Goal: Task Accomplishment & Management: Manage account settings

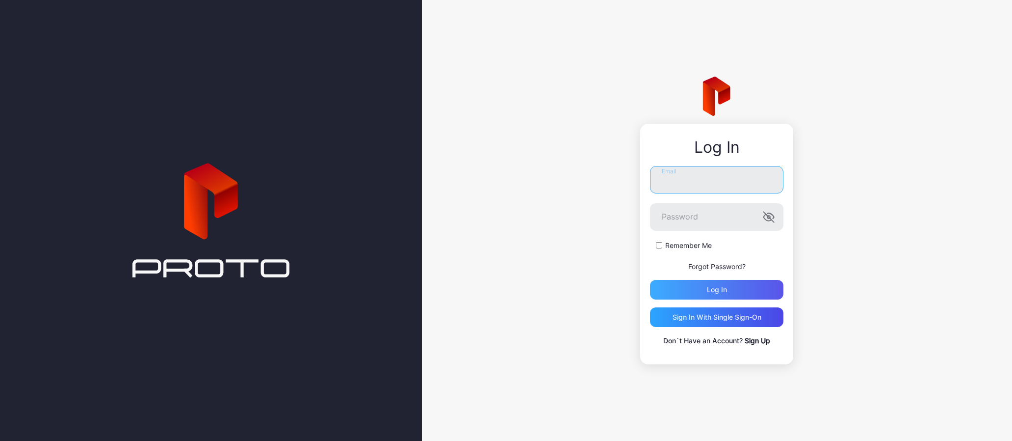
type input "**********"
click at [718, 290] on div "Log in" at bounding box center [717, 290] width 20 height 8
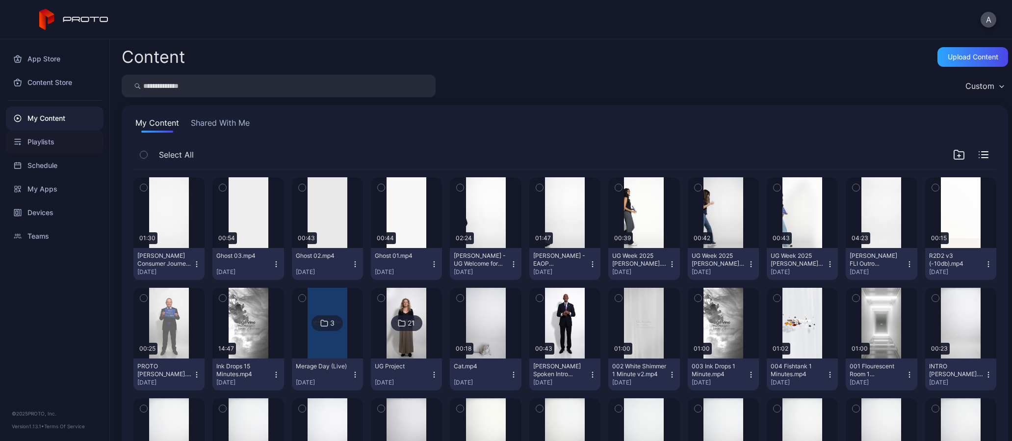
click at [54, 140] on div "Playlists" at bounding box center [55, 142] width 98 height 24
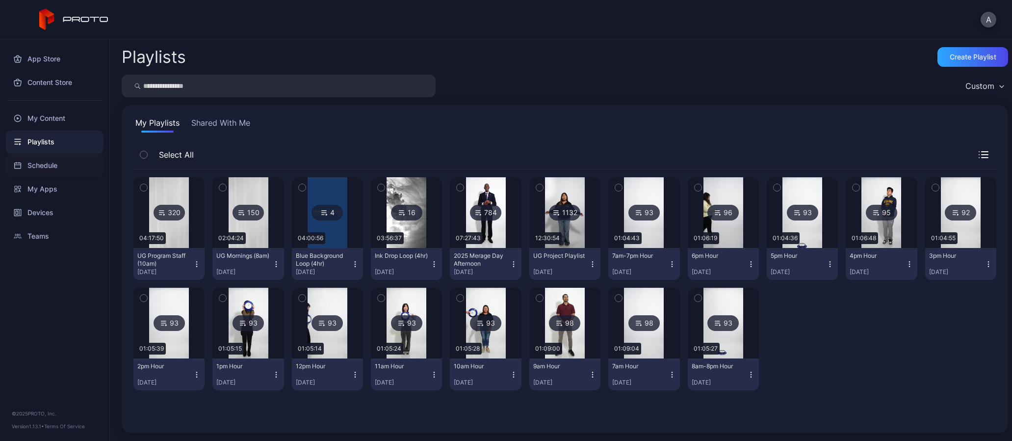
click at [34, 168] on div "Schedule" at bounding box center [55, 166] width 98 height 24
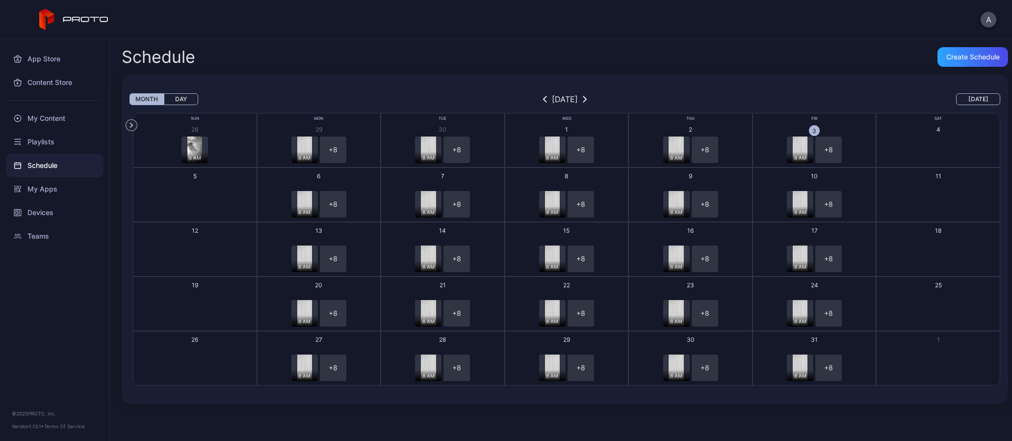
click at [846, 149] on div "8 AM + 8" at bounding box center [814, 149] width 121 height 26
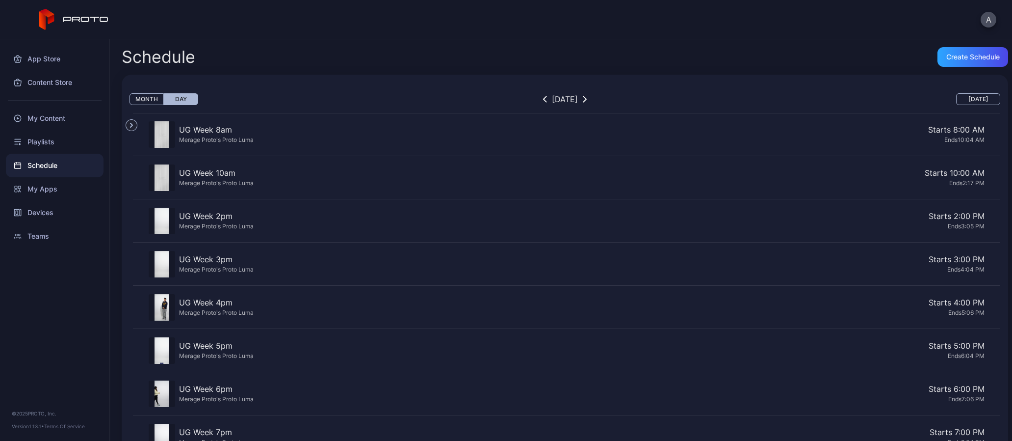
click at [45, 164] on div "Schedule" at bounding box center [55, 166] width 98 height 24
click at [46, 146] on div "Playlists" at bounding box center [55, 142] width 98 height 24
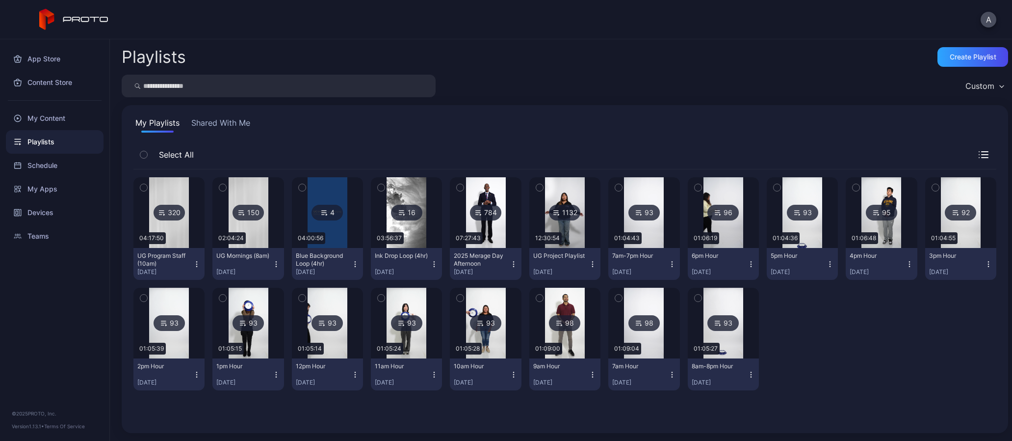
click at [184, 230] on img at bounding box center [169, 212] width 40 height 71
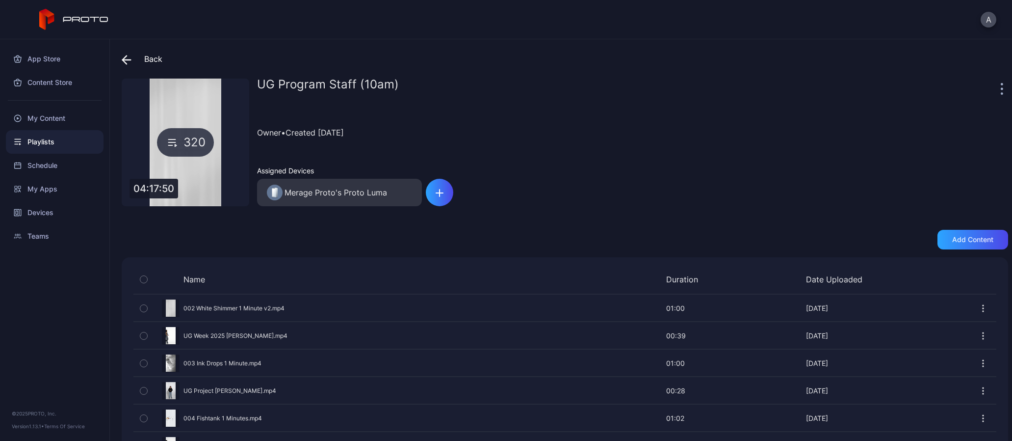
click at [119, 51] on div "Back UG Program Staff (10am) 320 04:17:50 UG Program Staff (10am) Owner • Creat…" at bounding box center [561, 239] width 902 height 401
click at [54, 165] on div "Schedule" at bounding box center [55, 166] width 98 height 24
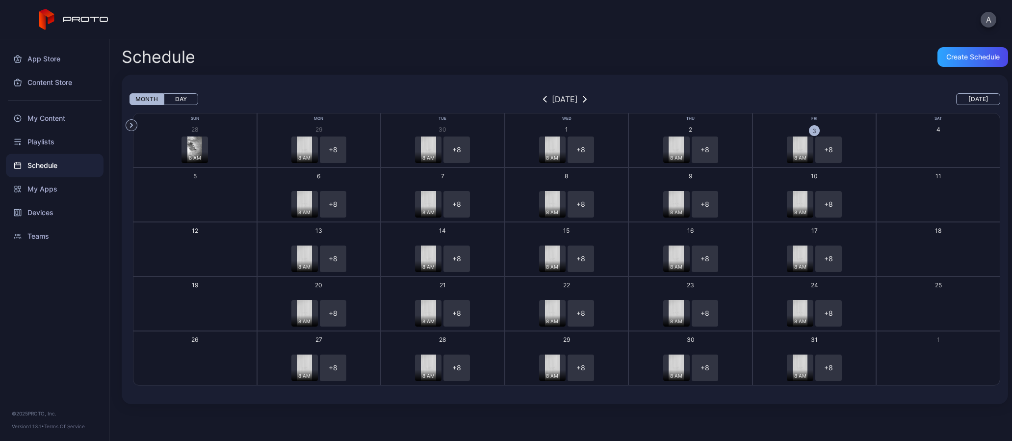
click at [831, 149] on div "+ 8" at bounding box center [829, 149] width 26 height 26
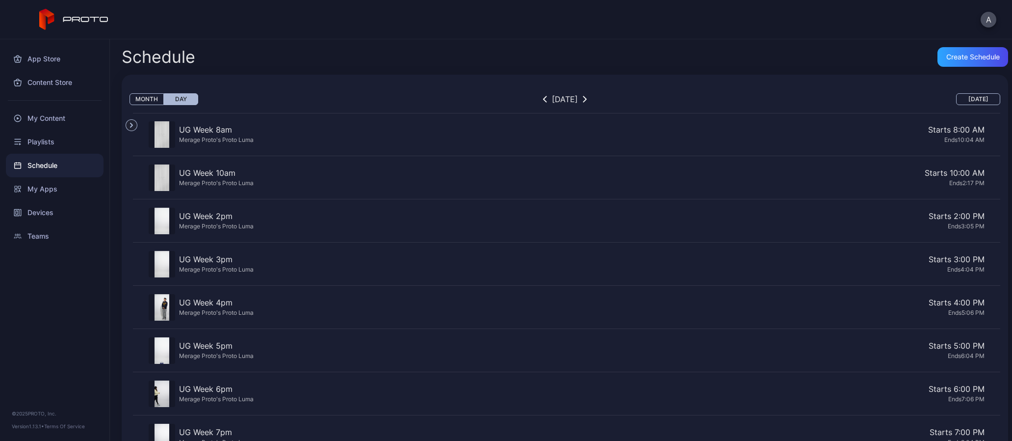
click at [226, 135] on div "Merage Proto's Proto Luma" at bounding box center [216, 139] width 75 height 8
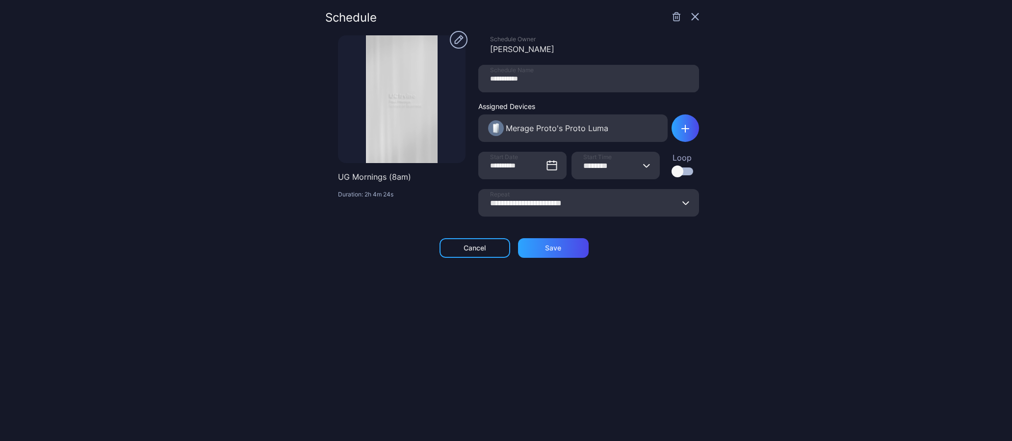
click at [684, 203] on icon "button" at bounding box center [687, 202] width 6 height 3
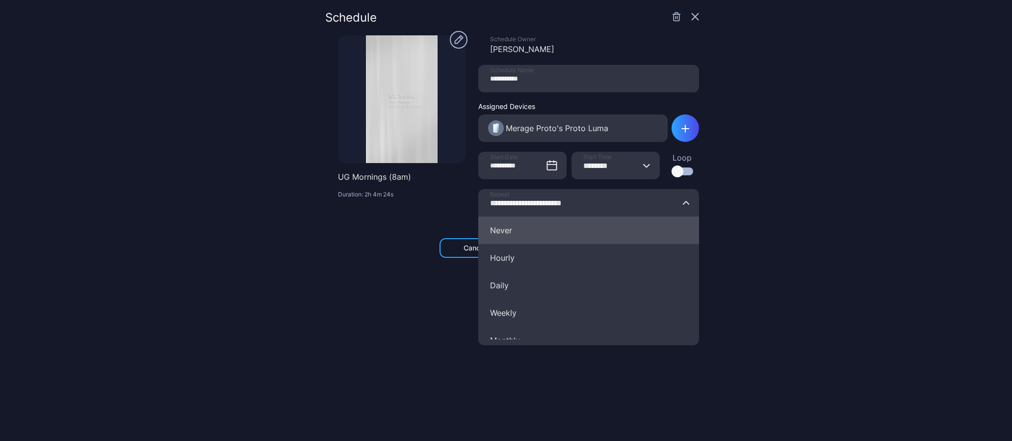
click at [511, 224] on button "Never" at bounding box center [588, 229] width 221 height 27
type input "*****"
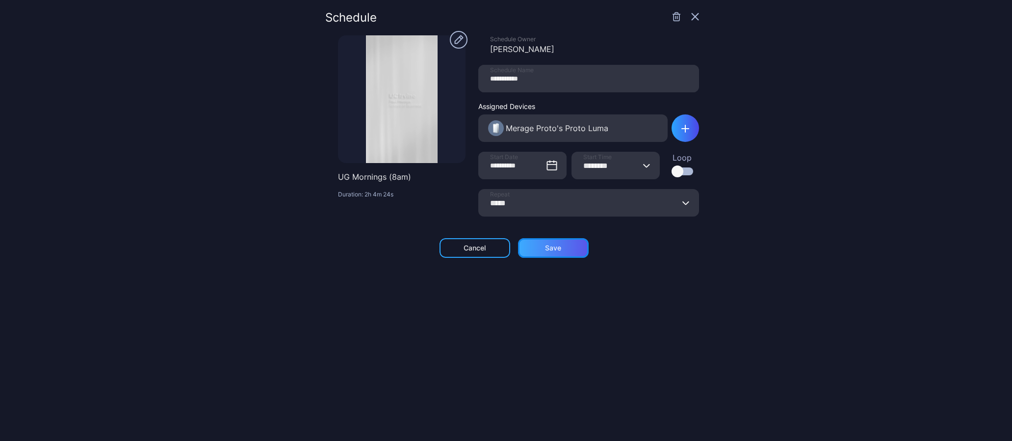
click at [556, 247] on div "Save" at bounding box center [553, 248] width 71 height 20
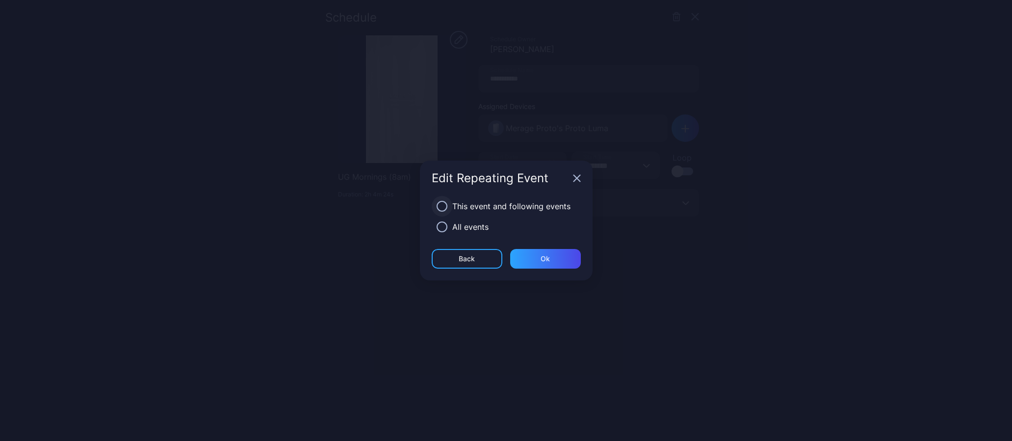
click at [441, 205] on button "button" at bounding box center [442, 206] width 11 height 11
click at [470, 228] on div "All events" at bounding box center [470, 227] width 36 height 12
click at [440, 209] on icon "button" at bounding box center [442, 206] width 11 height 11
click at [441, 208] on icon "button" at bounding box center [442, 206] width 11 height 11
click at [545, 258] on div "Ok" at bounding box center [545, 259] width 9 height 8
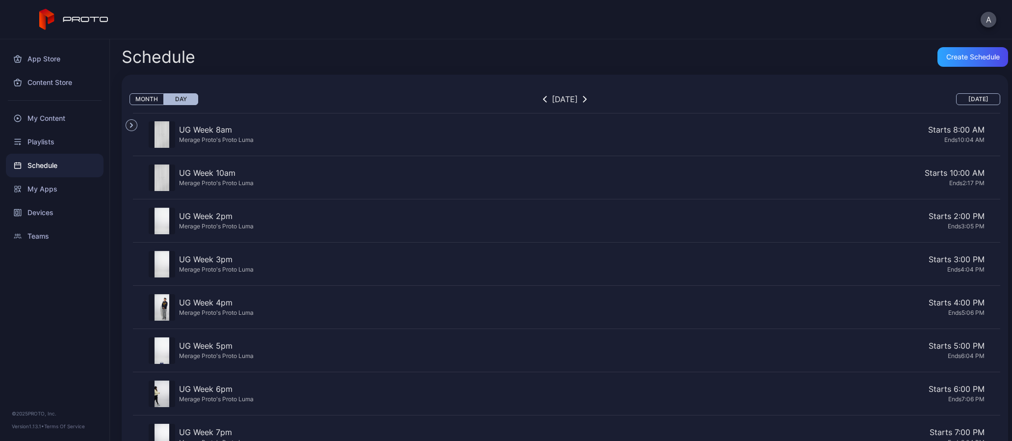
click at [244, 179] on div "Merage Proto's Proto Luma" at bounding box center [216, 183] width 75 height 8
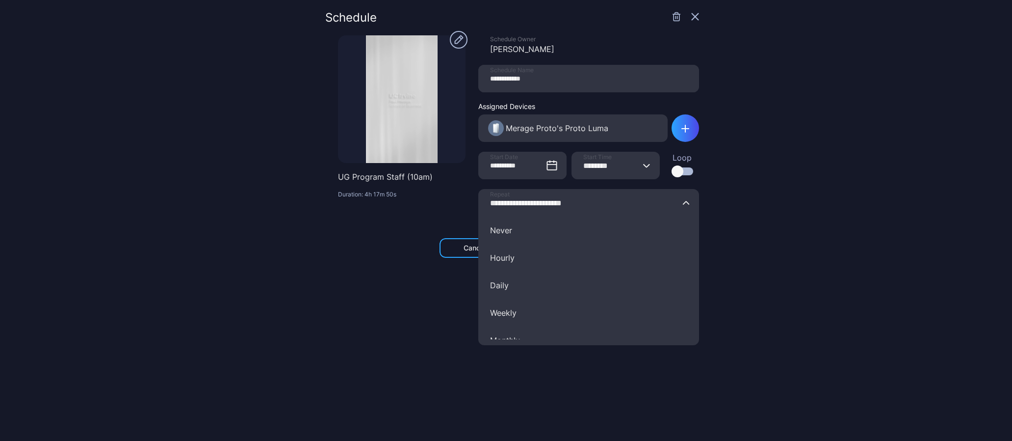
click at [669, 210] on input "**********" at bounding box center [588, 202] width 221 height 27
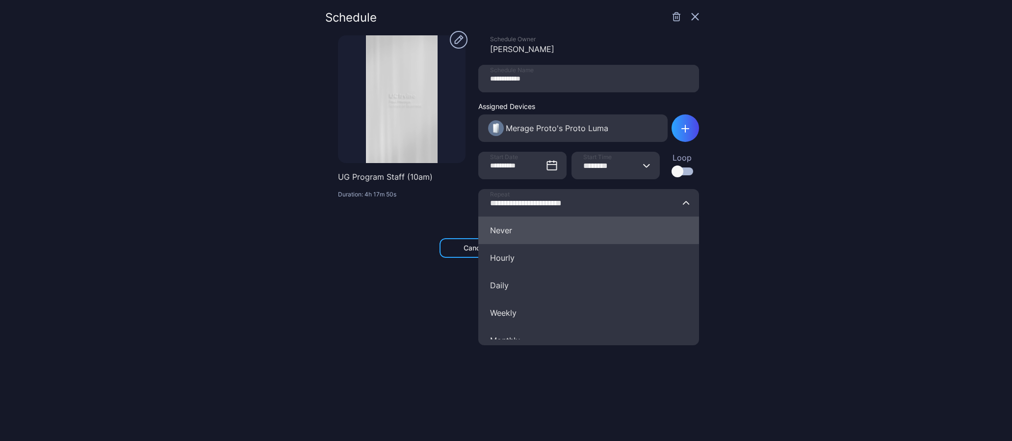
click at [561, 236] on button "Never" at bounding box center [588, 229] width 221 height 27
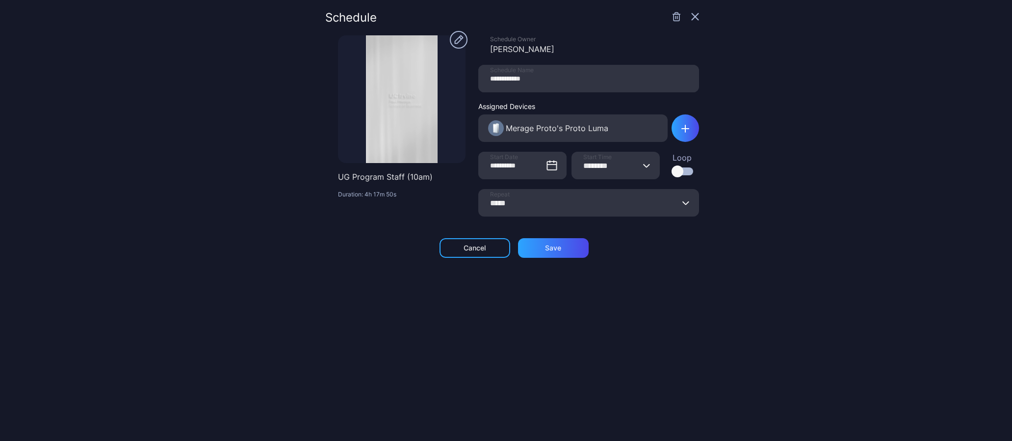
type input "*****"
click at [540, 253] on div "Save" at bounding box center [553, 248] width 71 height 20
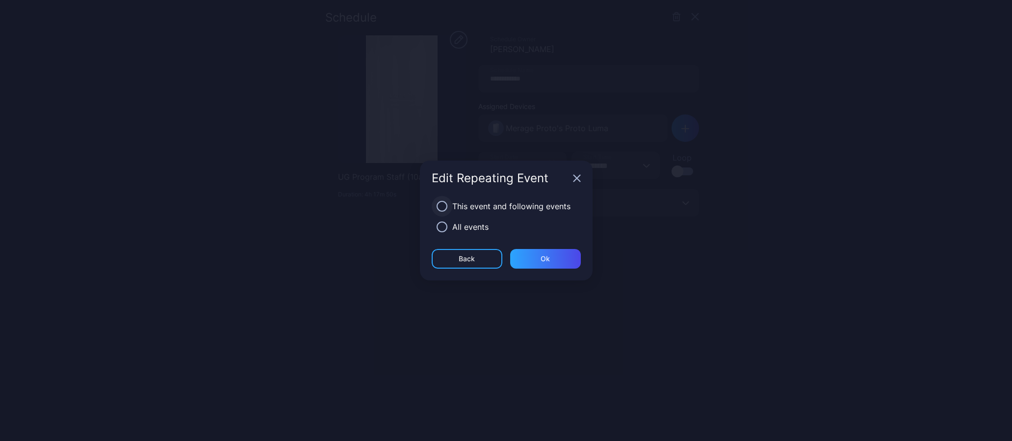
click at [442, 207] on button "button" at bounding box center [442, 206] width 11 height 11
click at [543, 257] on div "Ok" at bounding box center [545, 259] width 9 height 8
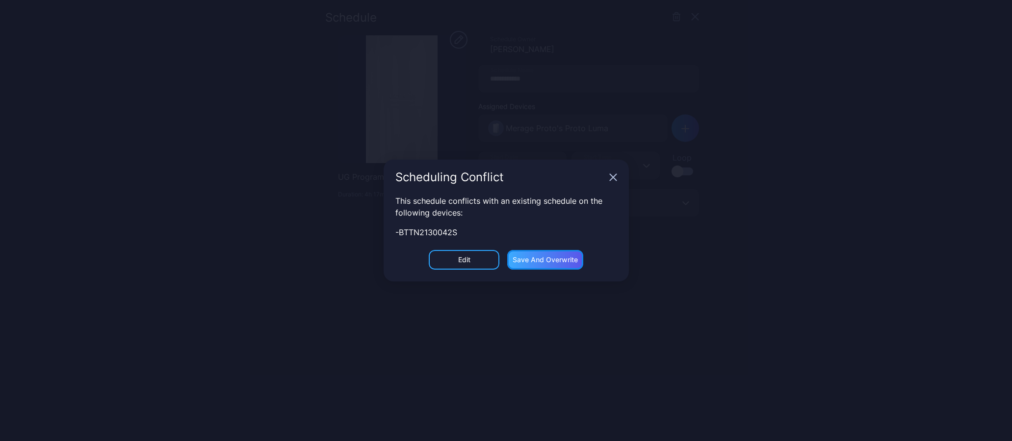
click at [522, 260] on div "Save and Overwrite" at bounding box center [545, 260] width 65 height 8
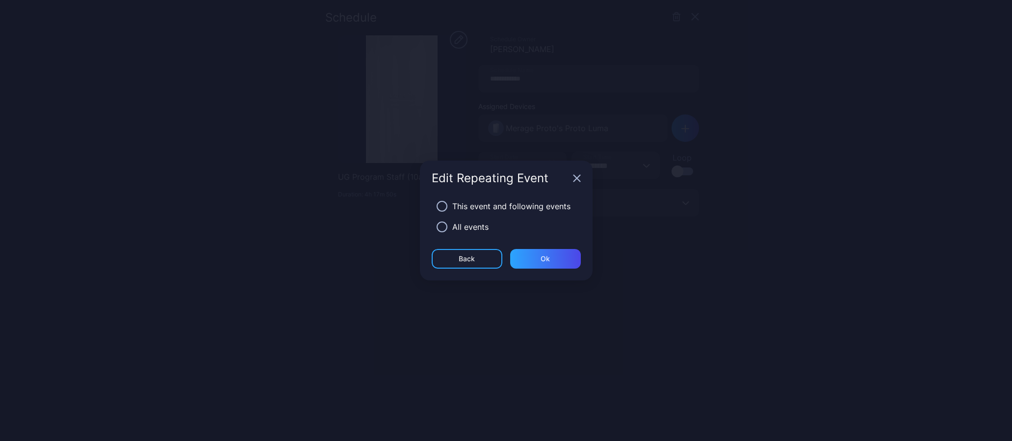
click at [495, 204] on div "This event and following events" at bounding box center [511, 206] width 118 height 12
click at [442, 207] on button "button" at bounding box center [442, 206] width 11 height 11
click at [534, 262] on div "Ok" at bounding box center [545, 259] width 71 height 20
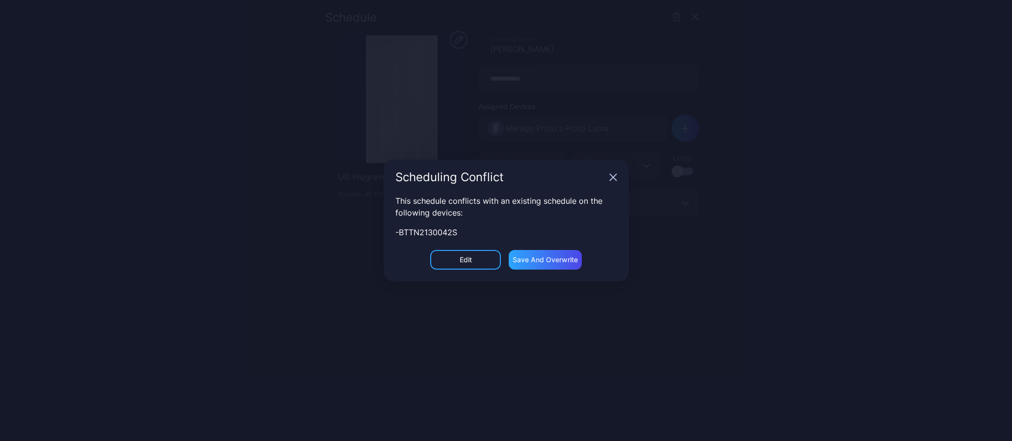
click at [613, 179] on icon "button" at bounding box center [613, 177] width 8 height 8
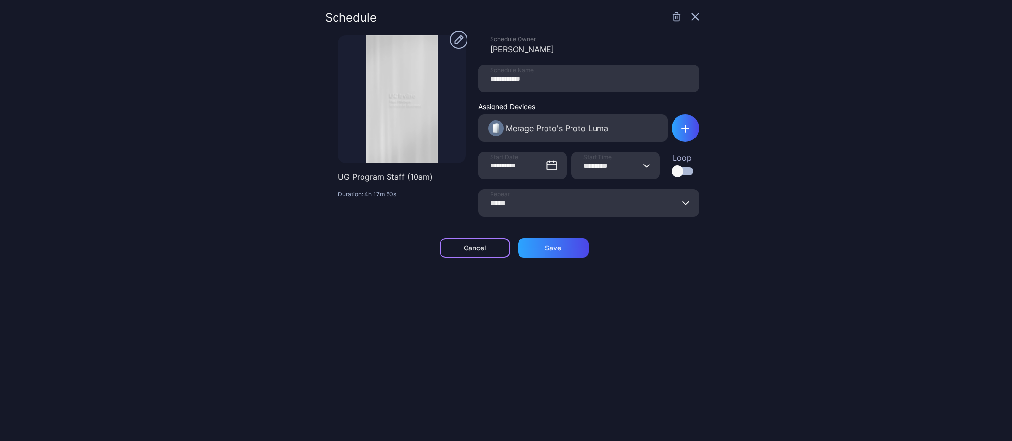
click at [475, 253] on div "Cancel" at bounding box center [475, 248] width 71 height 20
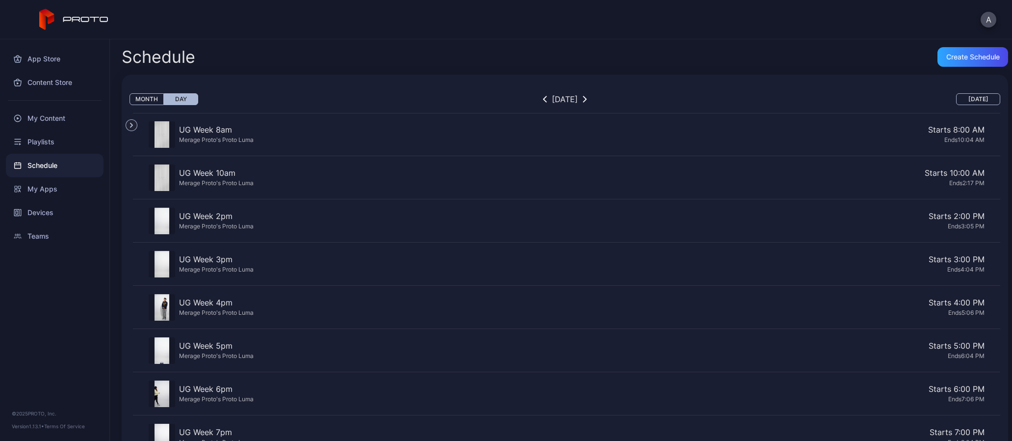
click at [220, 173] on div "UG Week 10am" at bounding box center [216, 173] width 75 height 12
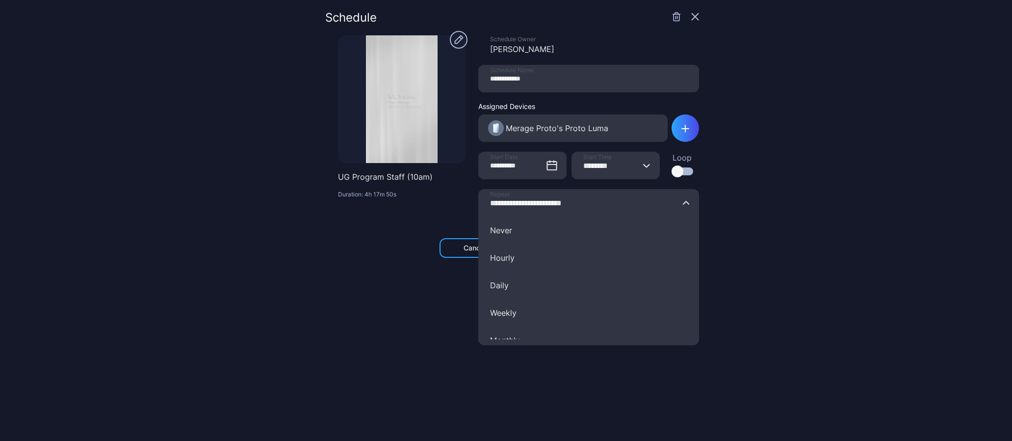
click at [521, 212] on input "**********" at bounding box center [588, 202] width 221 height 27
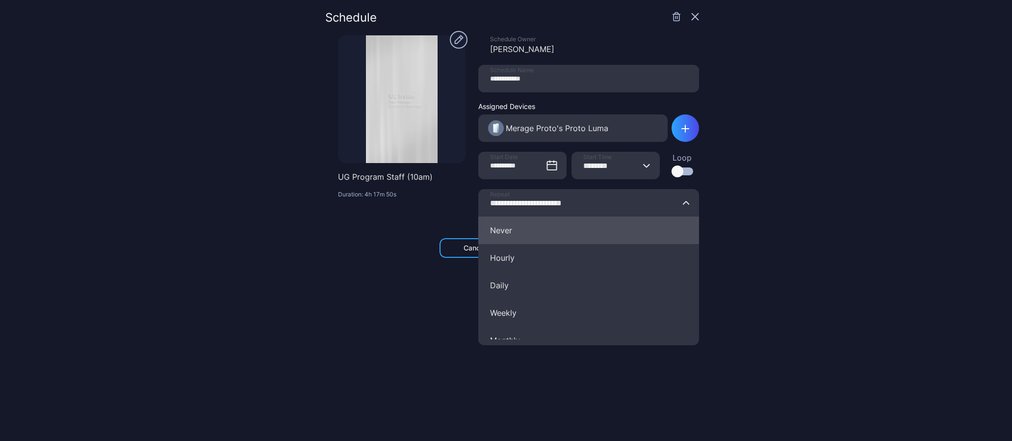
click at [491, 234] on button "Never" at bounding box center [588, 229] width 221 height 27
type input "*****"
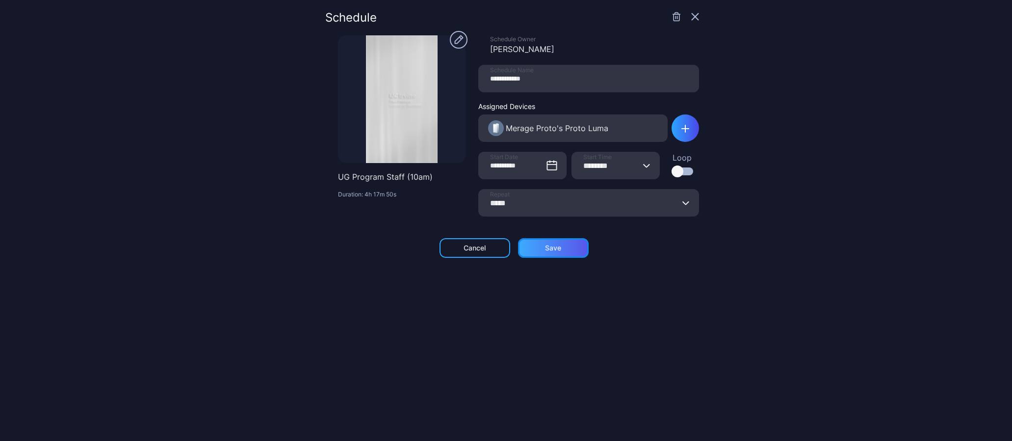
click at [549, 243] on div "Save" at bounding box center [553, 248] width 71 height 20
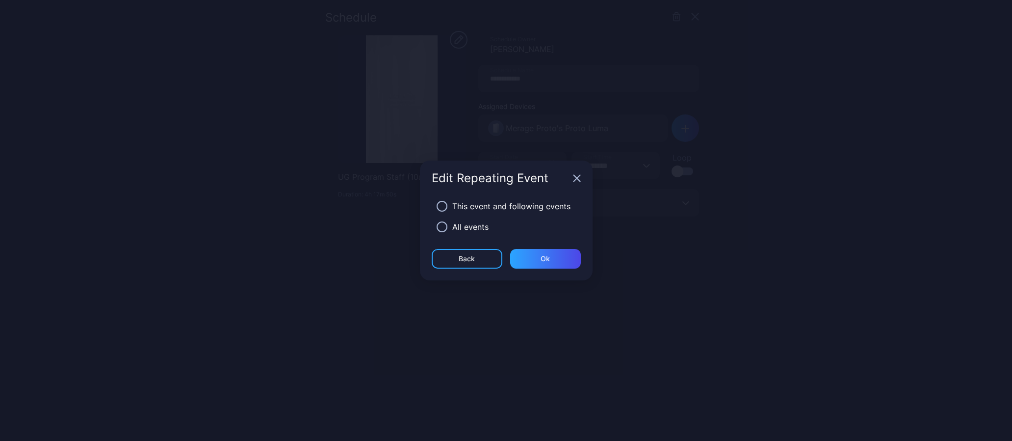
click at [456, 227] on div "All events" at bounding box center [470, 227] width 36 height 12
drag, startPoint x: 443, startPoint y: 228, endPoint x: 497, endPoint y: 254, distance: 60.4
click at [443, 229] on button "button" at bounding box center [442, 226] width 11 height 11
click at [538, 258] on div "Ok" at bounding box center [545, 259] width 71 height 20
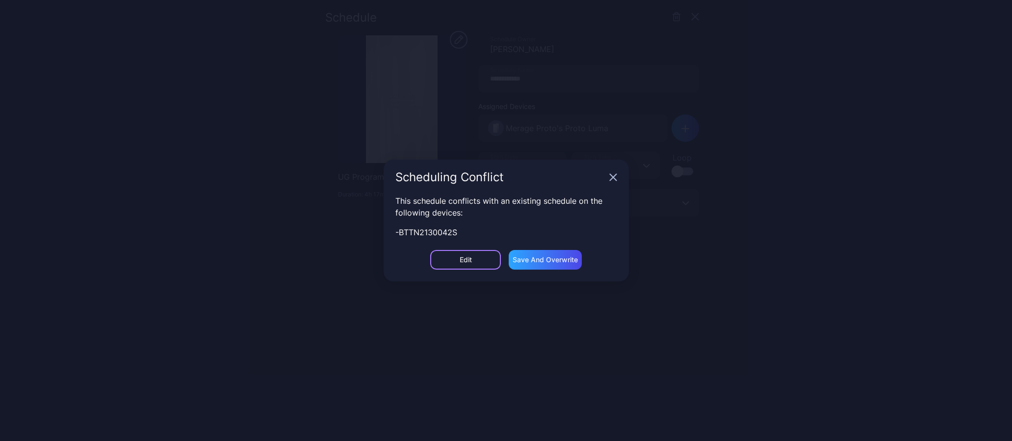
click at [477, 260] on div "Edit" at bounding box center [465, 260] width 71 height 20
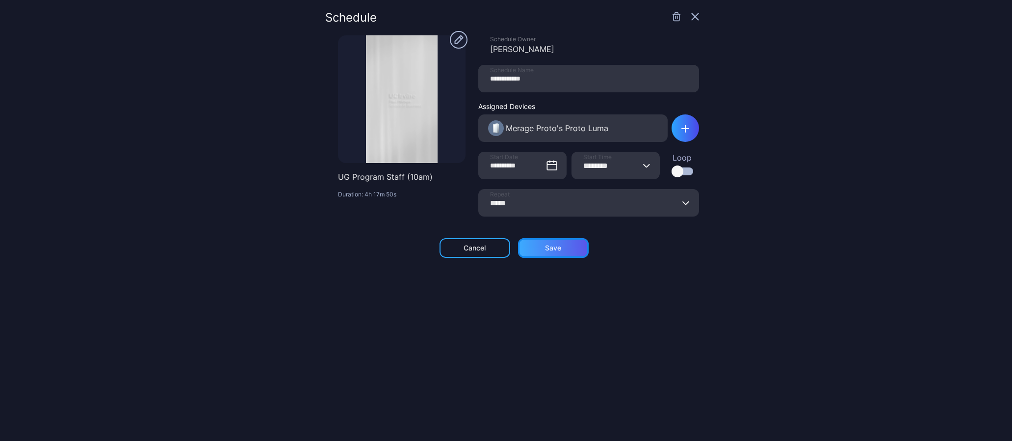
click at [535, 256] on div "Save" at bounding box center [553, 248] width 71 height 20
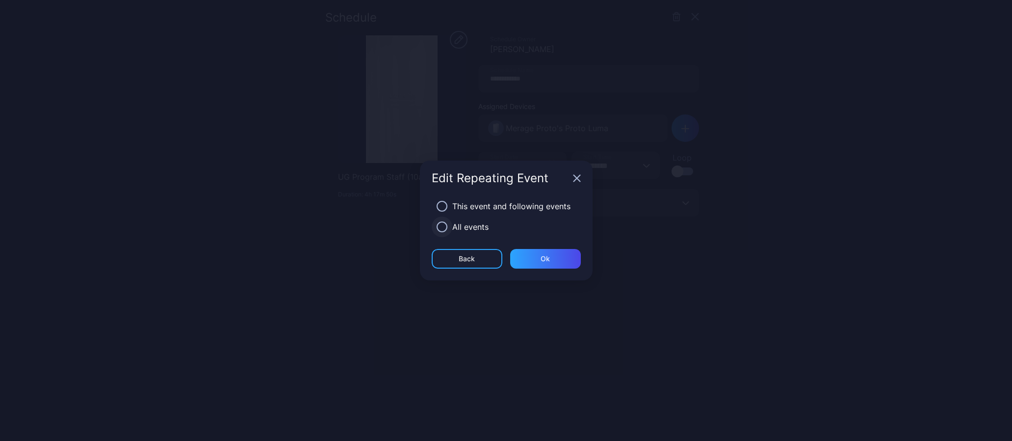
click at [444, 228] on button "button" at bounding box center [442, 226] width 11 height 11
click at [551, 262] on div "Ok" at bounding box center [545, 259] width 71 height 20
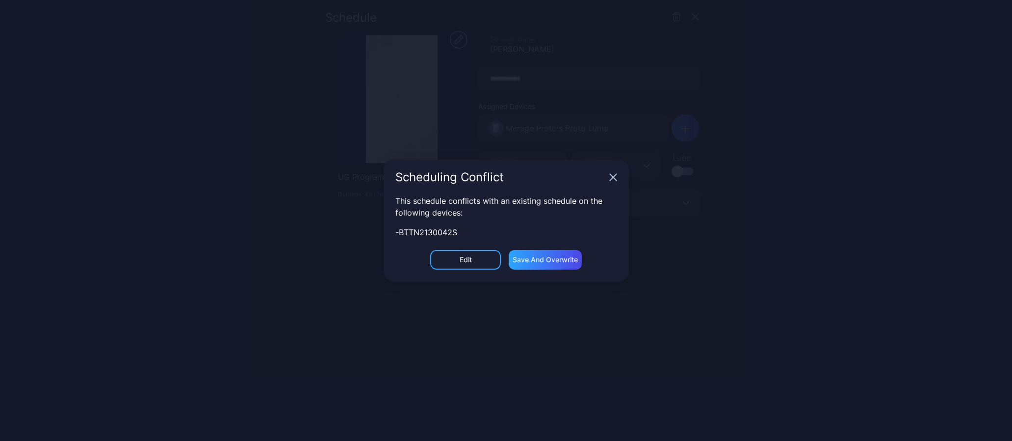
click at [611, 177] on icon "button" at bounding box center [613, 177] width 8 height 8
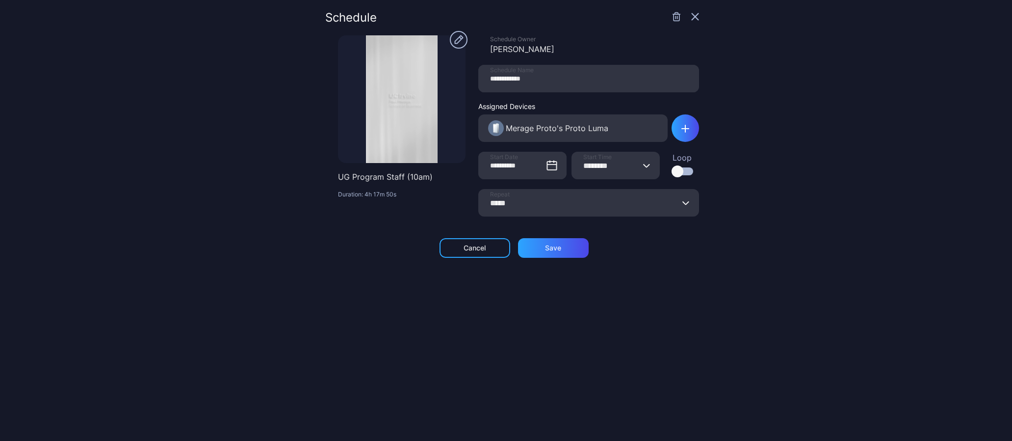
click at [672, 19] on icon "button" at bounding box center [677, 17] width 10 height 10
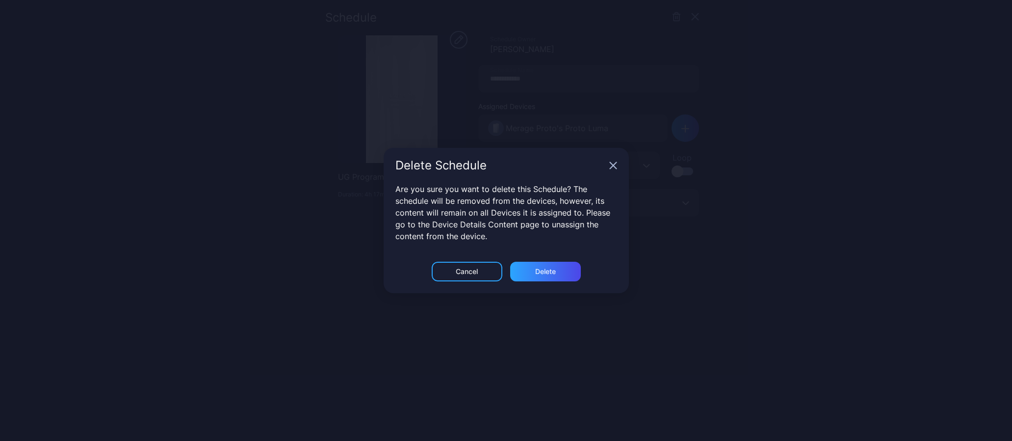
click at [611, 166] on icon "button" at bounding box center [613, 165] width 6 height 6
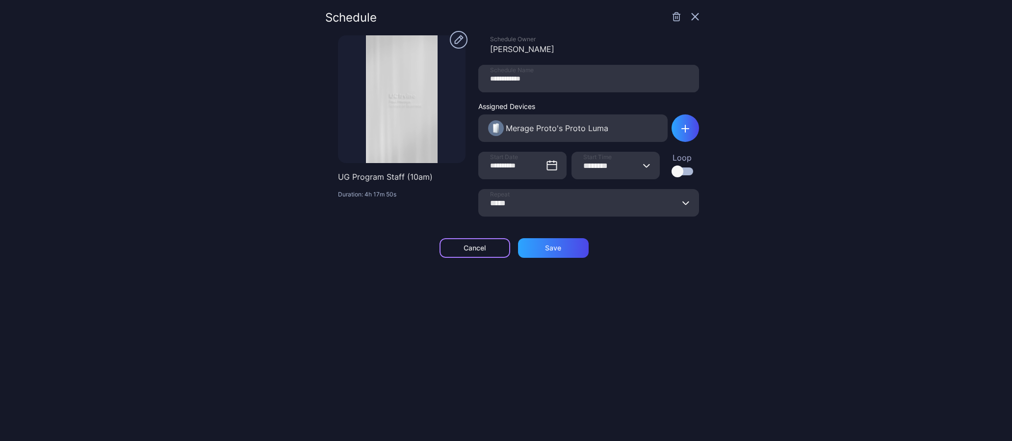
click at [472, 251] on div "Cancel" at bounding box center [475, 248] width 22 height 8
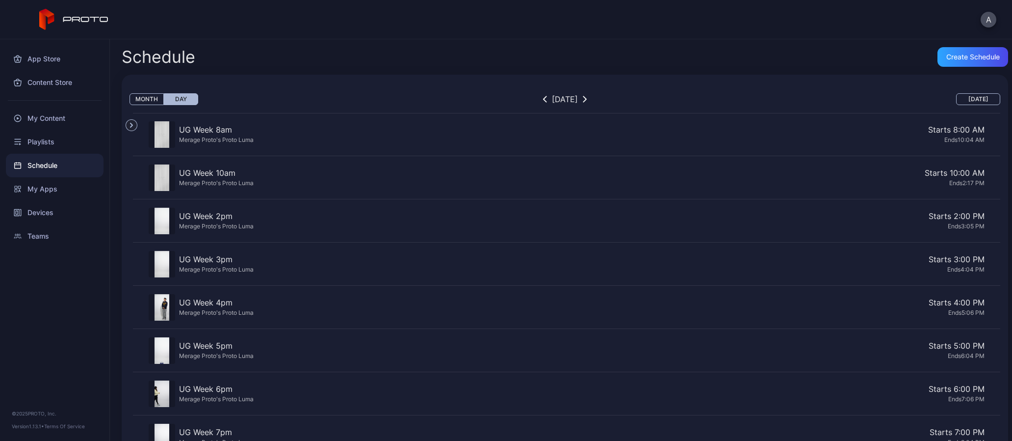
click at [232, 133] on div "UG Week 8am" at bounding box center [216, 130] width 75 height 12
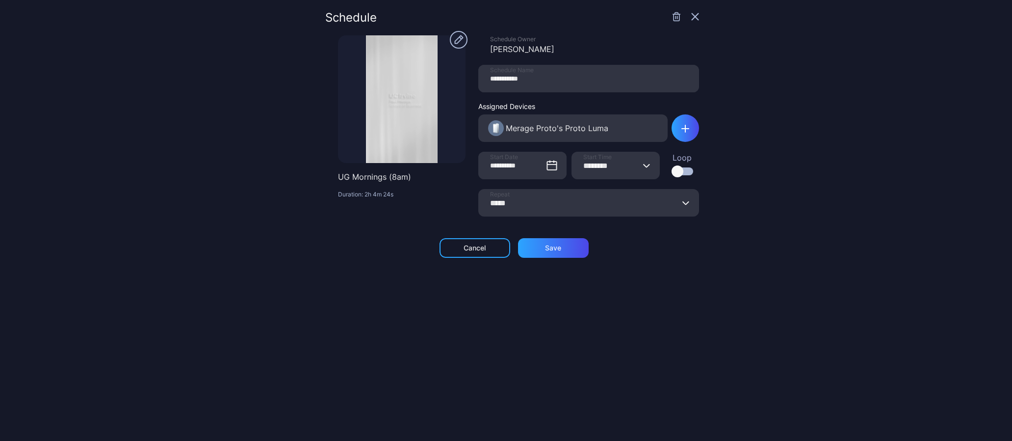
click at [672, 16] on icon "button" at bounding box center [677, 17] width 10 height 10
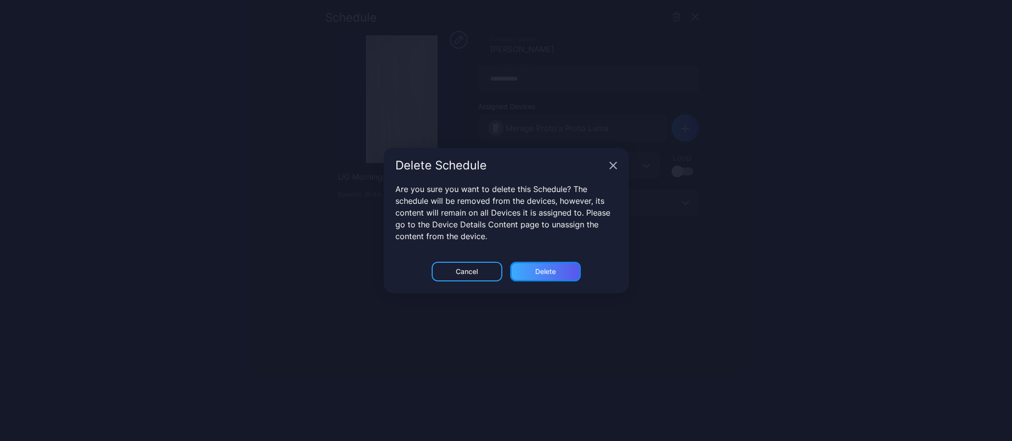
click at [533, 273] on div "Delete" at bounding box center [545, 272] width 71 height 20
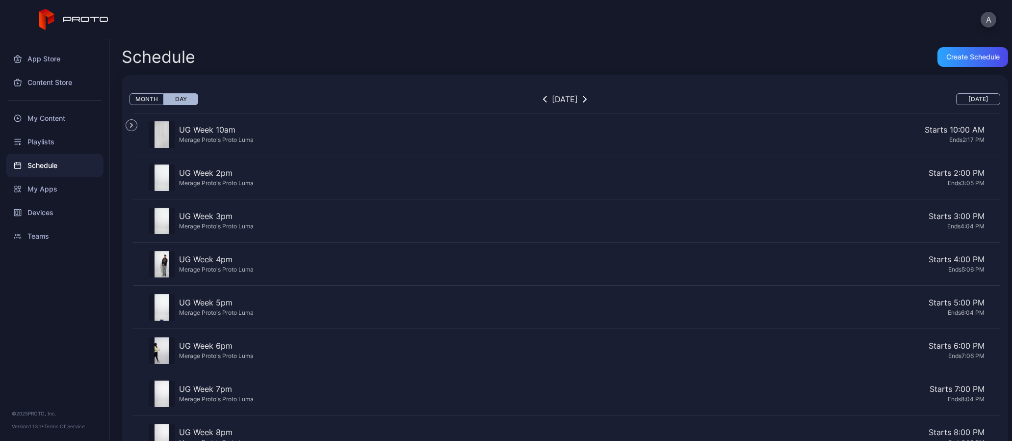
click at [262, 142] on div "Ends 2:17 PM" at bounding box center [621, 139] width 727 height 8
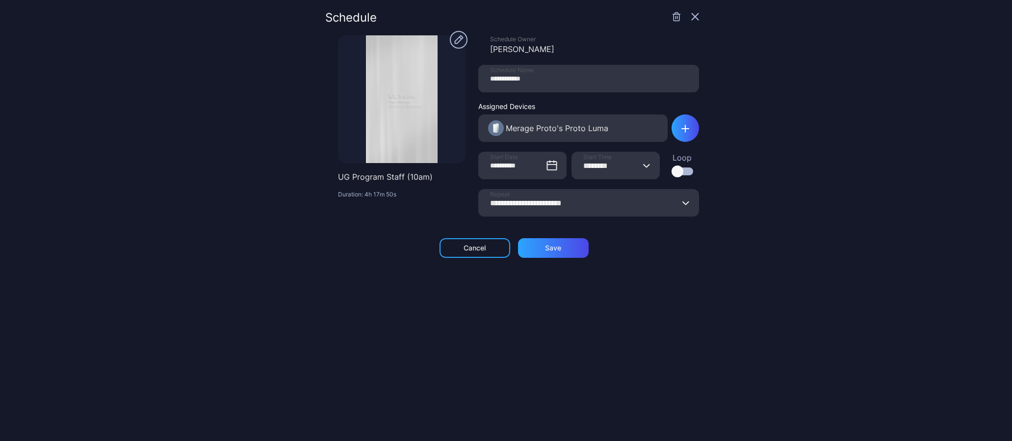
click at [667, 9] on div "**********" at bounding box center [506, 220] width 1012 height 441
click at [676, 17] on icon "button" at bounding box center [676, 17] width 0 height 2
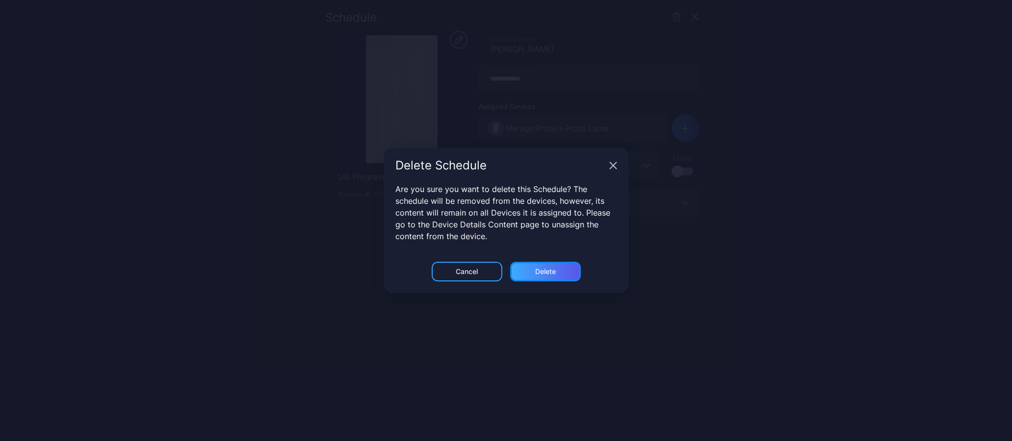
click at [563, 268] on div "Delete" at bounding box center [545, 272] width 71 height 20
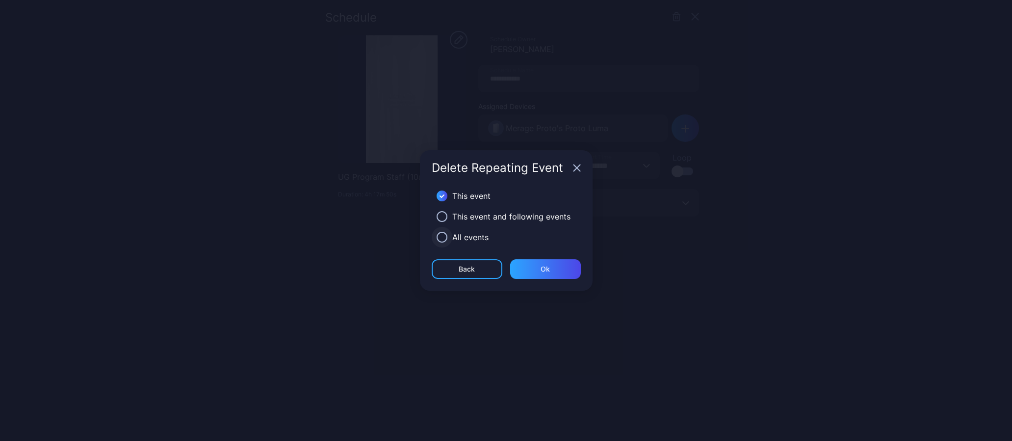
click at [440, 236] on button "button" at bounding box center [442, 237] width 11 height 11
click at [549, 266] on div "Ok" at bounding box center [545, 269] width 9 height 8
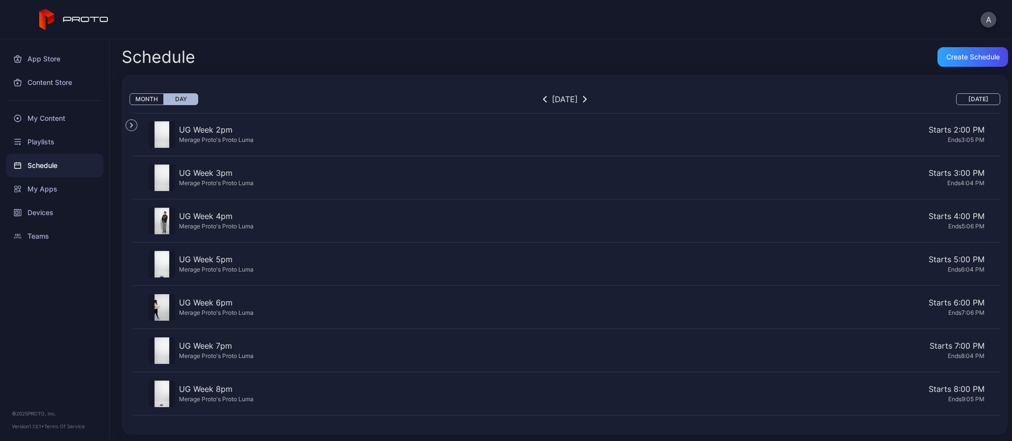
click at [251, 134] on div "UG Week 2pm" at bounding box center [216, 130] width 75 height 12
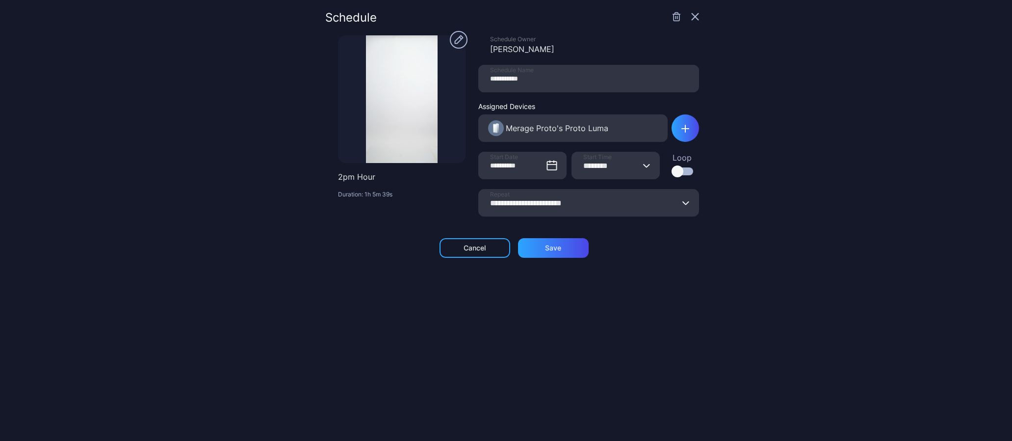
click at [672, 20] on icon "button" at bounding box center [677, 17] width 10 height 10
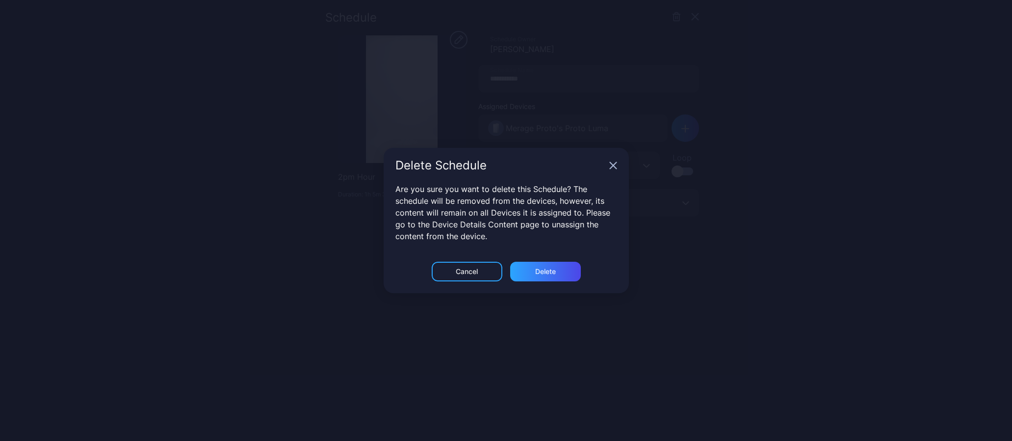
click at [540, 282] on div "Cancel Delete" at bounding box center [506, 277] width 245 height 31
click at [543, 275] on div "Delete" at bounding box center [545, 271] width 21 height 8
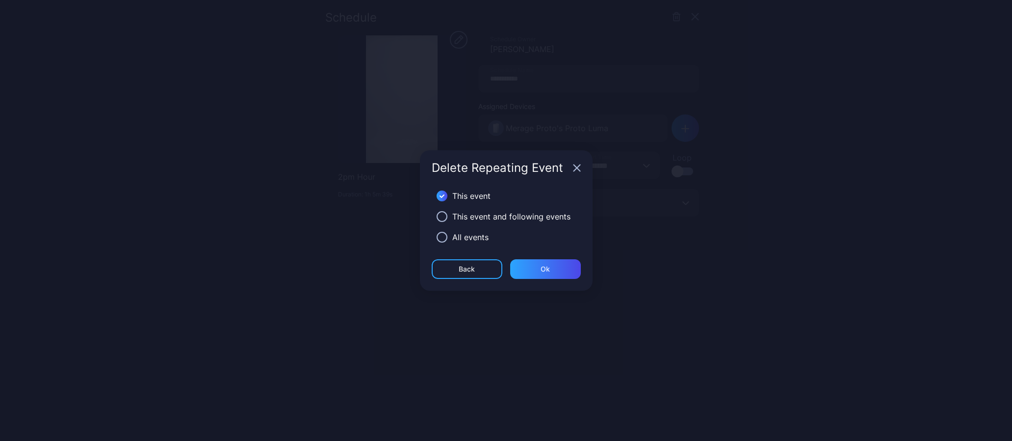
click at [480, 239] on div "All events" at bounding box center [470, 237] width 36 height 12
click at [439, 238] on button "button" at bounding box center [442, 237] width 11 height 11
click at [544, 267] on div "Ok" at bounding box center [545, 269] width 9 height 8
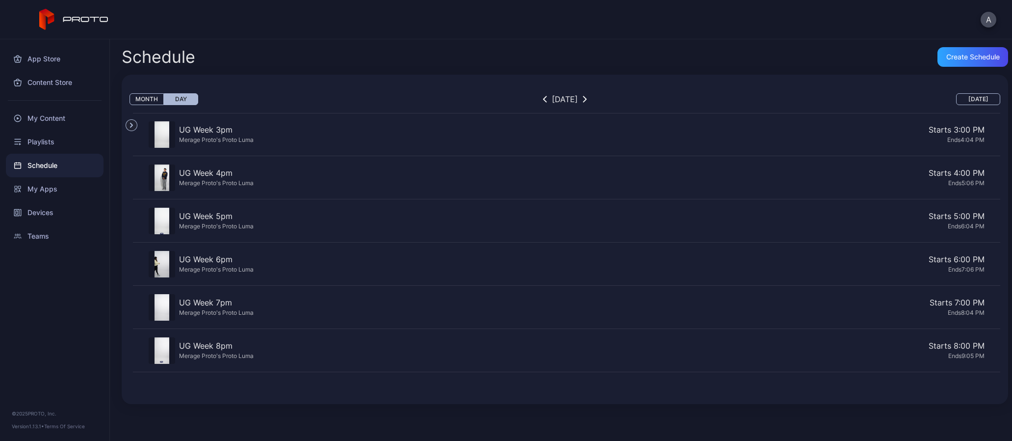
click at [203, 130] on div "UG Week 3pm" at bounding box center [216, 130] width 75 height 12
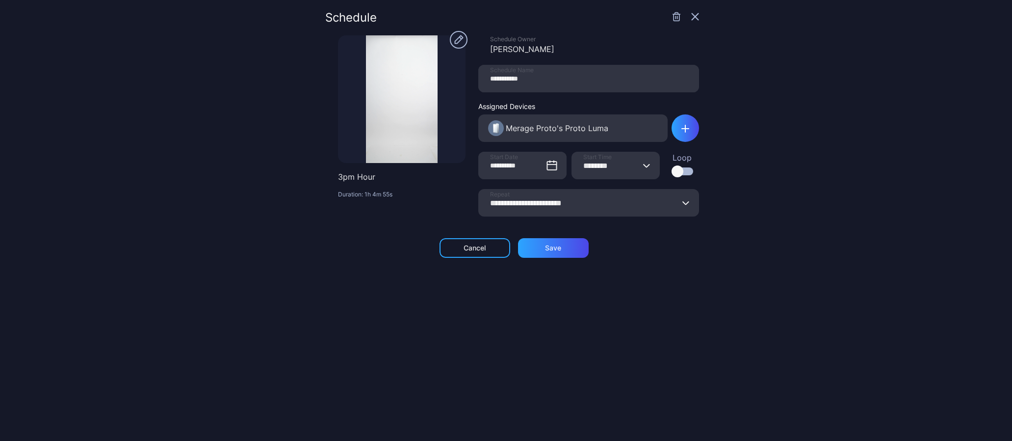
click at [672, 19] on icon "button" at bounding box center [677, 17] width 10 height 10
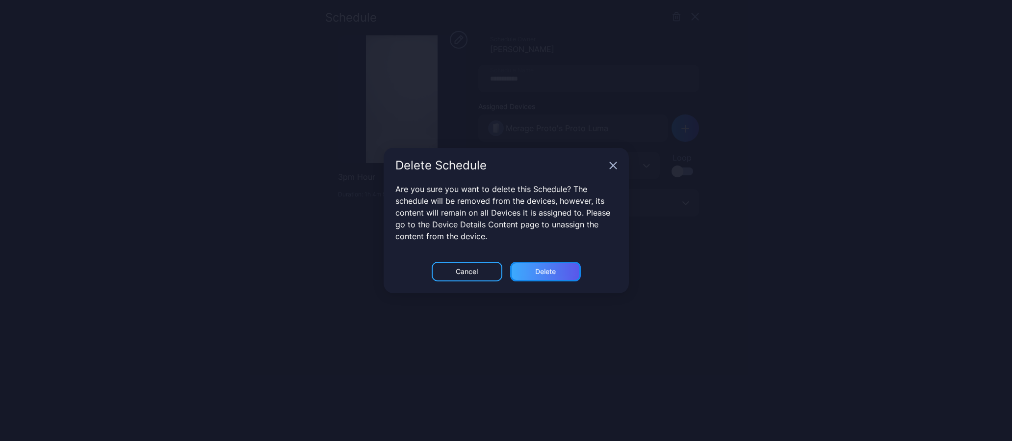
click at [538, 279] on div "Delete" at bounding box center [545, 272] width 71 height 20
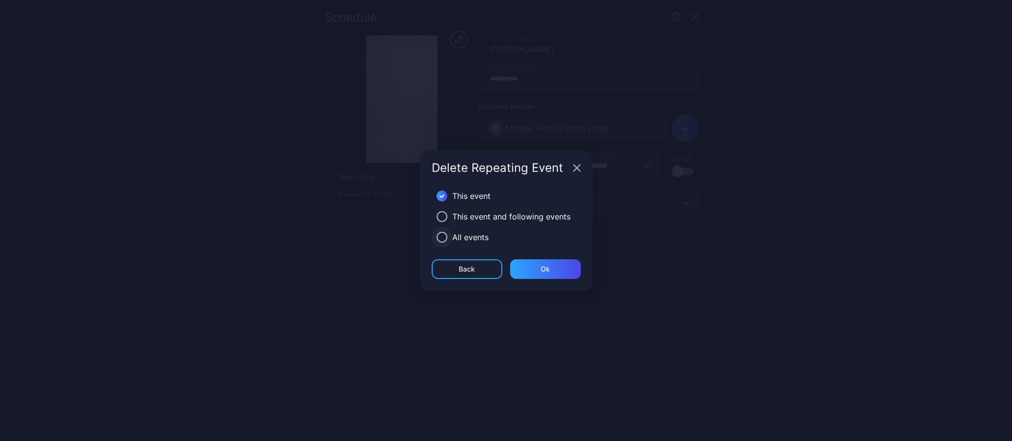
click at [445, 238] on button "button" at bounding box center [442, 237] width 11 height 11
click at [549, 267] on div "Ok" at bounding box center [545, 269] width 9 height 8
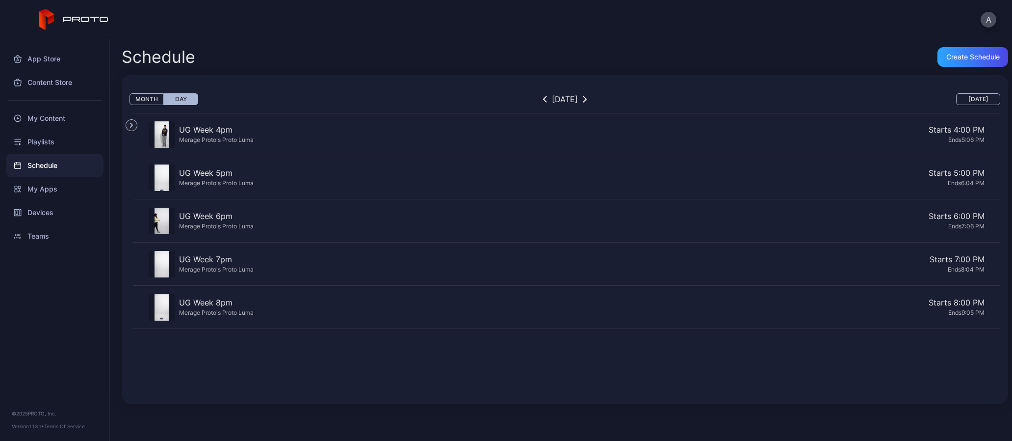
click at [218, 134] on div "UG Week 4pm" at bounding box center [216, 130] width 75 height 12
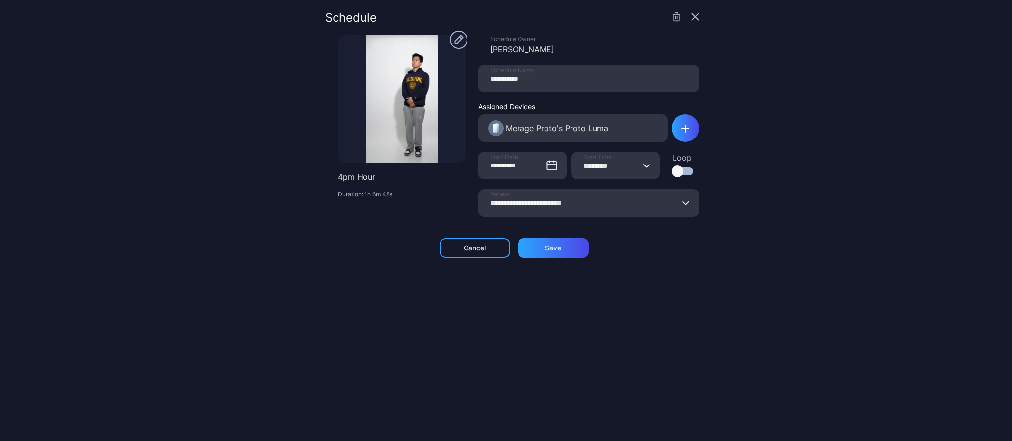
click at [676, 17] on icon "button" at bounding box center [676, 17] width 0 height 2
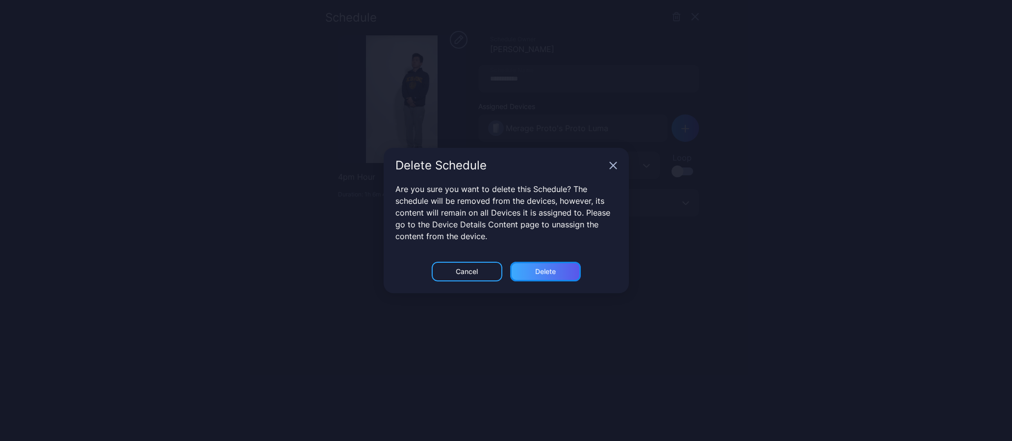
click at [552, 270] on div "Delete" at bounding box center [545, 271] width 21 height 8
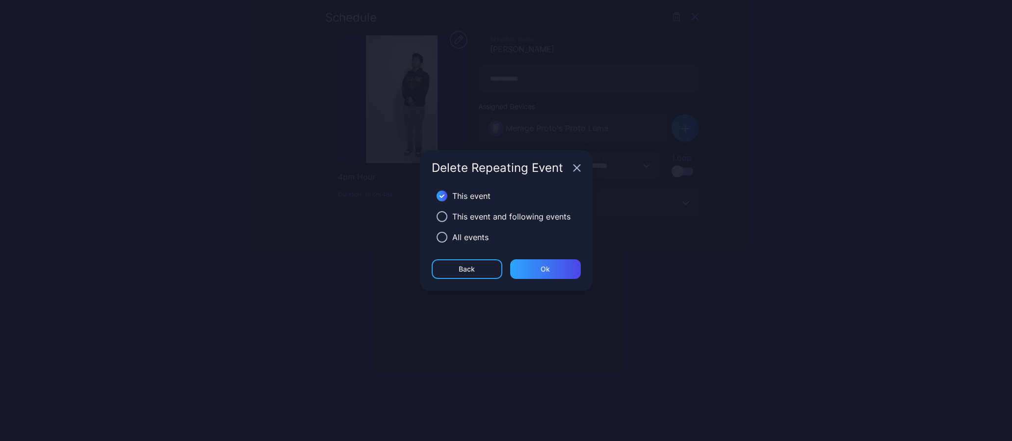
click at [576, 164] on icon "button" at bounding box center [577, 168] width 8 height 8
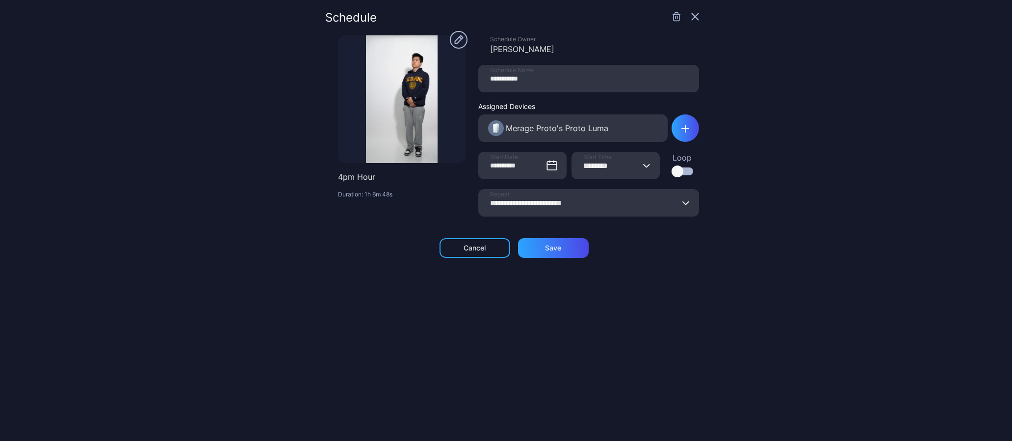
click at [691, 19] on icon "button" at bounding box center [695, 17] width 8 height 8
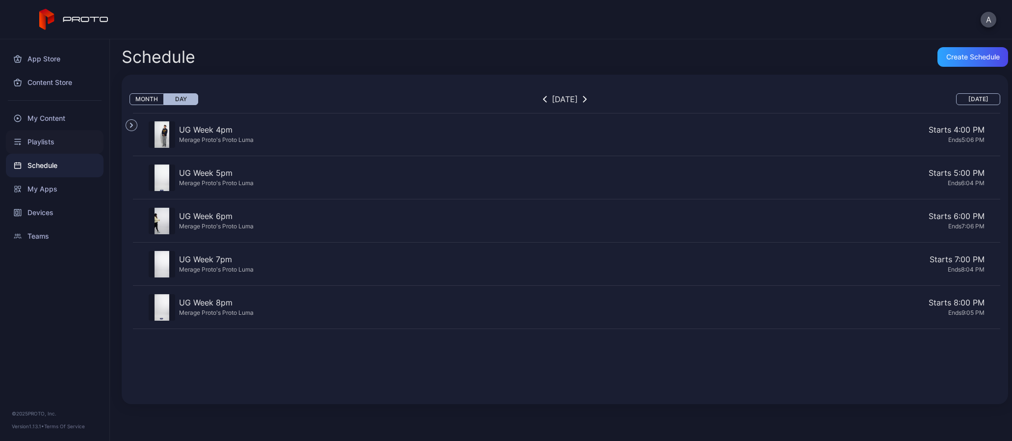
click at [51, 141] on div "Playlists" at bounding box center [55, 142] width 98 height 24
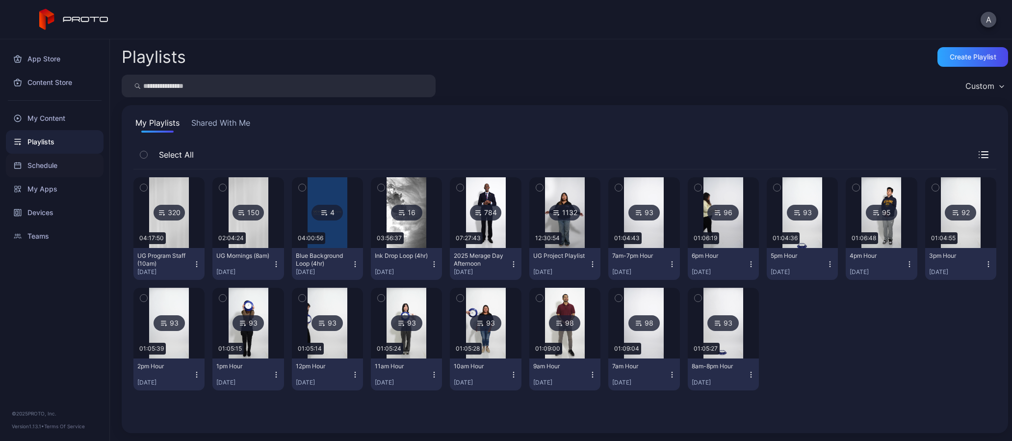
click at [50, 164] on div "Schedule" at bounding box center [55, 166] width 98 height 24
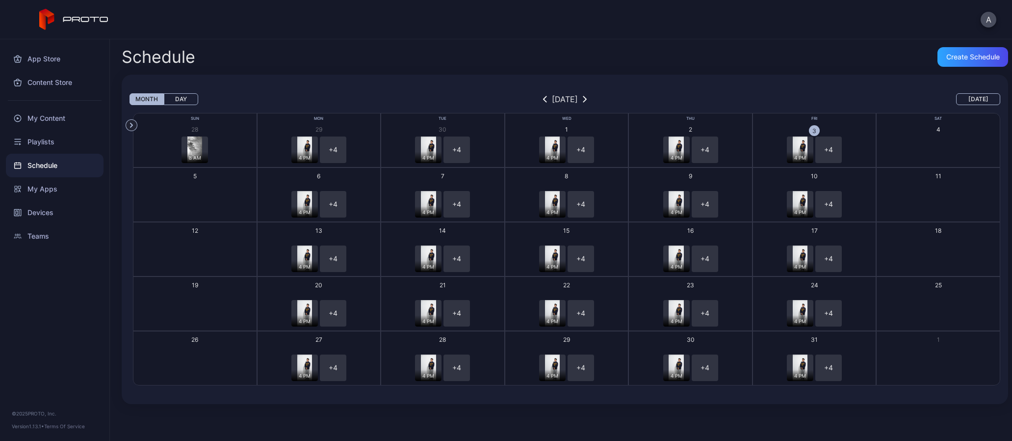
click at [850, 141] on div "4 PM + 4" at bounding box center [814, 149] width 121 height 26
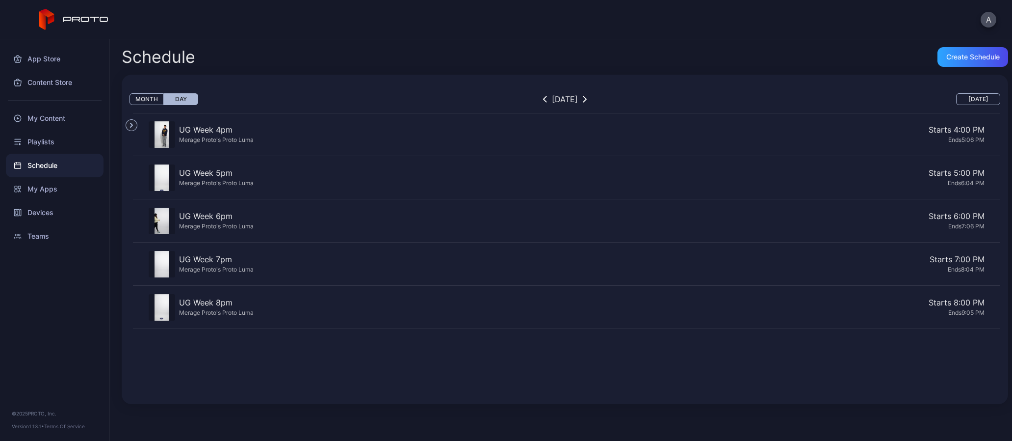
click at [255, 127] on div "UG Week 4pm Merage Proto's Proto Luma Starts 4:00 PM Ends 5:06 PM" at bounding box center [567, 134] width 868 height 43
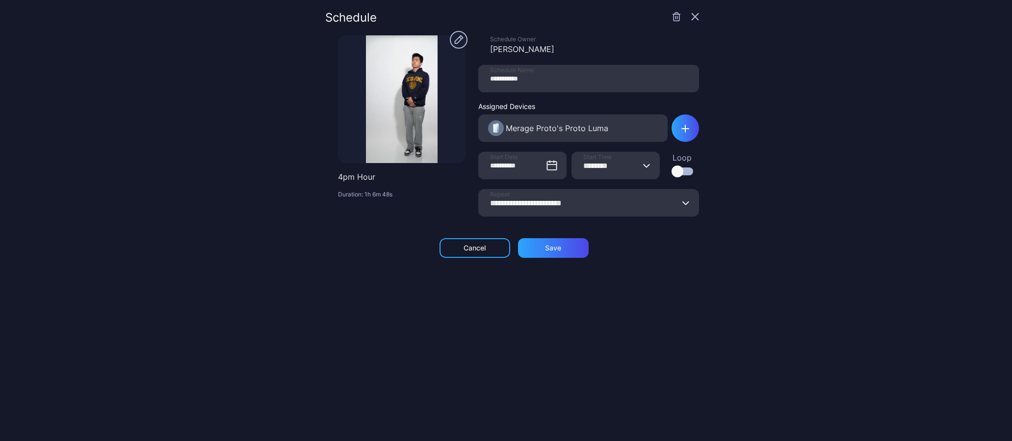
click at [672, 17] on icon "button" at bounding box center [677, 17] width 10 height 10
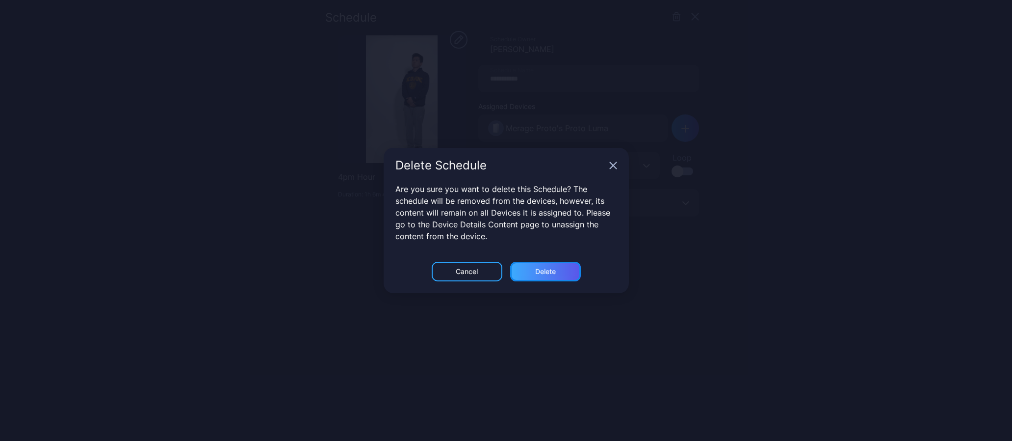
click at [535, 275] on div "Delete" at bounding box center [545, 271] width 21 height 8
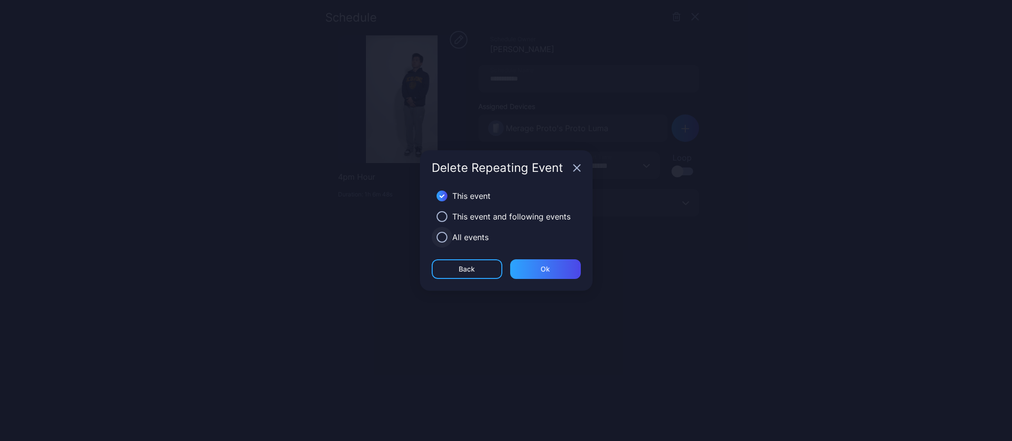
click at [440, 236] on button "button" at bounding box center [442, 237] width 11 height 11
click at [540, 266] on div "Ok" at bounding box center [545, 269] width 71 height 20
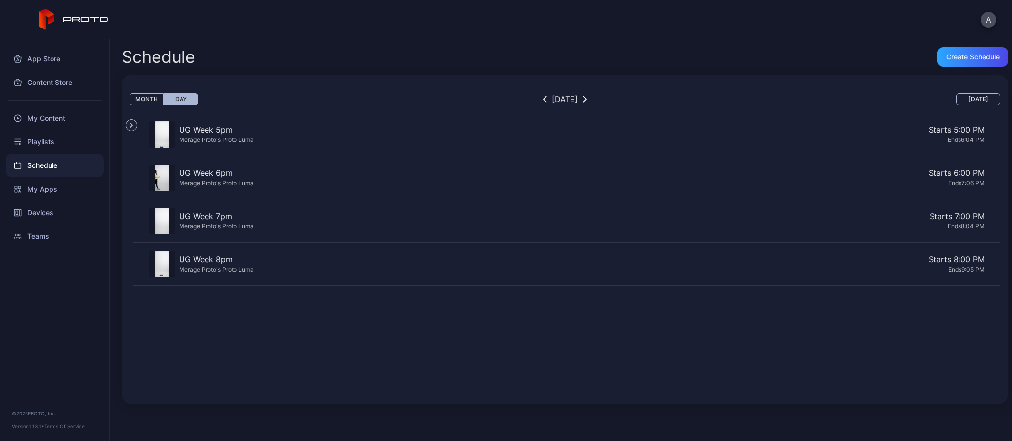
click at [265, 135] on div "Ends 6:04 PM" at bounding box center [621, 139] width 727 height 8
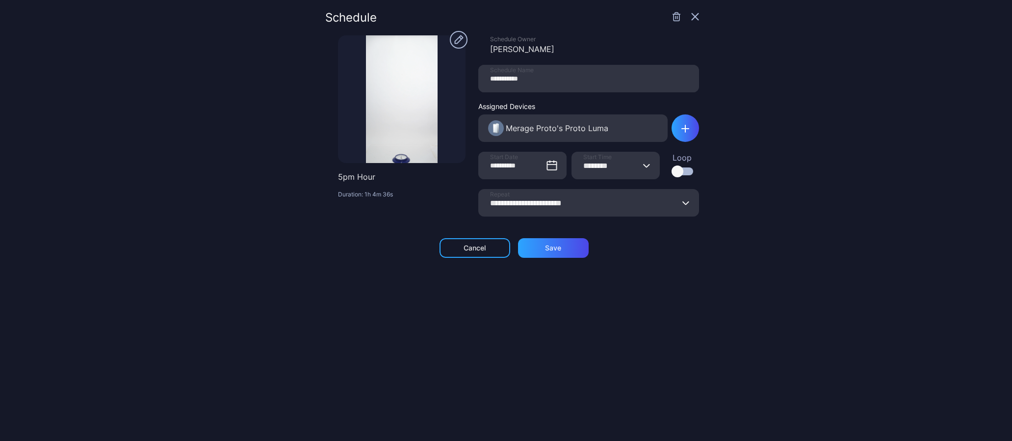
click at [674, 14] on icon "button" at bounding box center [677, 17] width 6 height 8
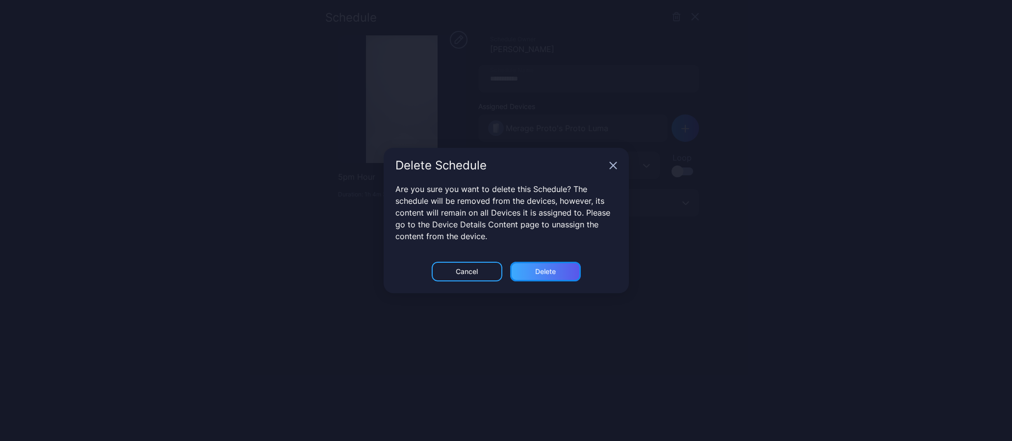
click at [539, 268] on div "Delete" at bounding box center [545, 271] width 21 height 8
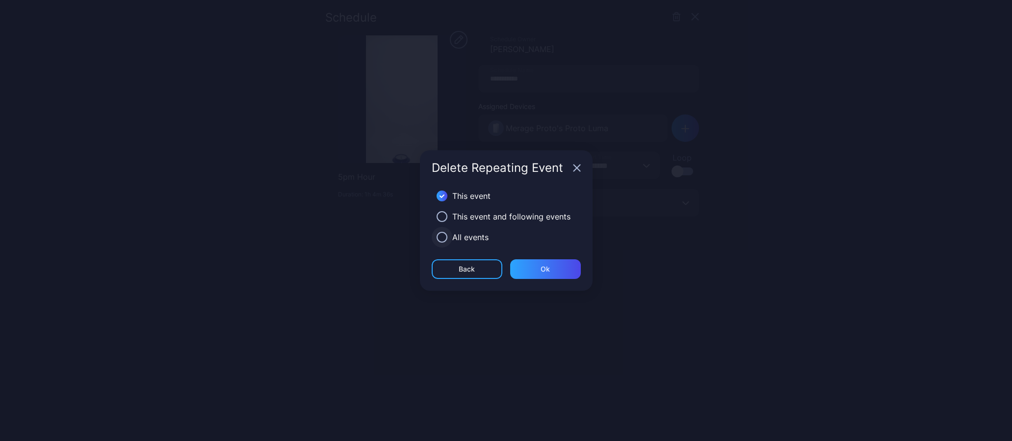
click at [444, 235] on button "button" at bounding box center [442, 237] width 11 height 11
click at [553, 268] on div "Ok" at bounding box center [545, 269] width 71 height 20
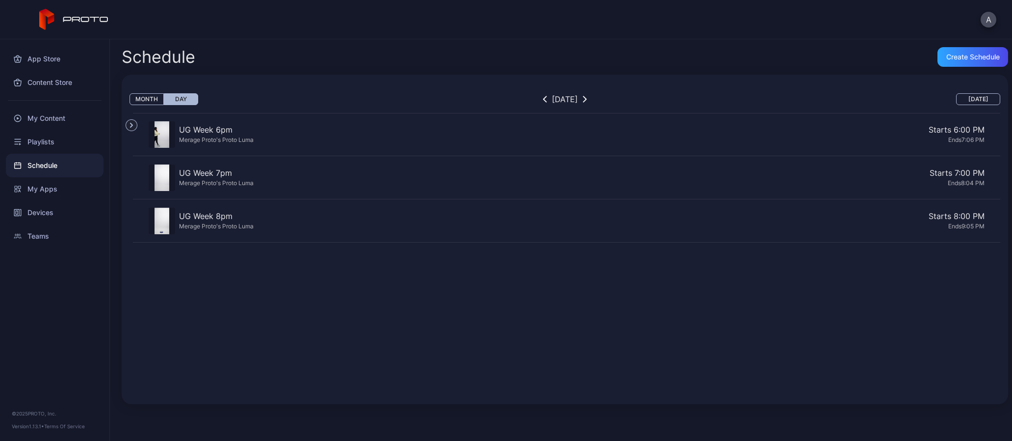
click at [265, 139] on div "Ends 7:06 PM" at bounding box center [621, 139] width 727 height 8
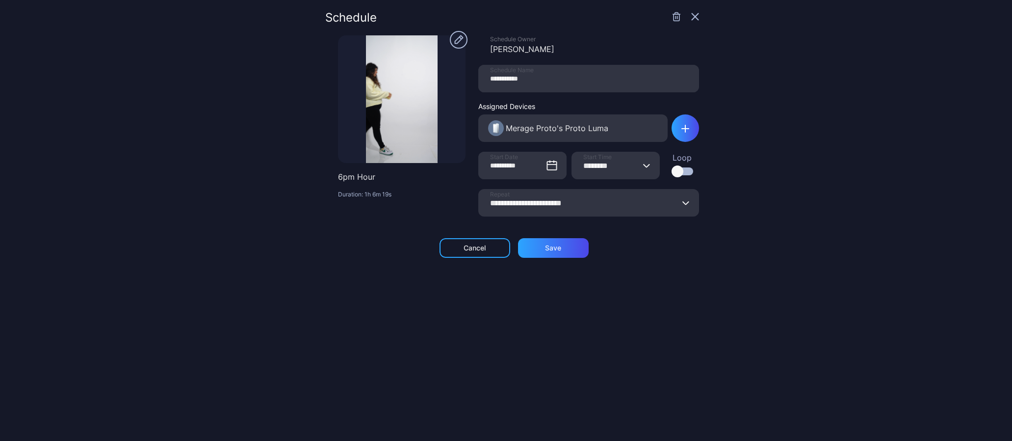
click at [672, 19] on icon "button" at bounding box center [677, 17] width 10 height 10
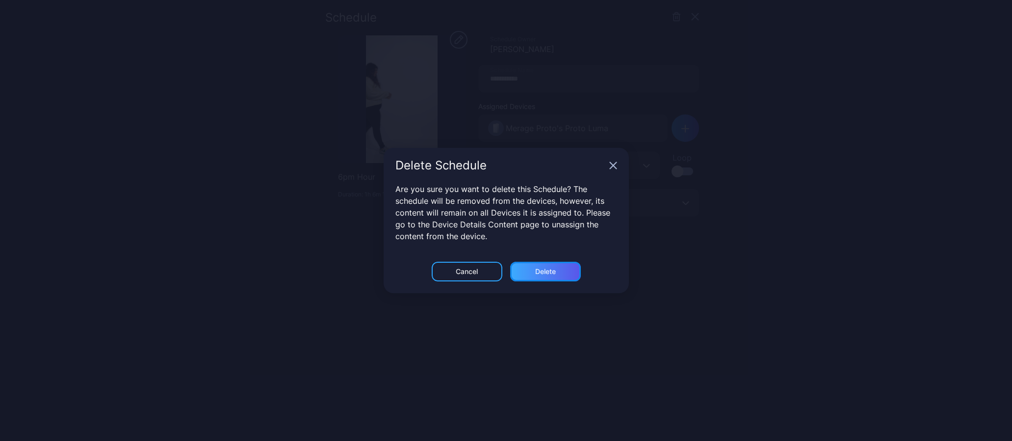
click at [544, 272] on div "Delete" at bounding box center [545, 271] width 21 height 8
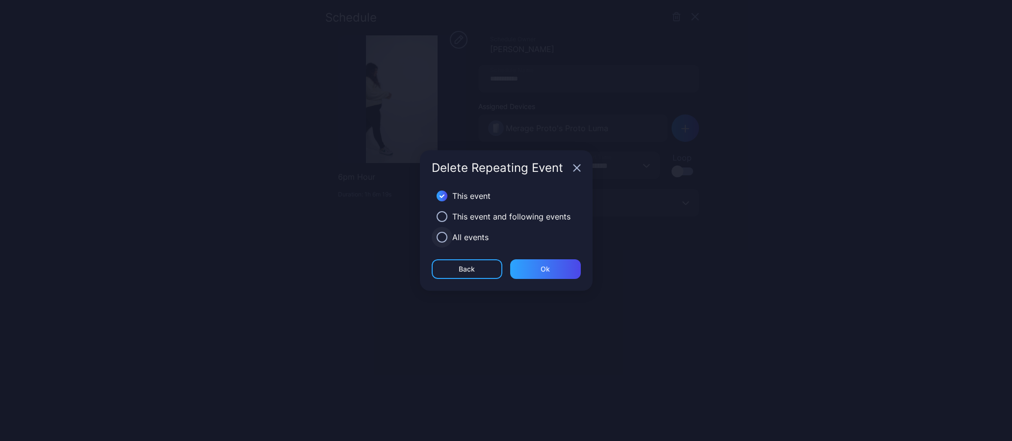
drag, startPoint x: 445, startPoint y: 235, endPoint x: 490, endPoint y: 266, distance: 55.4
click at [445, 235] on button "button" at bounding box center [442, 237] width 11 height 11
drag, startPoint x: 535, startPoint y: 264, endPoint x: 511, endPoint y: 245, distance: 30.7
click at [535, 264] on div "Ok" at bounding box center [545, 269] width 71 height 20
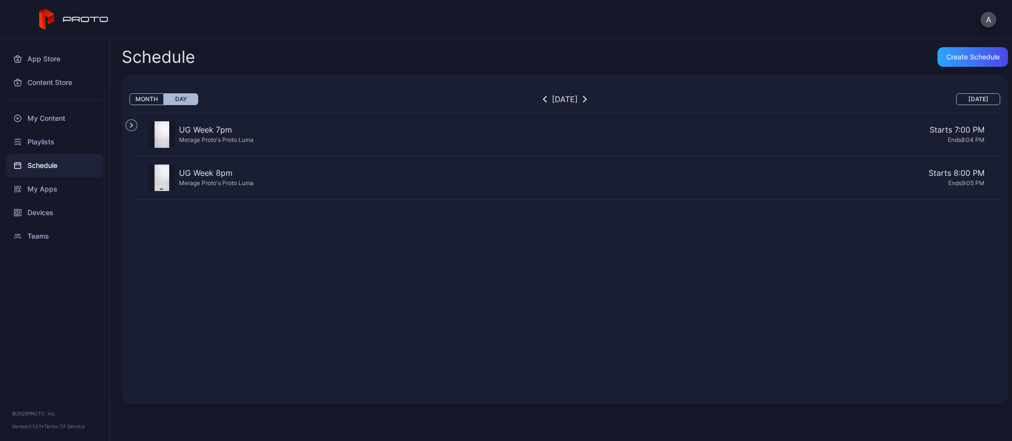
click at [261, 135] on div "Starts 7:00 PM" at bounding box center [621, 130] width 727 height 12
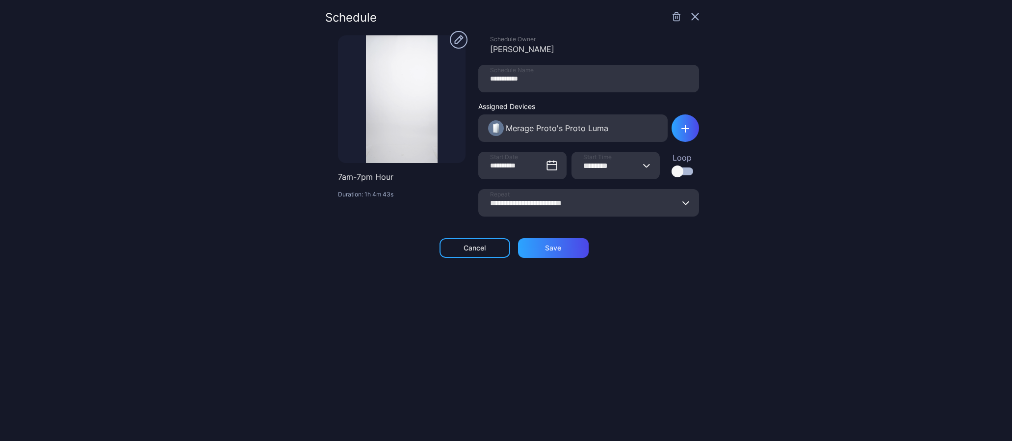
click at [672, 17] on icon "button" at bounding box center [677, 17] width 10 height 10
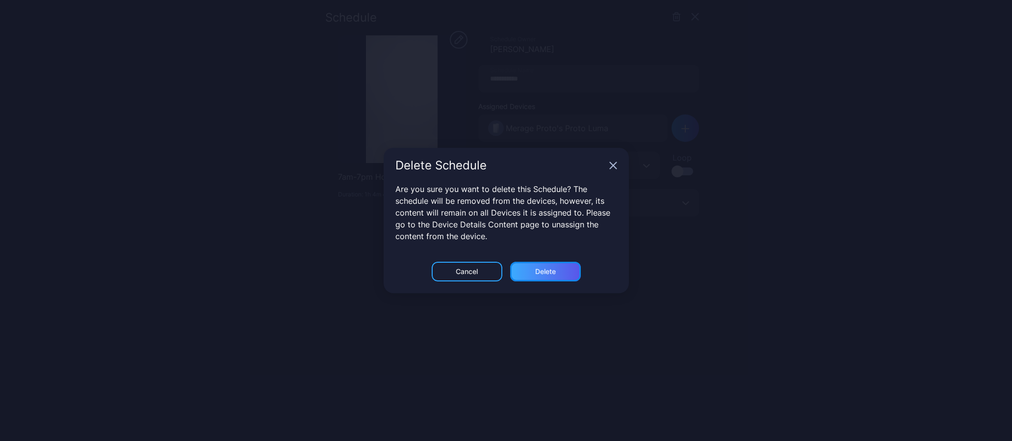
click at [544, 267] on div "Delete" at bounding box center [545, 271] width 21 height 8
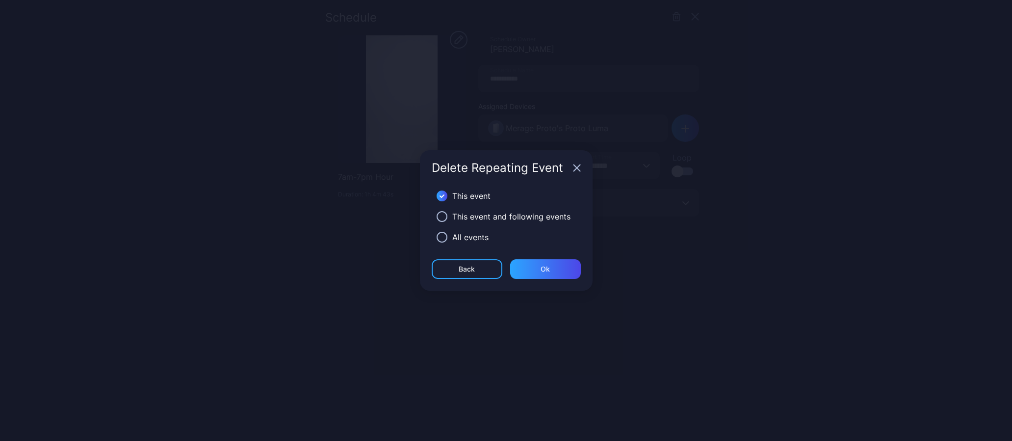
click at [483, 239] on div "All events" at bounding box center [470, 237] width 36 height 12
click at [442, 238] on button "button" at bounding box center [442, 237] width 11 height 11
click at [542, 271] on div "Ok" at bounding box center [545, 269] width 9 height 8
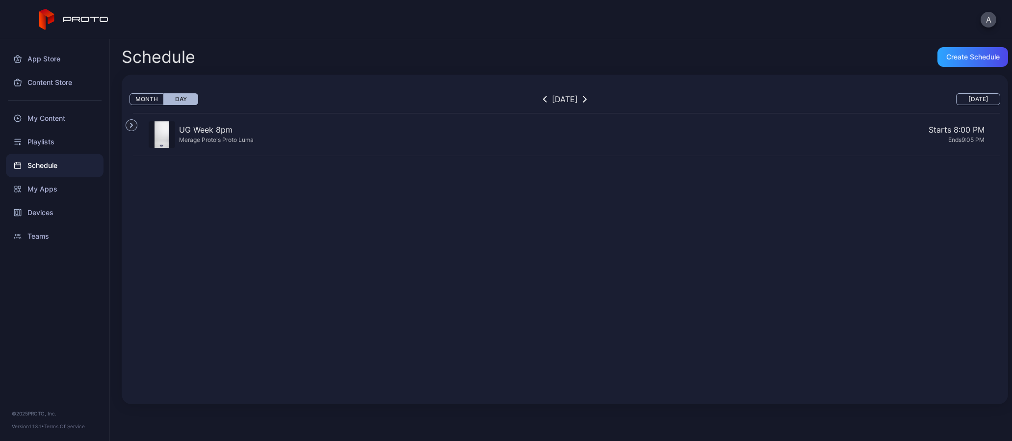
click at [241, 141] on div "Merage Proto's Proto Luma" at bounding box center [216, 139] width 75 height 8
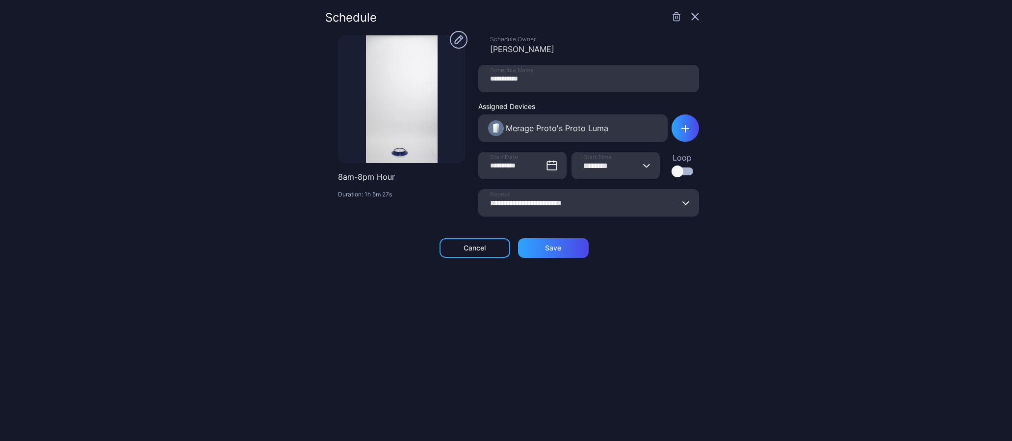
click at [672, 17] on icon "button" at bounding box center [677, 17] width 10 height 10
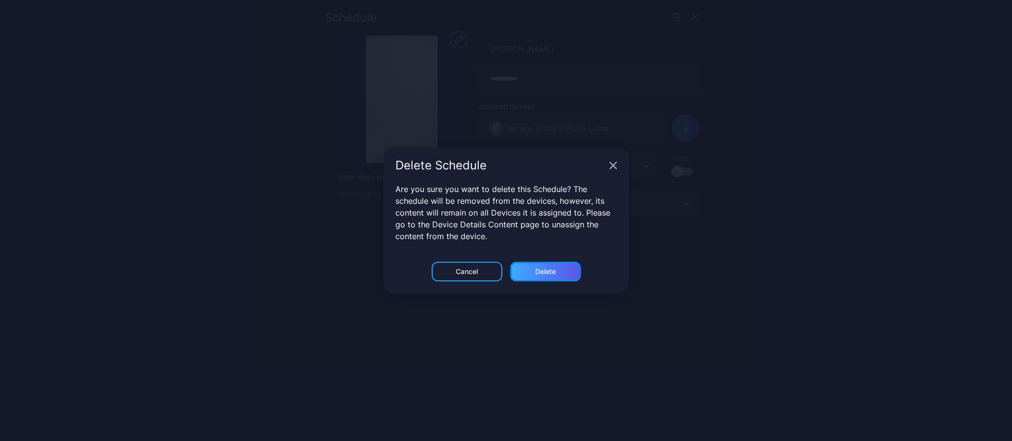
click at [536, 270] on div "Delete" at bounding box center [545, 271] width 21 height 8
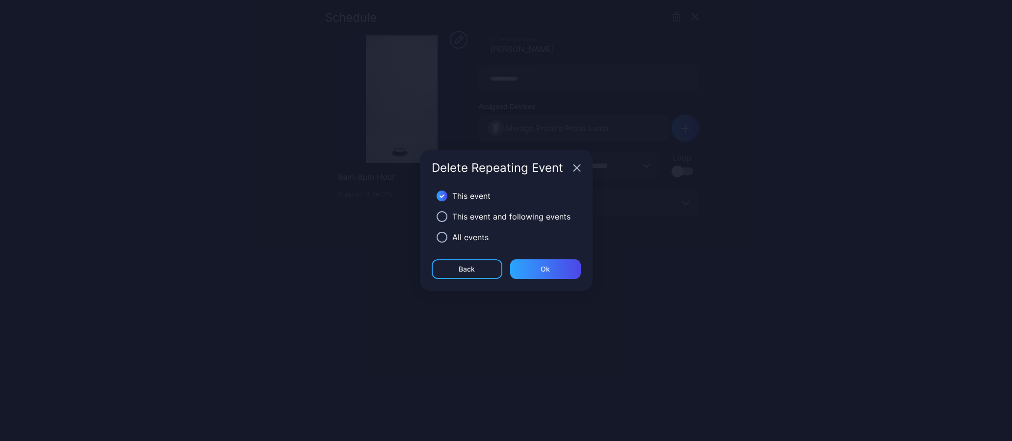
drag, startPoint x: 443, startPoint y: 239, endPoint x: 446, endPoint y: 244, distance: 5.3
click at [443, 239] on button "button" at bounding box center [442, 237] width 11 height 11
click at [542, 265] on div "Ok" at bounding box center [545, 269] width 9 height 8
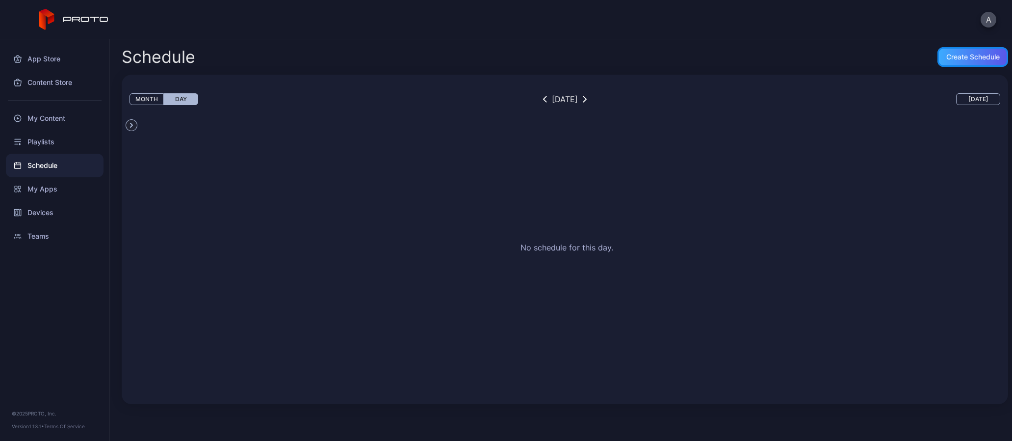
click at [972, 55] on div "Create Schedule" at bounding box center [973, 57] width 53 height 8
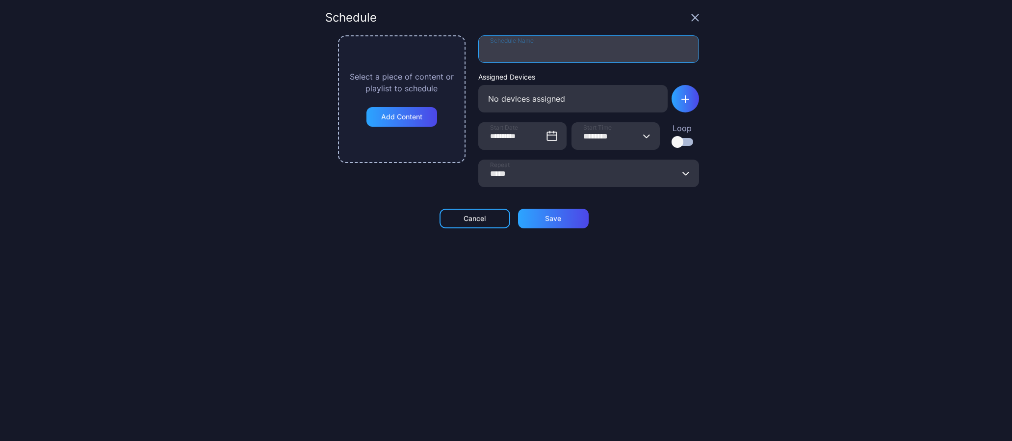
click at [521, 48] on input "Schedule Name" at bounding box center [588, 48] width 221 height 27
click at [527, 47] on input "Schedule Name" at bounding box center [588, 48] width 221 height 27
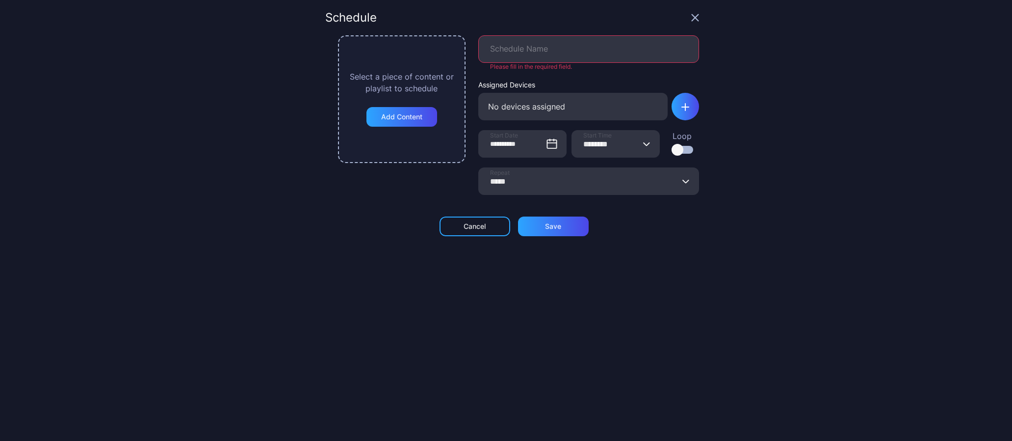
click at [435, 52] on div "Select a piece of content or playlist to schedule Add Content" at bounding box center [402, 99] width 128 height 128
click at [421, 119] on div "Add Content" at bounding box center [402, 117] width 71 height 20
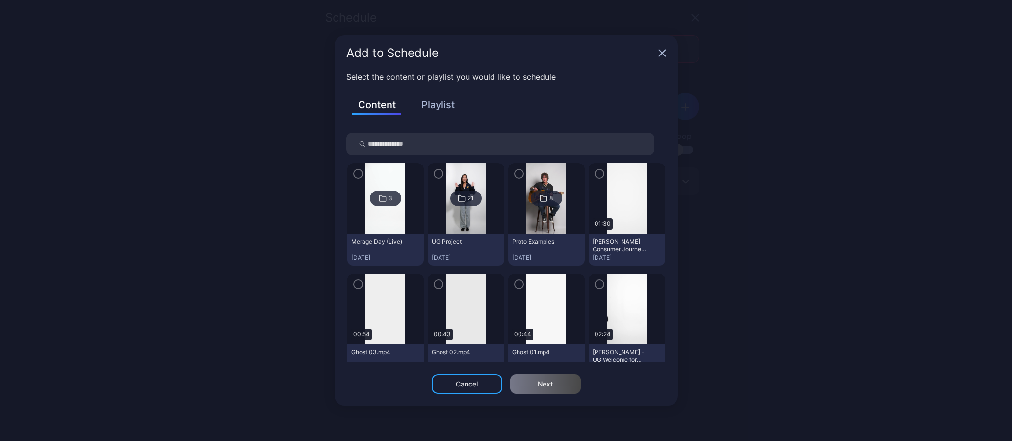
click at [412, 148] on input "search" at bounding box center [500, 143] width 308 height 23
type input "***"
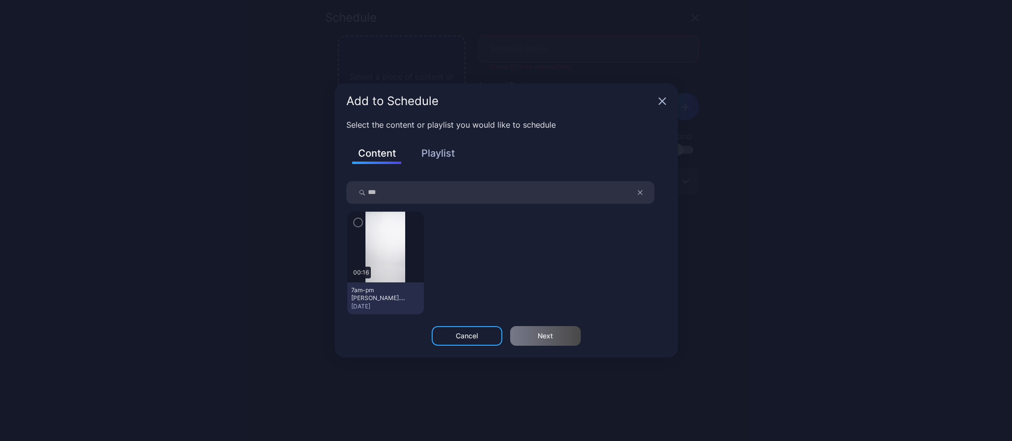
click at [389, 260] on img at bounding box center [386, 246] width 40 height 71
click at [357, 224] on icon "button" at bounding box center [358, 222] width 8 height 11
click at [552, 331] on div "Next" at bounding box center [545, 336] width 71 height 20
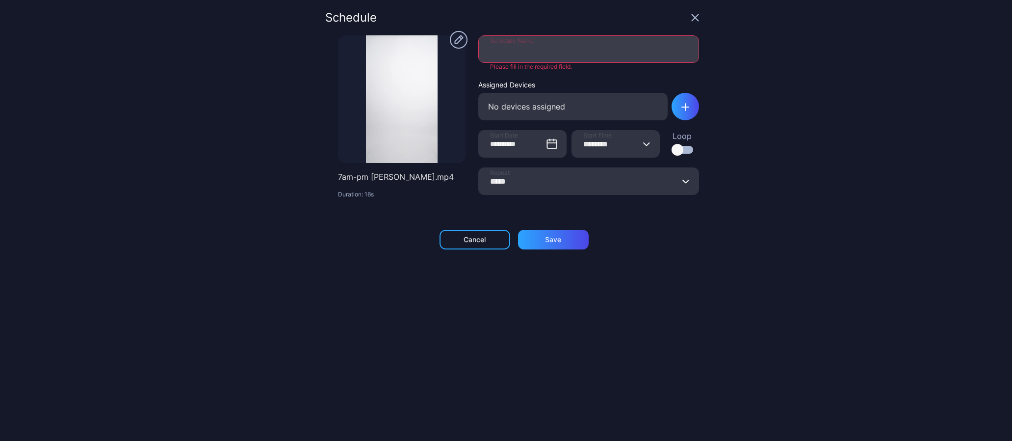
click at [499, 56] on input "Schedule Name" at bounding box center [588, 48] width 221 height 27
type input "*"
drag, startPoint x: 495, startPoint y: 49, endPoint x: 551, endPoint y: 51, distance: 56.5
click at [550, 51] on input "**********" at bounding box center [588, 48] width 221 height 27
click at [551, 51] on input "**********" at bounding box center [588, 48] width 221 height 27
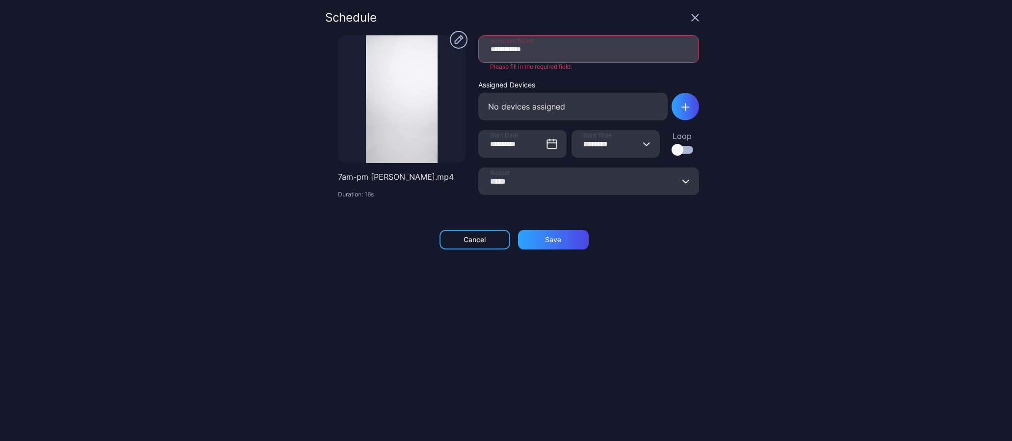
type input "**********"
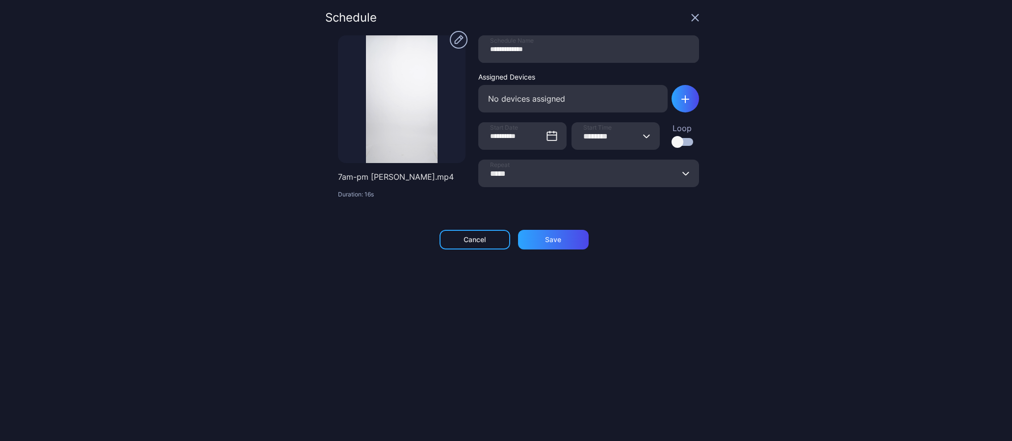
click at [764, 83] on div "**********" at bounding box center [506, 220] width 1012 height 441
click at [672, 104] on div "button" at bounding box center [685, 98] width 27 height 27
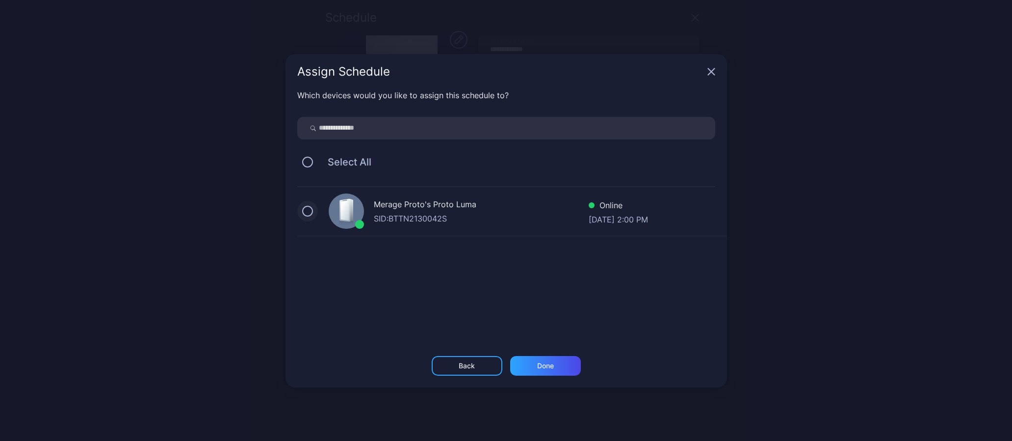
click at [310, 213] on button "button" at bounding box center [307, 211] width 11 height 11
click at [552, 370] on div "Done" at bounding box center [545, 366] width 71 height 20
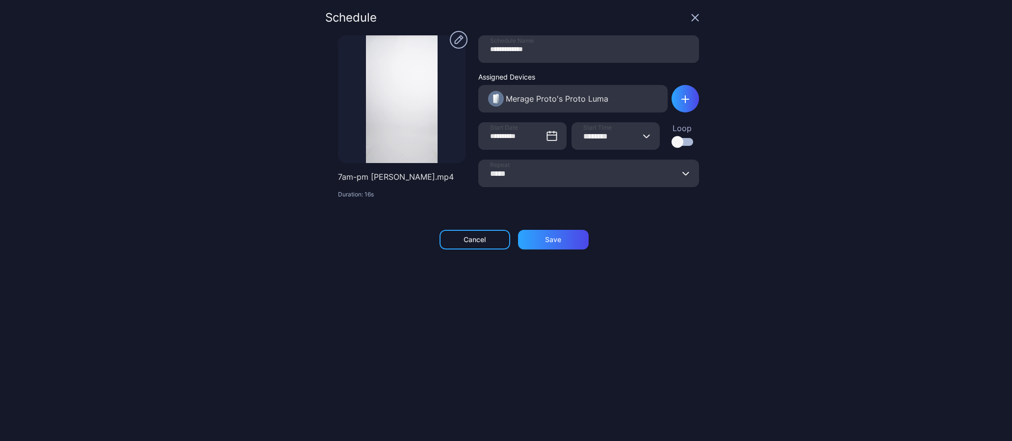
click at [672, 141] on div at bounding box center [678, 142] width 12 height 12
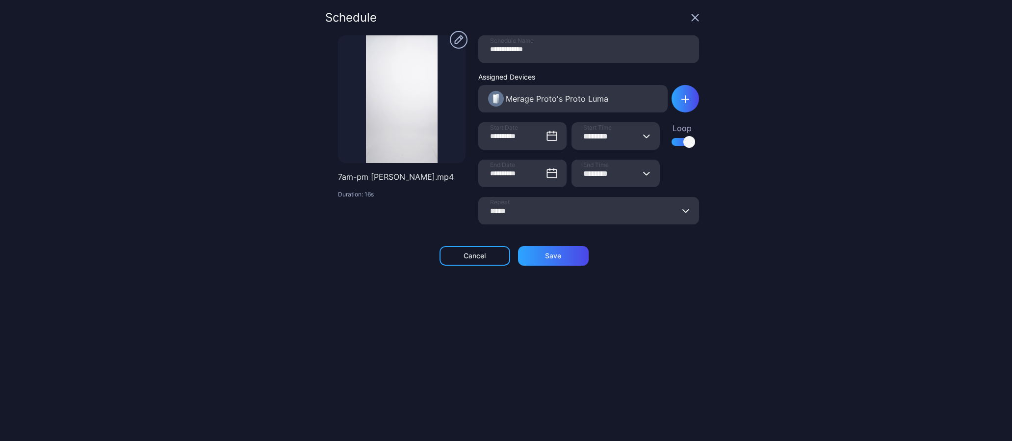
click at [684, 141] on div at bounding box center [690, 142] width 12 height 12
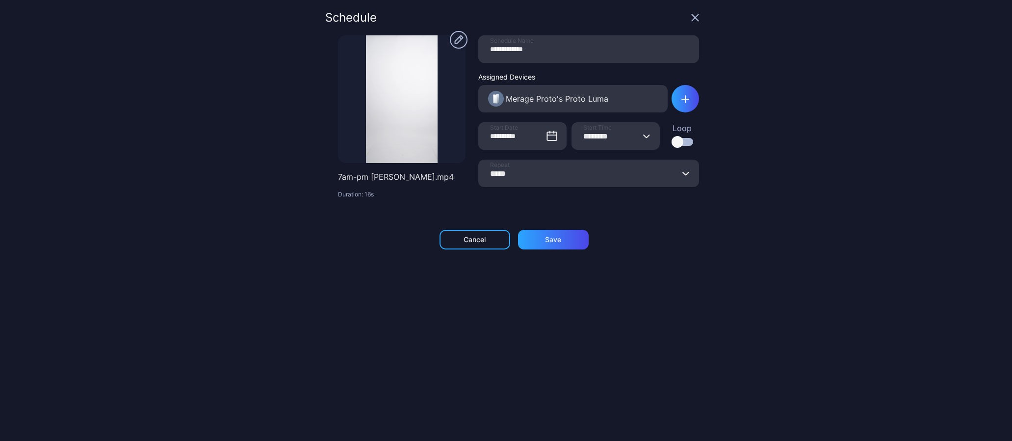
click at [683, 171] on icon "button" at bounding box center [686, 173] width 7 height 4
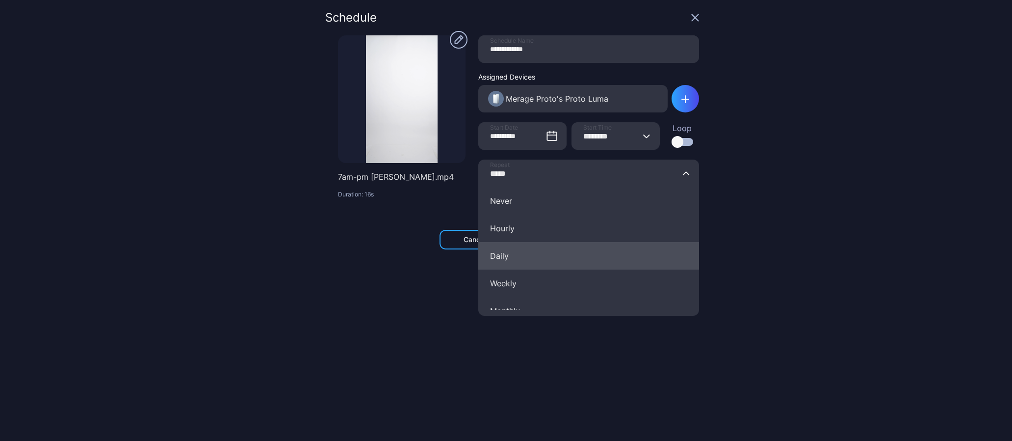
click at [518, 251] on button "Daily" at bounding box center [588, 255] width 221 height 27
type input "*****"
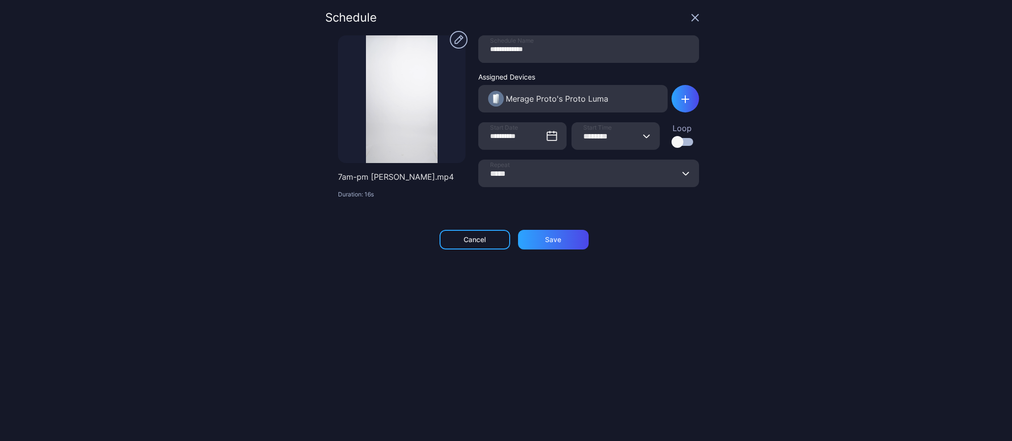
click at [643, 137] on icon "button" at bounding box center [646, 136] width 7 height 4
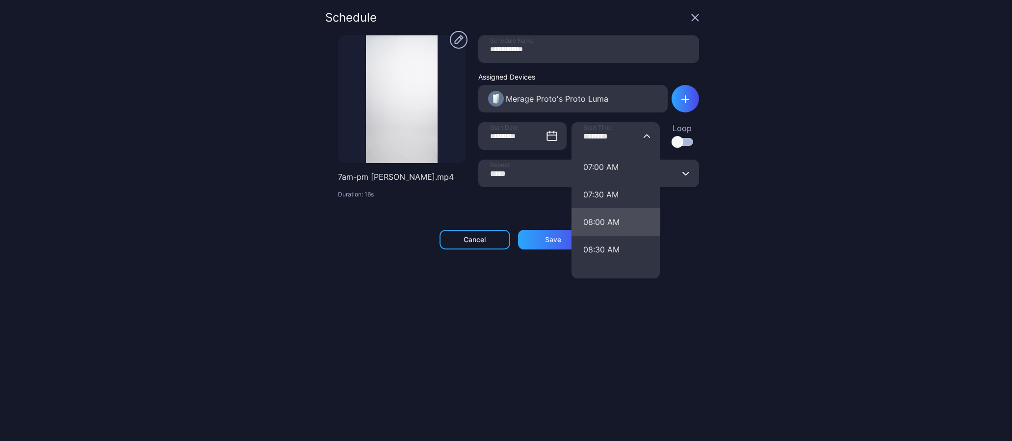
scroll to position [381, 0]
click at [597, 165] on button "07:00 AM" at bounding box center [616, 167] width 88 height 27
type input "********"
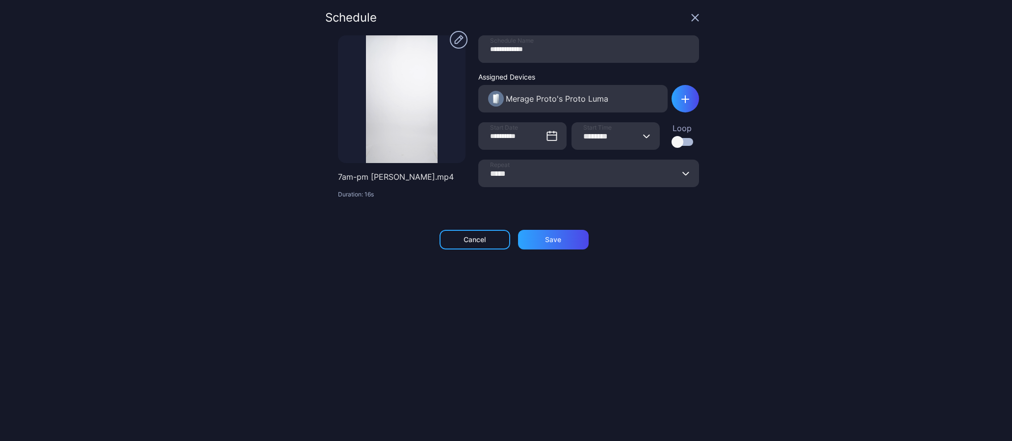
click at [450, 38] on circle "button" at bounding box center [459, 40] width 18 height 18
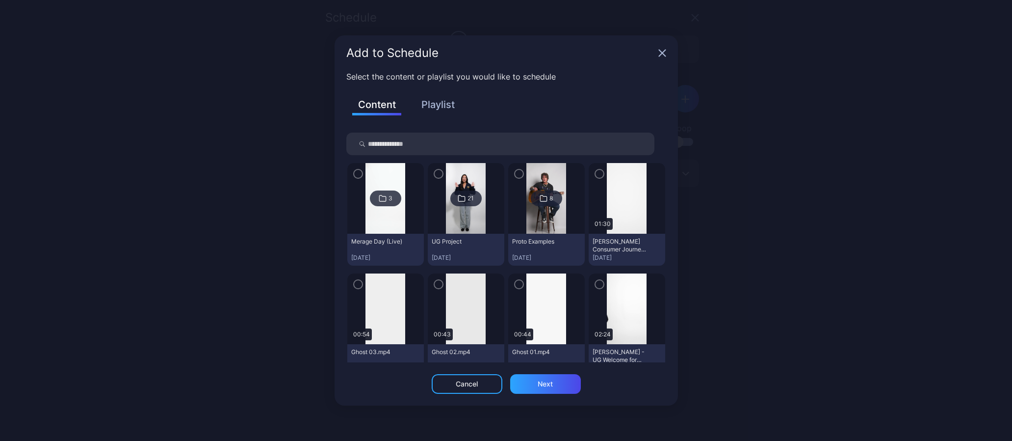
click at [399, 140] on input "search" at bounding box center [500, 143] width 308 height 23
type input "***"
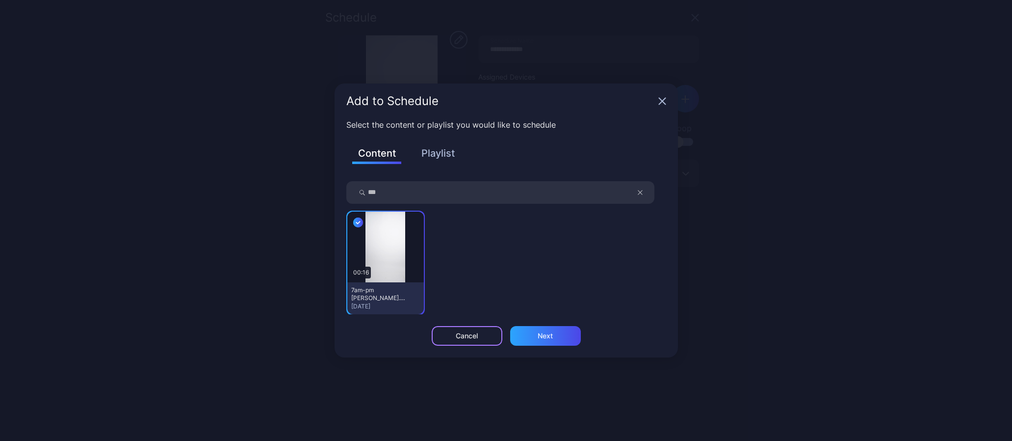
drag, startPoint x: 459, startPoint y: 341, endPoint x: 403, endPoint y: 263, distance: 96.0
click at [427, 278] on div "Add to Schedule Select the content or playlist you would like to schedule Conte…" at bounding box center [506, 220] width 343 height 274
click at [384, 257] on img at bounding box center [386, 246] width 40 height 71
click at [384, 293] on div "7am-pm [PERSON_NAME].mp4" at bounding box center [378, 294] width 54 height 16
click at [474, 333] on div "Cancel" at bounding box center [467, 336] width 22 height 8
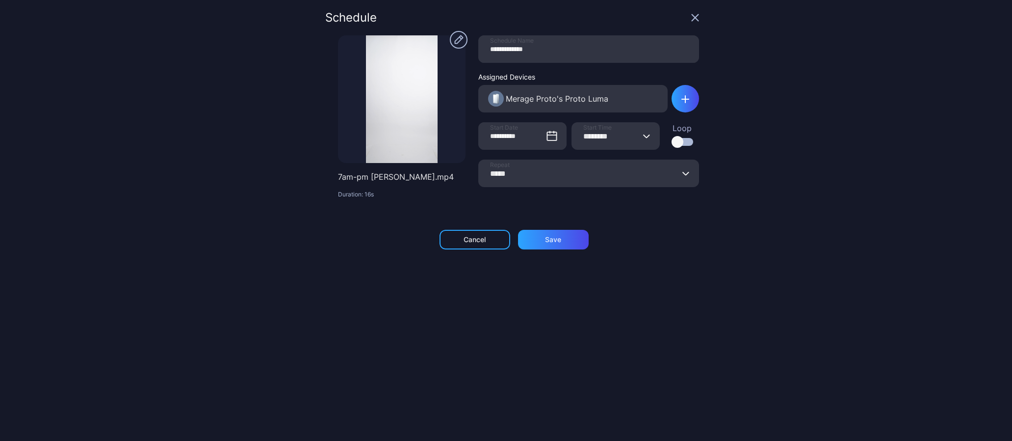
click at [450, 43] on circle "button" at bounding box center [459, 40] width 18 height 18
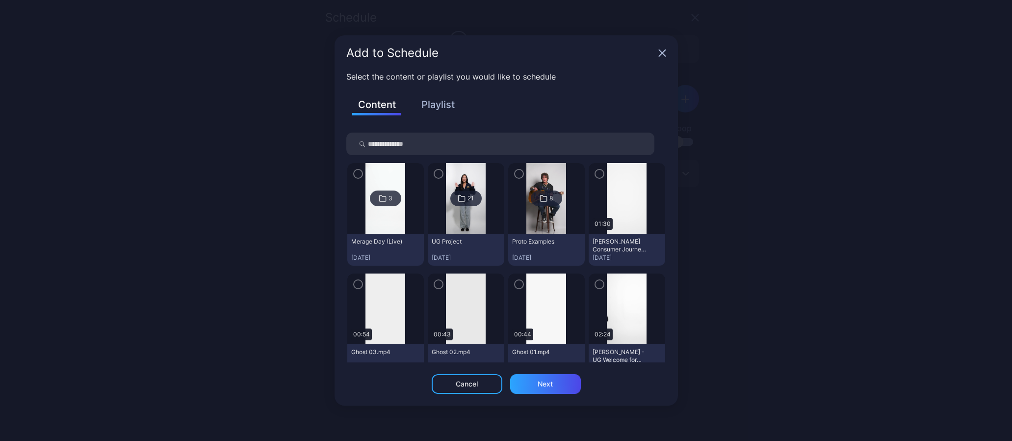
click at [437, 102] on button "Playlist" at bounding box center [438, 104] width 49 height 17
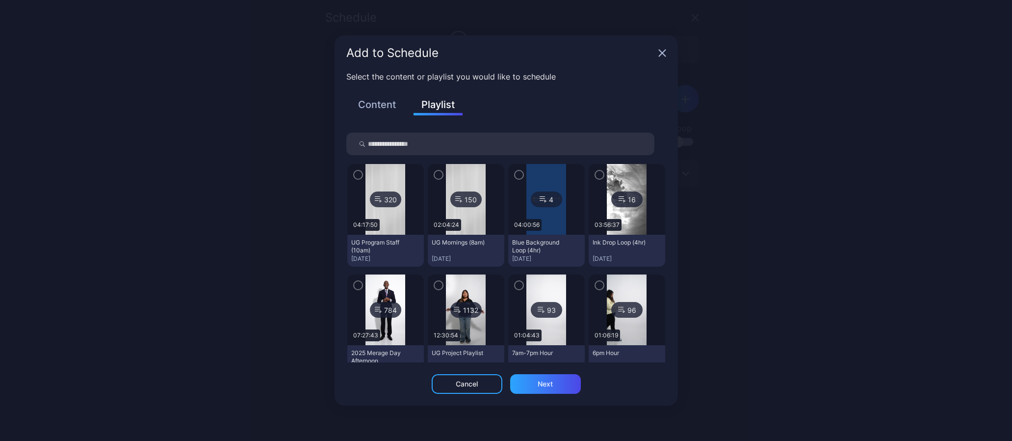
click at [392, 145] on input "search" at bounding box center [500, 143] width 308 height 23
type input "***"
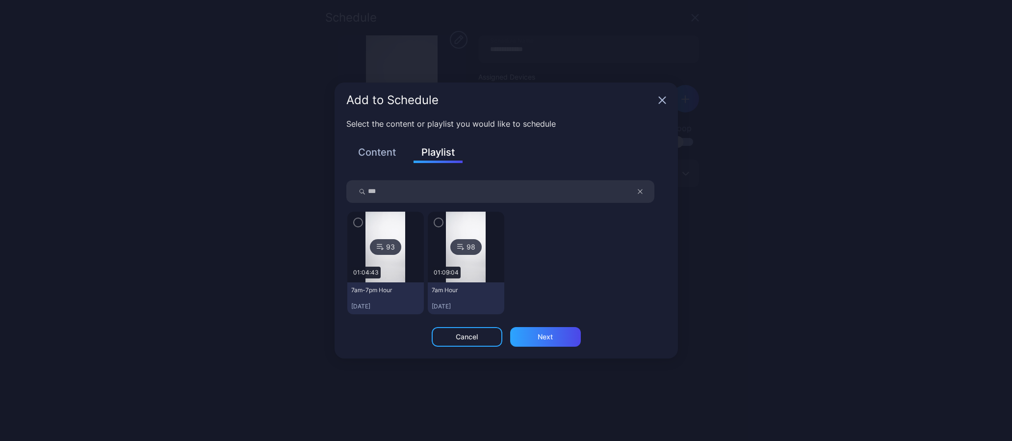
click at [393, 268] on img at bounding box center [386, 246] width 40 height 71
click at [356, 227] on div at bounding box center [385, 246] width 77 height 71
click at [360, 225] on icon "button" at bounding box center [358, 222] width 8 height 11
click at [549, 338] on div "Next" at bounding box center [545, 337] width 15 height 8
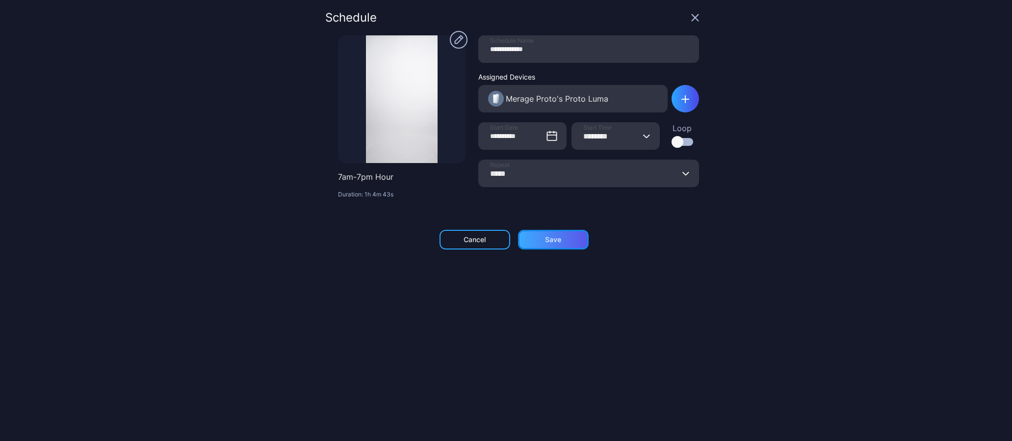
click at [547, 237] on div "Save" at bounding box center [553, 240] width 16 height 8
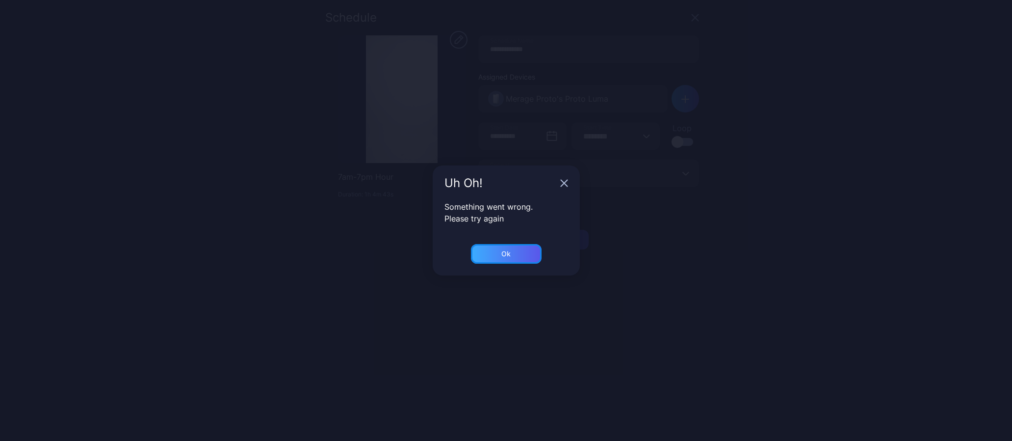
click at [522, 250] on div "Ok" at bounding box center [506, 254] width 71 height 20
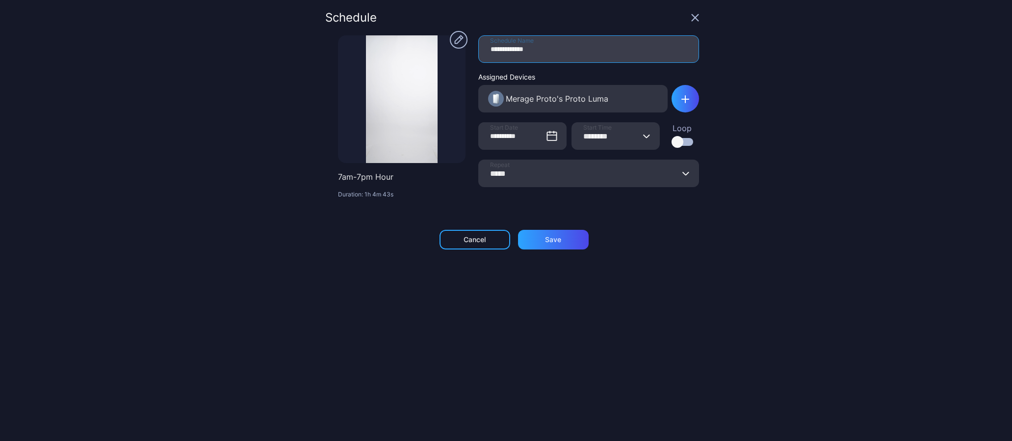
drag, startPoint x: 529, startPoint y: 49, endPoint x: 495, endPoint y: 45, distance: 34.1
click at [495, 45] on input "**********" at bounding box center [588, 48] width 221 height 27
type input "********"
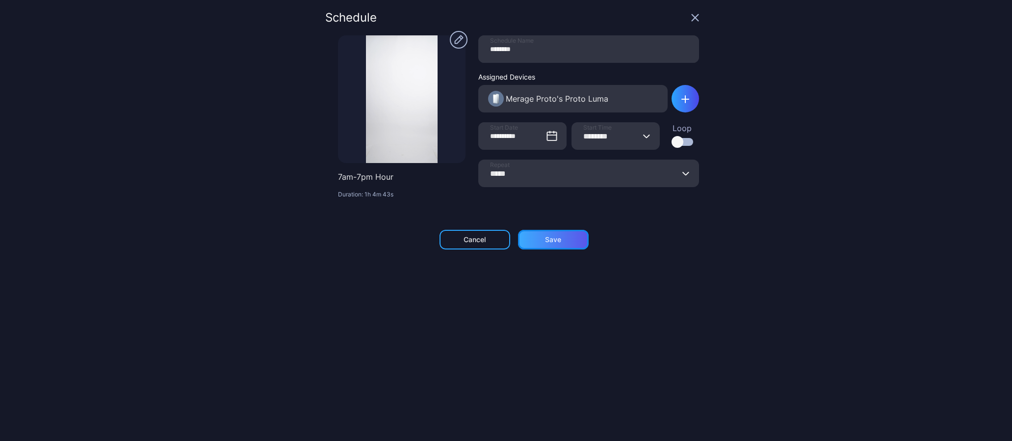
click at [534, 238] on div "Save" at bounding box center [553, 240] width 71 height 20
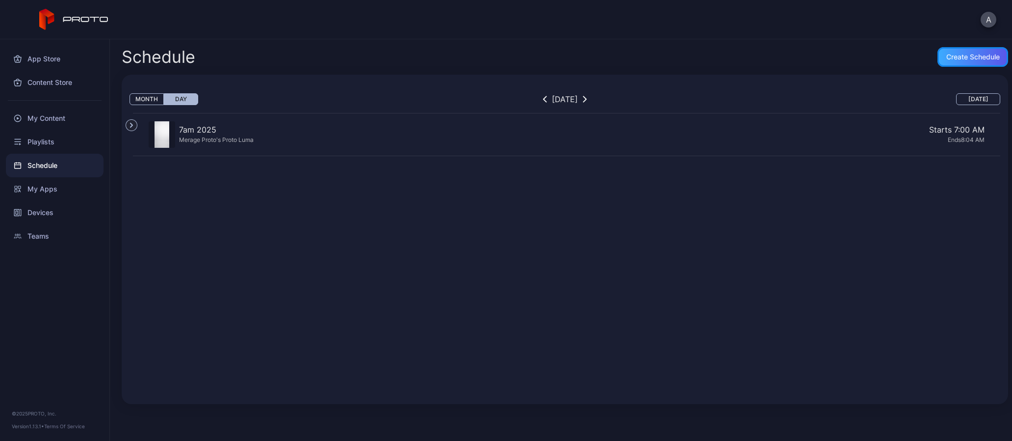
click at [953, 55] on div "Create Schedule" at bounding box center [973, 57] width 53 height 8
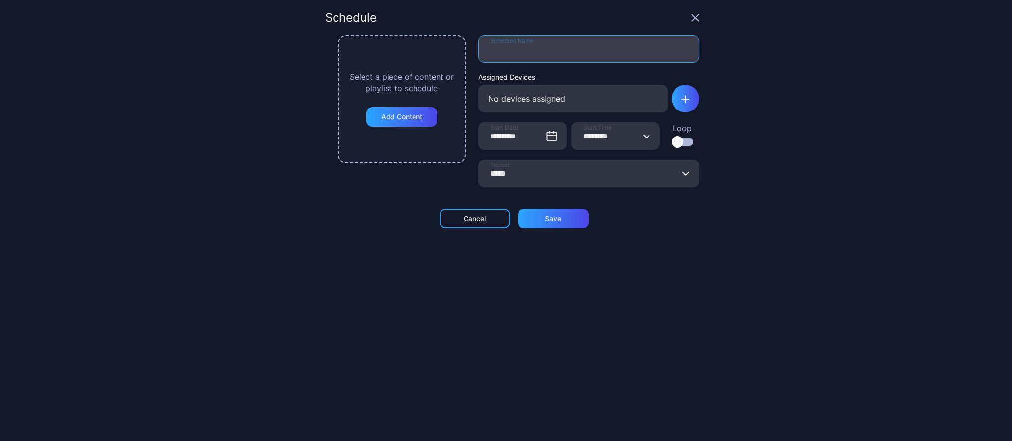
click at [492, 45] on input "Schedule Name" at bounding box center [588, 48] width 221 height 27
type input "********"
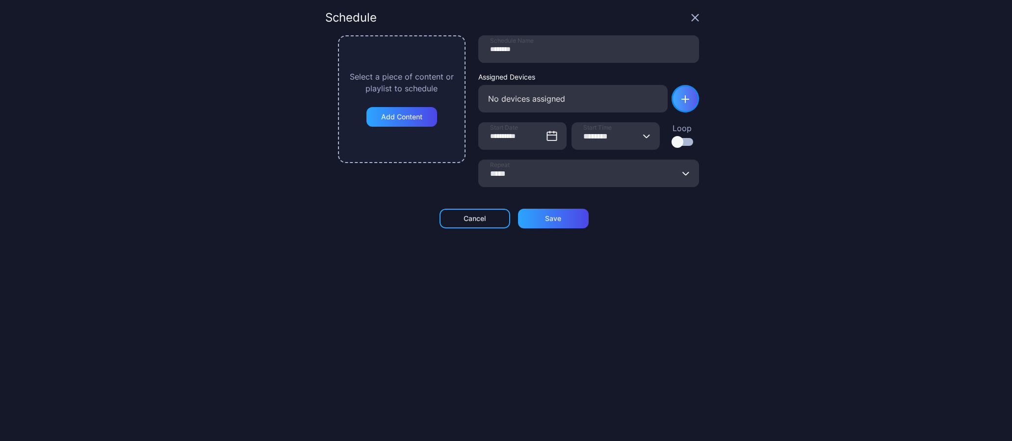
click at [672, 97] on div "button" at bounding box center [685, 98] width 27 height 27
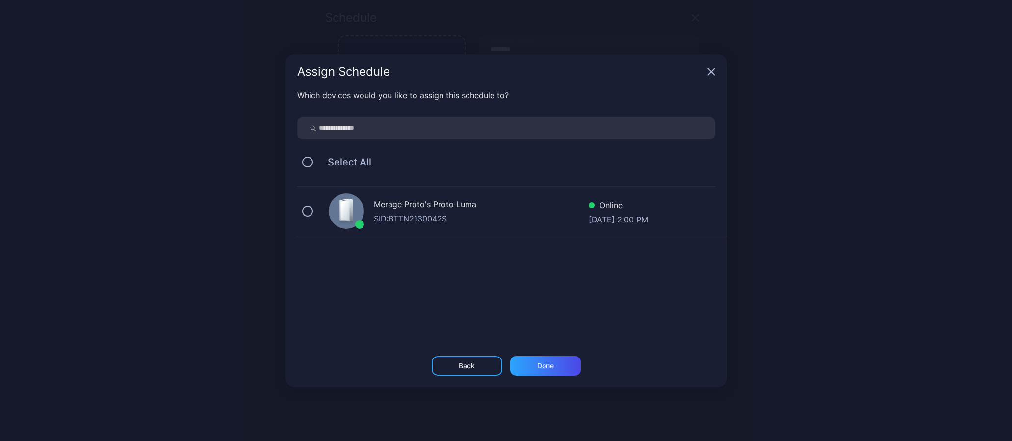
click at [312, 209] on button "button" at bounding box center [307, 211] width 11 height 11
click at [543, 358] on div "Done" at bounding box center [545, 366] width 71 height 20
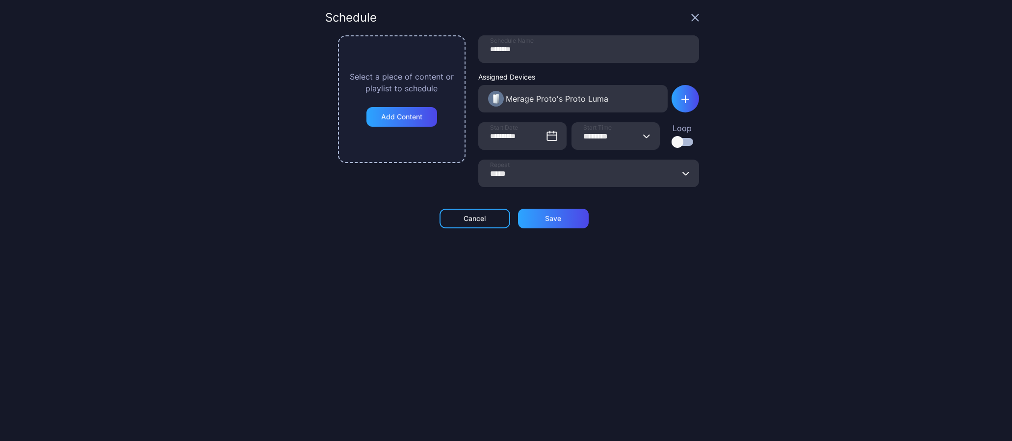
click at [643, 136] on icon "button" at bounding box center [646, 136] width 7 height 4
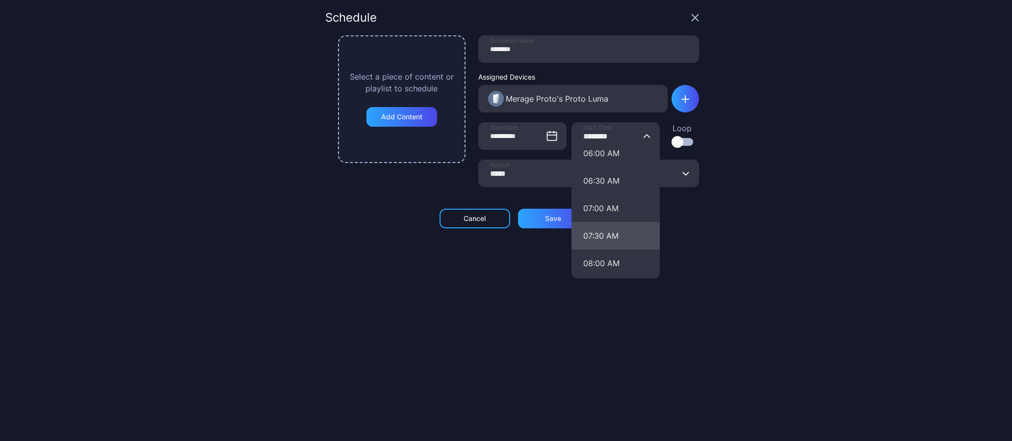
scroll to position [343, 0]
click at [597, 253] on button "08:00 AM" at bounding box center [616, 259] width 88 height 27
type input "********"
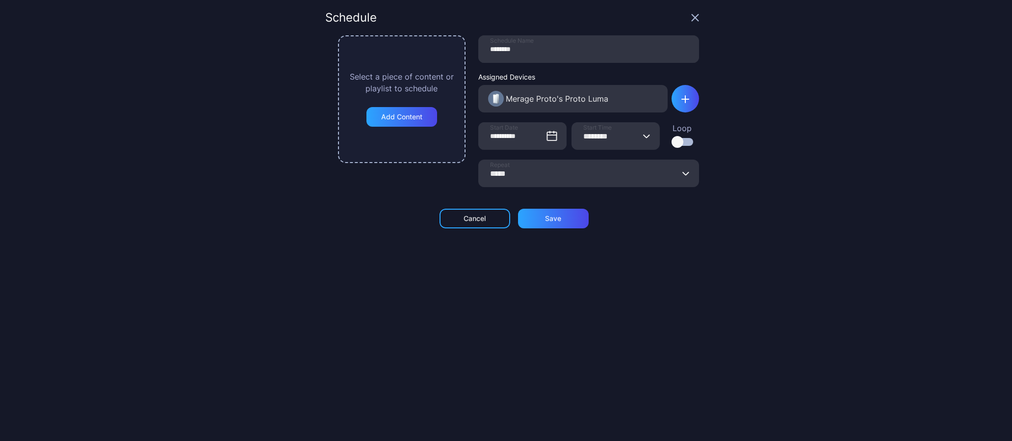
click at [684, 173] on icon "button" at bounding box center [687, 173] width 6 height 3
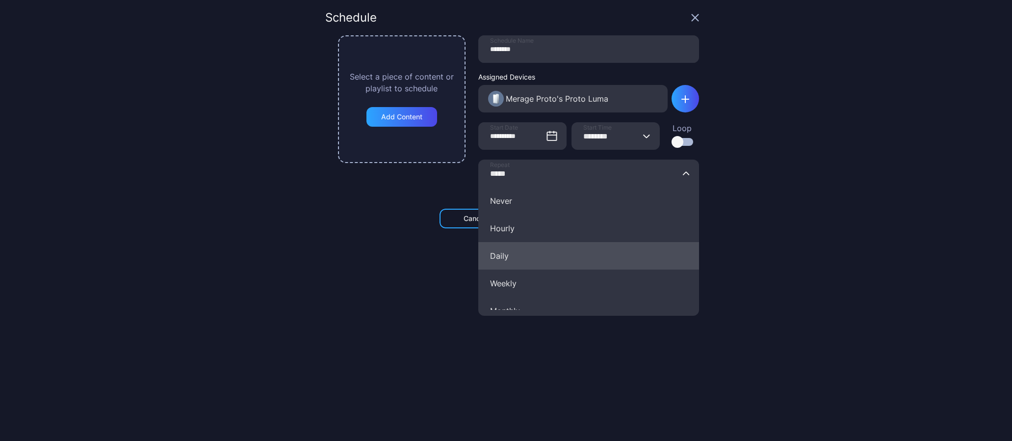
click at [506, 261] on button "Daily" at bounding box center [588, 255] width 221 height 27
type input "*****"
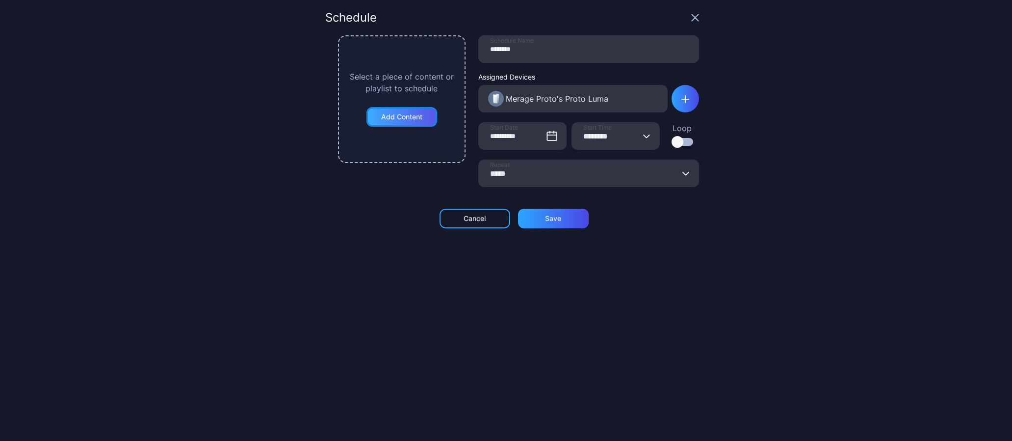
click at [405, 120] on div "Add Content" at bounding box center [401, 117] width 41 height 8
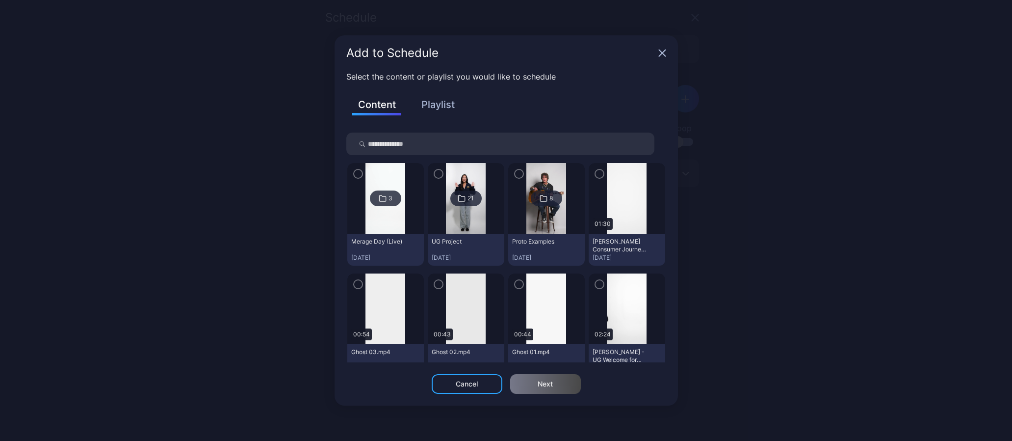
click at [438, 98] on button "Playlist" at bounding box center [438, 104] width 49 height 17
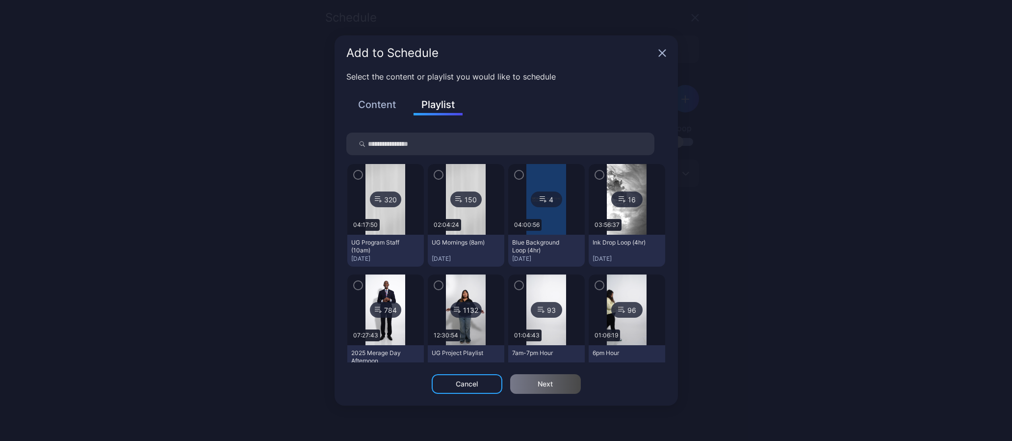
click at [391, 151] on input "search" at bounding box center [500, 143] width 308 height 23
type input "***"
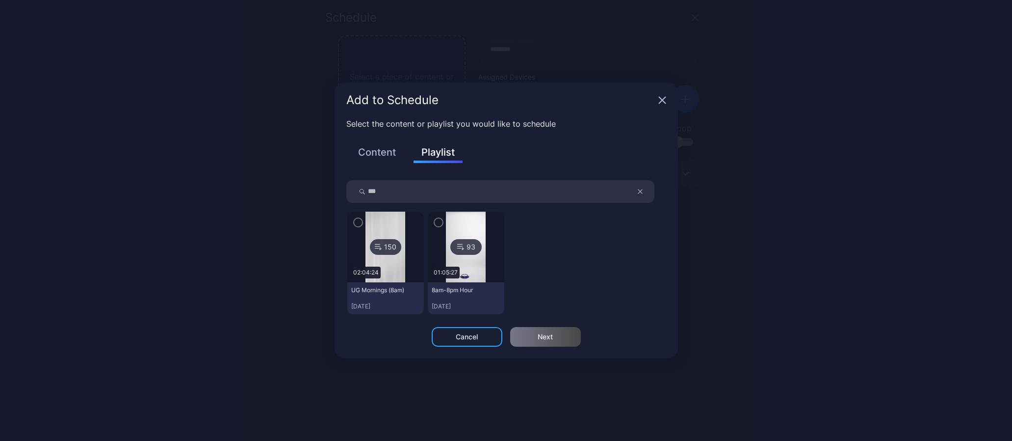
click at [478, 273] on img at bounding box center [466, 246] width 40 height 71
click at [441, 217] on icon "button" at bounding box center [439, 222] width 8 height 11
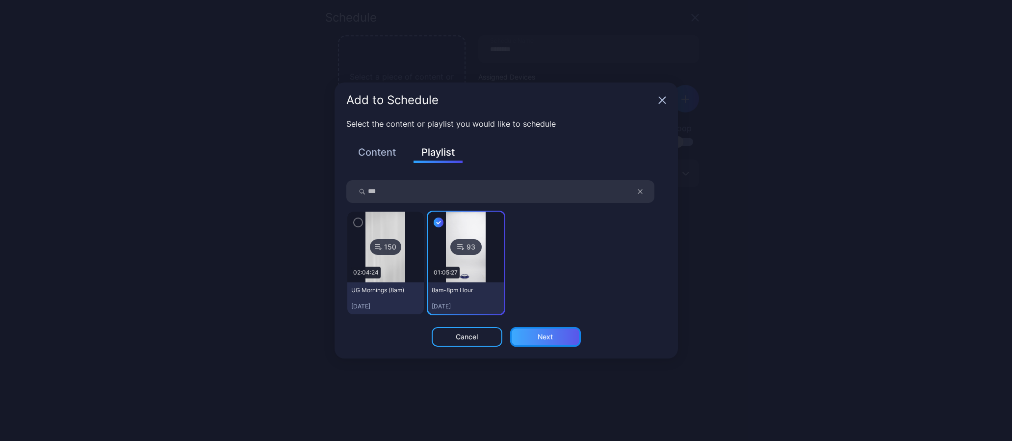
click at [542, 336] on div "Next" at bounding box center [545, 337] width 15 height 8
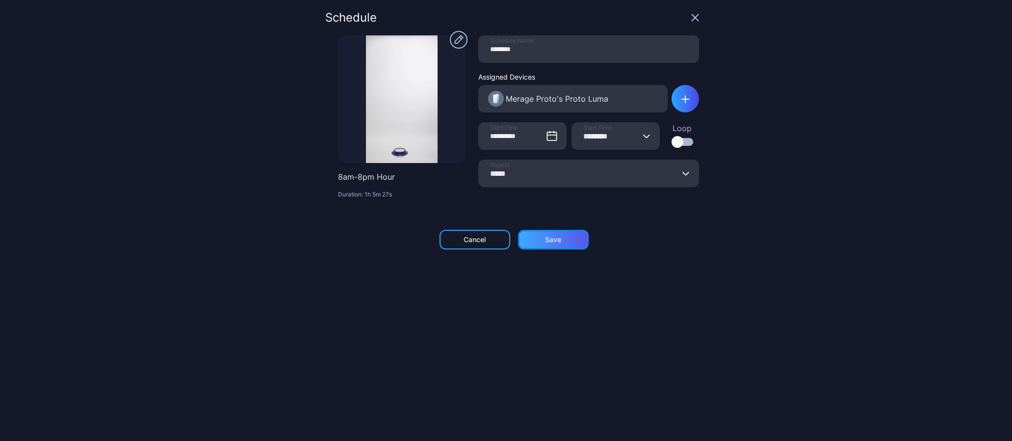
click at [546, 240] on div "Save" at bounding box center [553, 240] width 16 height 8
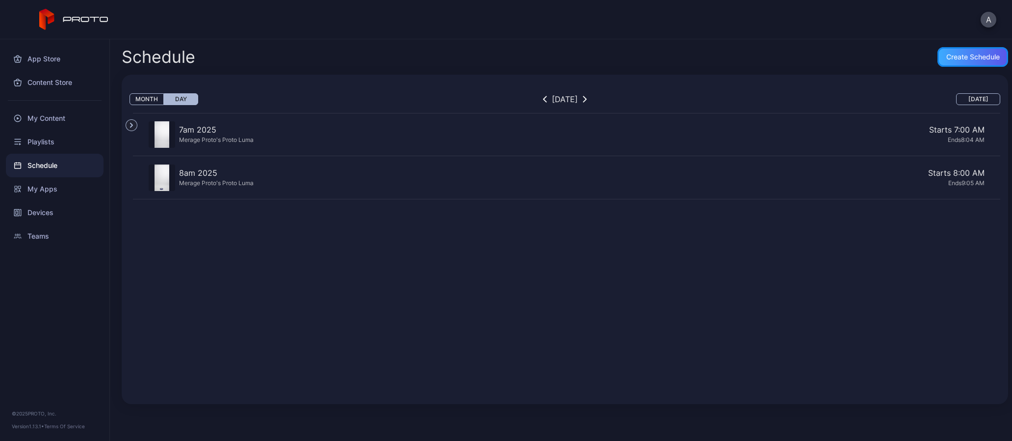
click at [952, 58] on div "Create Schedule" at bounding box center [973, 57] width 53 height 8
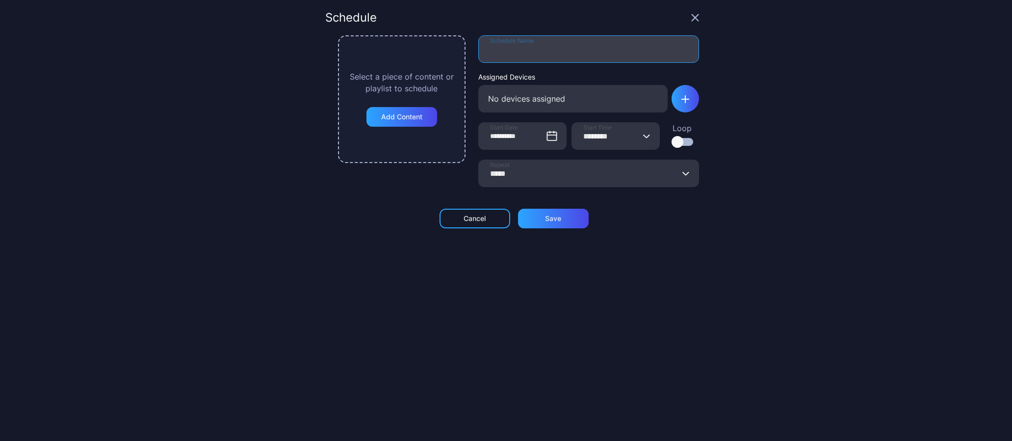
click at [542, 49] on input "Schedule Name" at bounding box center [588, 48] width 221 height 27
type input "********"
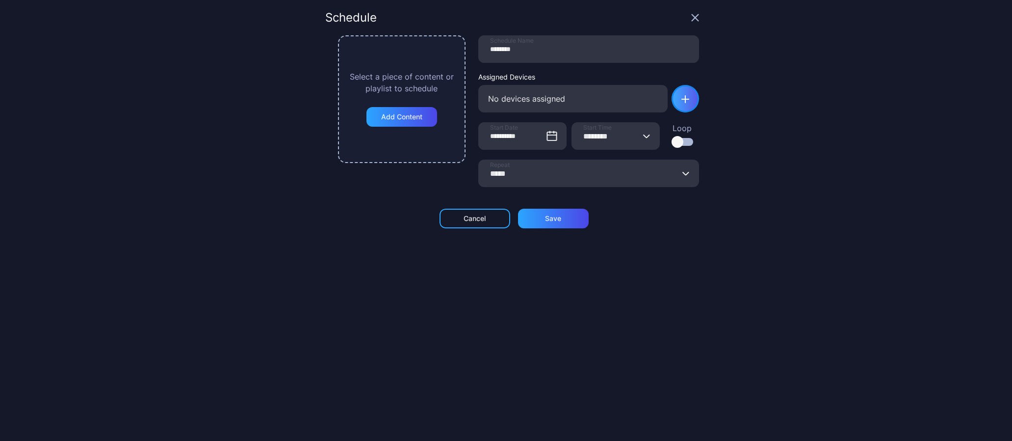
click at [682, 102] on icon "button" at bounding box center [686, 99] width 8 height 8
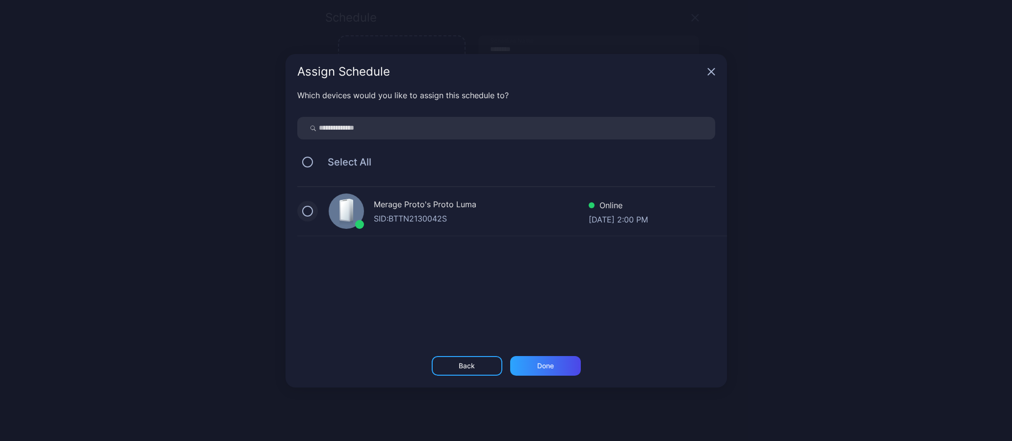
click at [302, 211] on button "button" at bounding box center [307, 211] width 11 height 11
click at [558, 363] on div "Done" at bounding box center [545, 366] width 71 height 20
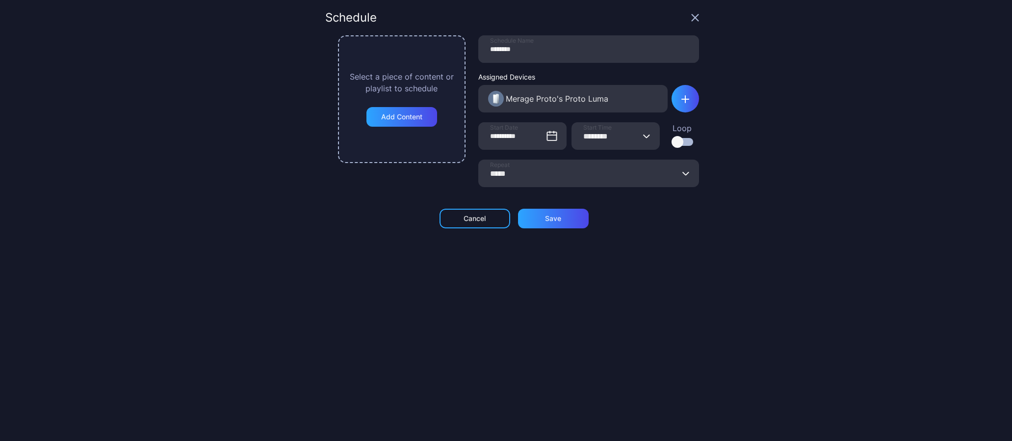
click at [643, 135] on icon "button" at bounding box center [646, 136] width 7 height 4
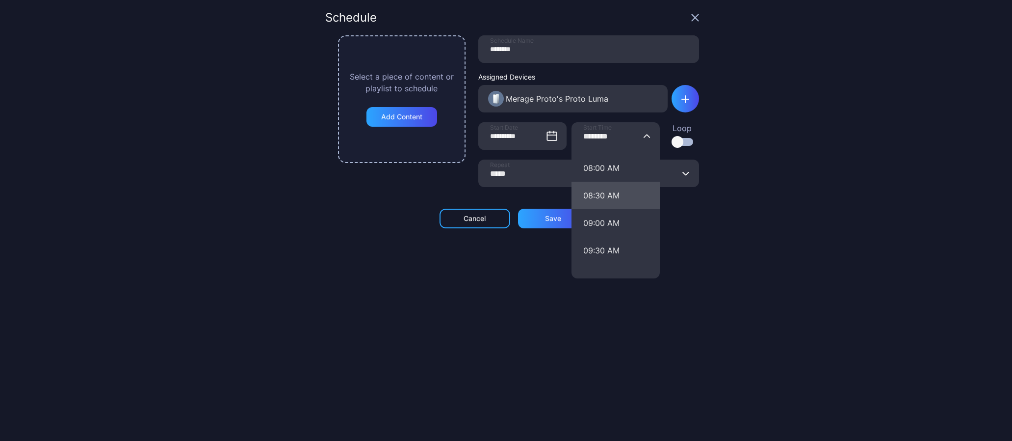
scroll to position [455, 0]
click at [601, 203] on button "09:00 AM" at bounding box center [616, 202] width 88 height 27
type input "********"
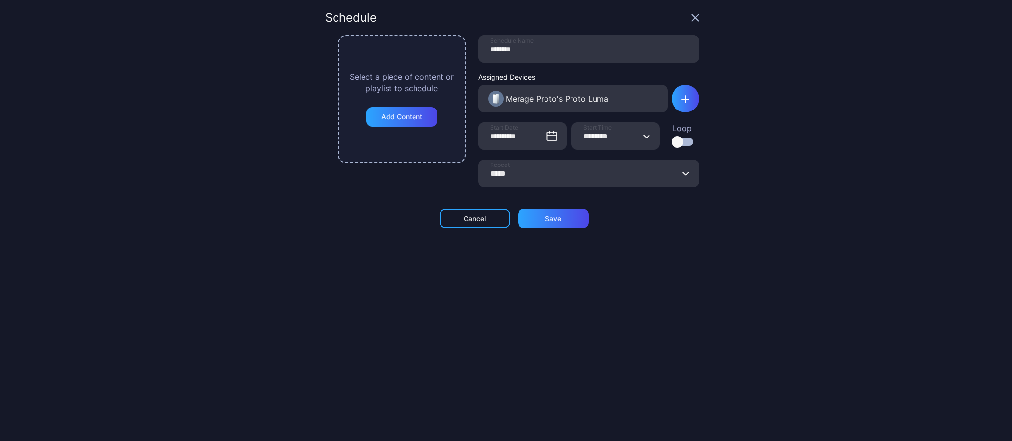
click at [684, 174] on icon "button" at bounding box center [687, 173] width 6 height 3
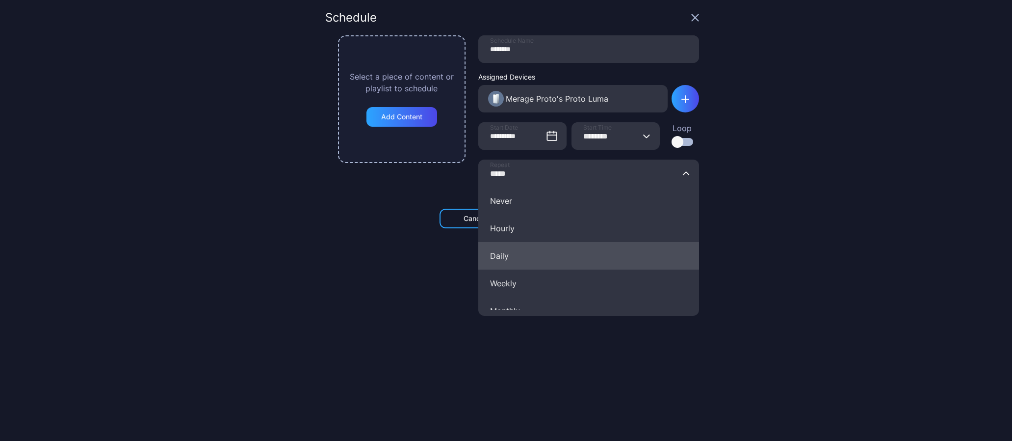
click at [528, 254] on button "Daily" at bounding box center [588, 255] width 221 height 27
type input "*****"
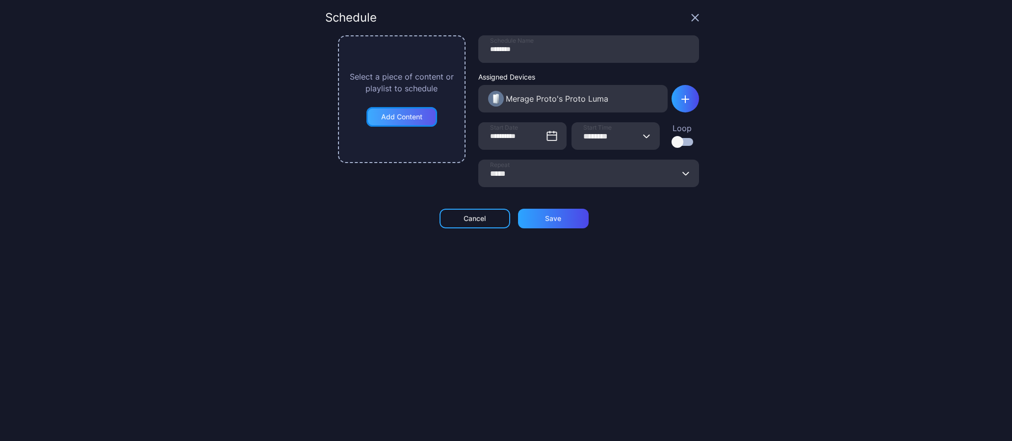
click at [407, 116] on div "Add Content" at bounding box center [401, 117] width 41 height 8
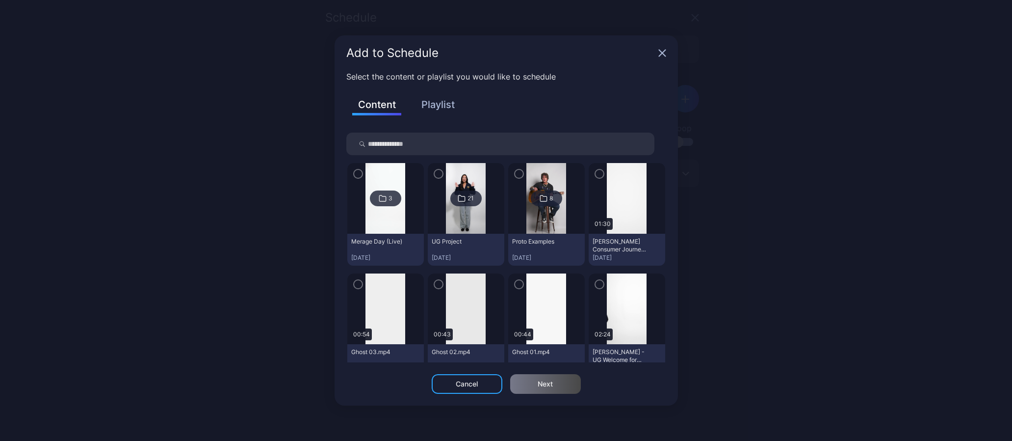
click at [442, 111] on button "Playlist" at bounding box center [438, 104] width 49 height 17
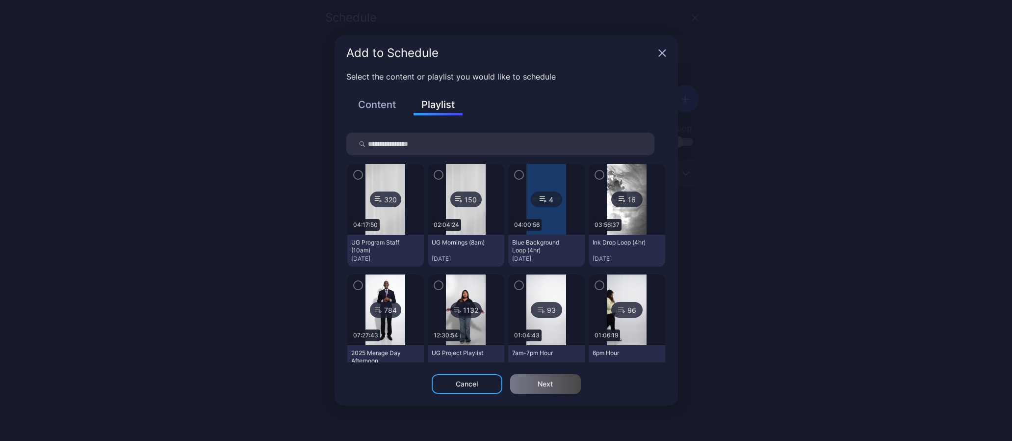
click at [427, 144] on input "search" at bounding box center [500, 143] width 308 height 23
type input "***"
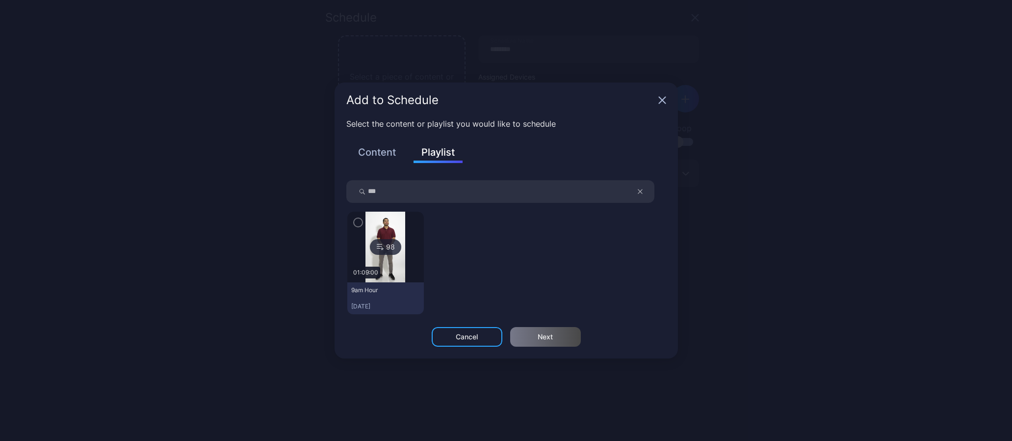
drag, startPoint x: 356, startPoint y: 222, endPoint x: 367, endPoint y: 236, distance: 17.5
click at [357, 223] on icon "button" at bounding box center [358, 222] width 3 height 2
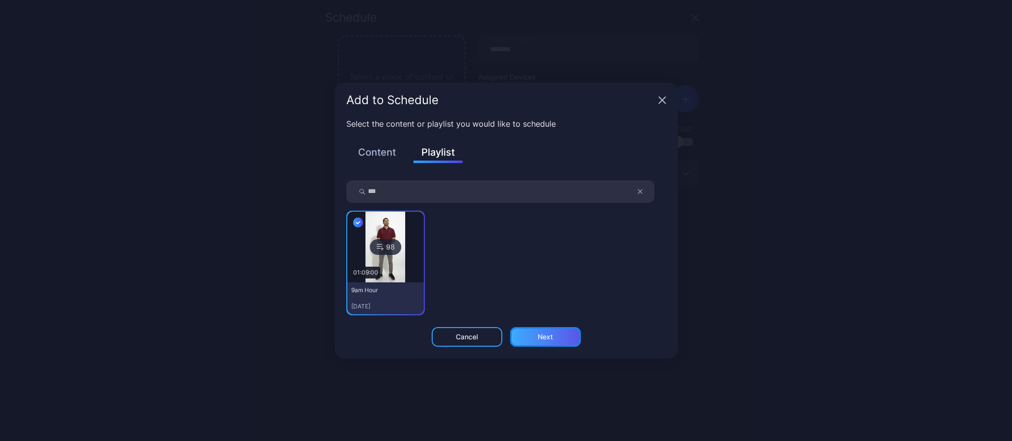
click at [549, 339] on div "Next" at bounding box center [545, 337] width 15 height 8
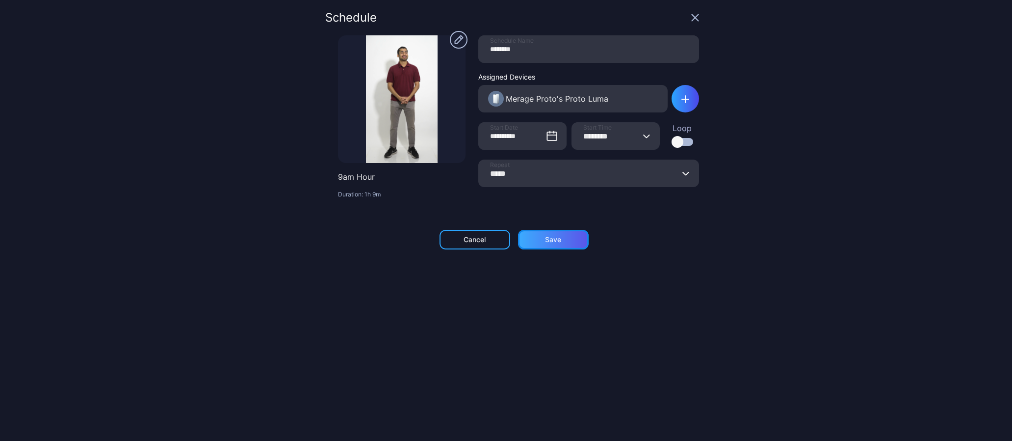
click at [551, 237] on div "Save" at bounding box center [553, 240] width 16 height 8
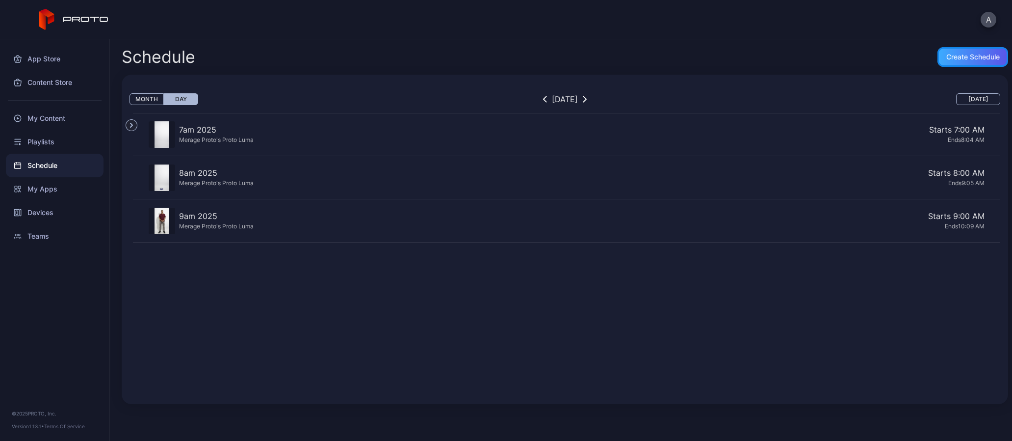
click at [947, 57] on div "Create Schedule" at bounding box center [973, 57] width 53 height 8
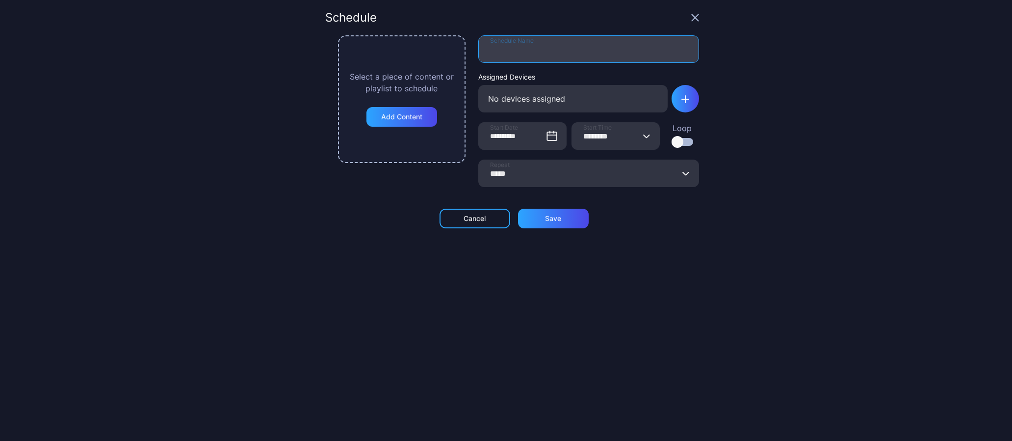
click at [554, 49] on input "Schedule Name" at bounding box center [588, 48] width 221 height 27
type input "*********"
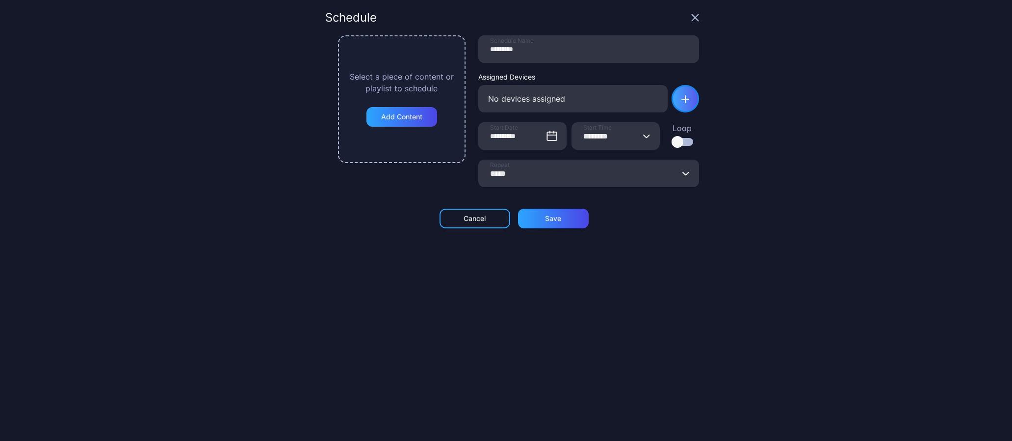
click at [672, 106] on div "button" at bounding box center [685, 98] width 27 height 27
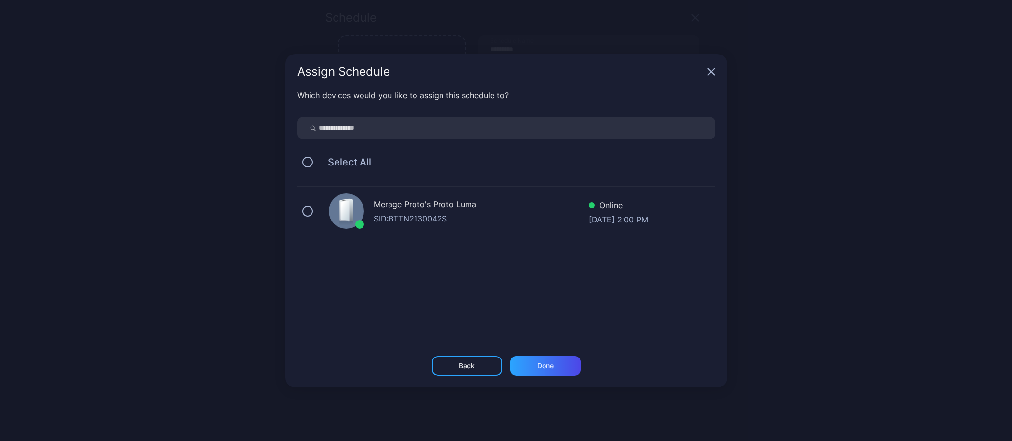
drag, startPoint x: 309, startPoint y: 211, endPoint x: 310, endPoint y: 216, distance: 5.0
click at [309, 212] on button "button" at bounding box center [307, 211] width 11 height 11
click at [556, 366] on div "Done" at bounding box center [545, 366] width 71 height 20
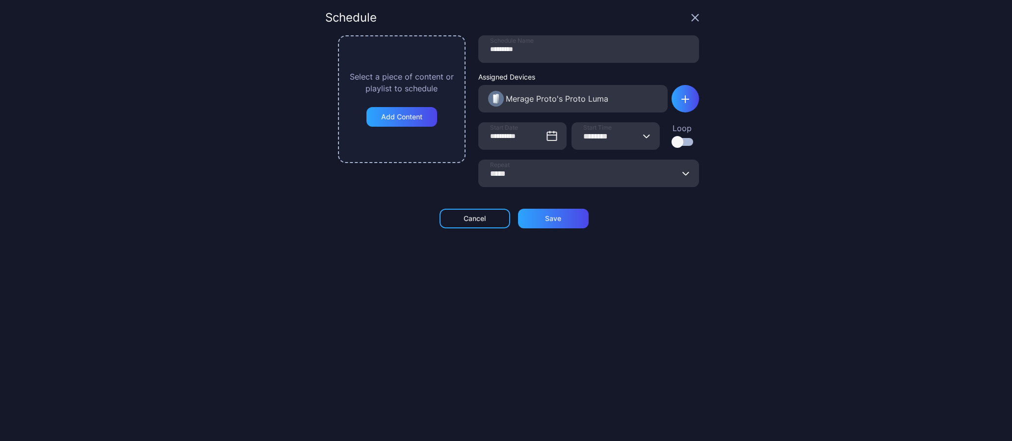
click at [643, 134] on icon "button" at bounding box center [646, 136] width 7 height 4
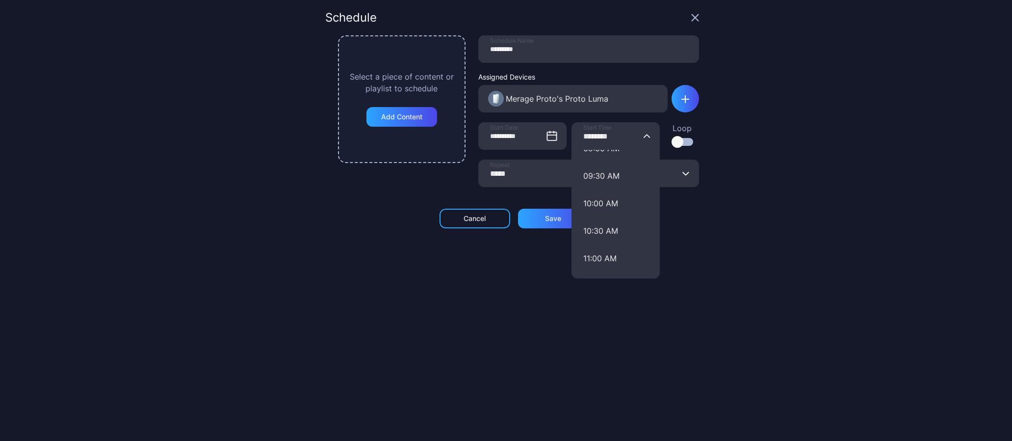
scroll to position [516, 0]
click at [608, 200] on button "10:00 AM" at bounding box center [616, 196] width 88 height 27
type input "********"
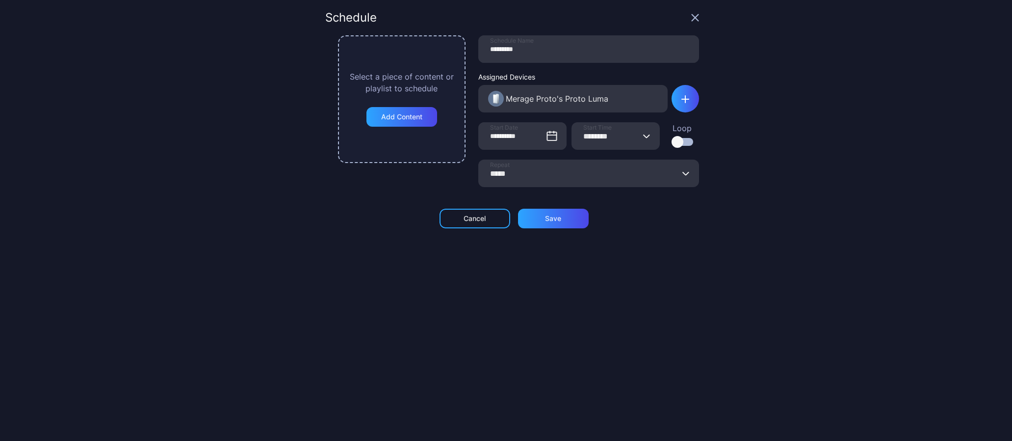
click at [668, 174] on input "*****" at bounding box center [588, 172] width 221 height 27
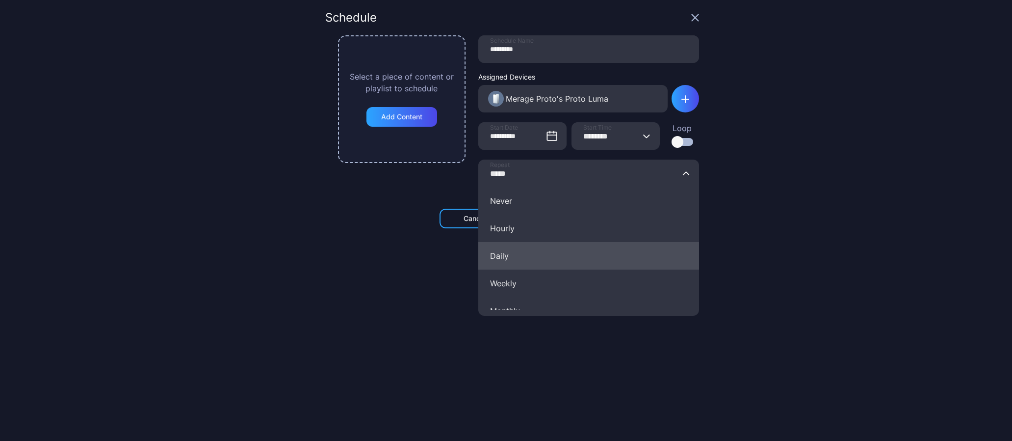
click at [510, 255] on button "Daily" at bounding box center [588, 255] width 221 height 27
type input "*****"
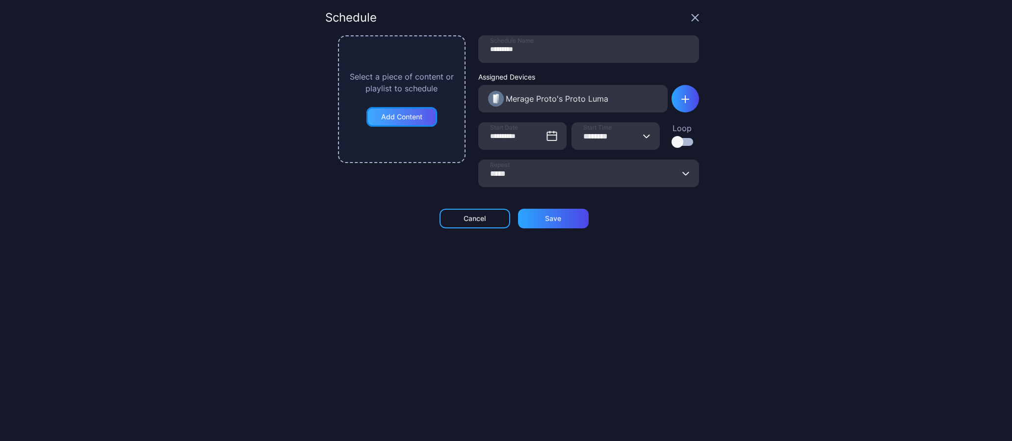
click at [425, 109] on div "Add Content" at bounding box center [402, 117] width 71 height 20
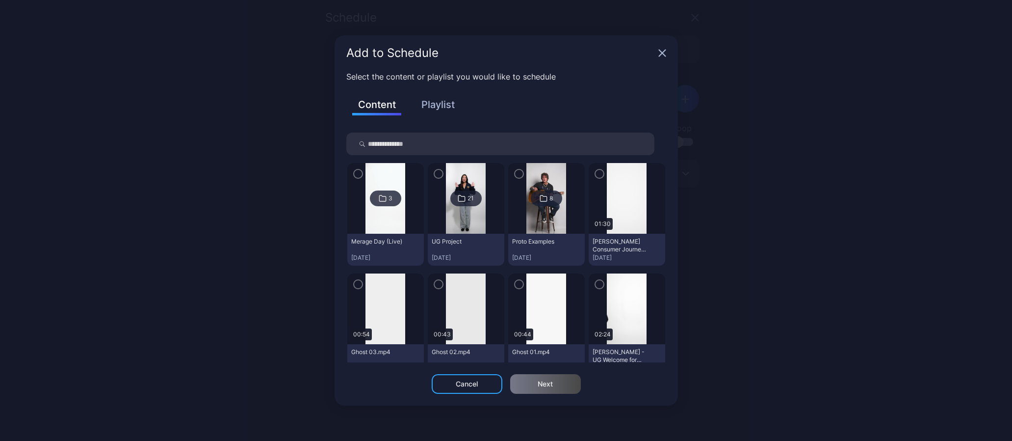
click at [439, 104] on button "Playlist" at bounding box center [438, 104] width 49 height 17
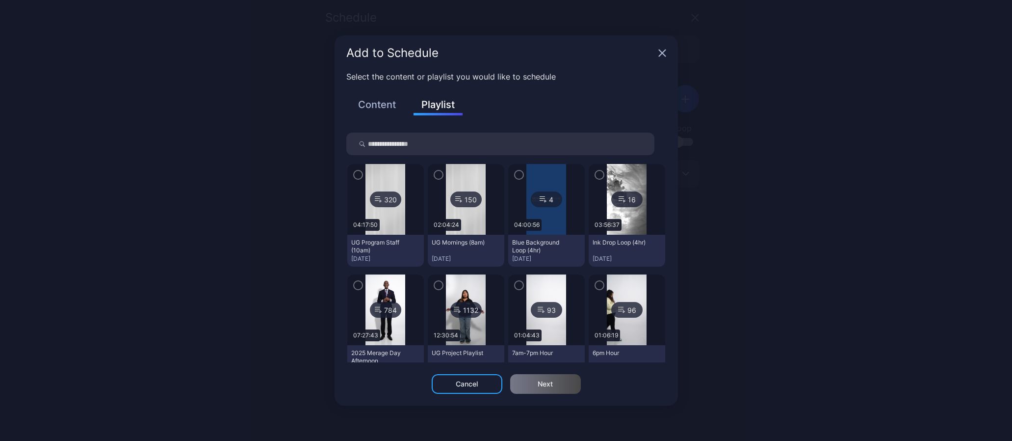
click at [430, 144] on input "search" at bounding box center [500, 143] width 308 height 23
type input "****"
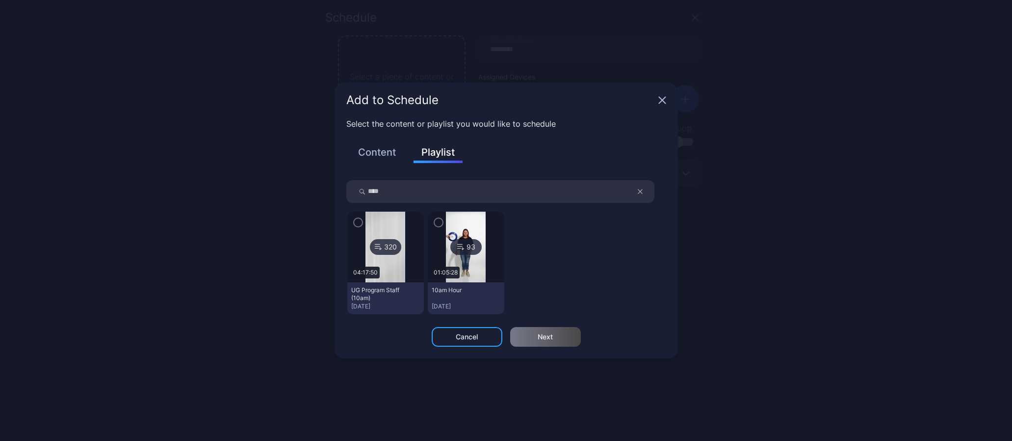
click at [436, 224] on icon "button" at bounding box center [439, 222] width 8 height 11
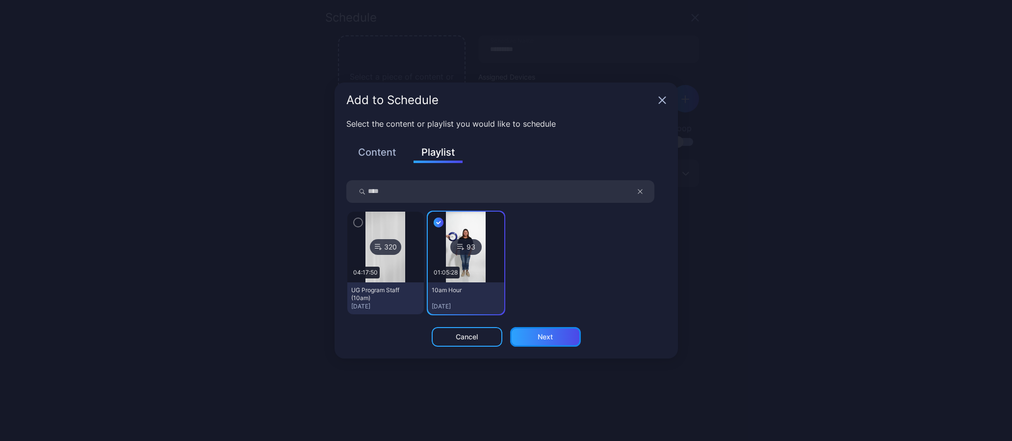
click at [553, 339] on div "Next" at bounding box center [545, 337] width 71 height 20
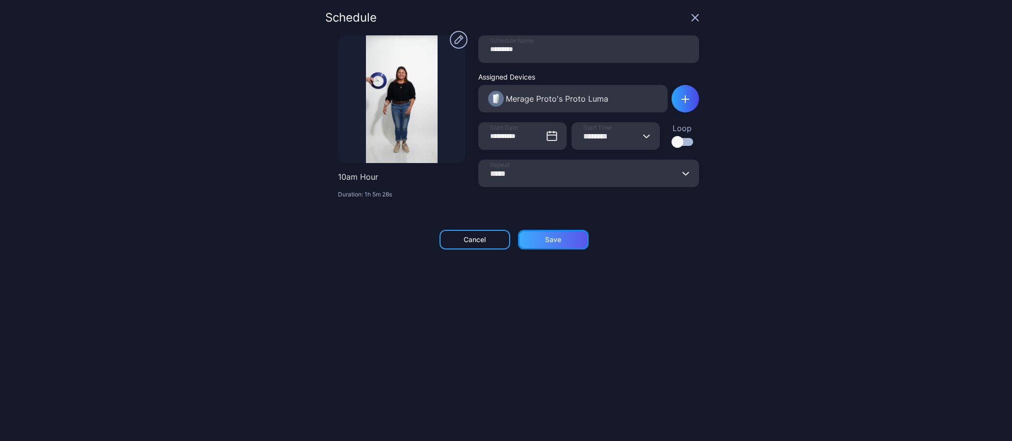
click at [551, 238] on div "Save" at bounding box center [553, 240] width 16 height 8
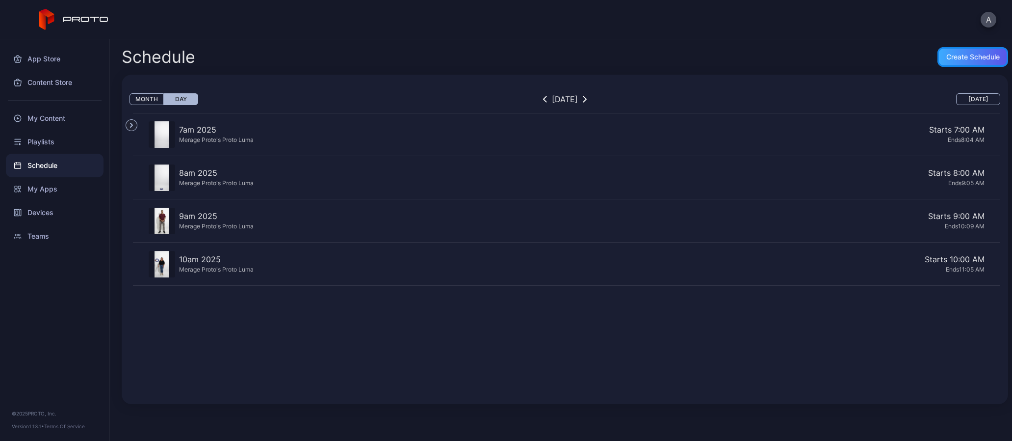
click at [964, 63] on div "Create Schedule" at bounding box center [973, 57] width 71 height 20
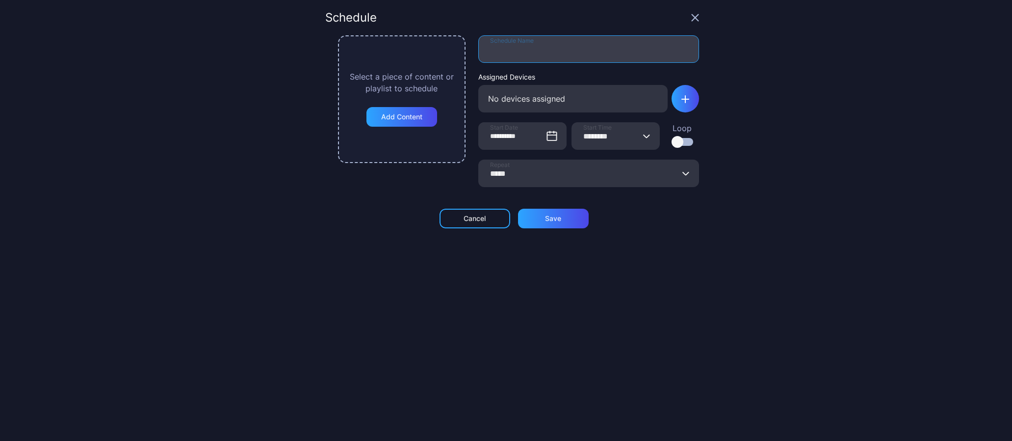
click at [494, 46] on input "Schedule Name" at bounding box center [588, 48] width 221 height 27
type input "*********"
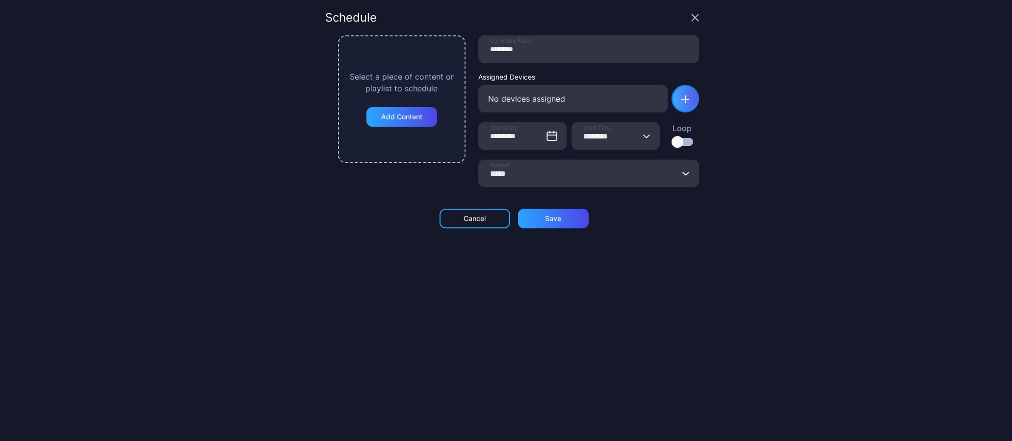
click at [672, 105] on div "button" at bounding box center [685, 98] width 27 height 27
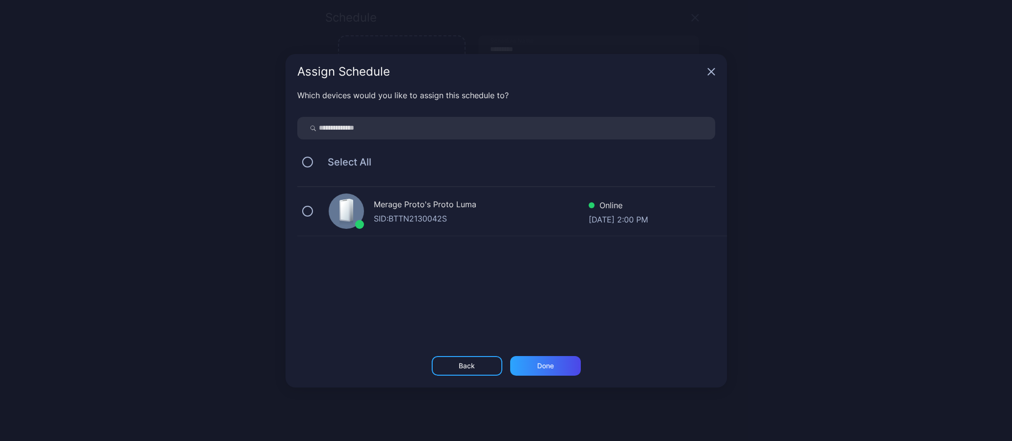
drag, startPoint x: 310, startPoint y: 210, endPoint x: 318, endPoint y: 219, distance: 11.8
click at [310, 210] on button "button" at bounding box center [307, 211] width 11 height 11
click at [553, 368] on div "Done" at bounding box center [545, 366] width 17 height 8
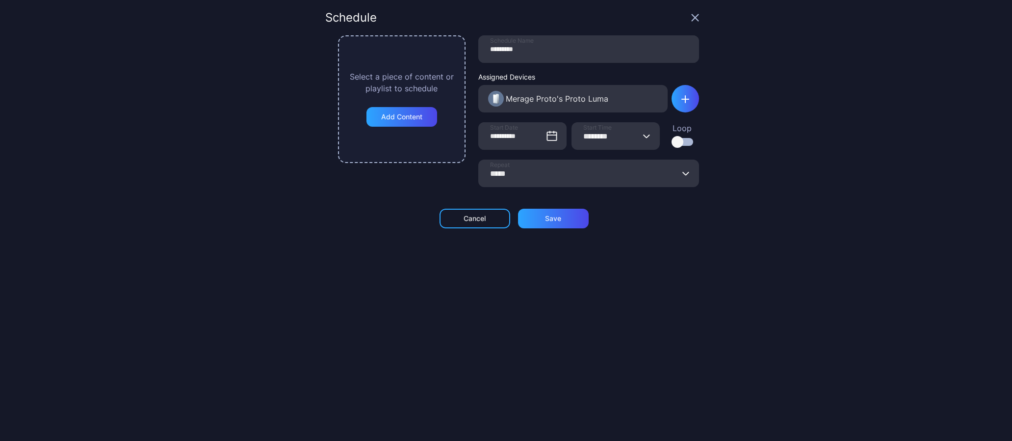
click at [643, 136] on icon "button" at bounding box center [646, 136] width 7 height 4
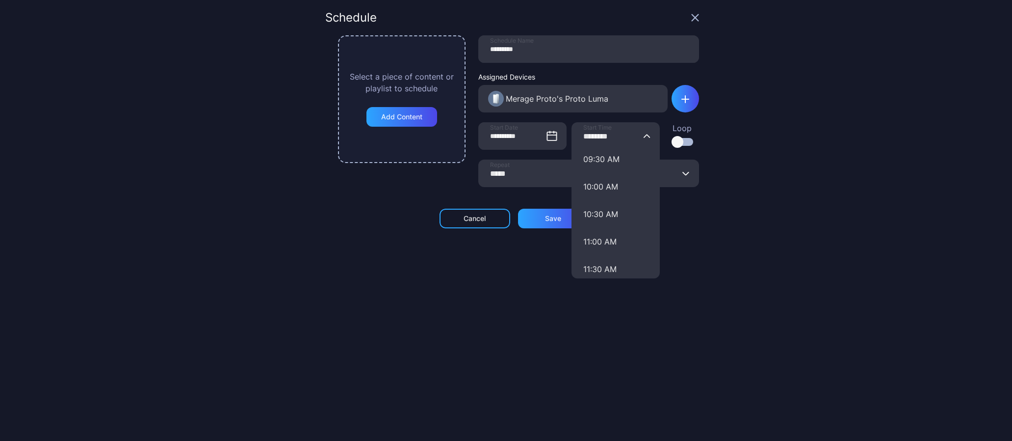
scroll to position [549, 0]
click at [600, 222] on button "11:00 AM" at bounding box center [616, 218] width 88 height 27
type input "********"
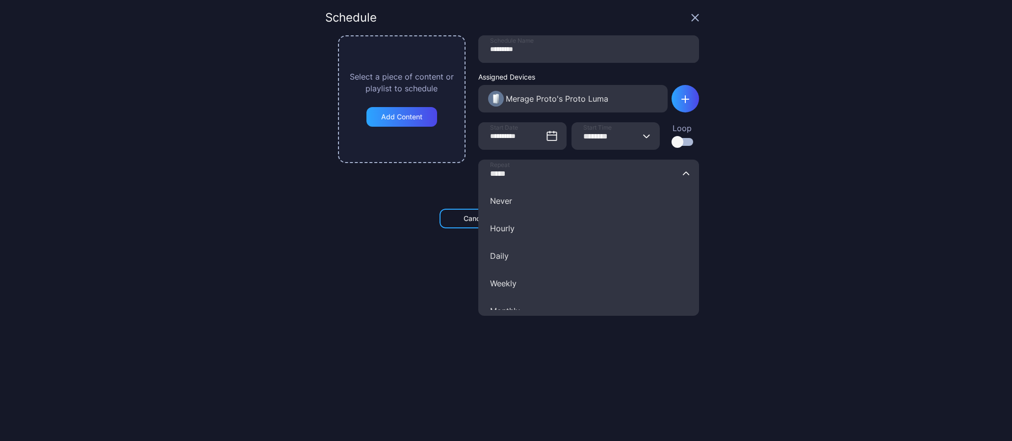
click at [680, 172] on input "*****" at bounding box center [588, 172] width 221 height 27
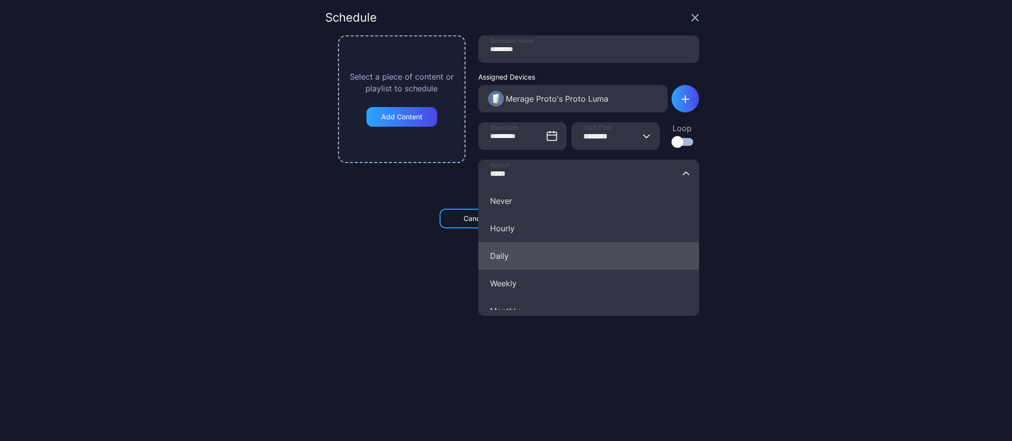
click at [495, 259] on button "Daily" at bounding box center [588, 255] width 221 height 27
type input "*****"
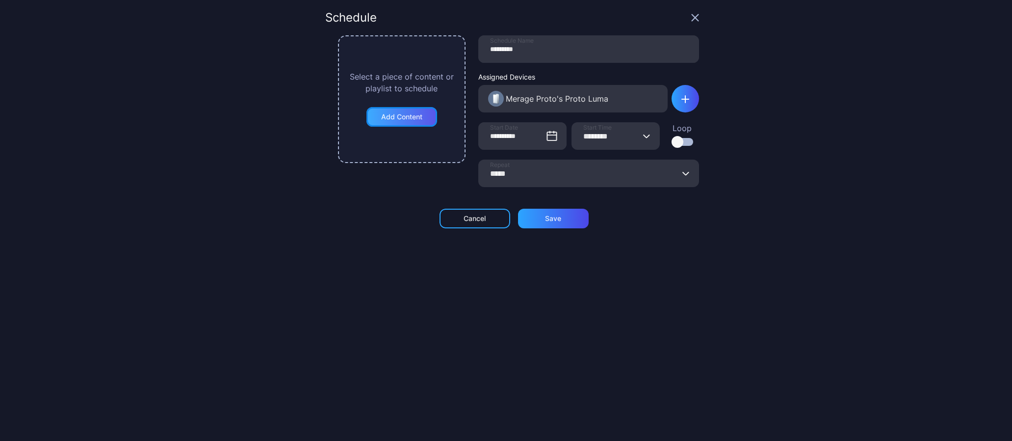
click at [412, 122] on div "Add Content" at bounding box center [402, 117] width 71 height 20
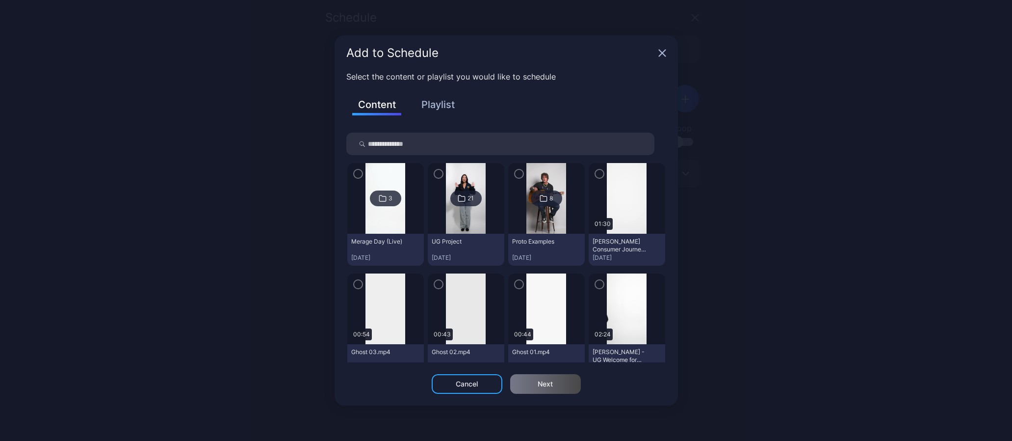
click at [445, 101] on button "Playlist" at bounding box center [438, 104] width 49 height 17
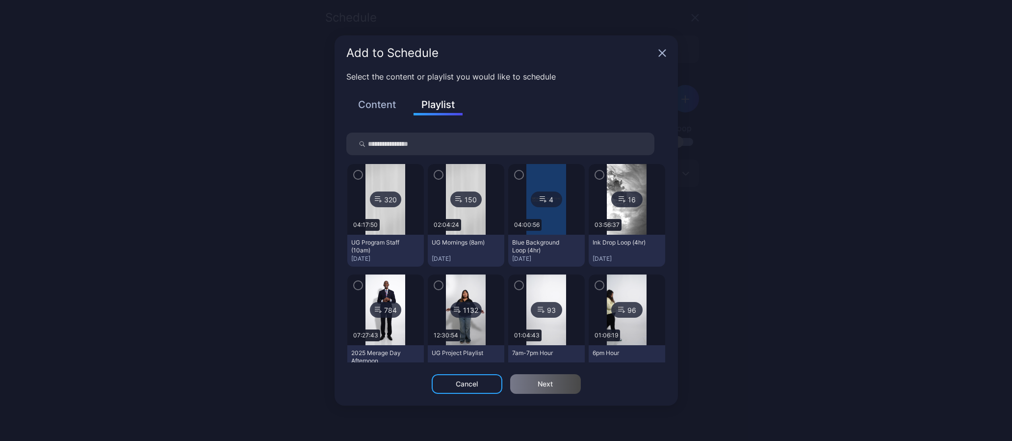
click at [421, 141] on input "search" at bounding box center [500, 143] width 308 height 23
type input "****"
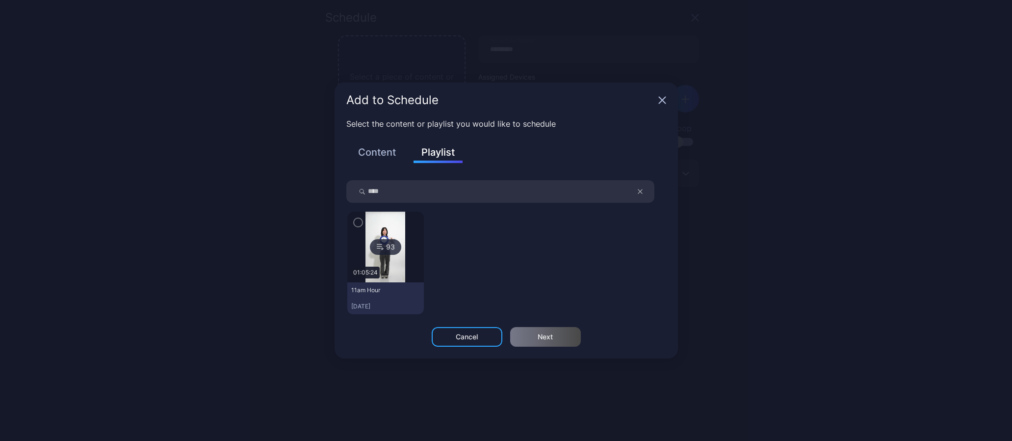
click at [357, 219] on icon "button" at bounding box center [358, 222] width 8 height 11
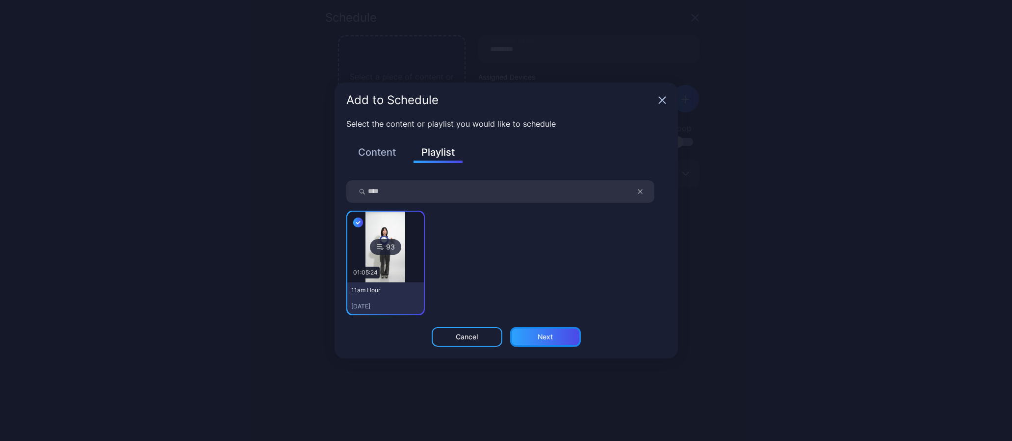
click at [546, 341] on div "Next" at bounding box center [545, 337] width 71 height 20
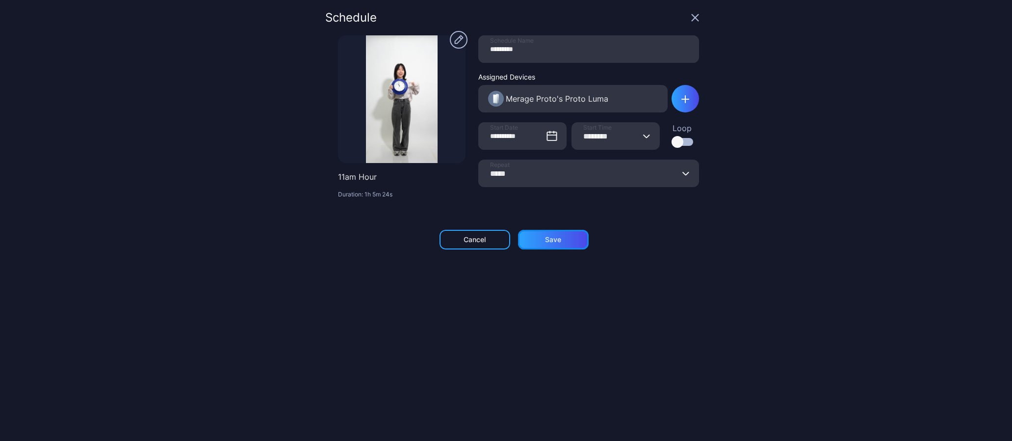
drag, startPoint x: 559, startPoint y: 242, endPoint x: 579, endPoint y: 253, distance: 22.8
click at [559, 241] on div "Save" at bounding box center [553, 240] width 71 height 20
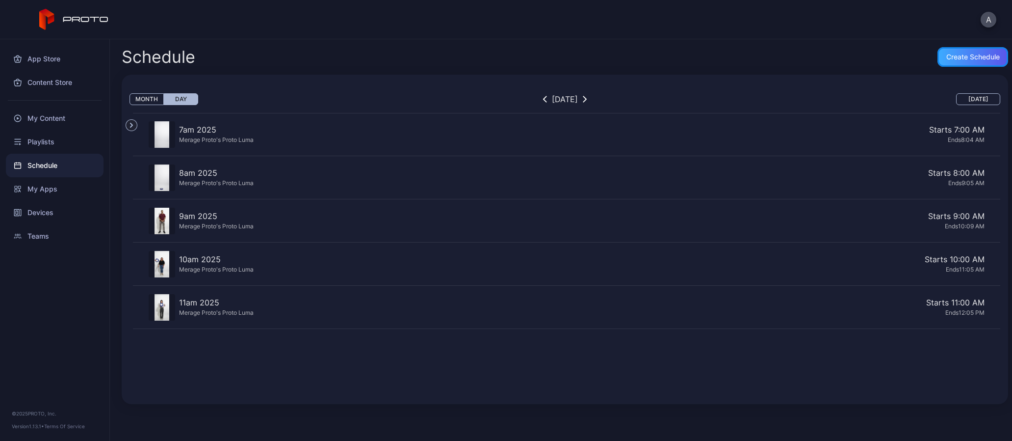
click at [948, 55] on div "Create Schedule" at bounding box center [973, 57] width 53 height 8
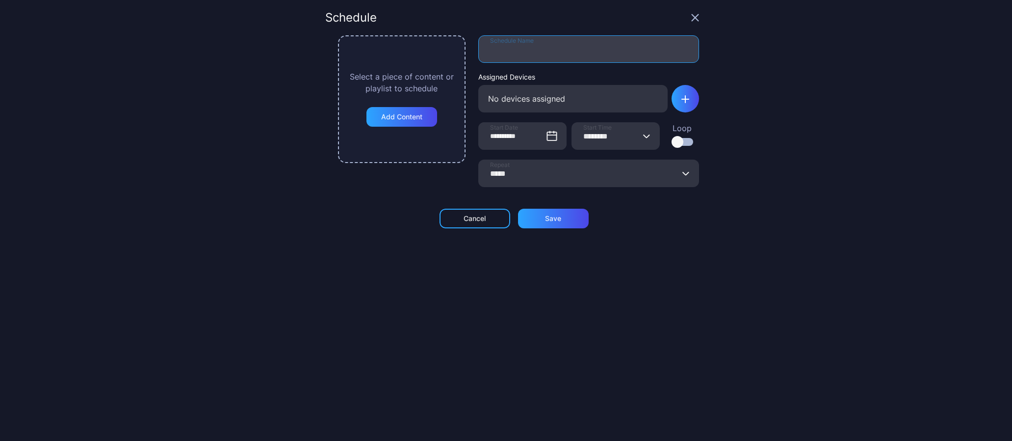
click at [512, 48] on input "Schedule Name" at bounding box center [588, 48] width 221 height 27
type input "*********"
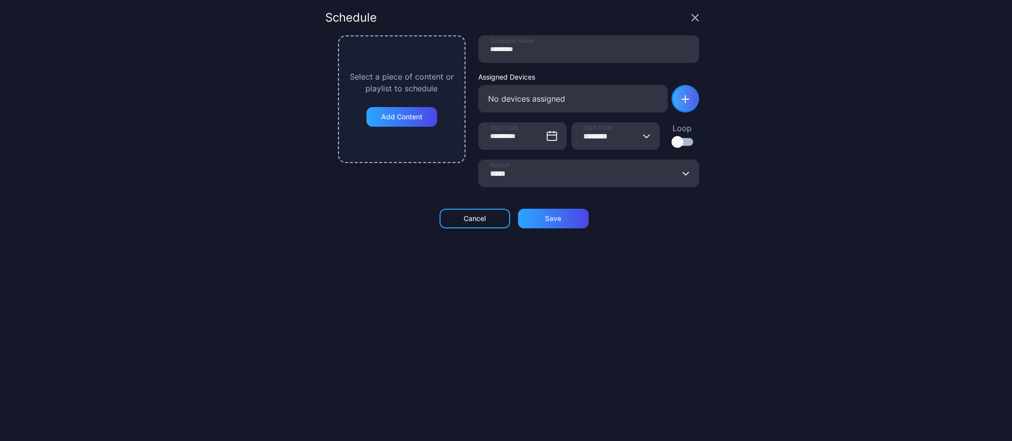
click at [682, 99] on icon "button" at bounding box center [685, 99] width 7 height 0
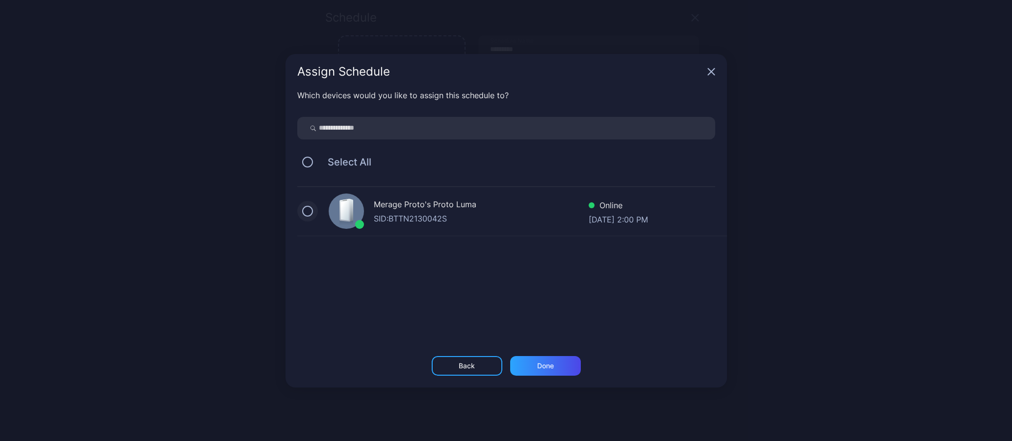
click at [309, 211] on button "button" at bounding box center [307, 211] width 11 height 11
click at [574, 368] on div "Done" at bounding box center [545, 366] width 71 height 20
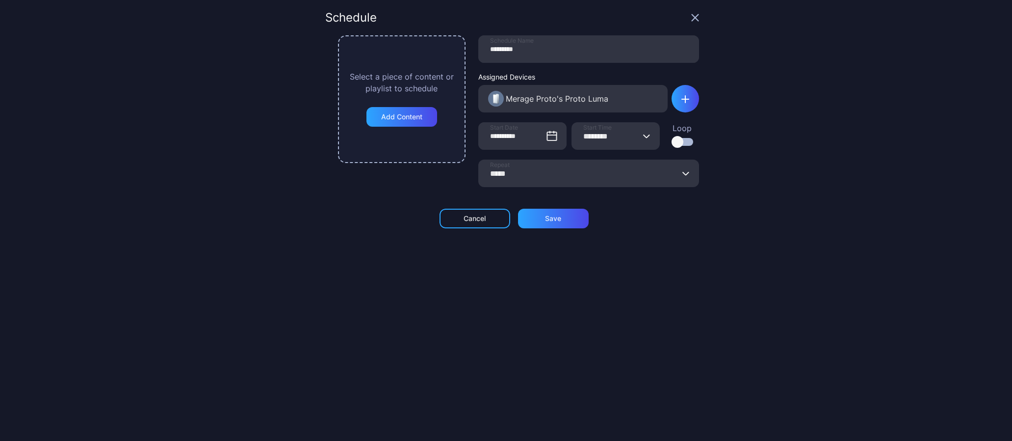
click at [643, 134] on icon "button" at bounding box center [646, 136] width 7 height 4
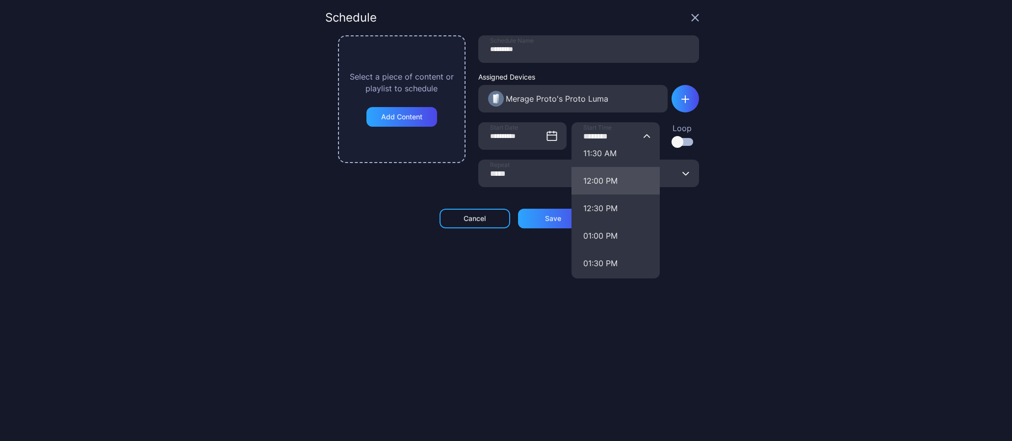
scroll to position [642, 0]
click at [597, 181] on button "12:00 PM" at bounding box center [616, 180] width 88 height 27
type input "********"
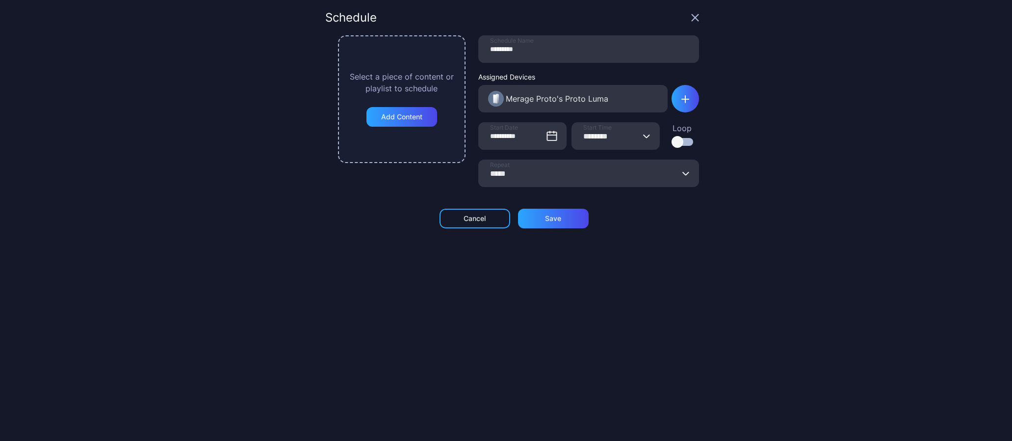
click at [679, 170] on input "*****" at bounding box center [588, 172] width 221 height 27
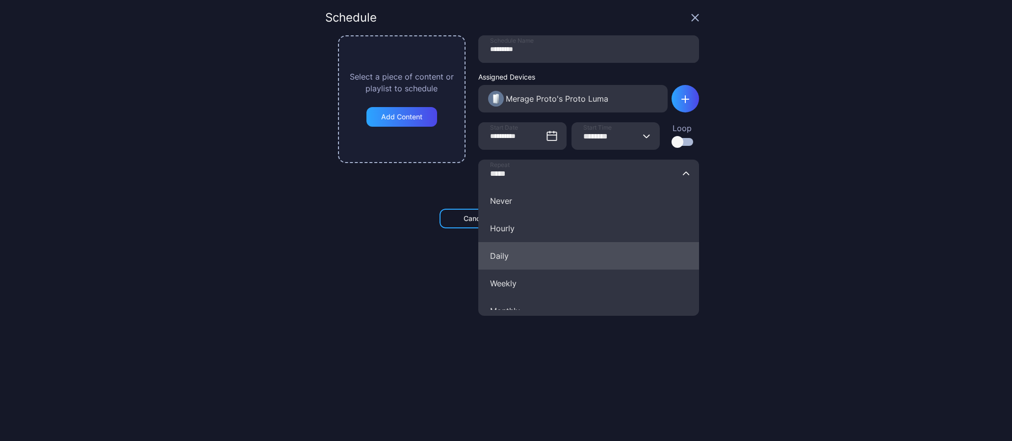
click at [506, 263] on button "Daily" at bounding box center [588, 255] width 221 height 27
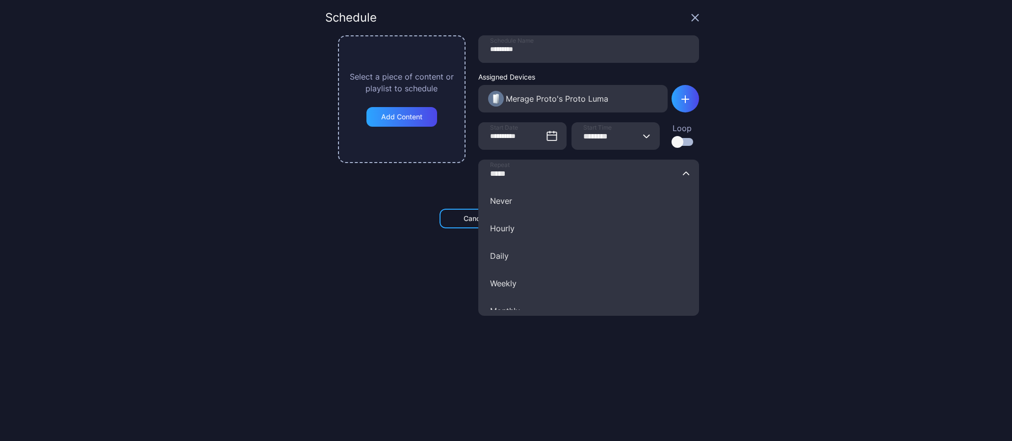
type input "*****"
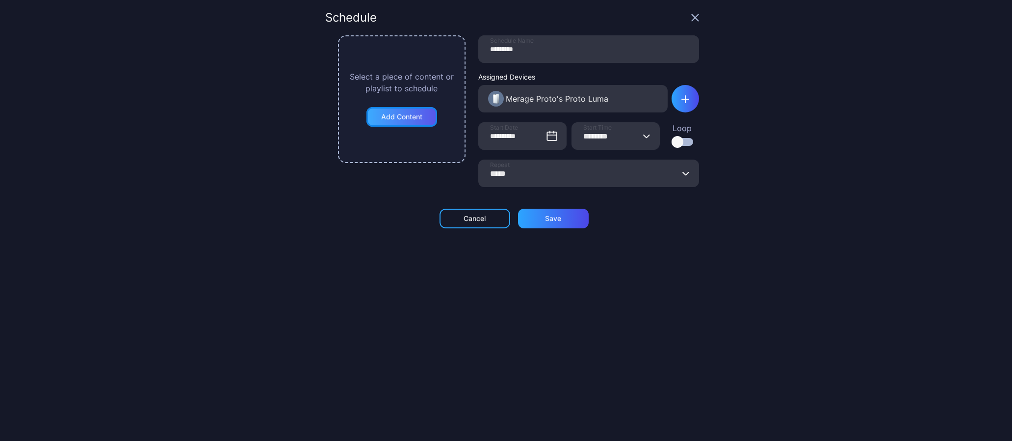
click at [419, 121] on div "Add Content" at bounding box center [402, 117] width 71 height 20
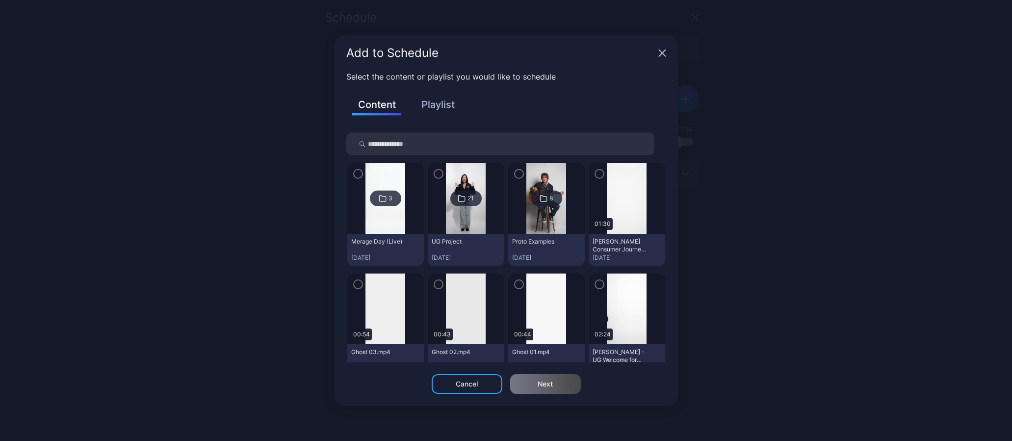
click at [436, 108] on button "Playlist" at bounding box center [438, 104] width 49 height 17
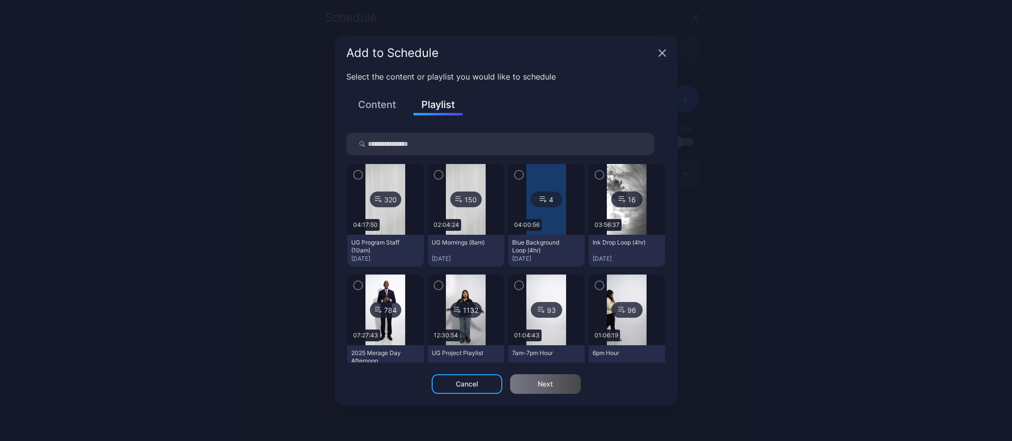
click at [416, 139] on input "search" at bounding box center [500, 143] width 308 height 23
type input "****"
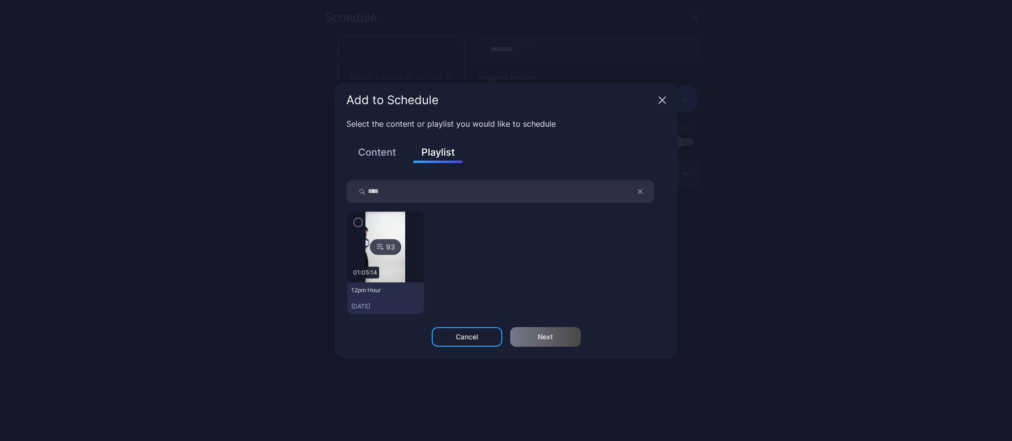
click at [357, 222] on icon "button" at bounding box center [358, 222] width 3 height 2
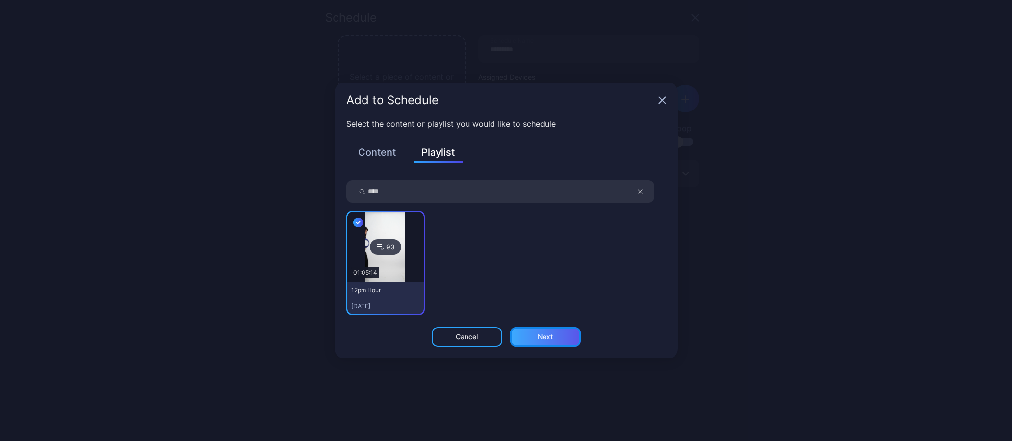
click at [543, 338] on div "Next" at bounding box center [545, 337] width 15 height 8
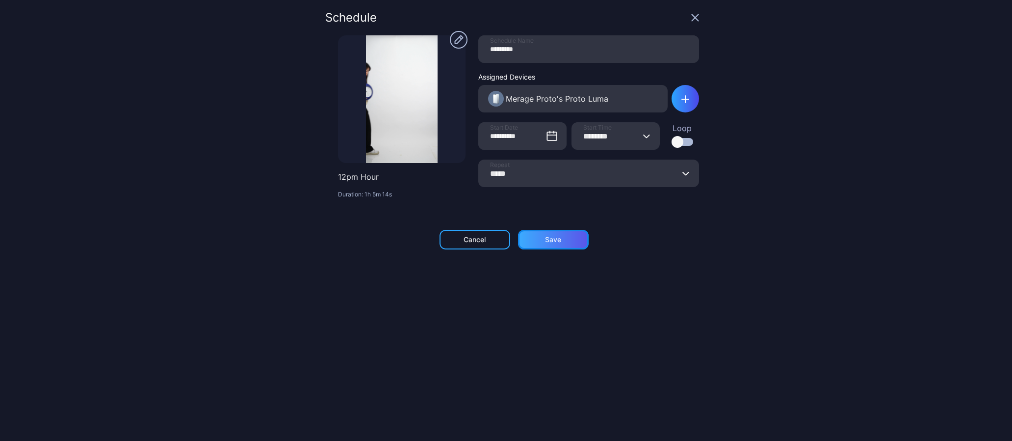
click at [557, 242] on div "Save" at bounding box center [553, 240] width 71 height 20
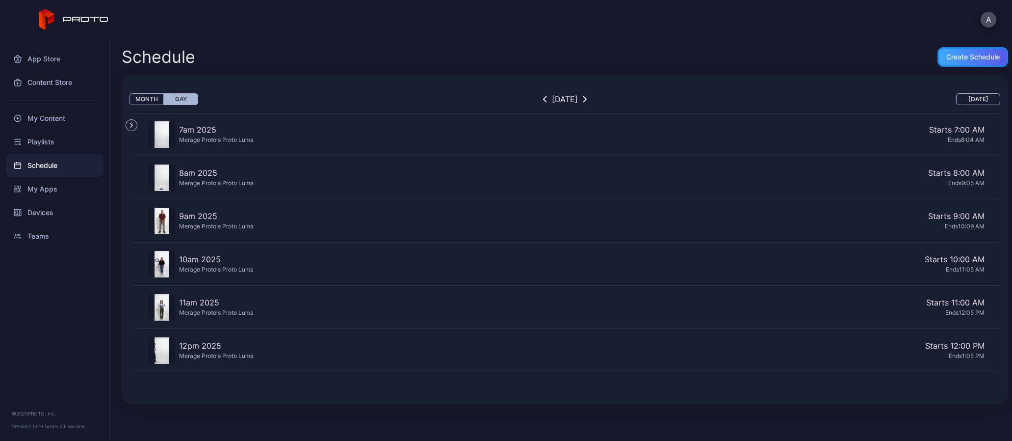
click at [952, 62] on div "Create Schedule" at bounding box center [973, 57] width 71 height 20
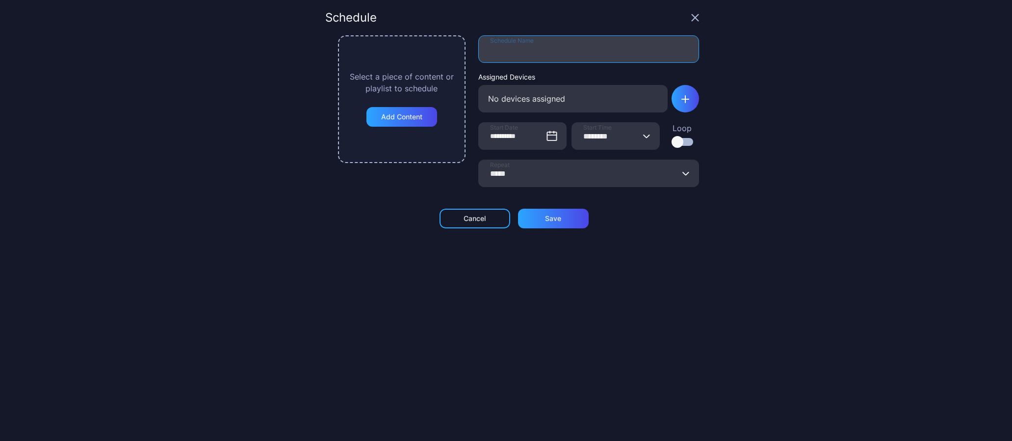
click at [540, 46] on input "Schedule Name" at bounding box center [588, 48] width 221 height 27
type input "********"
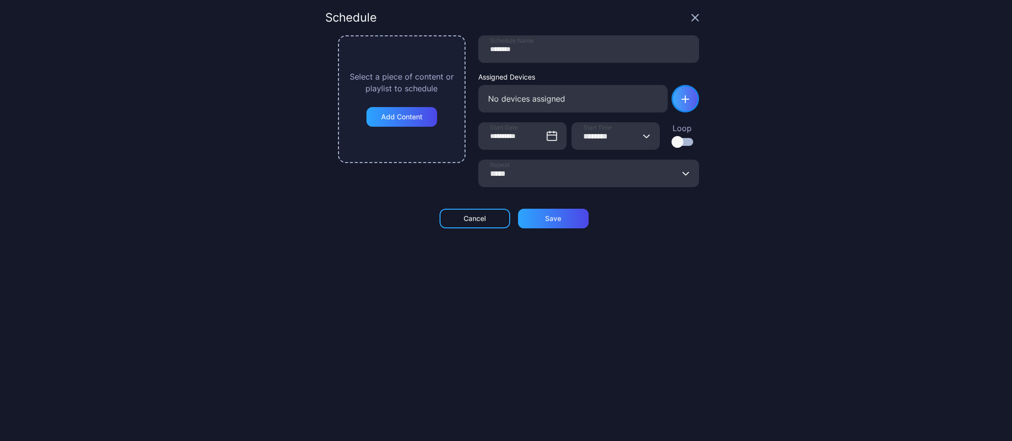
click at [681, 100] on div "button" at bounding box center [685, 98] width 27 height 27
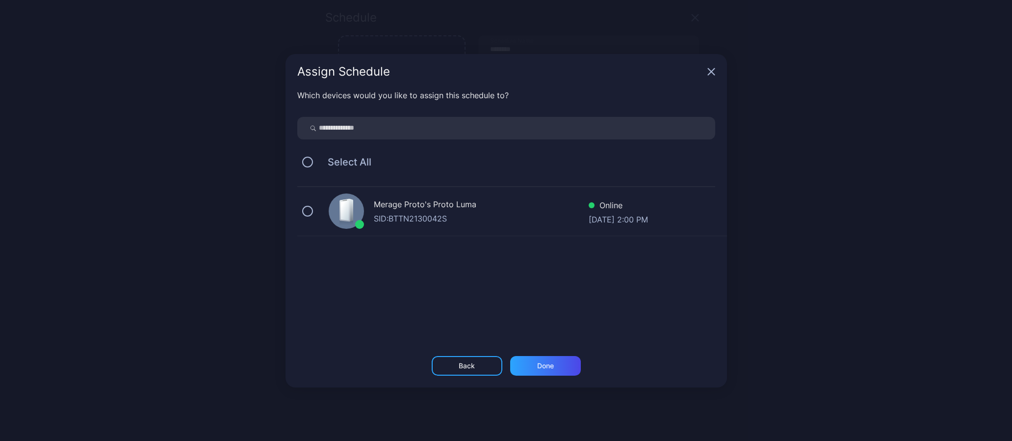
drag, startPoint x: 308, startPoint y: 210, endPoint x: 336, endPoint y: 239, distance: 40.3
click at [309, 212] on button "button" at bounding box center [307, 211] width 11 height 11
click at [555, 361] on div "Done" at bounding box center [545, 366] width 71 height 20
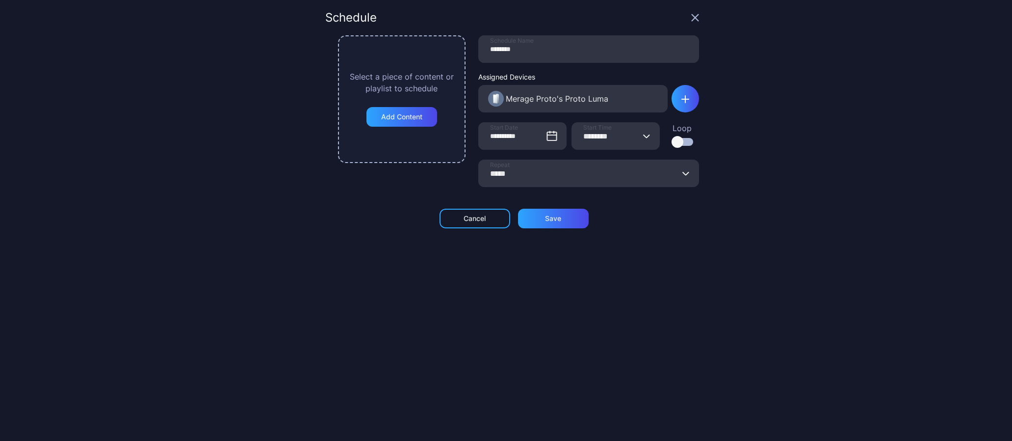
click at [643, 135] on icon "button" at bounding box center [646, 136] width 7 height 4
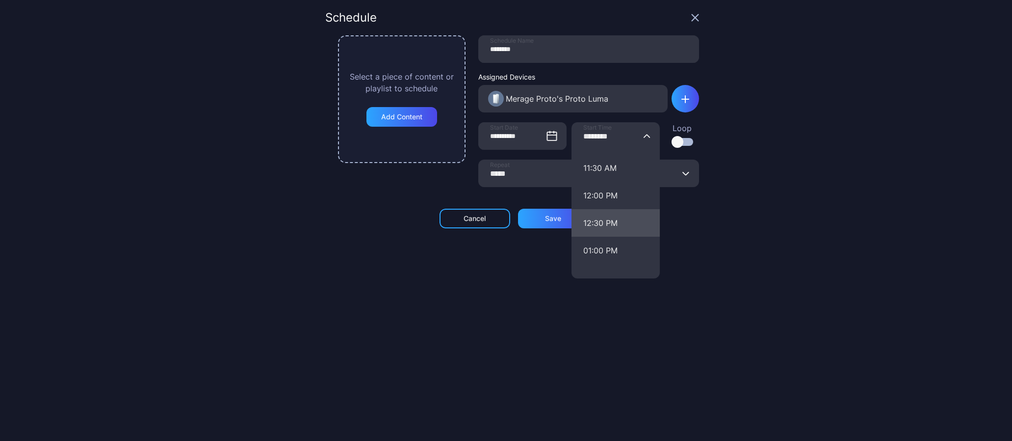
scroll to position [630, 0]
click at [587, 246] on button "01:00 PM" at bounding box center [616, 248] width 88 height 27
type input "********"
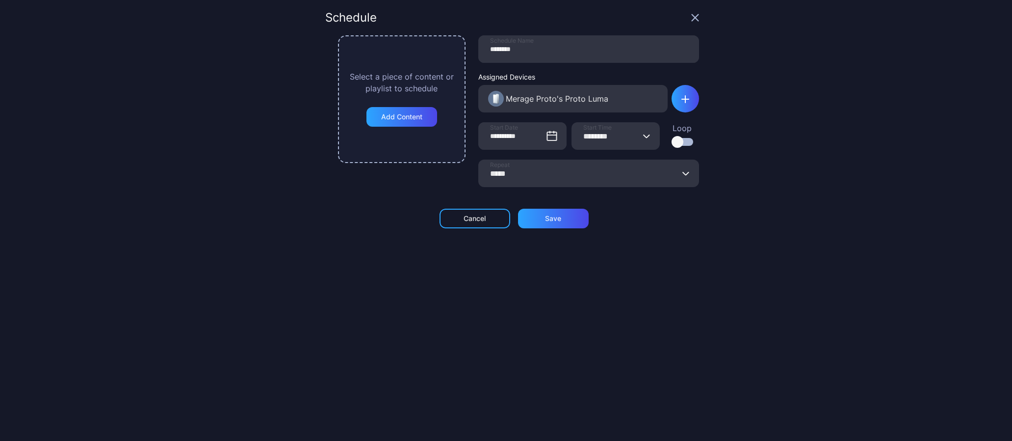
click at [683, 175] on button "***** Repeat" at bounding box center [687, 172] width 8 height 27
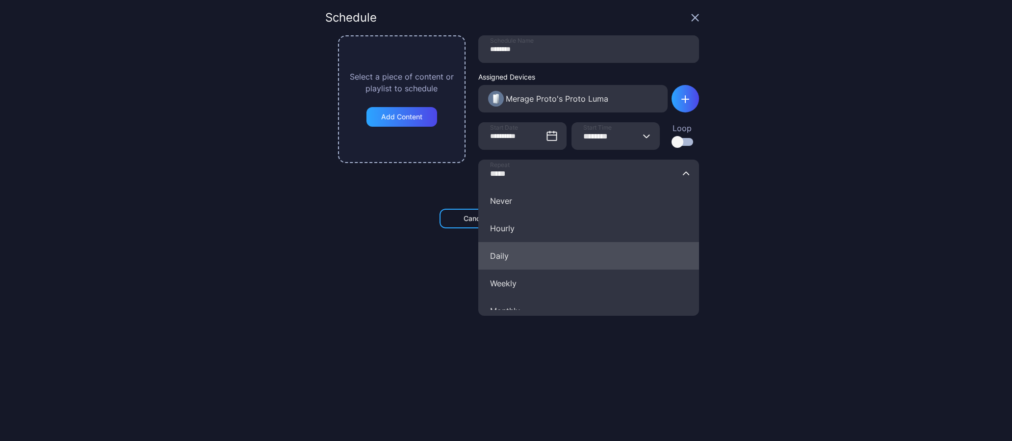
click at [522, 251] on button "Daily" at bounding box center [588, 255] width 221 height 27
type input "*****"
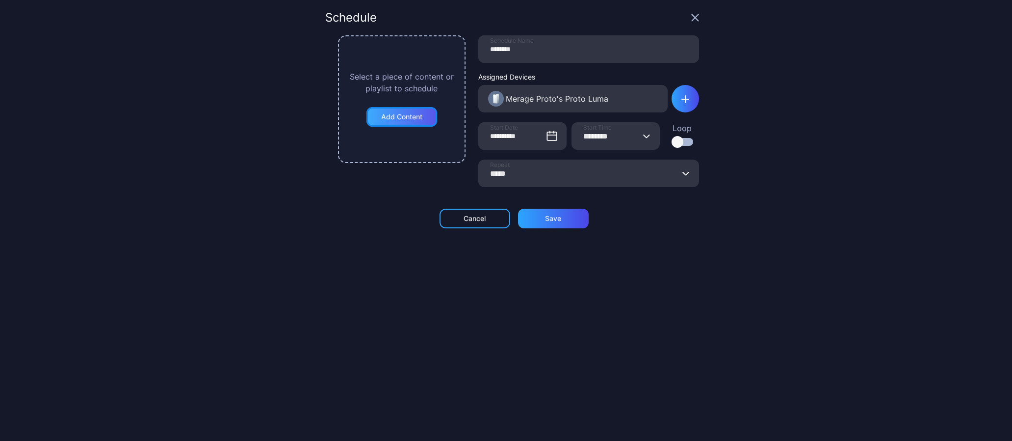
click at [395, 120] on div "Add Content" at bounding box center [401, 117] width 41 height 8
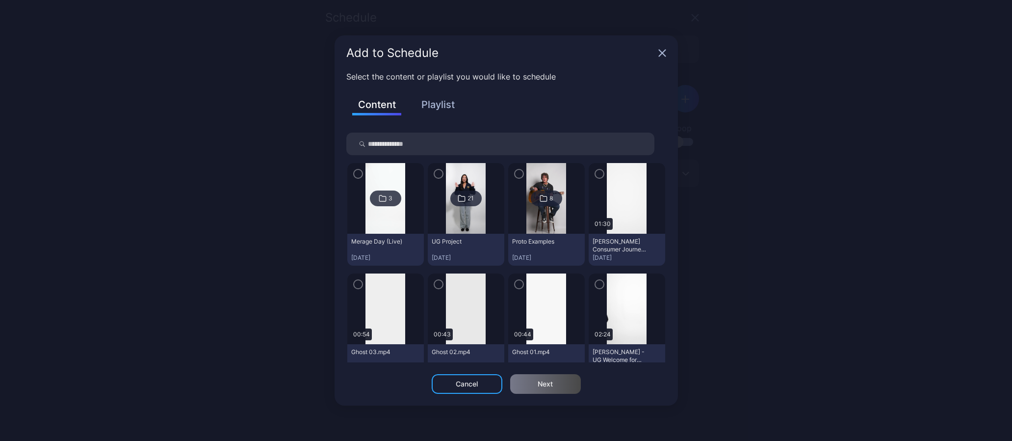
click at [444, 106] on button "Playlist" at bounding box center [438, 104] width 49 height 17
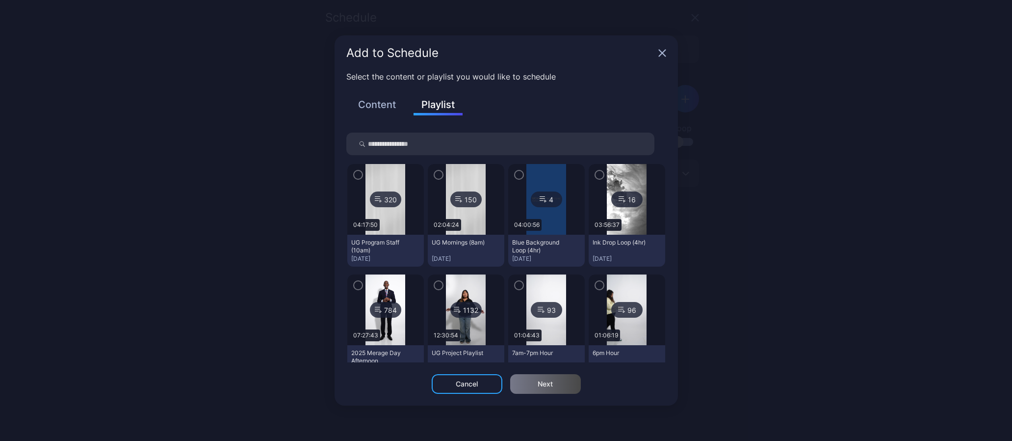
click at [411, 142] on input "search" at bounding box center [500, 143] width 308 height 23
type input "***"
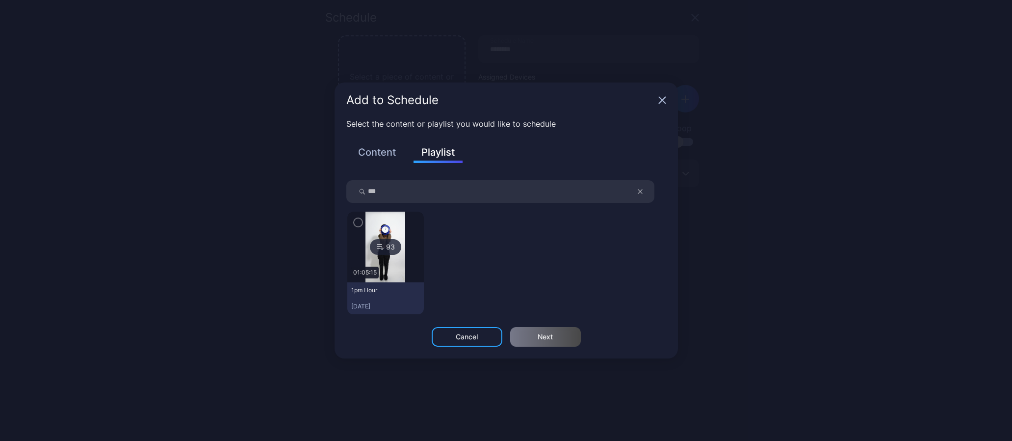
click at [357, 224] on icon "button" at bounding box center [358, 222] width 8 height 11
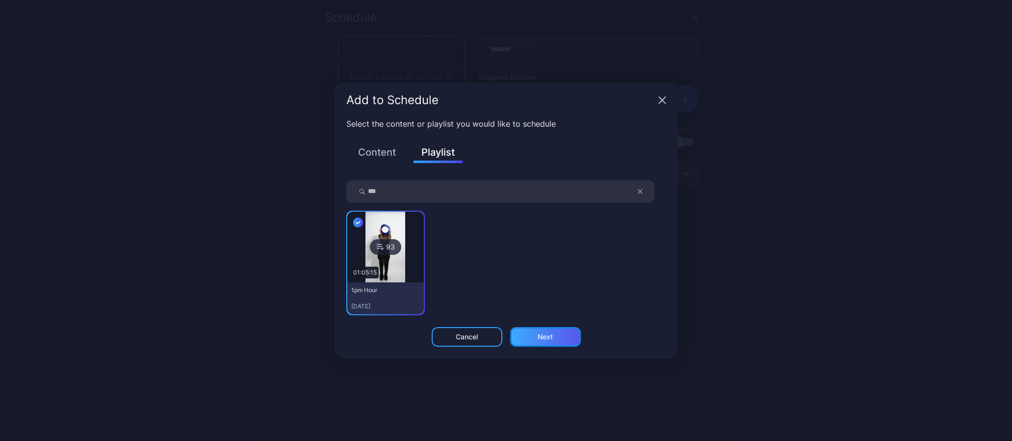
click at [541, 331] on div "Next" at bounding box center [545, 337] width 71 height 20
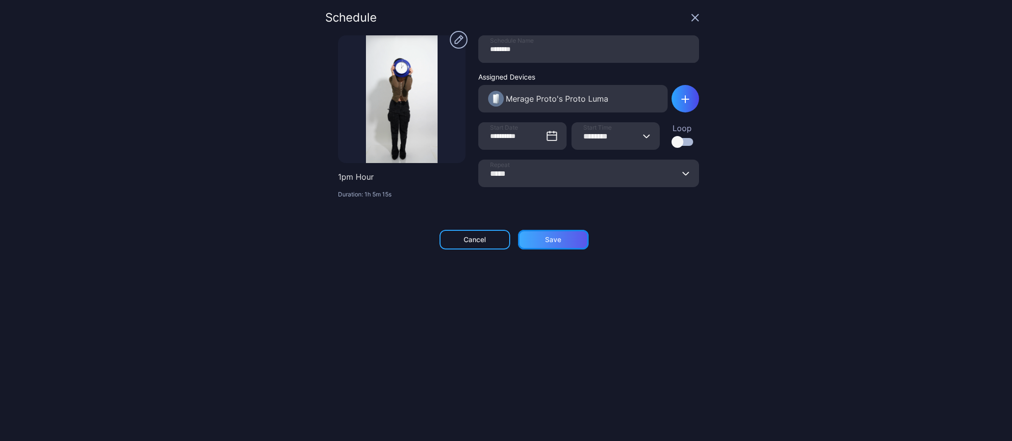
click at [563, 240] on div "Save" at bounding box center [553, 240] width 71 height 20
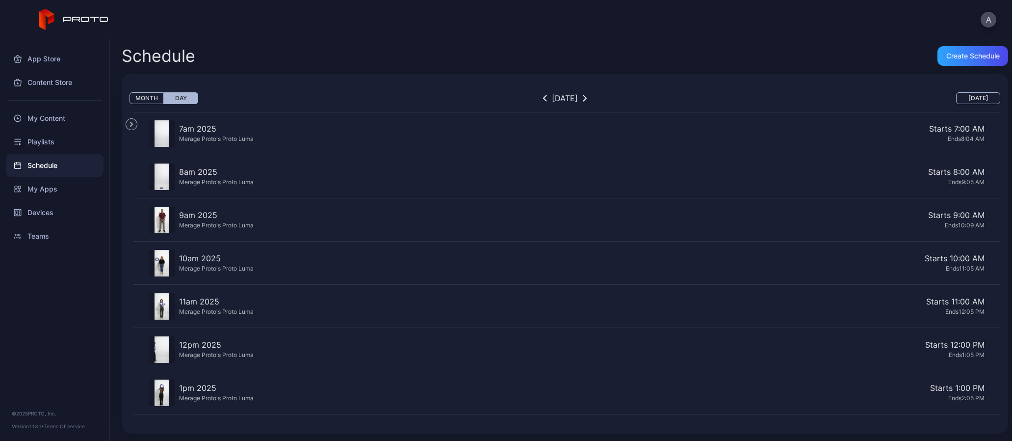
scroll to position [1, 0]
click at [958, 62] on div "Create Schedule" at bounding box center [973, 56] width 71 height 20
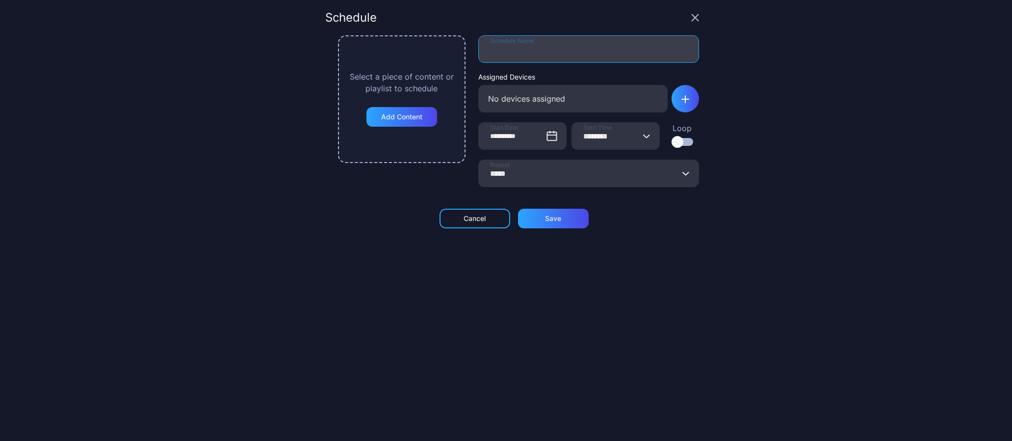
click at [505, 51] on input "Schedule Name" at bounding box center [588, 48] width 221 height 27
type input "********"
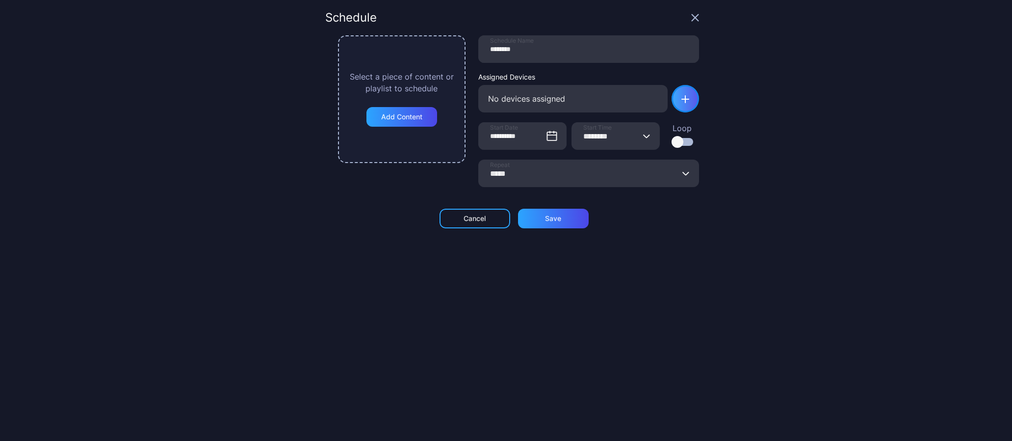
click at [675, 107] on div "button" at bounding box center [685, 98] width 27 height 27
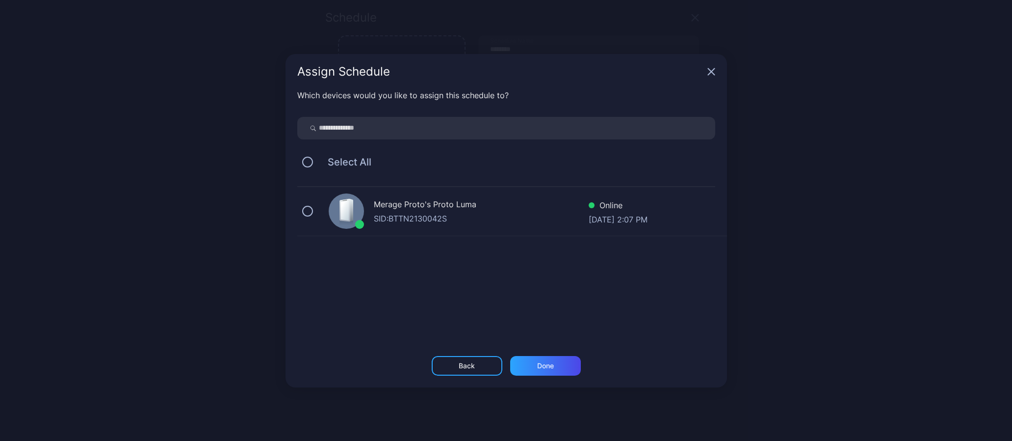
drag, startPoint x: 309, startPoint y: 214, endPoint x: 324, endPoint y: 237, distance: 27.9
click at [309, 214] on button "button" at bounding box center [307, 211] width 11 height 11
click at [540, 371] on div "Done" at bounding box center [545, 366] width 71 height 20
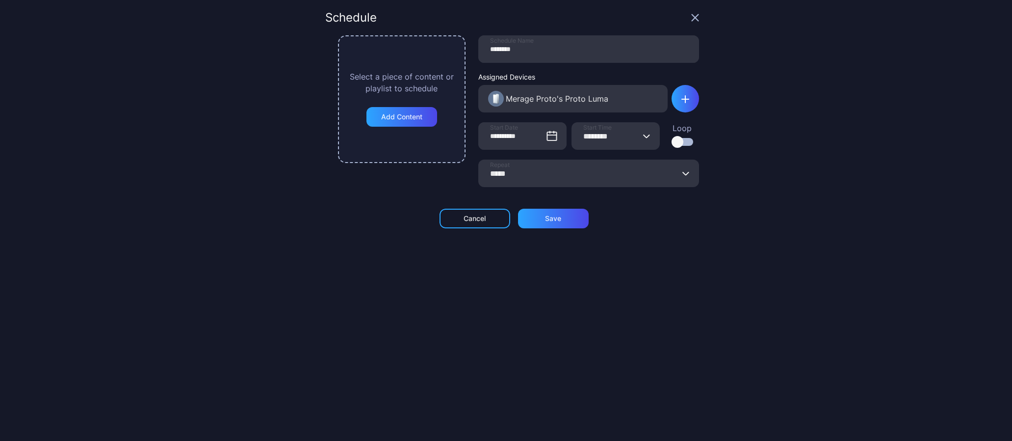
click at [644, 136] on icon "button" at bounding box center [647, 135] width 6 height 3
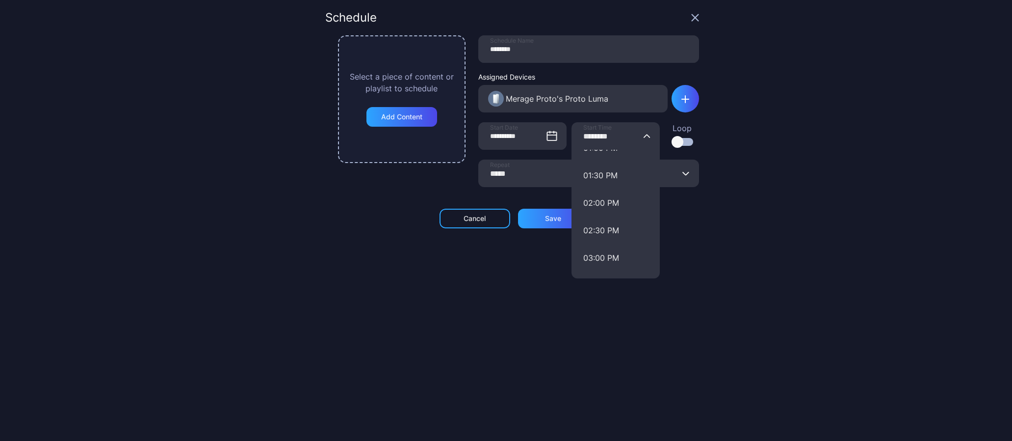
scroll to position [731, 0]
click at [590, 196] on button "02:00 PM" at bounding box center [616, 201] width 88 height 27
type input "********"
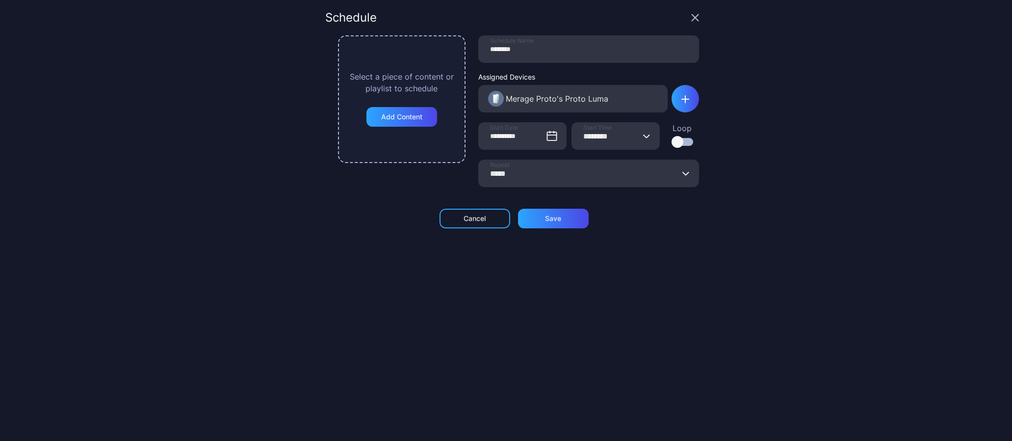
click at [683, 173] on icon "button" at bounding box center [686, 173] width 7 height 4
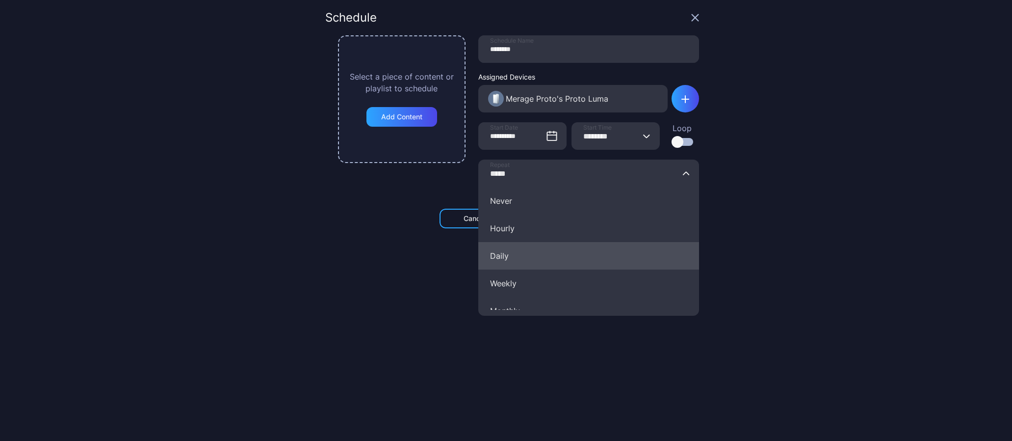
click at [502, 257] on button "Daily" at bounding box center [588, 255] width 221 height 27
type input "*****"
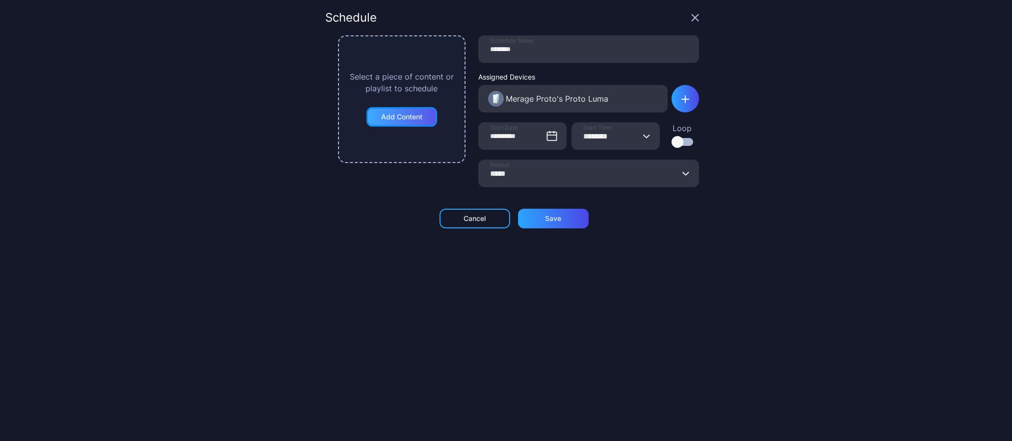
click at [399, 121] on div "Add Content" at bounding box center [402, 117] width 71 height 20
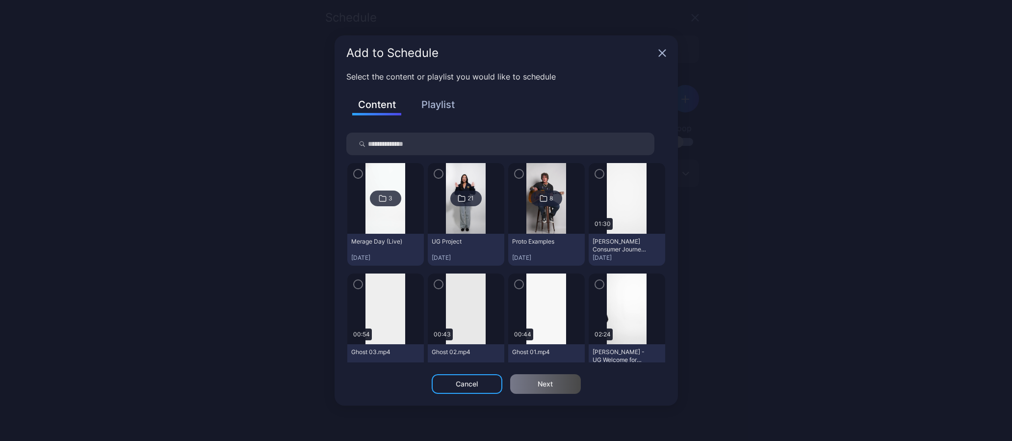
click at [445, 105] on button "Playlist" at bounding box center [438, 104] width 49 height 17
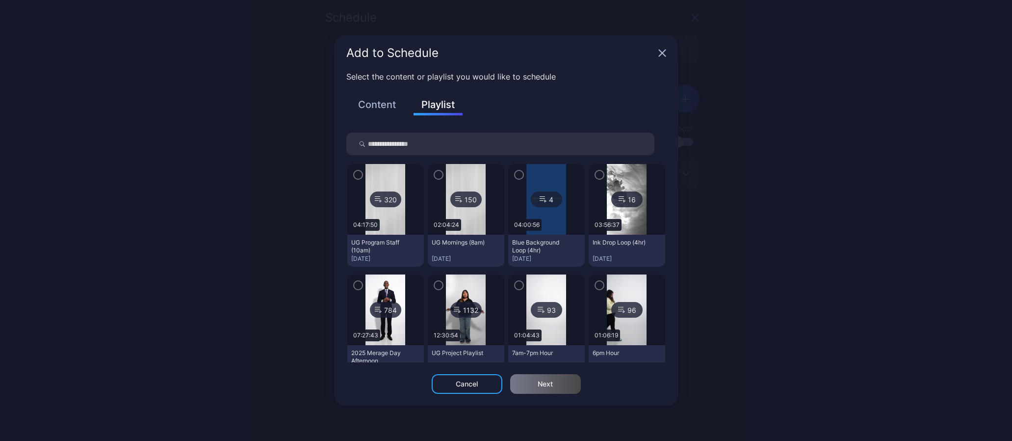
click at [419, 145] on input "search" at bounding box center [500, 143] width 308 height 23
type input "***"
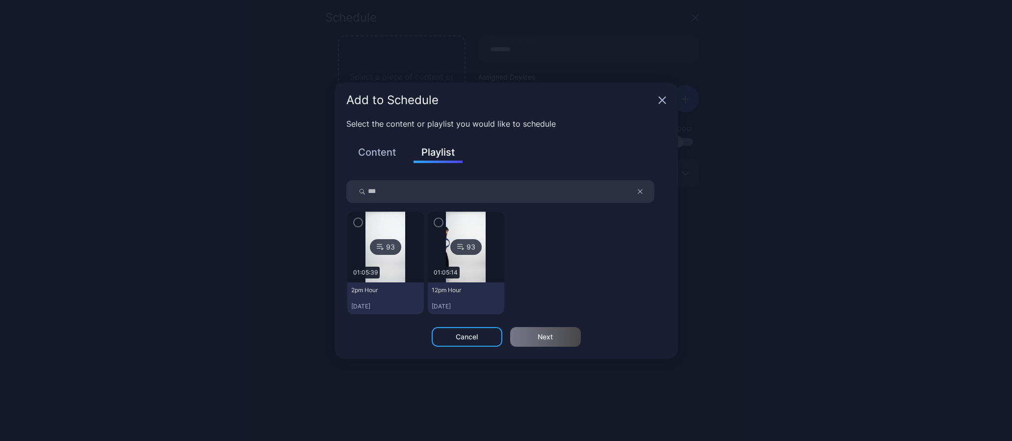
drag, startPoint x: 358, startPoint y: 223, endPoint x: 384, endPoint y: 255, distance: 41.2
click at [358, 223] on icon "button" at bounding box center [358, 222] width 3 height 2
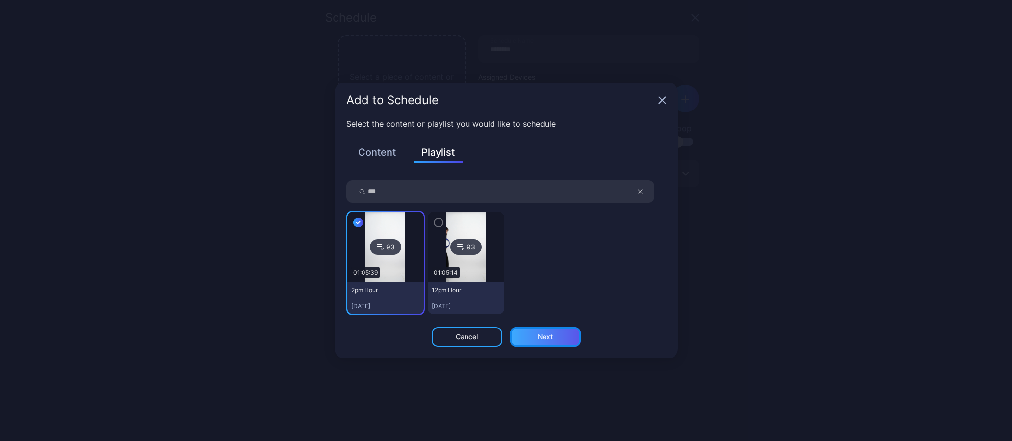
click at [552, 336] on div "Next" at bounding box center [545, 337] width 15 height 8
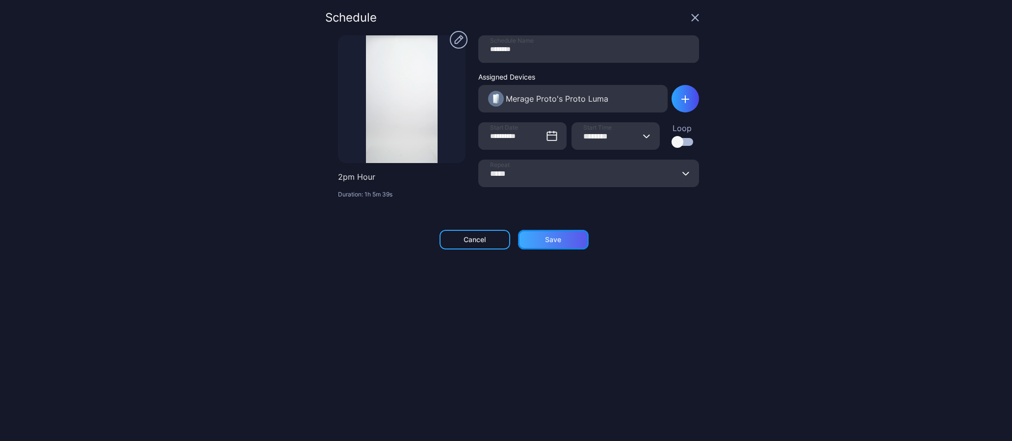
click at [549, 242] on div "Save" at bounding box center [553, 240] width 16 height 8
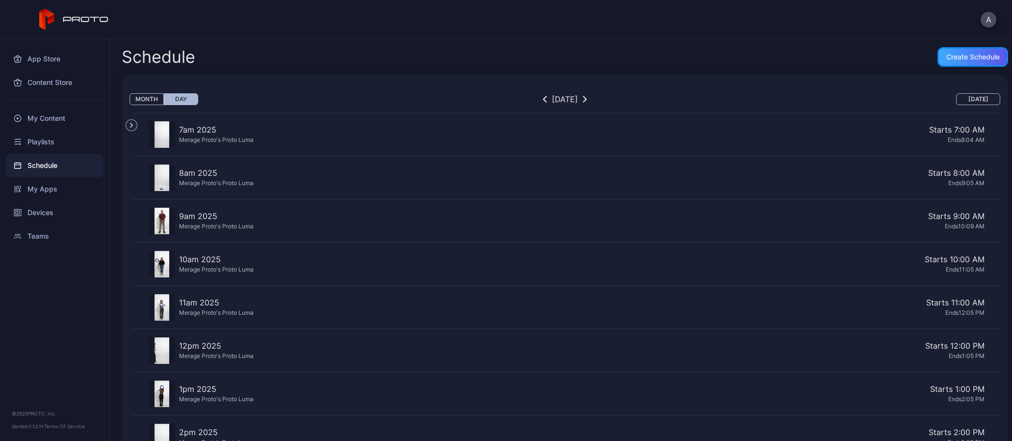
click at [953, 55] on div "Create Schedule" at bounding box center [973, 57] width 53 height 8
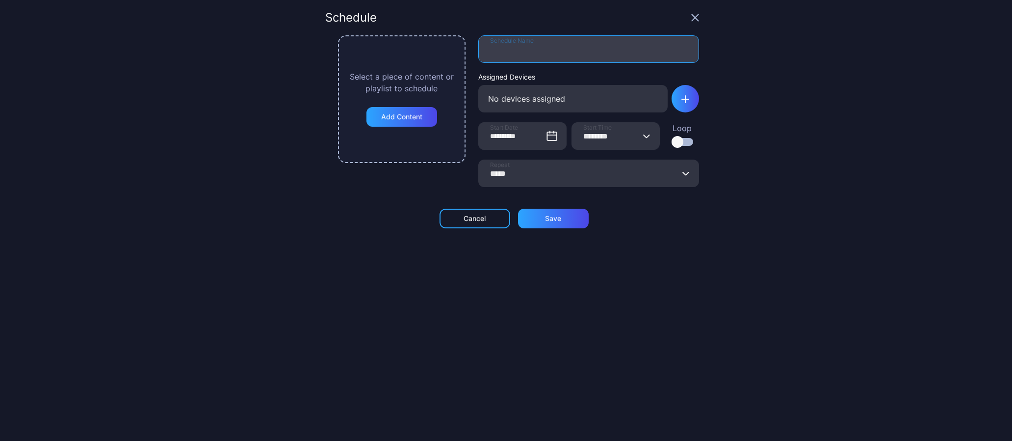
click at [536, 47] on input "Schedule Name" at bounding box center [588, 48] width 221 height 27
type input "********"
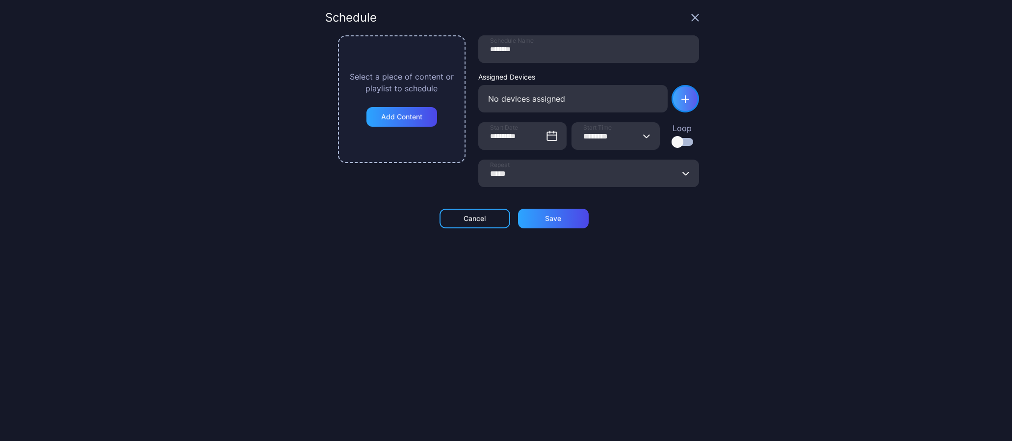
click at [682, 100] on icon "button" at bounding box center [686, 99] width 8 height 8
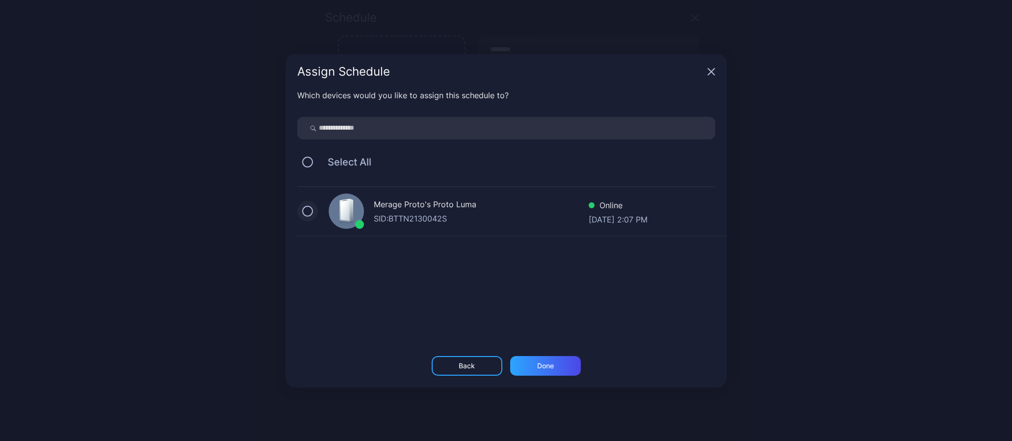
click at [307, 212] on button "button" at bounding box center [307, 211] width 11 height 11
click at [566, 362] on div "Done" at bounding box center [545, 366] width 71 height 20
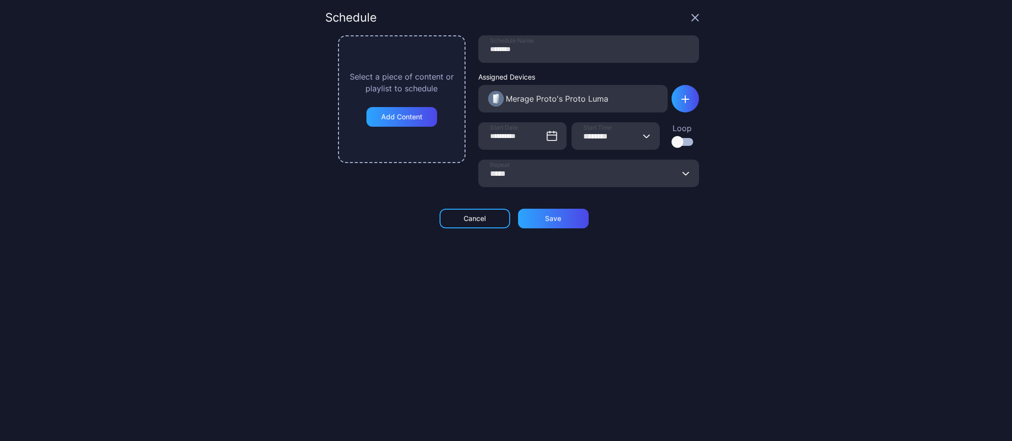
click at [643, 133] on button "******** Start Time" at bounding box center [647, 135] width 8 height 27
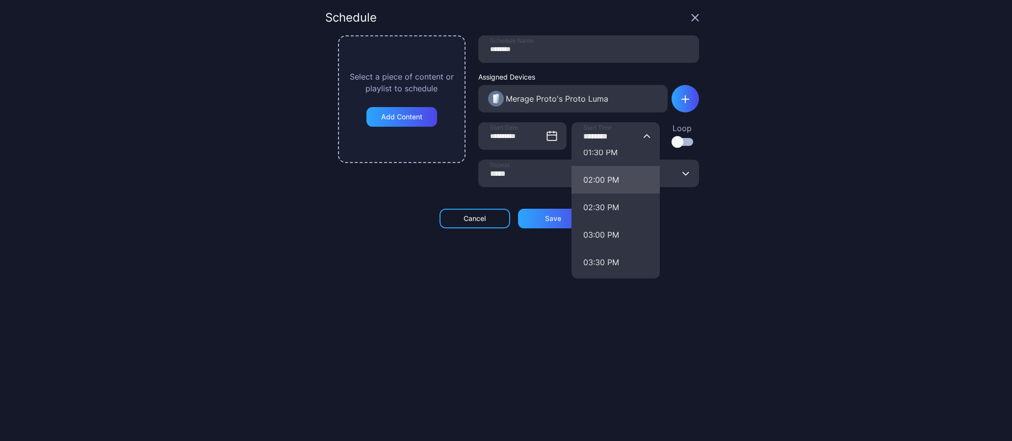
scroll to position [754, 0]
click at [600, 229] on button "03:00 PM" at bounding box center [616, 233] width 88 height 27
type input "********"
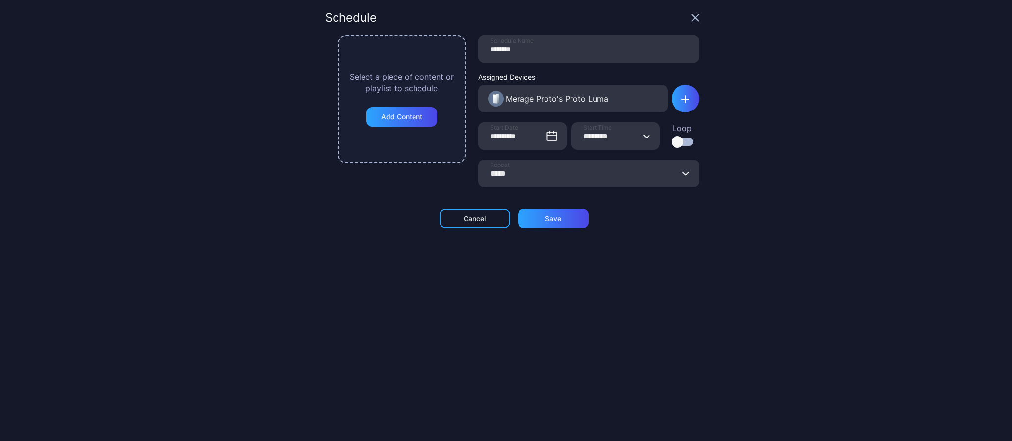
click at [683, 175] on button "***** Repeat" at bounding box center [687, 172] width 8 height 27
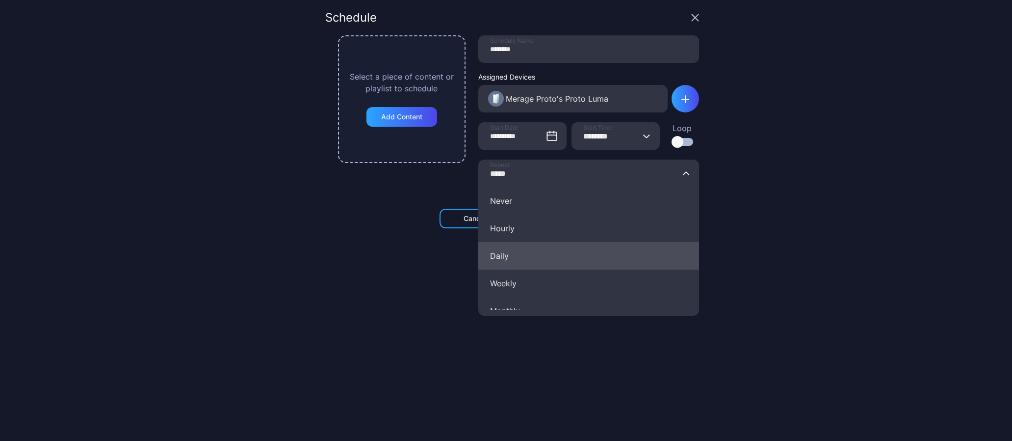
click at [526, 266] on button "Daily" at bounding box center [588, 255] width 221 height 27
type input "*****"
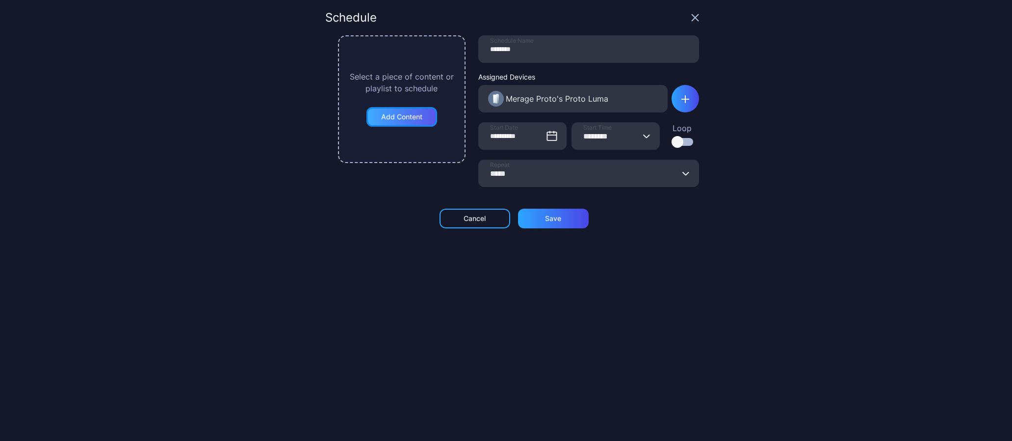
click at [402, 113] on div "Add Content" at bounding box center [401, 117] width 41 height 8
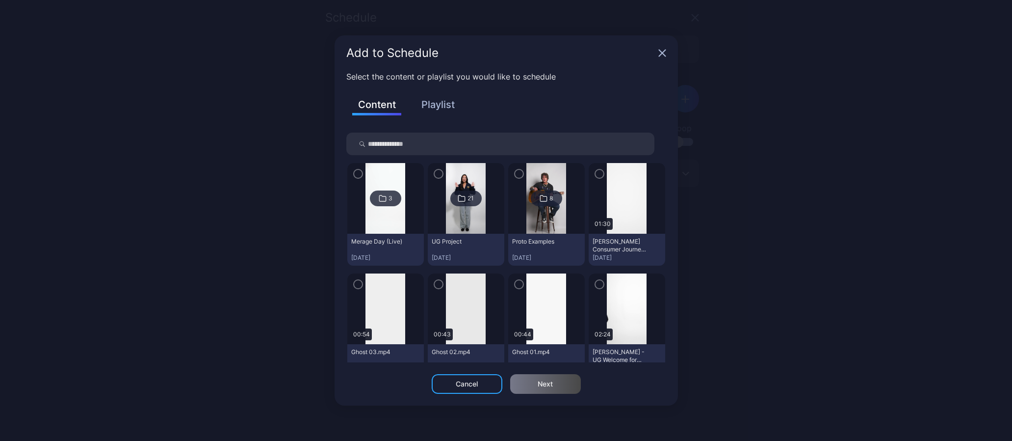
click at [442, 106] on button "Playlist" at bounding box center [438, 104] width 49 height 17
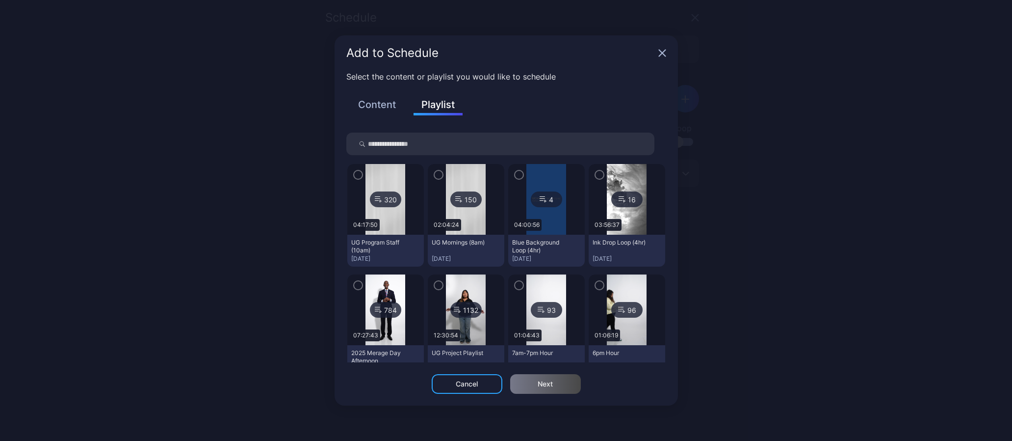
click at [408, 148] on input "search" at bounding box center [500, 143] width 308 height 23
type input "***"
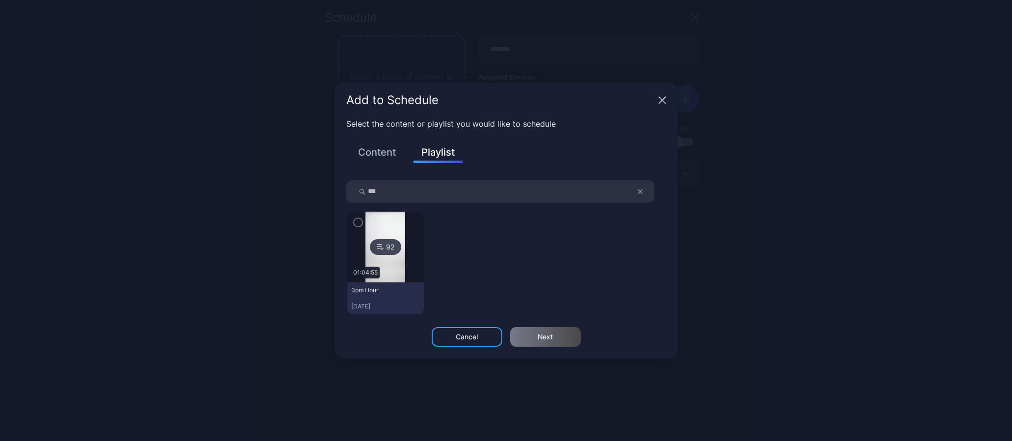
click at [358, 219] on icon "button" at bounding box center [358, 222] width 8 height 11
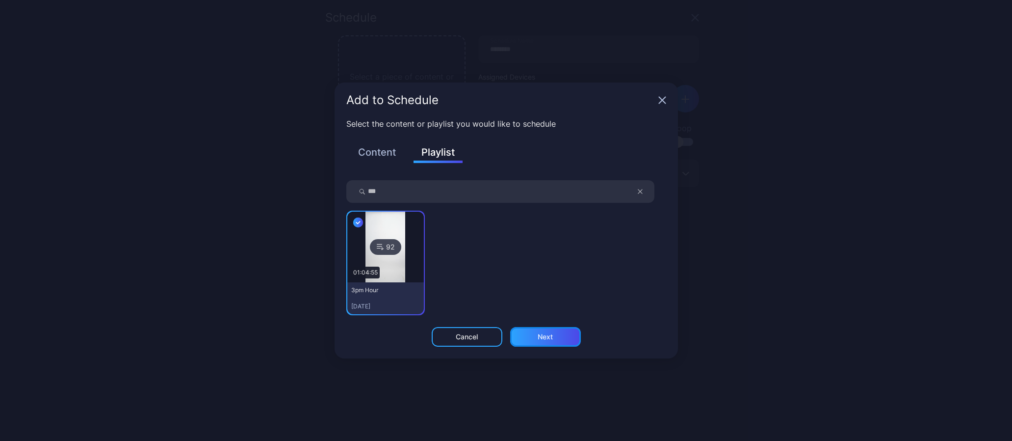
click at [531, 332] on div "Next" at bounding box center [545, 337] width 71 height 20
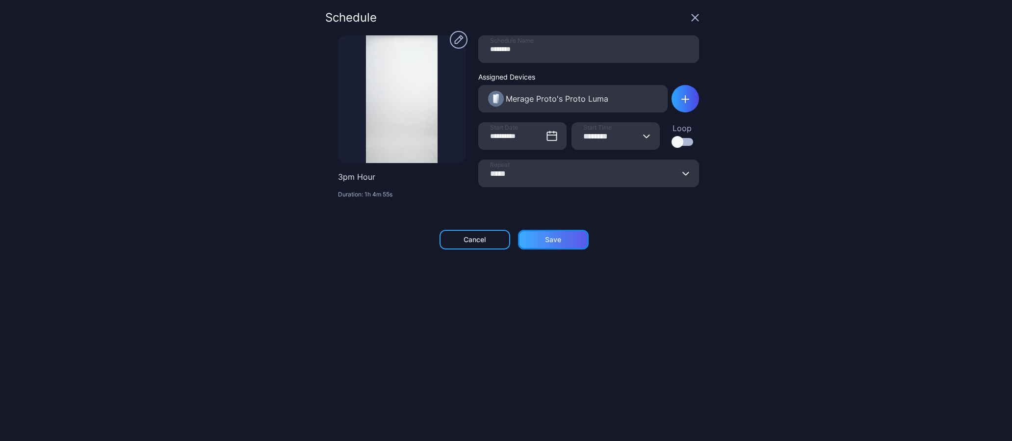
click at [562, 239] on div "Save" at bounding box center [553, 240] width 71 height 20
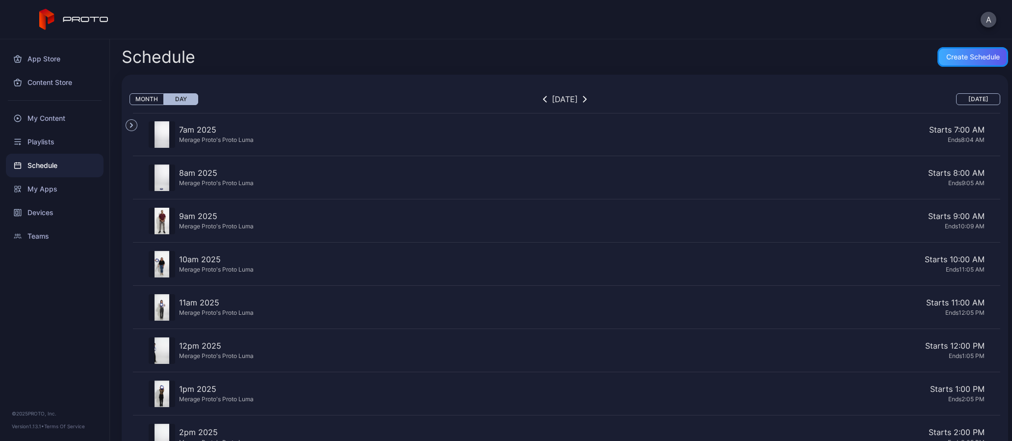
click at [951, 53] on div "Create Schedule" at bounding box center [973, 57] width 53 height 8
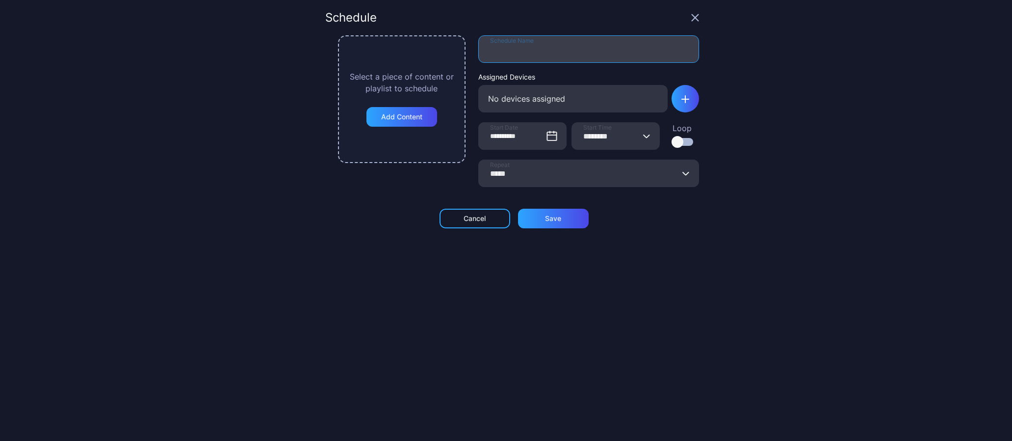
click at [527, 44] on input "Schedule Name" at bounding box center [588, 48] width 221 height 27
type input "********"
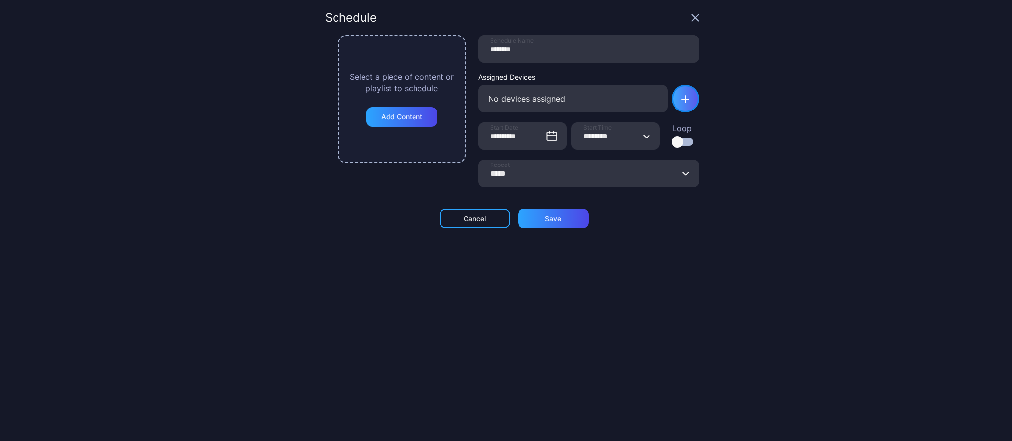
click at [682, 98] on icon "button" at bounding box center [686, 99] width 8 height 8
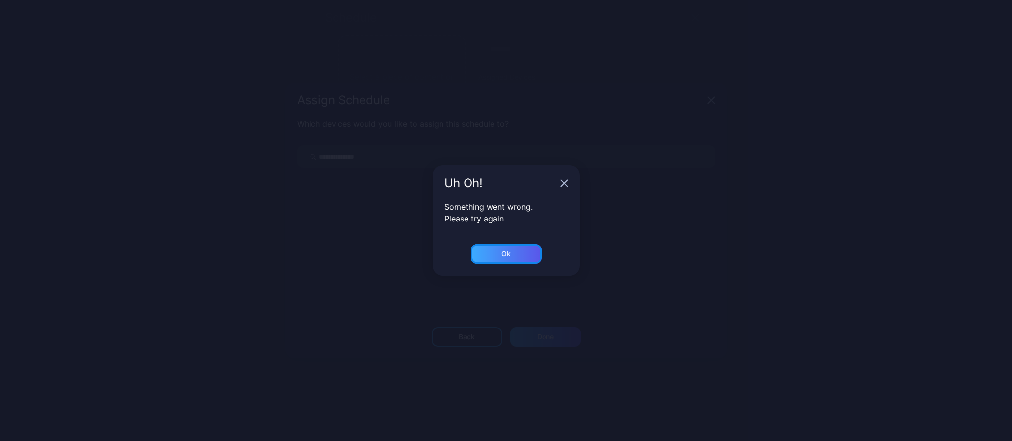
click at [512, 259] on div "Ok" at bounding box center [506, 254] width 71 height 20
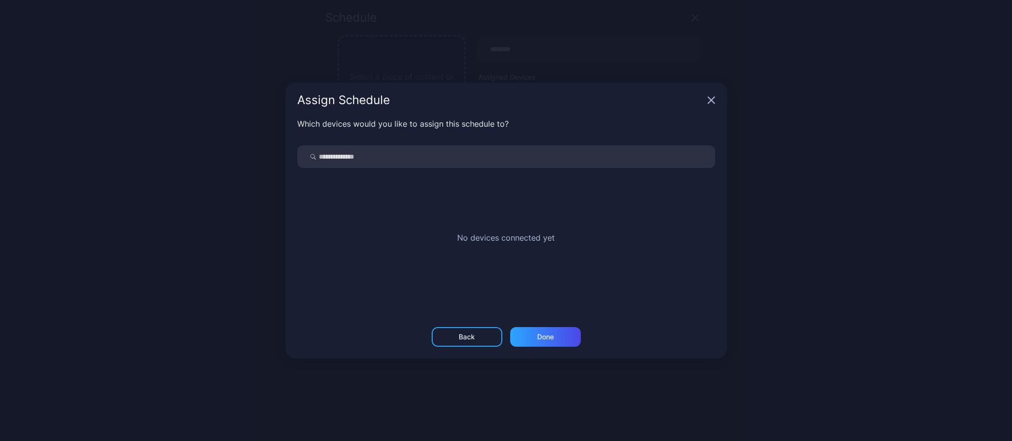
click at [712, 103] on icon "button" at bounding box center [712, 100] width 8 height 8
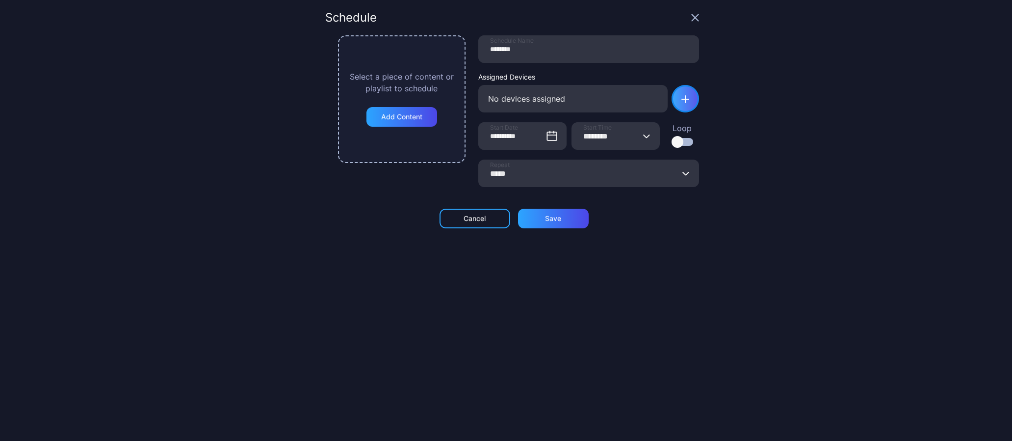
click at [677, 91] on div "button" at bounding box center [685, 98] width 27 height 27
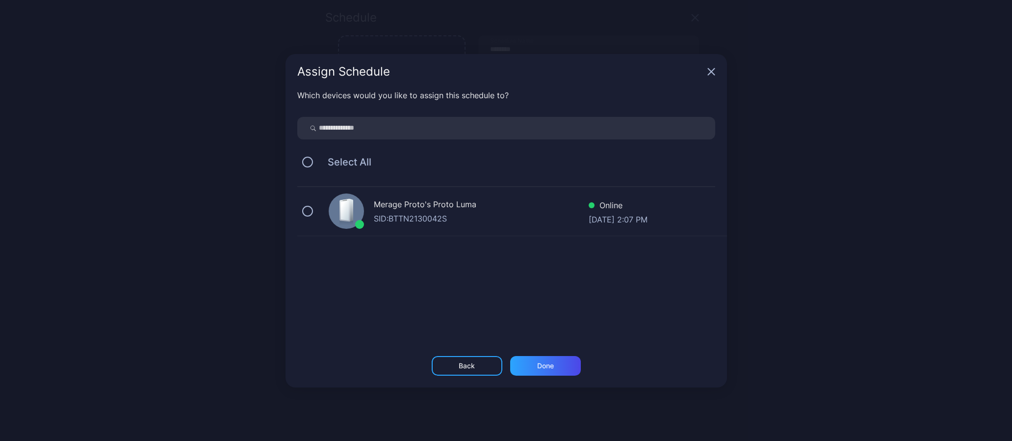
click at [303, 206] on div "Merage Proto's Proto [PERSON_NAME]: BTTN2130042S Online [DATE] 2:07 PM" at bounding box center [512, 211] width 430 height 49
click at [551, 360] on div "Done" at bounding box center [545, 366] width 71 height 20
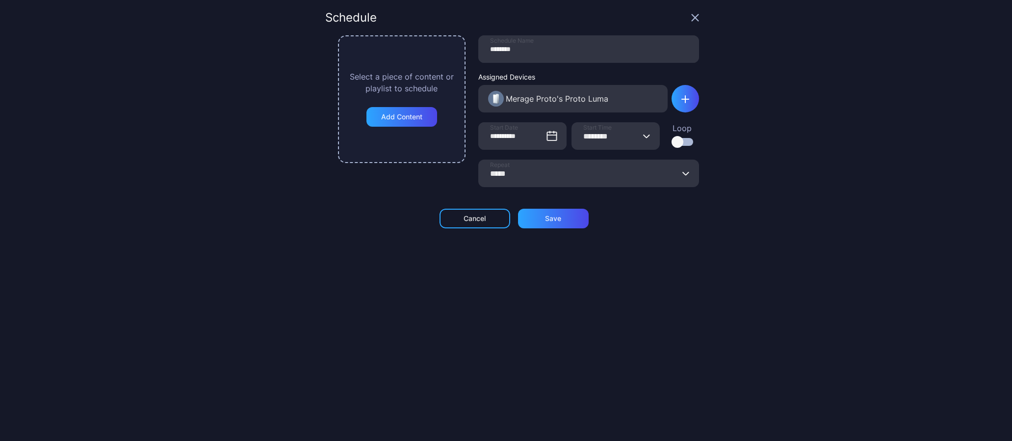
click at [643, 134] on icon "button" at bounding box center [646, 136] width 7 height 4
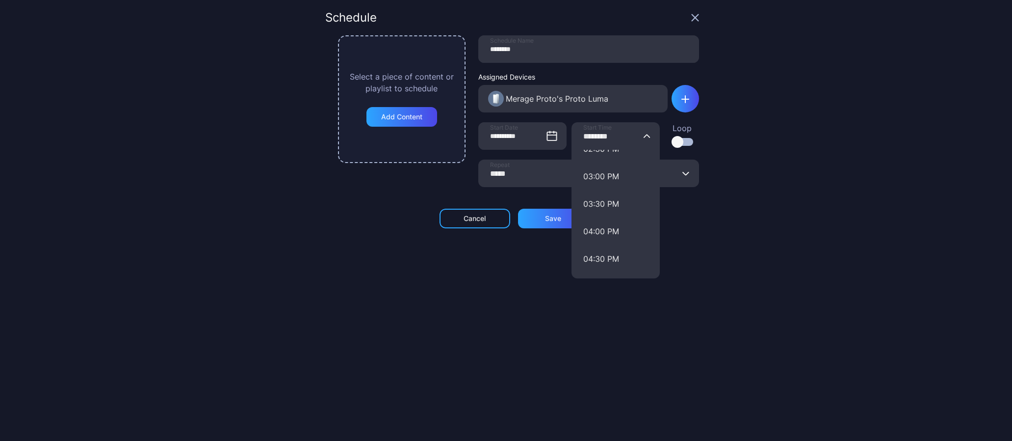
scroll to position [813, 0]
click at [607, 228] on button "04:00 PM" at bounding box center [616, 229] width 88 height 27
type input "********"
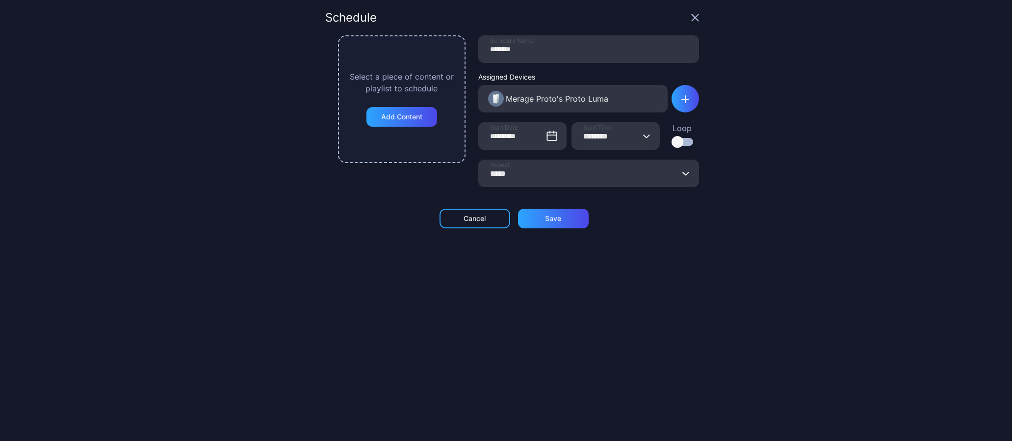
click at [683, 176] on button "***** Repeat" at bounding box center [687, 172] width 8 height 27
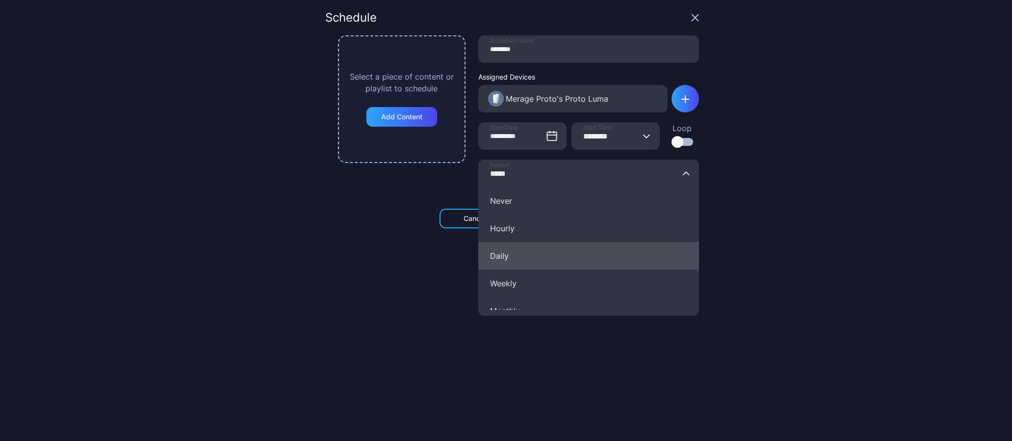
click at [528, 259] on button "Daily" at bounding box center [588, 255] width 221 height 27
type input "*****"
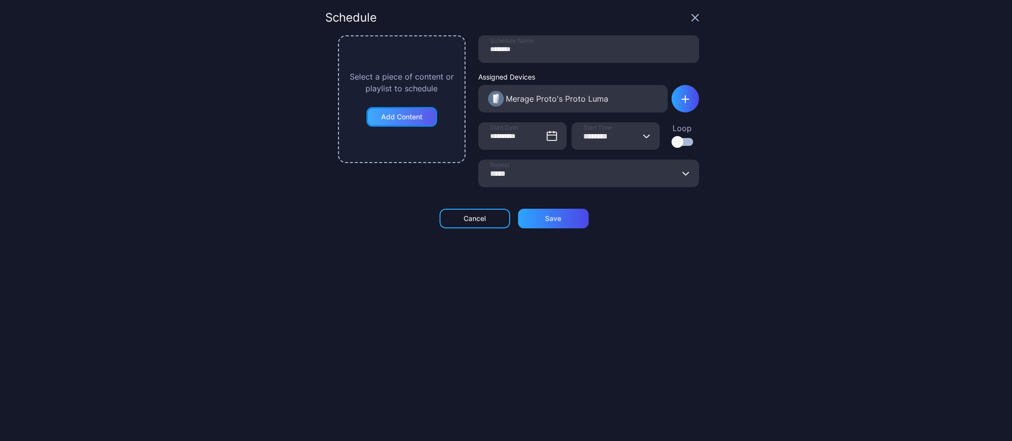
click at [409, 115] on div "Add Content" at bounding box center [401, 117] width 41 height 8
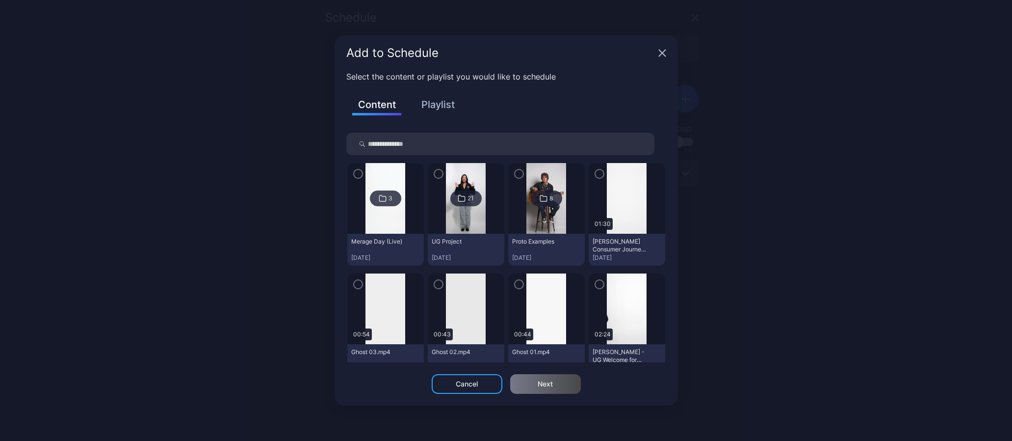
click at [437, 97] on button "Playlist" at bounding box center [438, 104] width 49 height 17
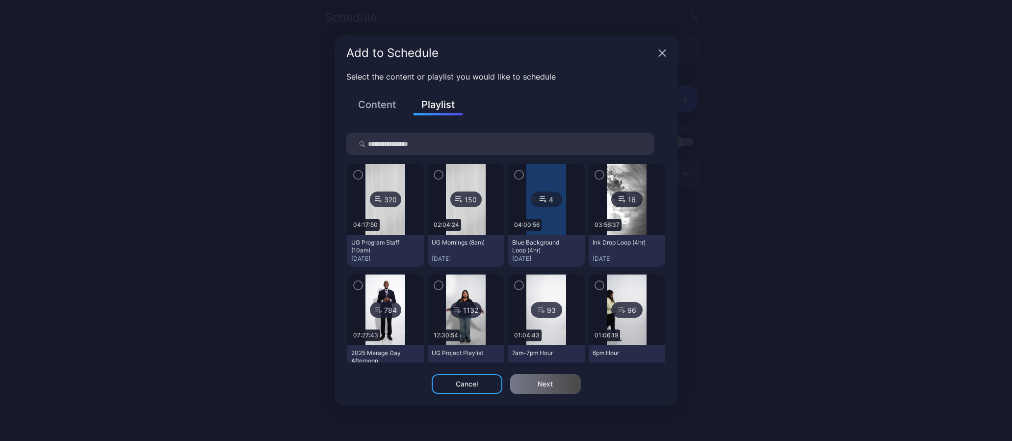
click at [416, 146] on input "search" at bounding box center [500, 143] width 308 height 23
type input "***"
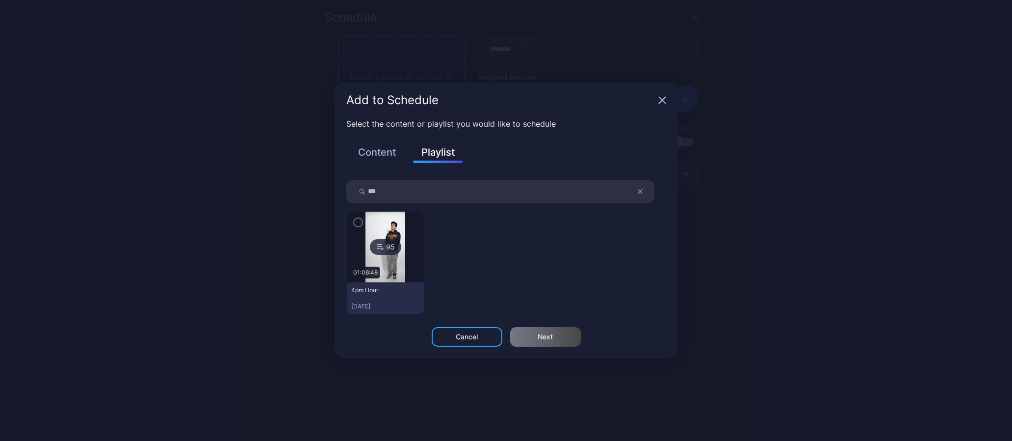
click at [357, 224] on icon "button" at bounding box center [358, 222] width 8 height 11
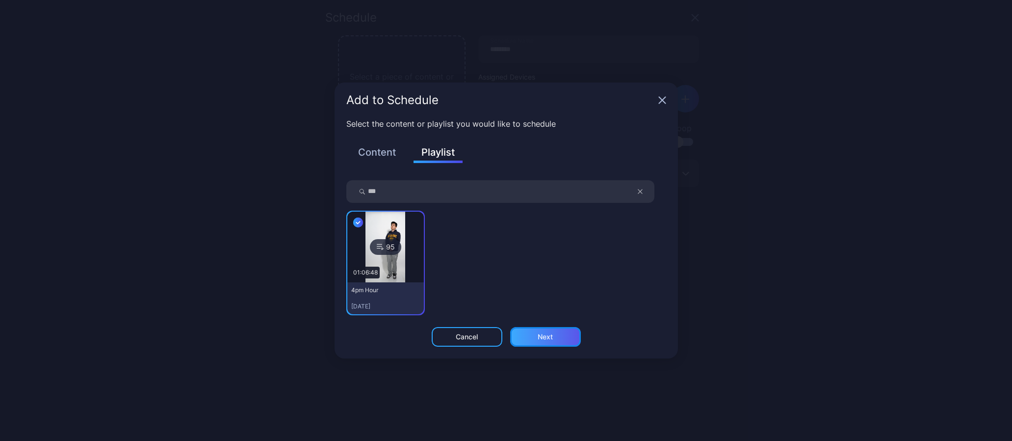
click at [555, 342] on div "Next" at bounding box center [545, 337] width 71 height 20
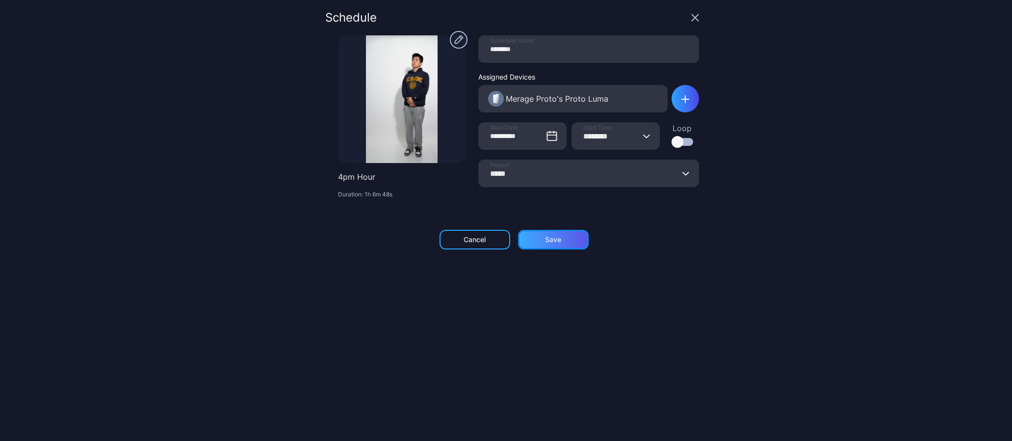
click at [566, 239] on div "Save" at bounding box center [553, 240] width 71 height 20
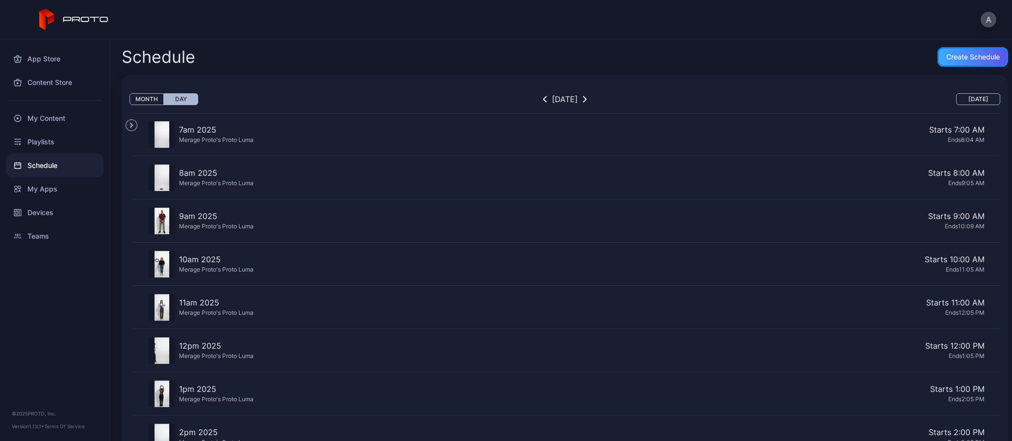
click at [951, 62] on div "Create Schedule" at bounding box center [973, 57] width 71 height 20
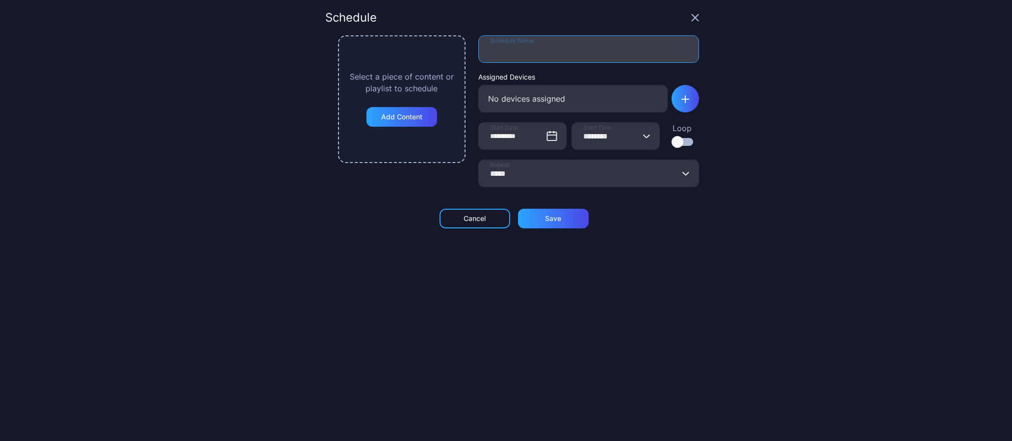
click at [500, 49] on input "Schedule Name" at bounding box center [588, 48] width 221 height 27
type input "********"
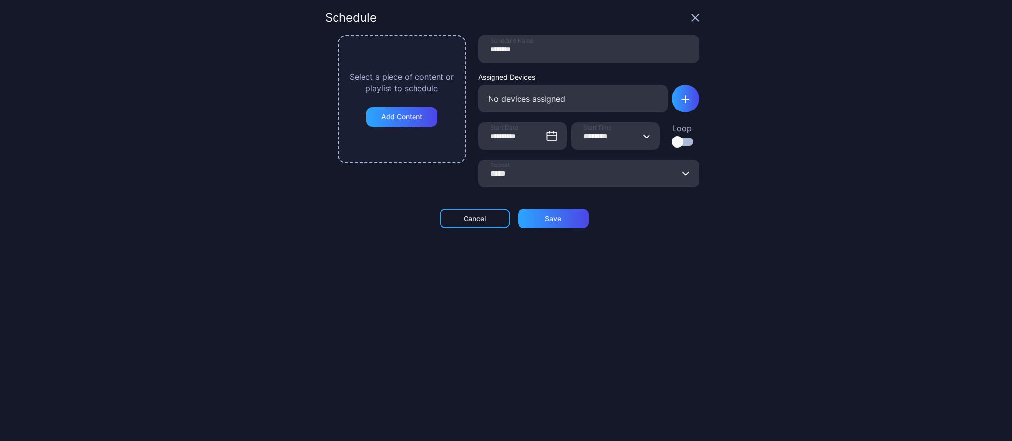
click at [727, 93] on div "**********" at bounding box center [506, 220] width 1012 height 441
click at [682, 101] on icon "button" at bounding box center [686, 99] width 8 height 8
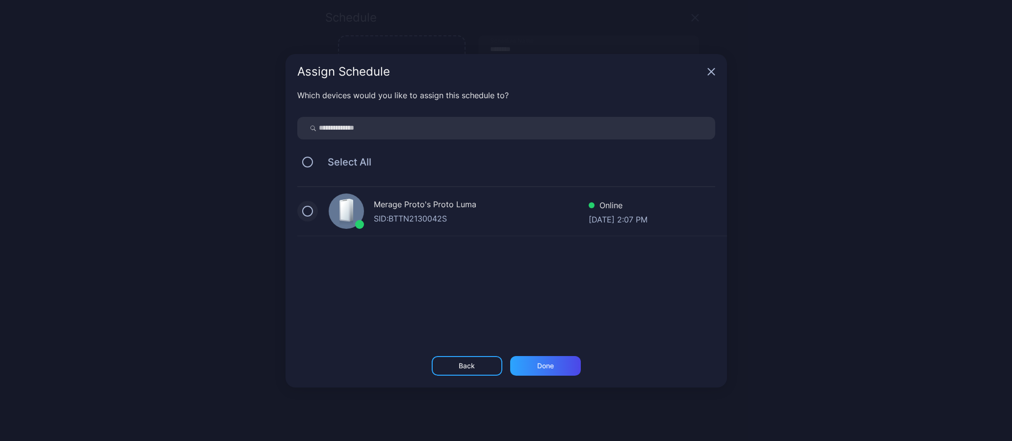
click at [307, 214] on button "button" at bounding box center [307, 211] width 11 height 11
click at [533, 369] on div "Done" at bounding box center [545, 366] width 71 height 20
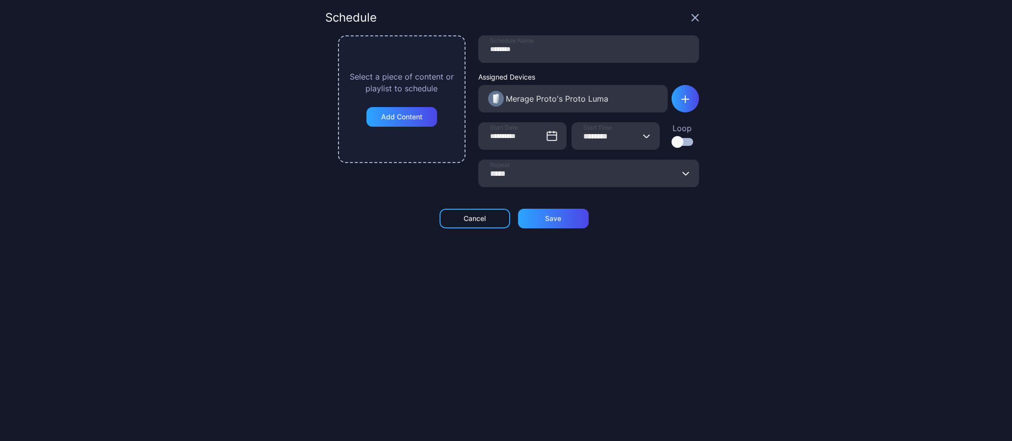
click at [644, 136] on icon "button" at bounding box center [647, 135] width 6 height 3
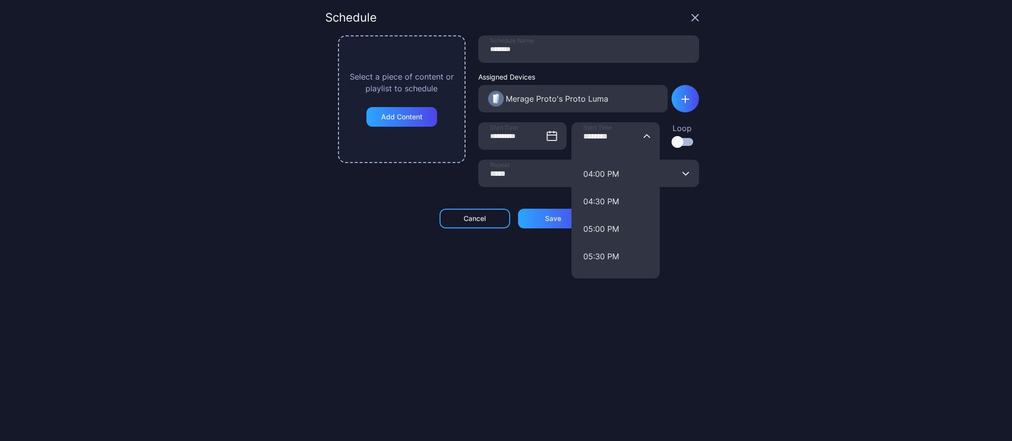
scroll to position [869, 0]
click at [598, 222] on button "05:00 PM" at bounding box center [616, 227] width 88 height 27
type input "********"
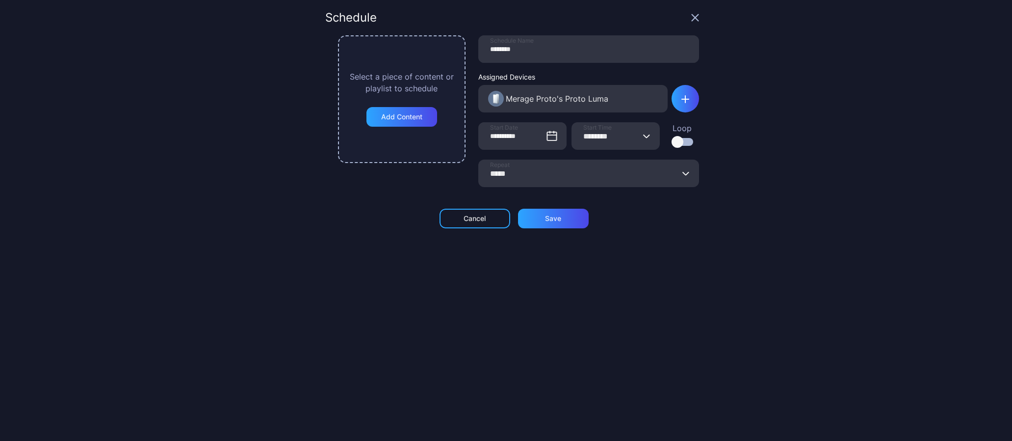
click at [668, 175] on input "*****" at bounding box center [588, 172] width 221 height 27
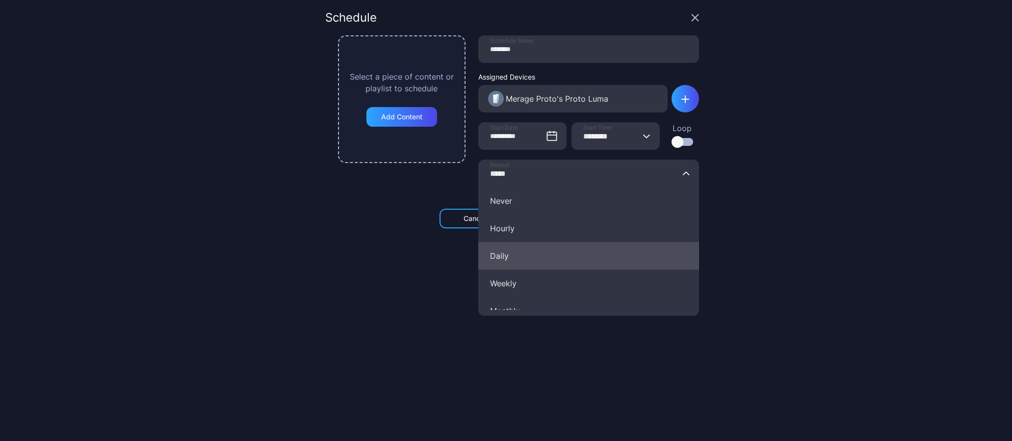
click at [532, 248] on button "Daily" at bounding box center [588, 255] width 221 height 27
type input "*****"
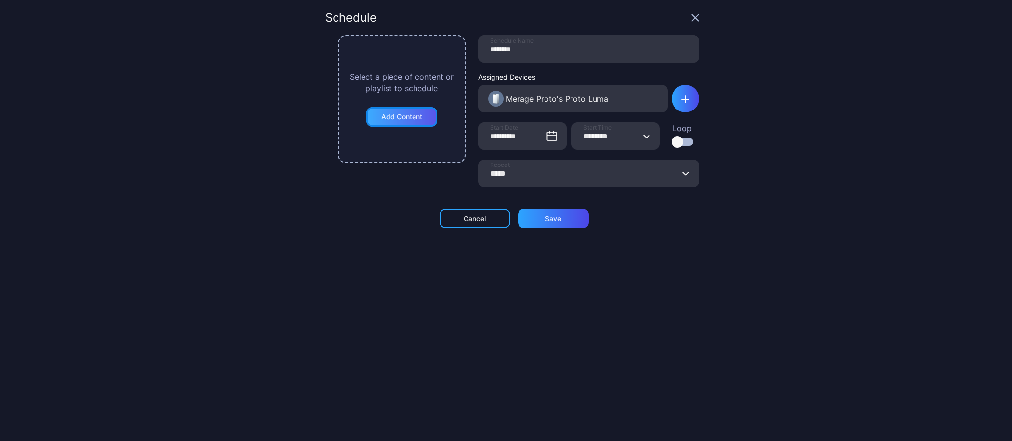
click at [404, 116] on div "Add Content" at bounding box center [401, 117] width 41 height 8
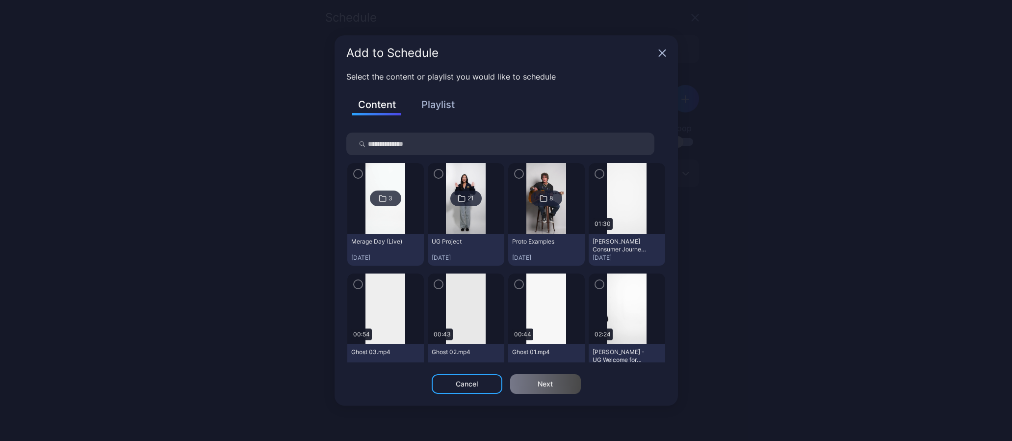
click at [444, 105] on button "Playlist" at bounding box center [438, 104] width 49 height 17
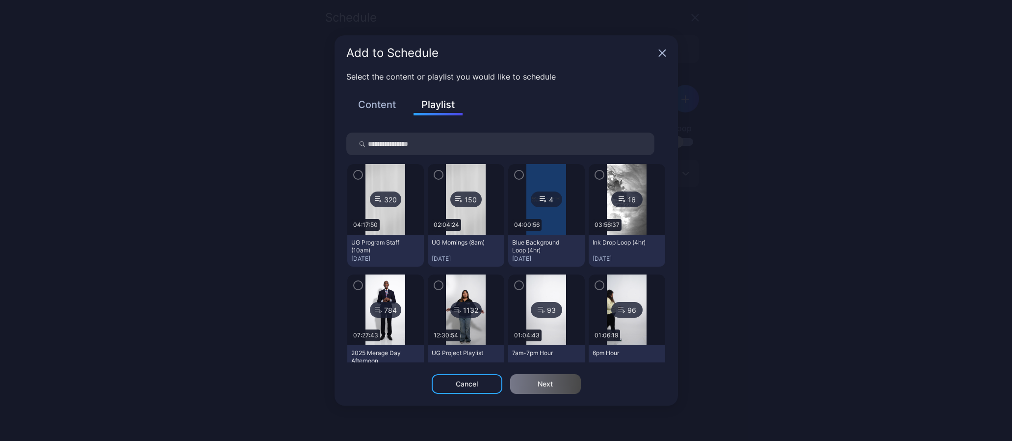
click at [420, 147] on input "search" at bounding box center [500, 143] width 308 height 23
type input "***"
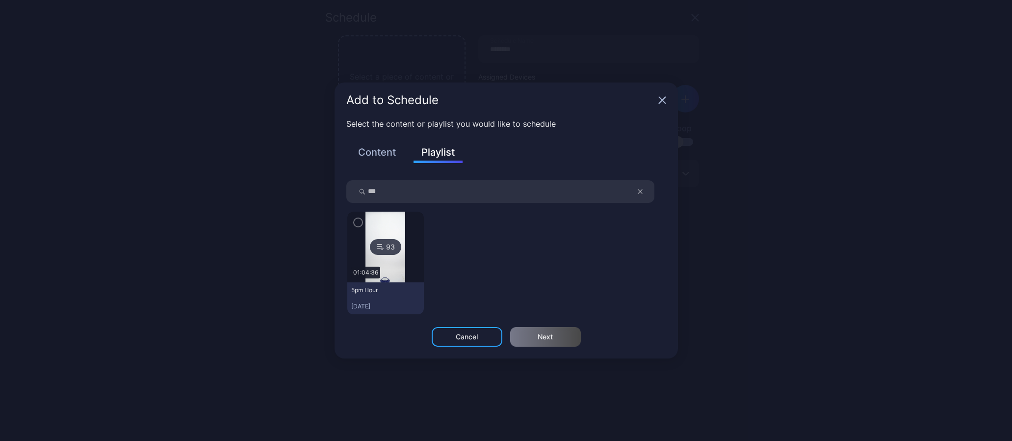
click at [358, 224] on icon "button" at bounding box center [358, 222] width 8 height 11
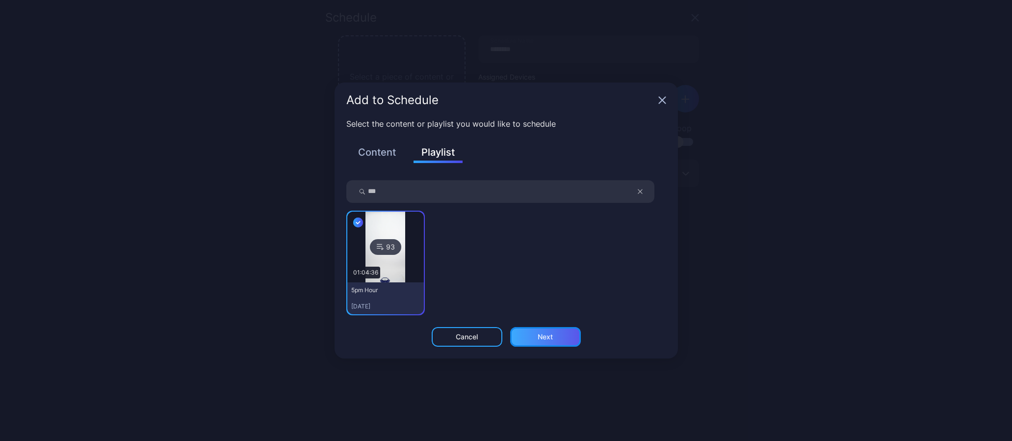
click at [551, 337] on div "Next" at bounding box center [545, 337] width 15 height 8
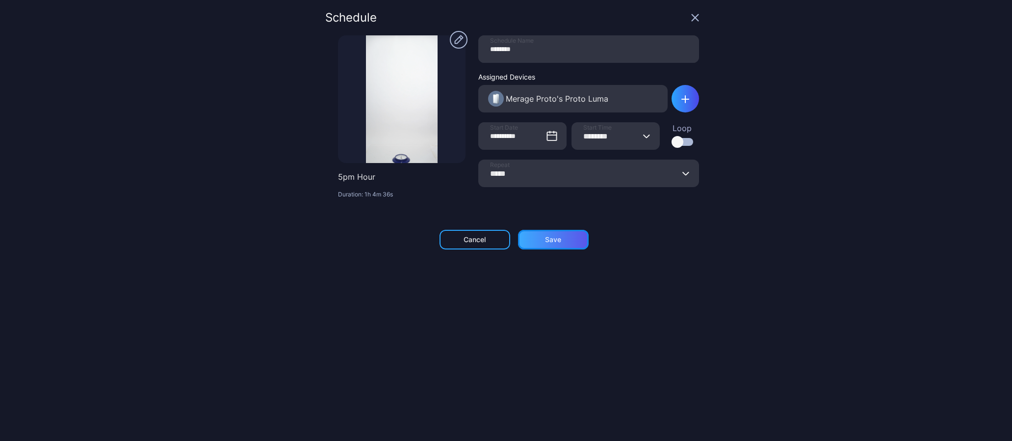
click at [554, 241] on div "Save" at bounding box center [553, 240] width 16 height 8
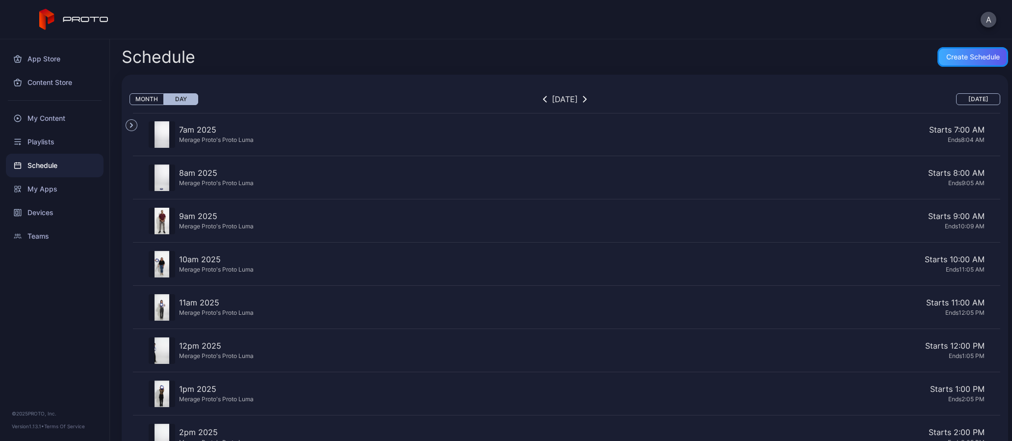
click at [972, 53] on div "Create Schedule" at bounding box center [973, 57] width 53 height 8
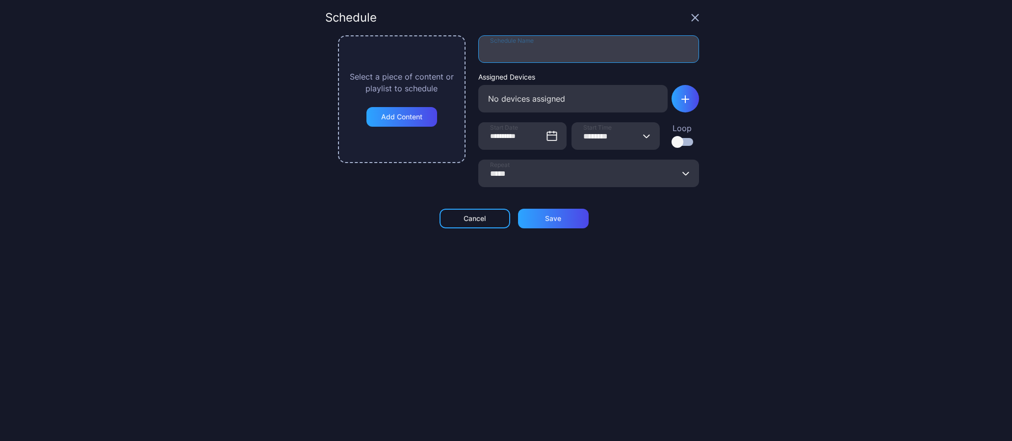
click at [543, 53] on input "Schedule Name" at bounding box center [588, 48] width 221 height 27
type input "********"
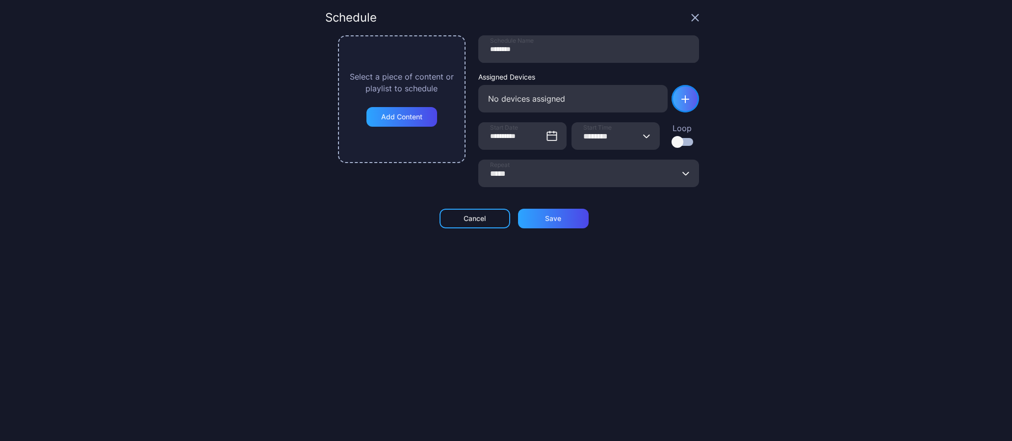
click at [682, 101] on icon "button" at bounding box center [686, 99] width 8 height 8
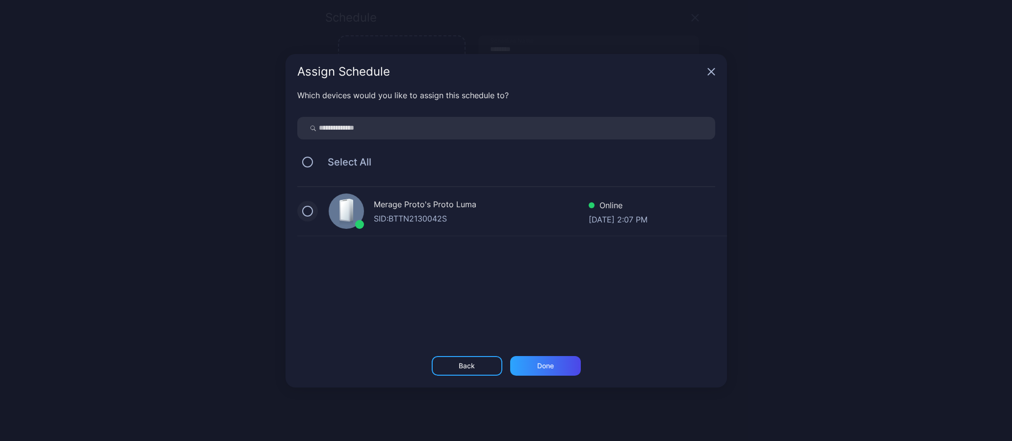
click at [305, 213] on button "button" at bounding box center [307, 211] width 11 height 11
click at [533, 357] on div "Done" at bounding box center [545, 366] width 71 height 20
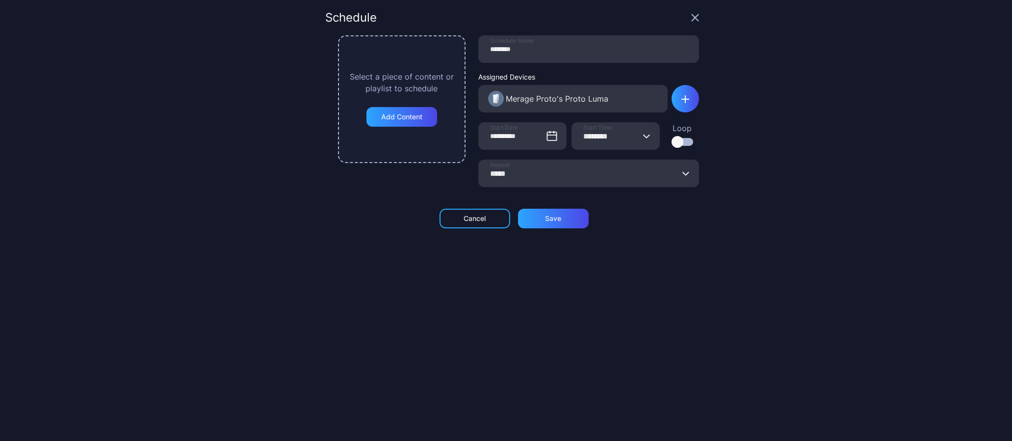
click at [643, 135] on icon "button" at bounding box center [646, 136] width 7 height 4
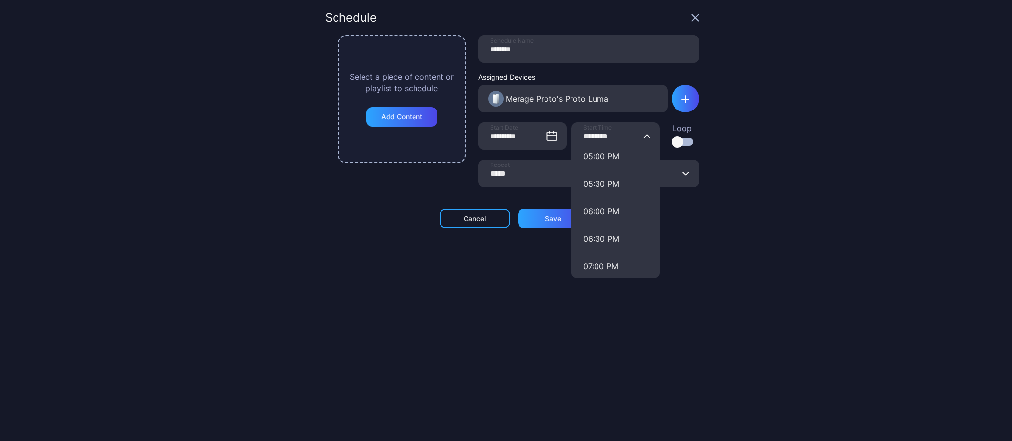
scroll to position [919, 0]
click at [589, 237] on button "06:00 PM" at bounding box center [616, 233] width 88 height 27
type input "********"
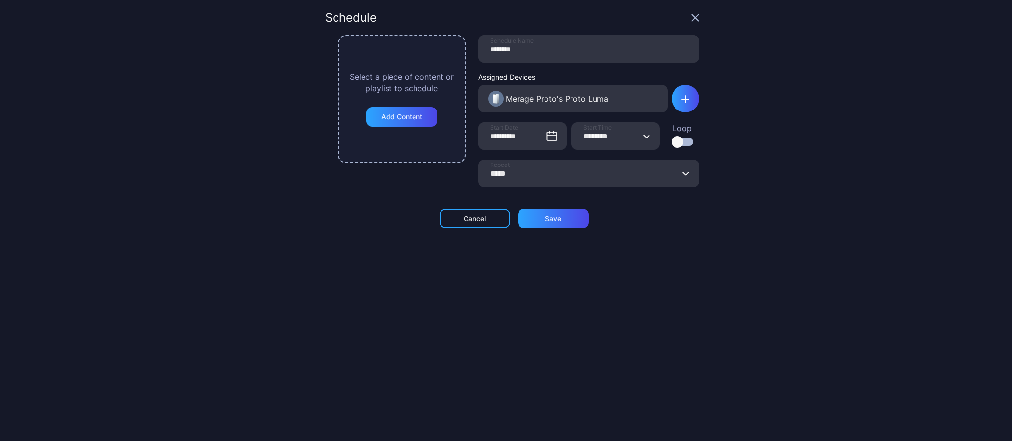
click at [684, 173] on icon "button" at bounding box center [687, 173] width 6 height 3
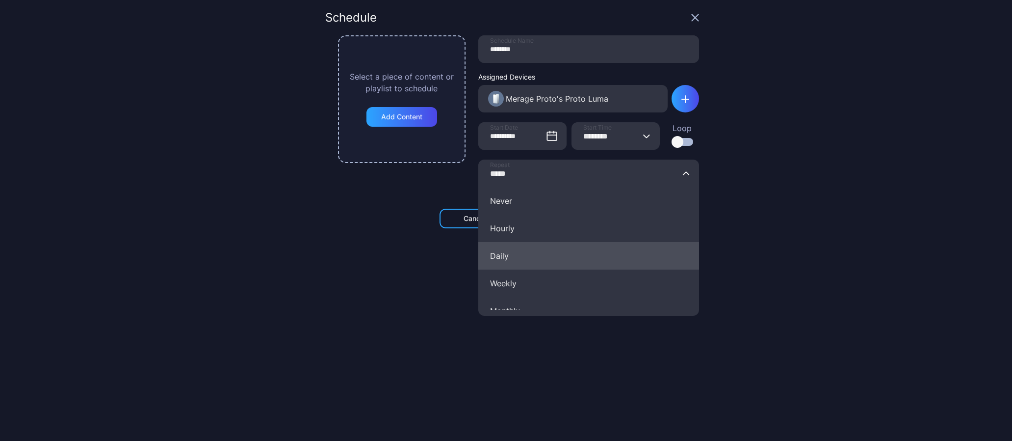
click at [524, 254] on button "Daily" at bounding box center [588, 255] width 221 height 27
type input "*****"
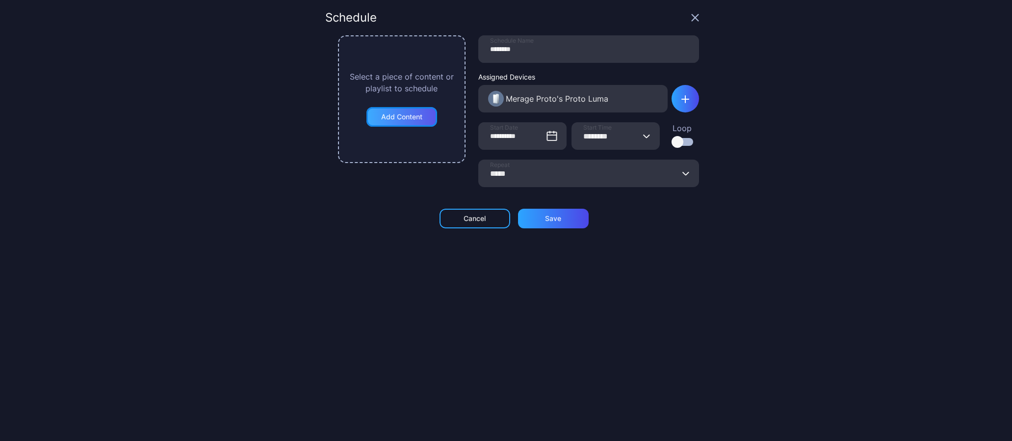
click at [415, 114] on div "Add Content" at bounding box center [401, 117] width 41 height 8
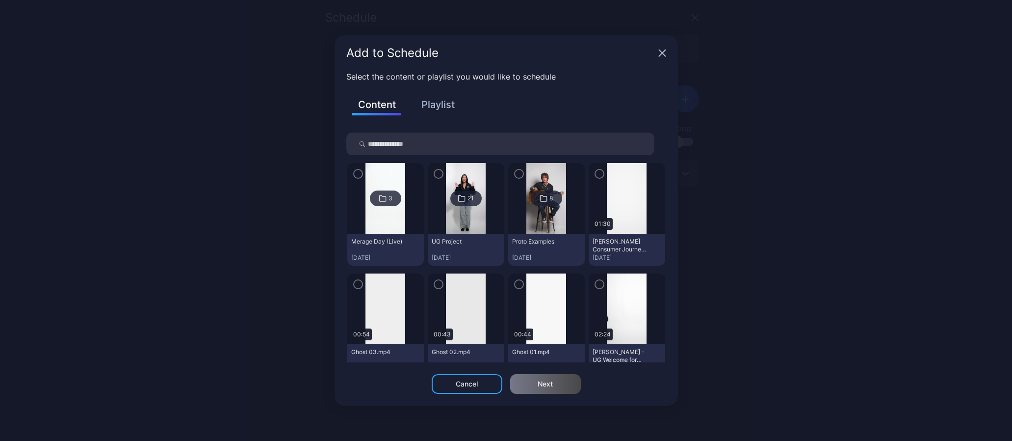
click at [444, 105] on button "Playlist" at bounding box center [438, 104] width 49 height 17
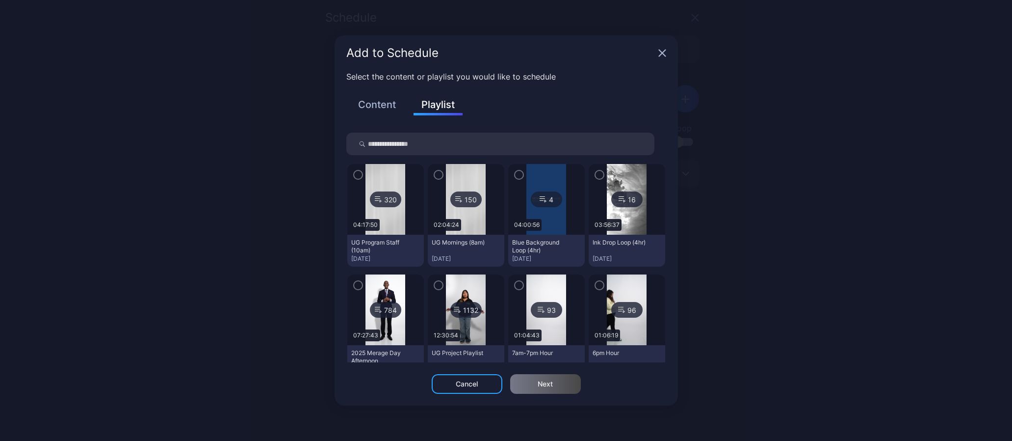
click at [408, 140] on input "search" at bounding box center [500, 143] width 308 height 23
type input "***"
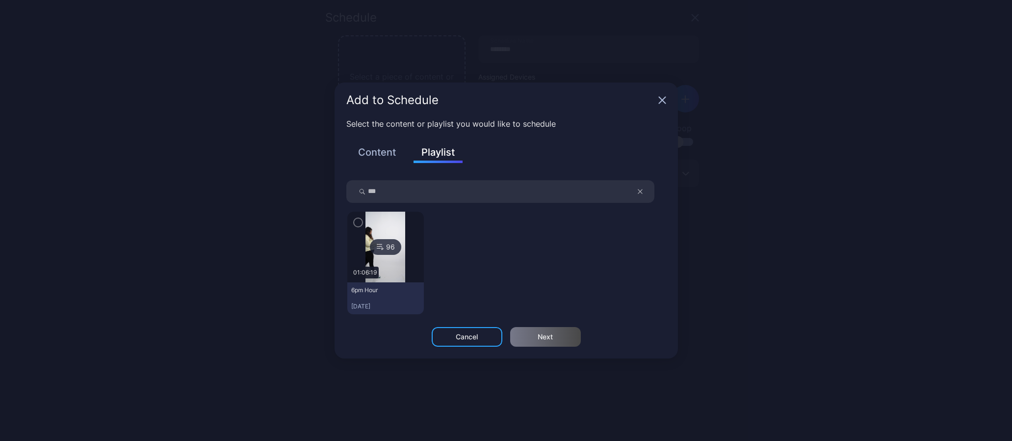
click at [358, 223] on icon "button" at bounding box center [358, 222] width 8 height 11
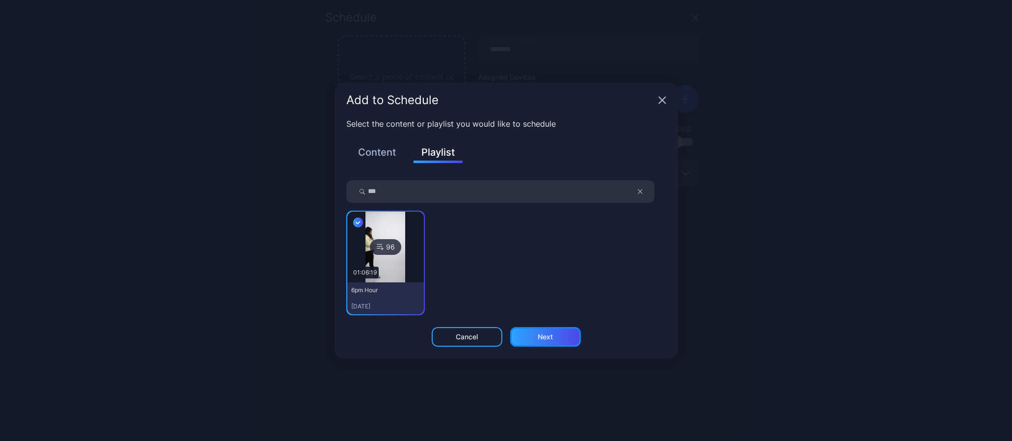
click at [545, 337] on div "Next" at bounding box center [545, 337] width 15 height 8
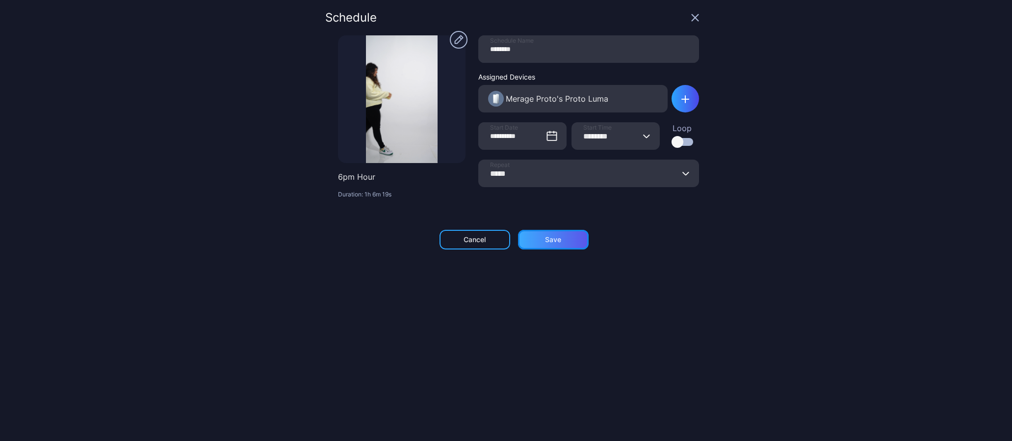
click at [561, 243] on div "Save" at bounding box center [553, 240] width 71 height 20
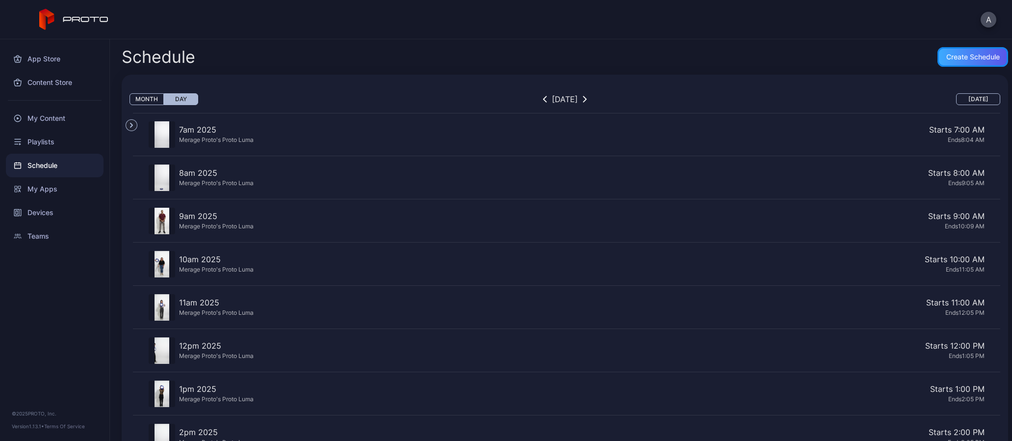
click at [947, 54] on div "Create Schedule" at bounding box center [973, 57] width 53 height 8
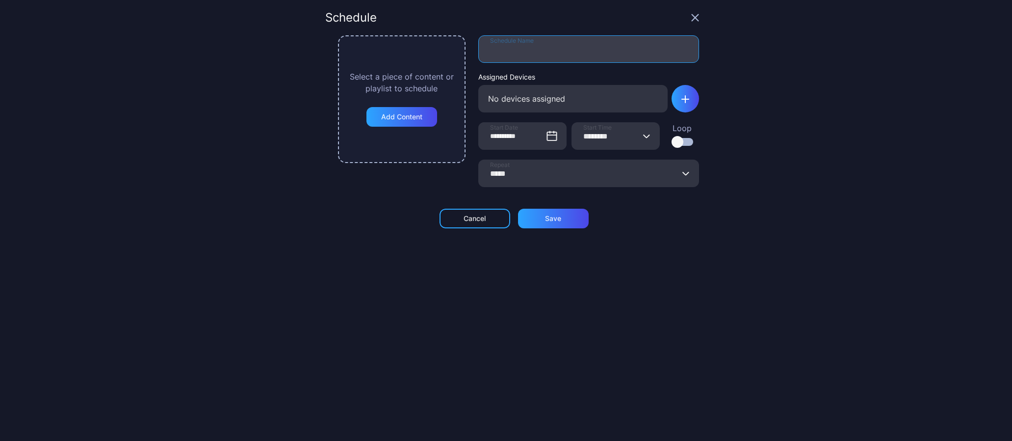
click at [479, 53] on input "Schedule Name" at bounding box center [588, 48] width 221 height 27
type input "********"
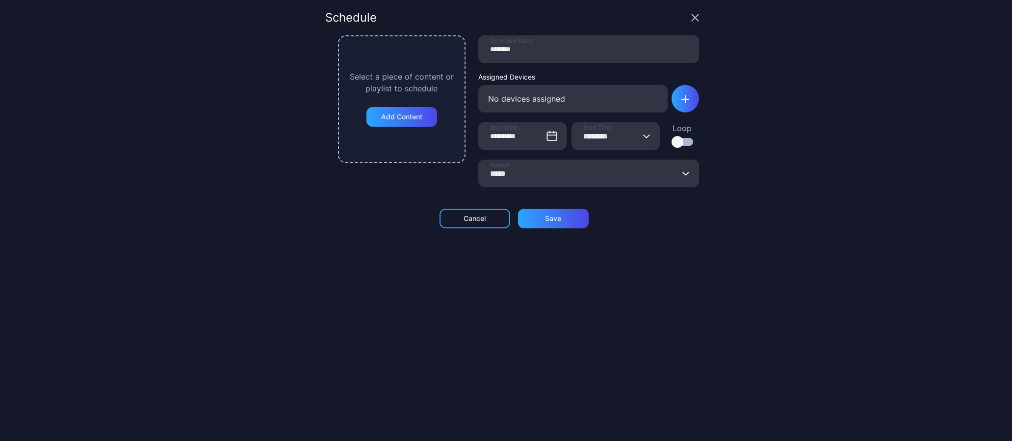
click at [727, 78] on div "**********" at bounding box center [506, 220] width 1012 height 441
click at [672, 97] on div "button" at bounding box center [685, 98] width 27 height 27
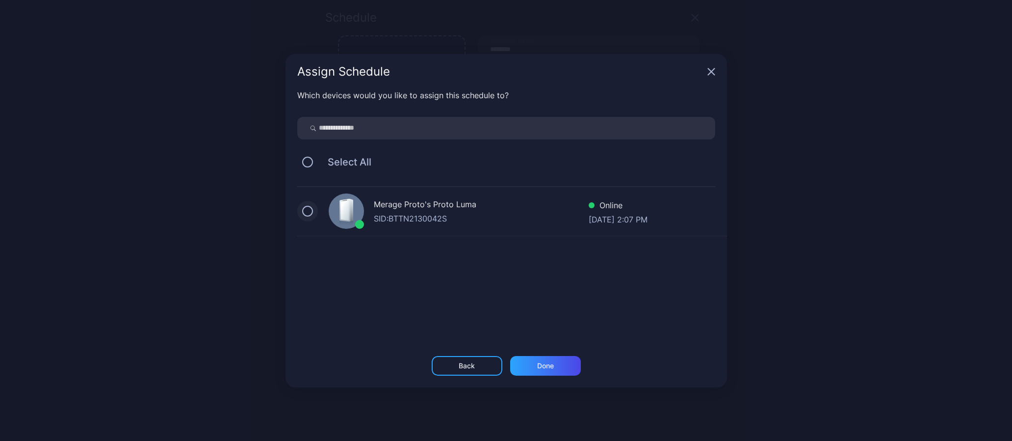
click at [308, 210] on button "button" at bounding box center [307, 211] width 11 height 11
click at [565, 356] on div "Done" at bounding box center [545, 366] width 71 height 20
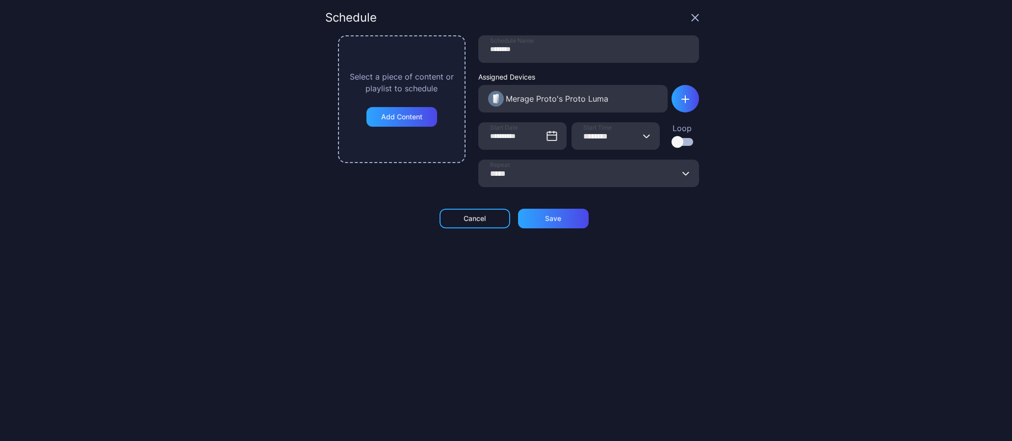
click at [643, 136] on icon "button" at bounding box center [646, 136] width 7 height 4
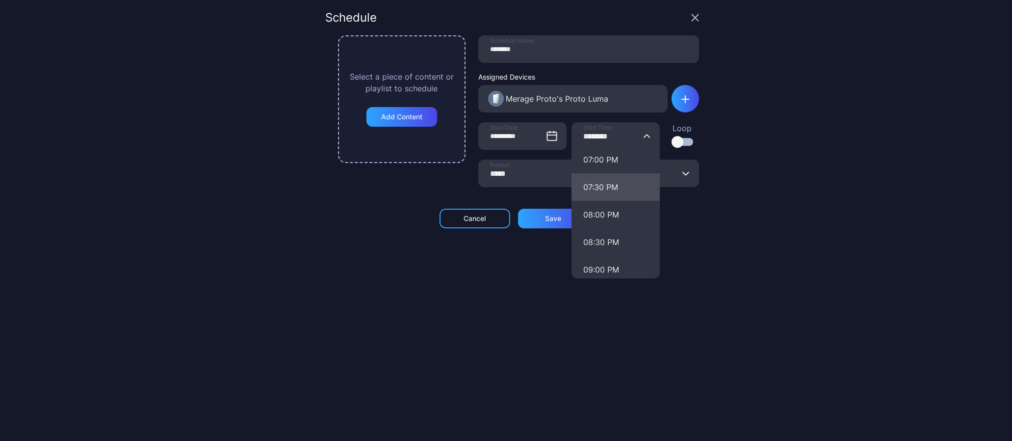
scroll to position [1047, 0]
click at [589, 158] on button "07:00 PM" at bounding box center [616, 160] width 88 height 27
type input "********"
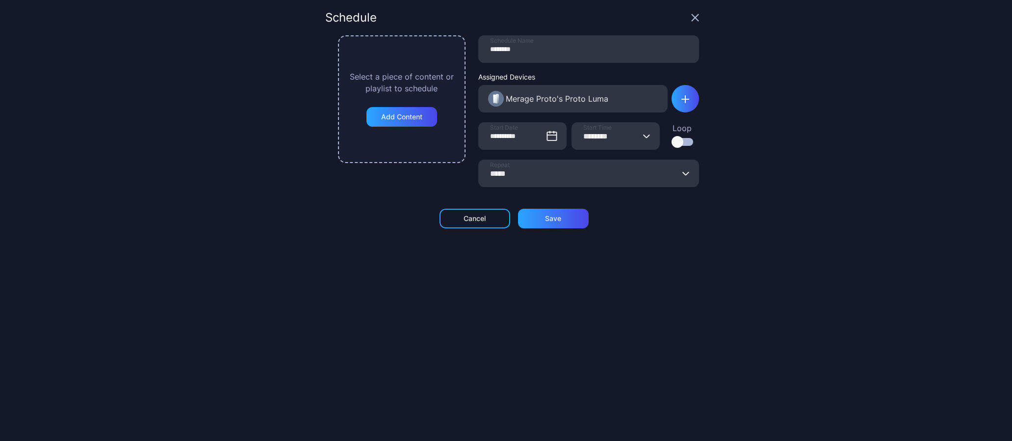
click at [684, 173] on icon "button" at bounding box center [687, 173] width 6 height 3
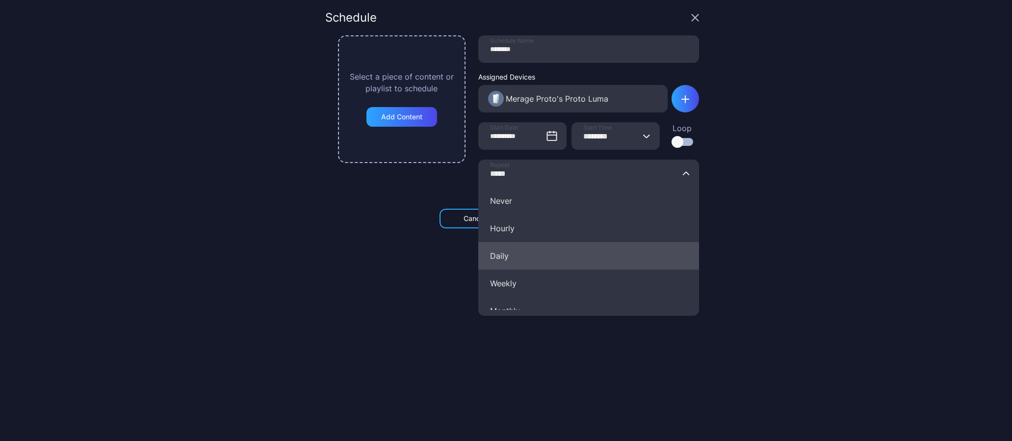
click at [537, 257] on button "Daily" at bounding box center [588, 255] width 221 height 27
type input "*****"
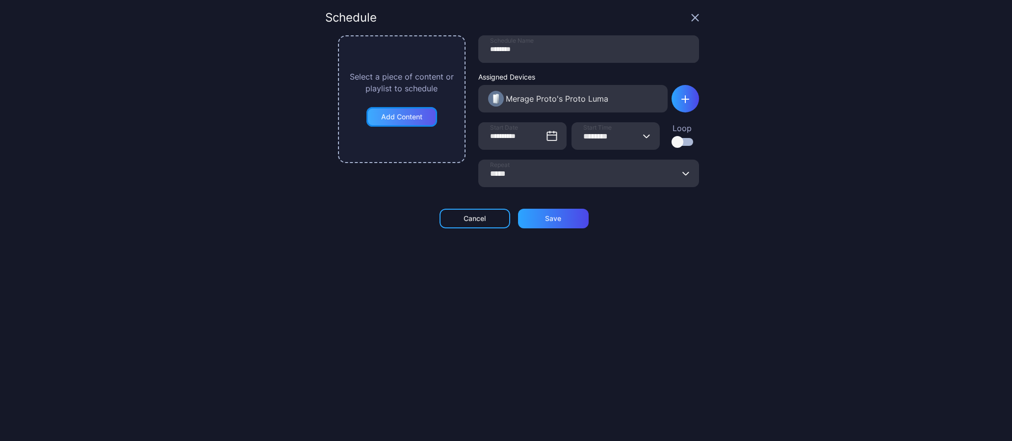
click at [401, 118] on div "Add Content" at bounding box center [401, 117] width 41 height 8
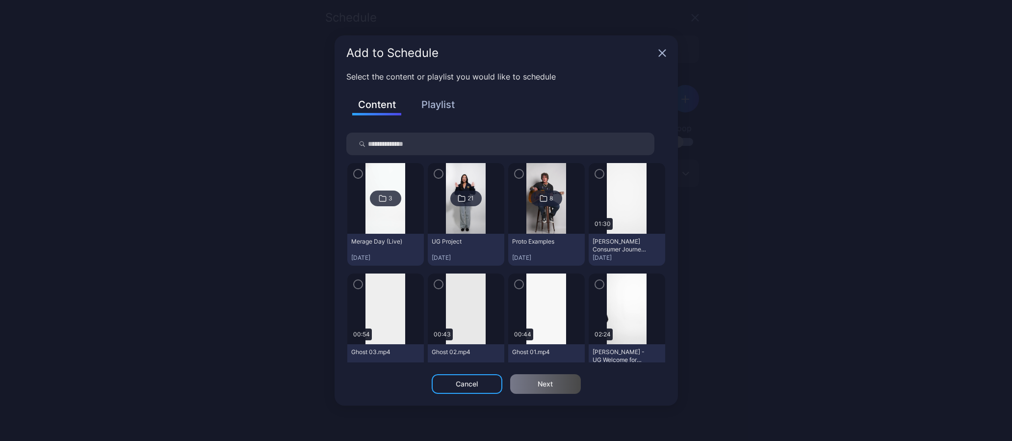
click at [441, 105] on button "Playlist" at bounding box center [438, 104] width 49 height 17
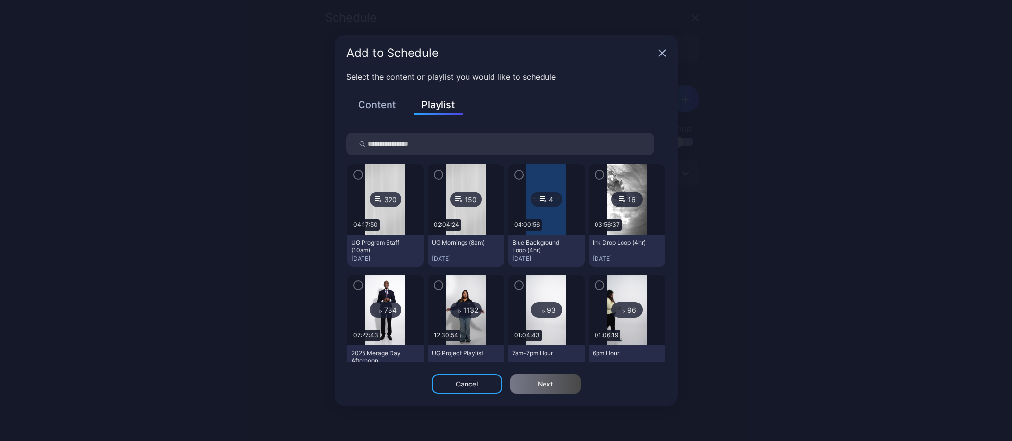
click at [403, 144] on input "search" at bounding box center [500, 143] width 308 height 23
type input "***"
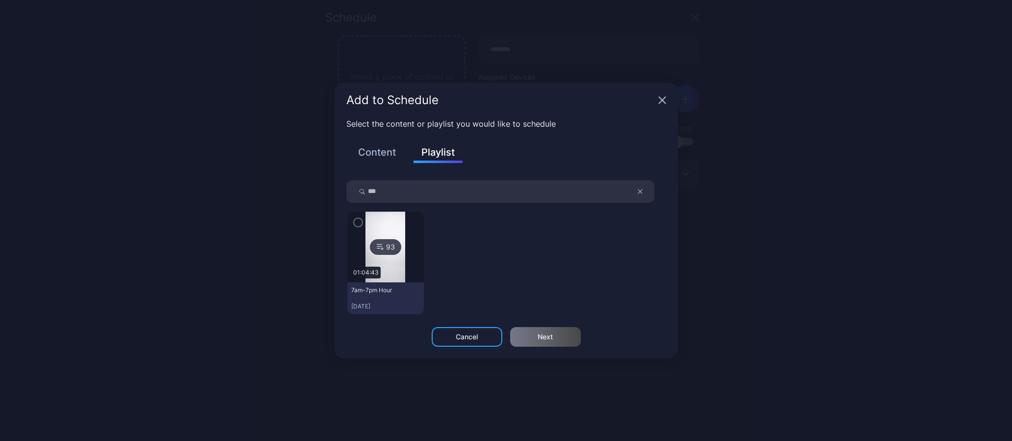
click at [357, 226] on icon "button" at bounding box center [358, 222] width 8 height 11
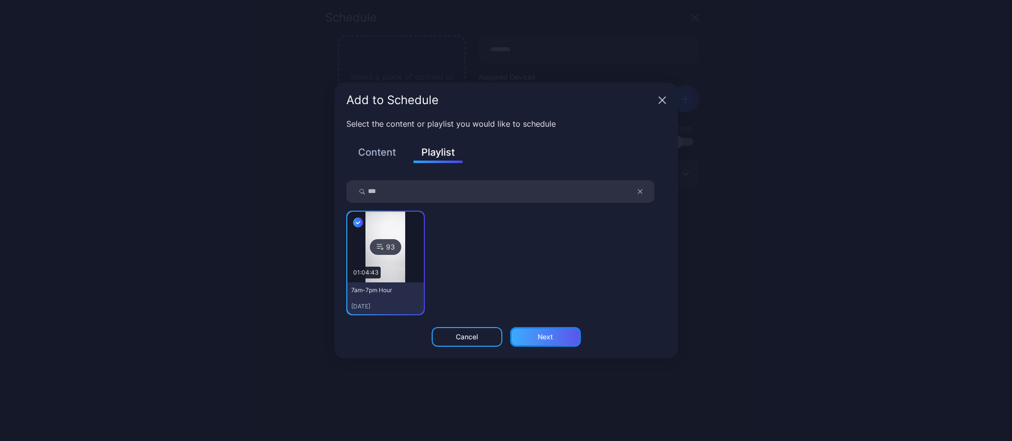
click at [557, 340] on div "Next" at bounding box center [545, 337] width 71 height 20
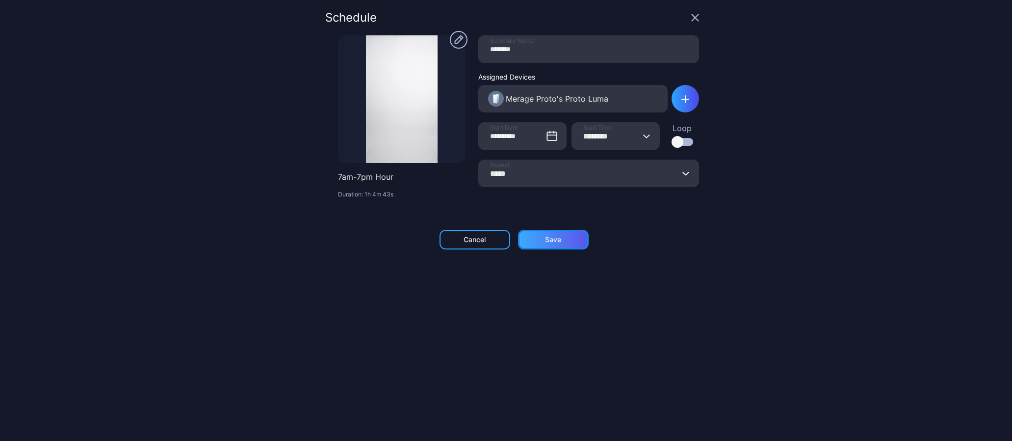
click at [548, 237] on div "Save" at bounding box center [553, 240] width 16 height 8
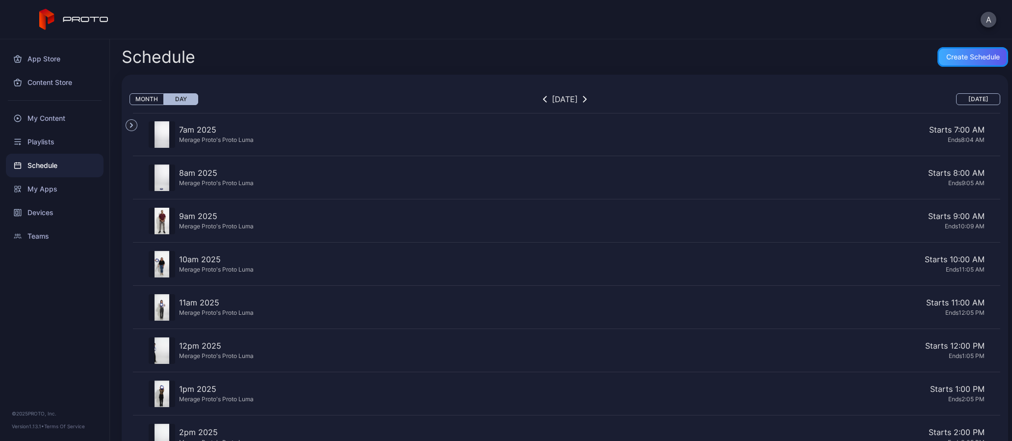
click at [951, 60] on div "Create Schedule" at bounding box center [973, 57] width 53 height 8
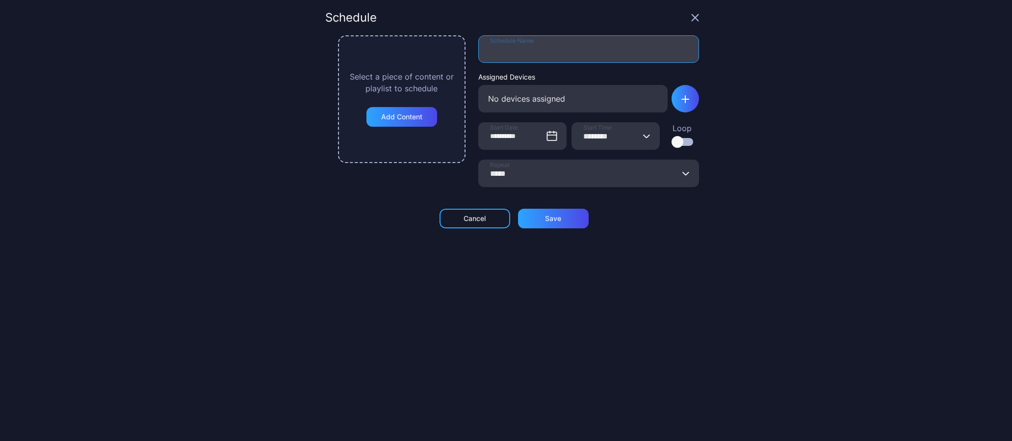
click at [499, 43] on input "Schedule Name" at bounding box center [588, 48] width 221 height 27
type input "********"
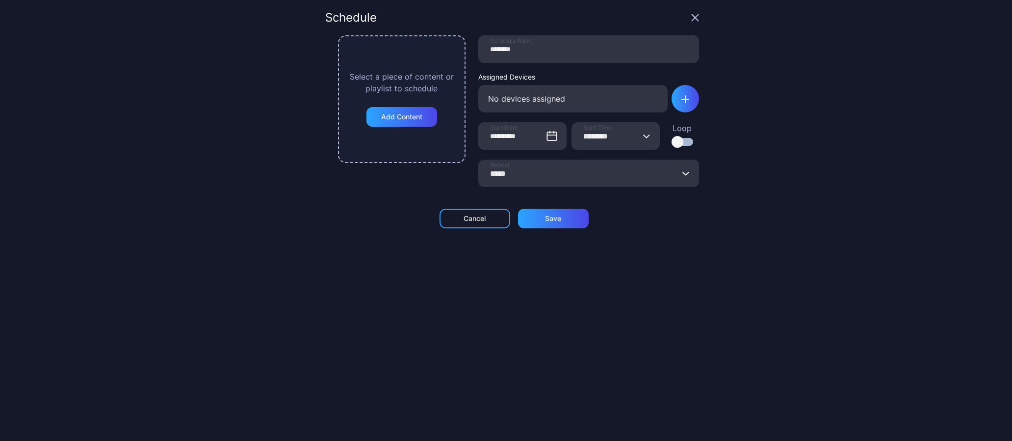
click at [744, 99] on div "**********" at bounding box center [506, 220] width 1012 height 441
click at [672, 99] on div "button" at bounding box center [685, 98] width 27 height 27
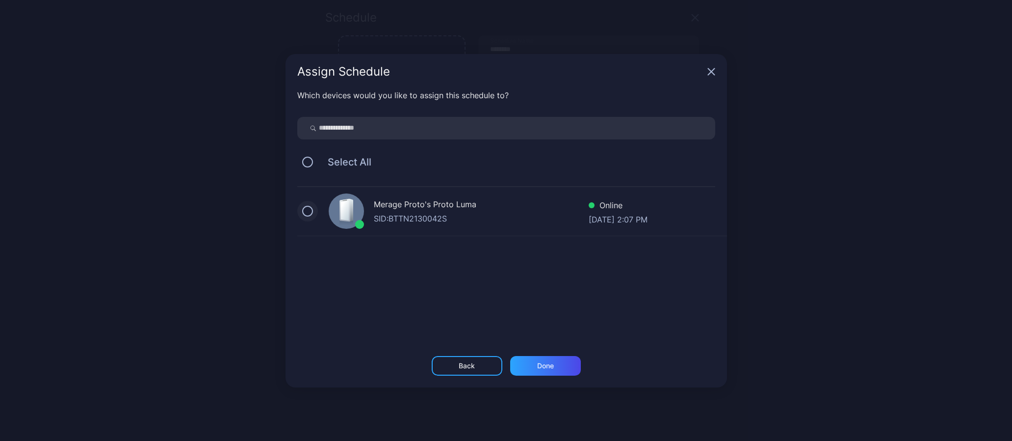
click at [304, 211] on button "button" at bounding box center [307, 211] width 11 height 11
click at [545, 362] on div "Done" at bounding box center [545, 366] width 17 height 8
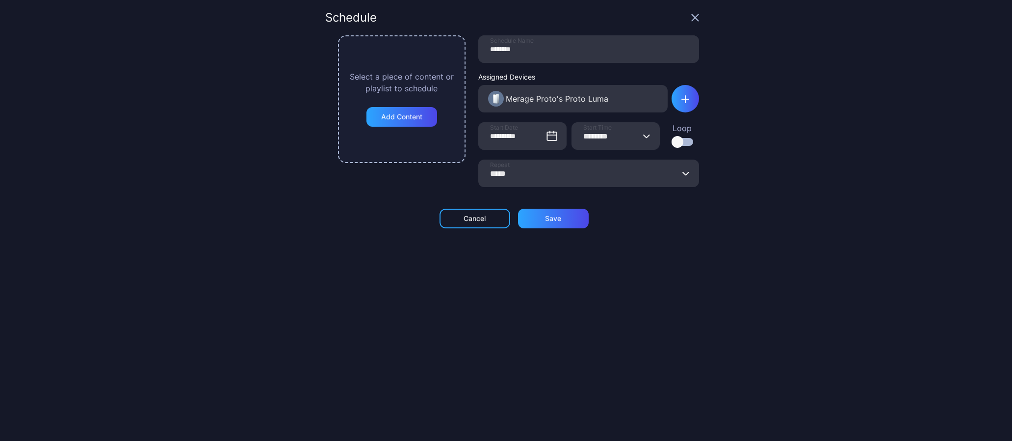
click at [643, 134] on icon "button" at bounding box center [646, 136] width 7 height 4
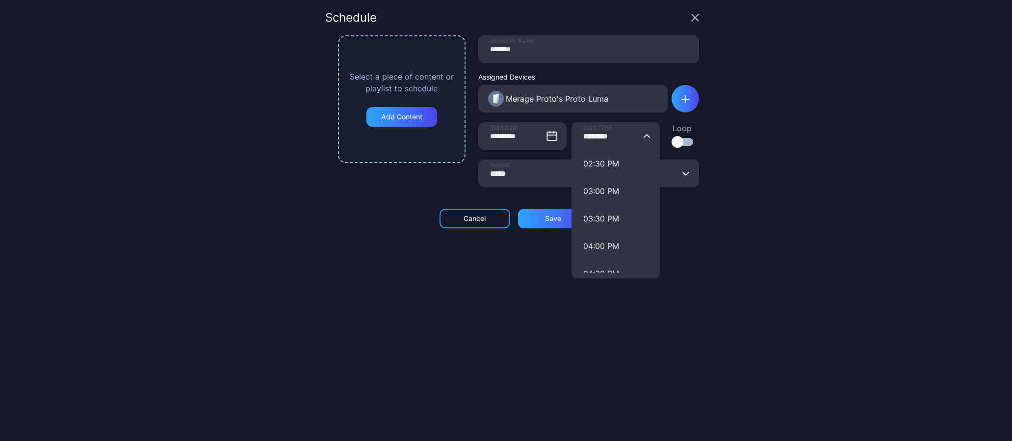
scroll to position [1030, 0]
click at [601, 227] on button "08:00 PM" at bounding box center [616, 232] width 88 height 27
type input "********"
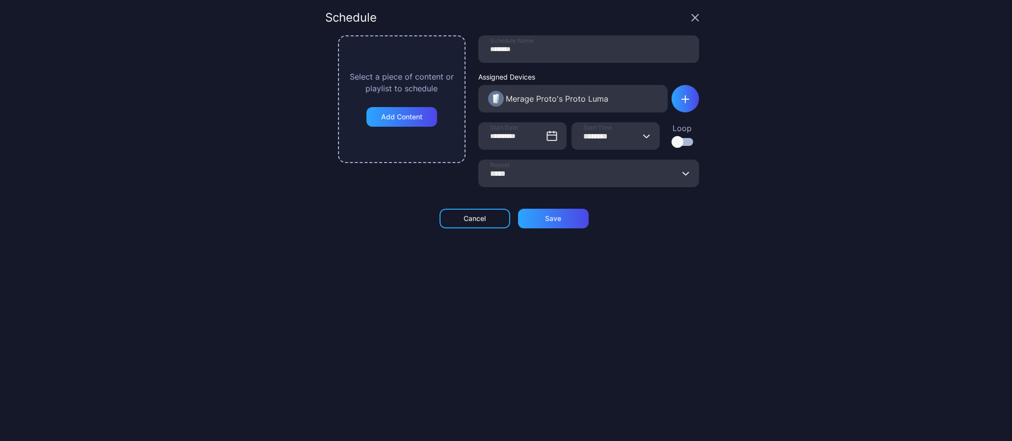
click at [683, 171] on icon "button" at bounding box center [686, 173] width 7 height 4
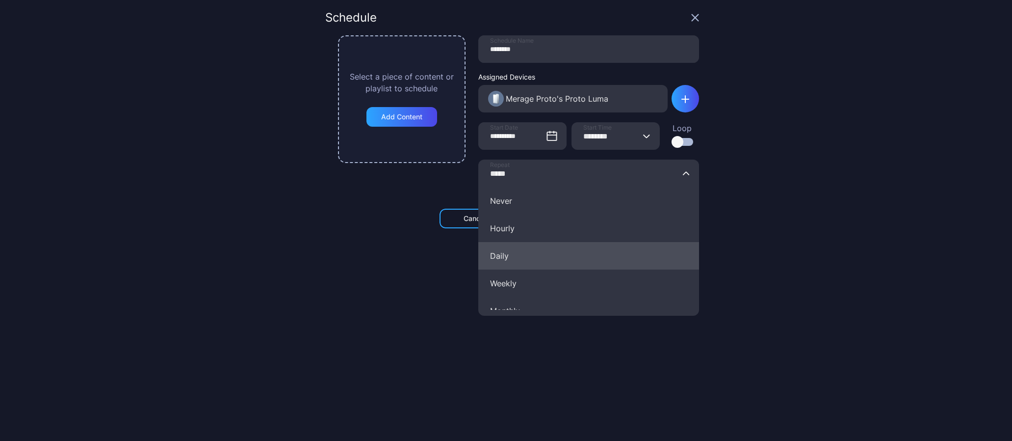
click at [497, 257] on button "Daily" at bounding box center [588, 255] width 221 height 27
type input "*****"
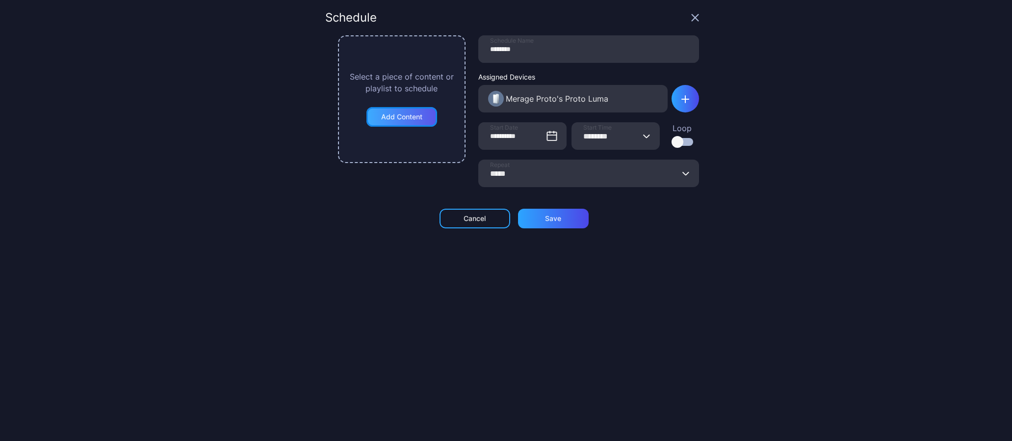
click at [418, 117] on div "Add Content" at bounding box center [402, 117] width 71 height 20
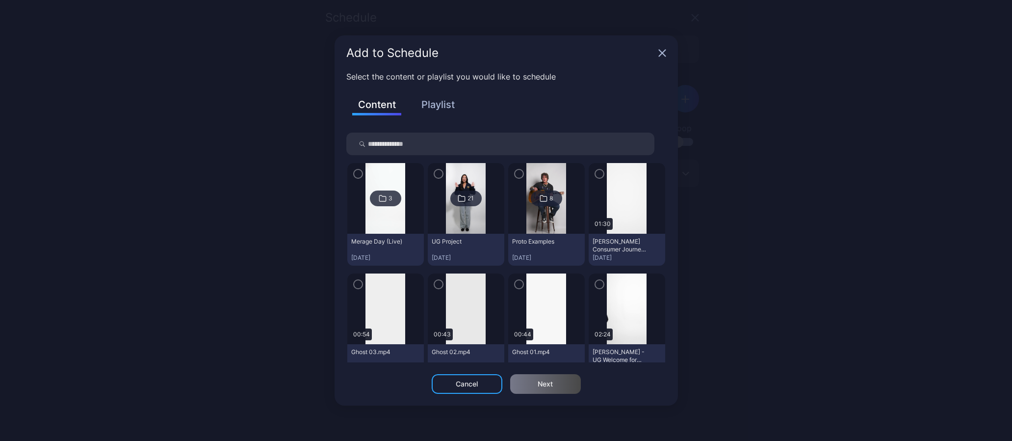
click at [439, 104] on button "Playlist" at bounding box center [438, 104] width 49 height 17
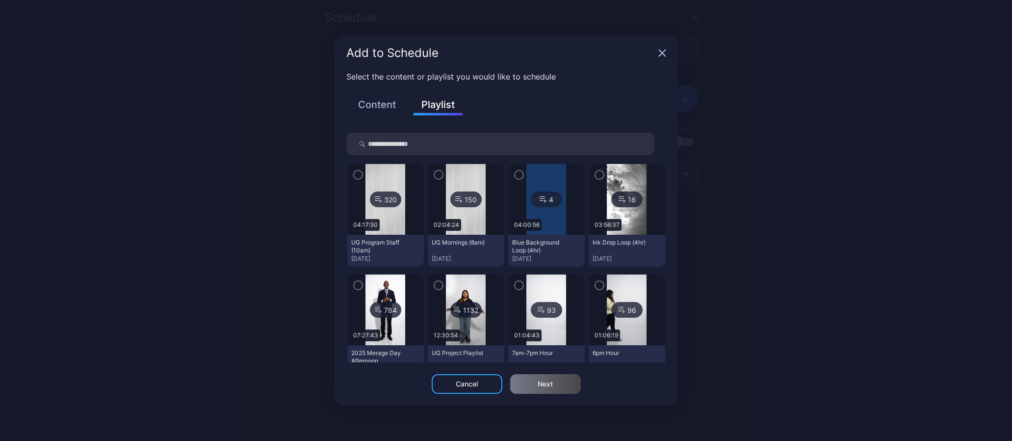
click at [412, 146] on input "search" at bounding box center [500, 143] width 308 height 23
type input "***"
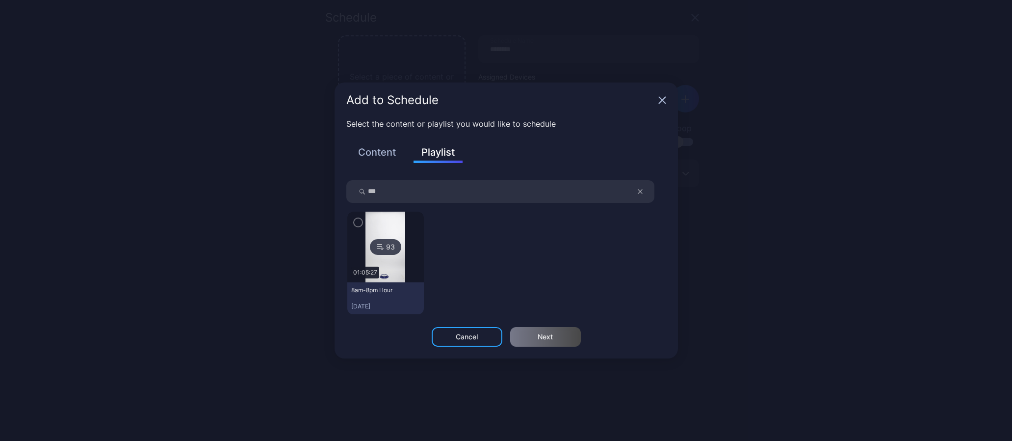
click at [357, 221] on icon "button" at bounding box center [358, 222] width 8 height 11
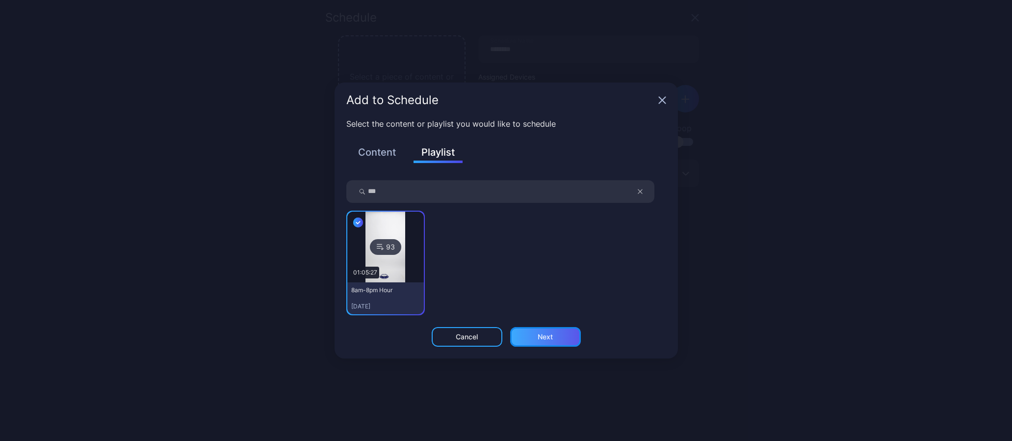
click at [542, 337] on div "Next" at bounding box center [545, 337] width 15 height 8
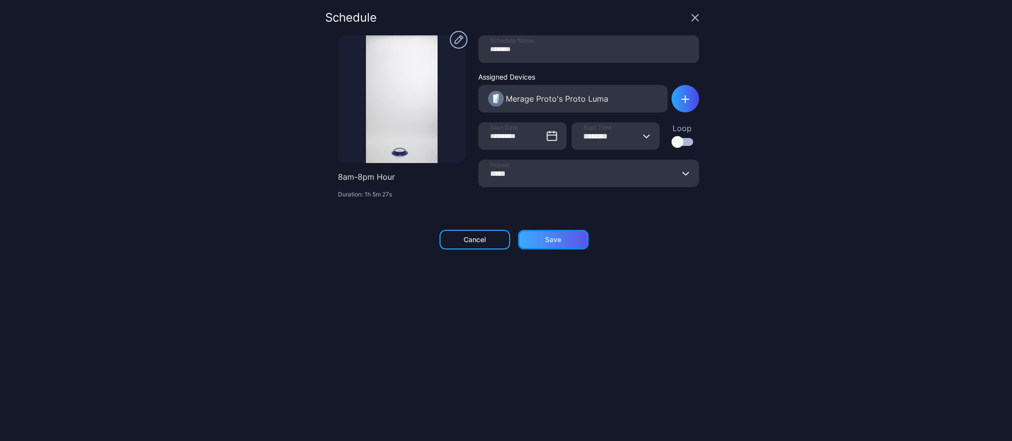
click at [559, 238] on div "Save" at bounding box center [553, 240] width 71 height 20
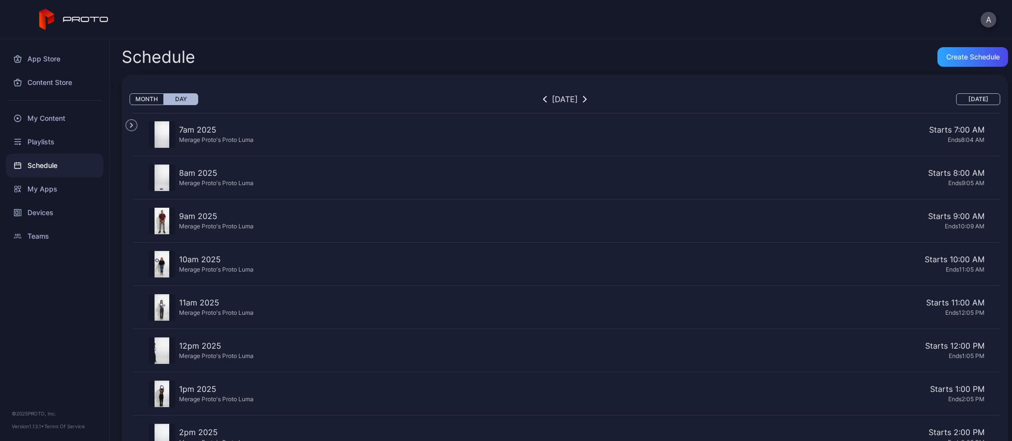
click at [149, 97] on button "Month" at bounding box center [147, 99] width 34 height 12
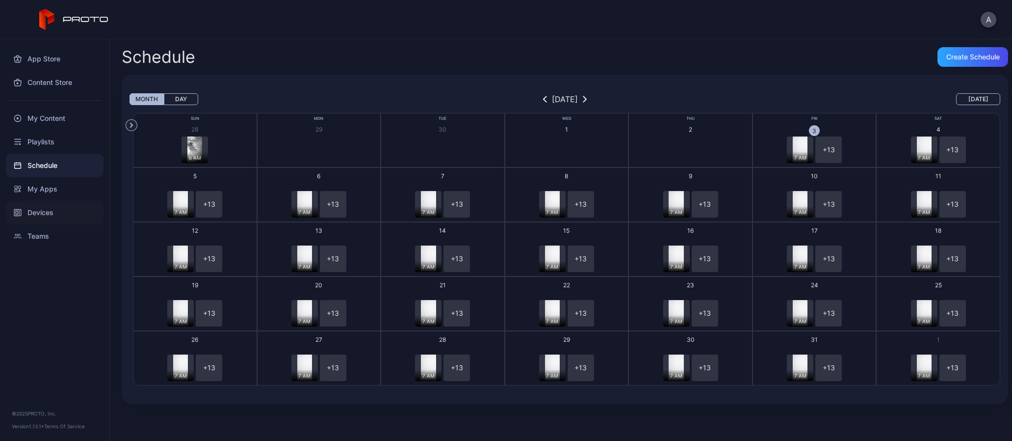
click at [41, 209] on div "Devices" at bounding box center [55, 213] width 98 height 24
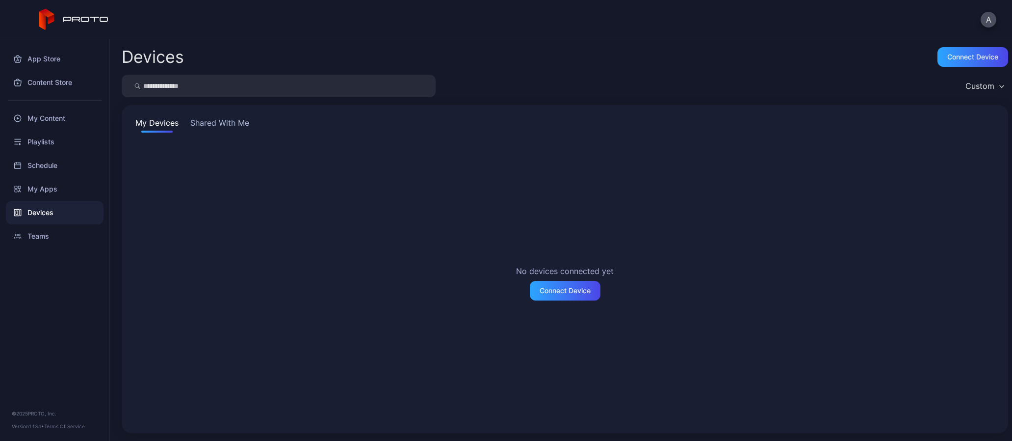
click at [230, 125] on button "Shared With Me" at bounding box center [219, 125] width 63 height 16
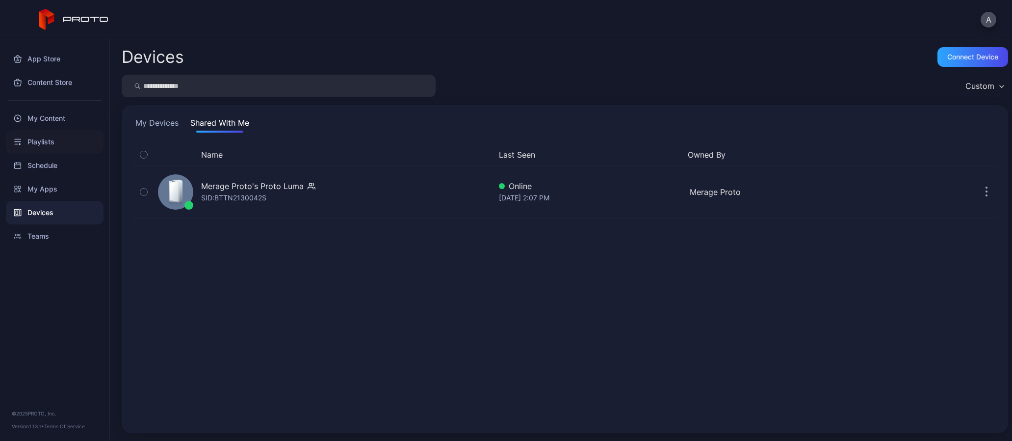
click at [41, 143] on div "Playlists" at bounding box center [55, 142] width 98 height 24
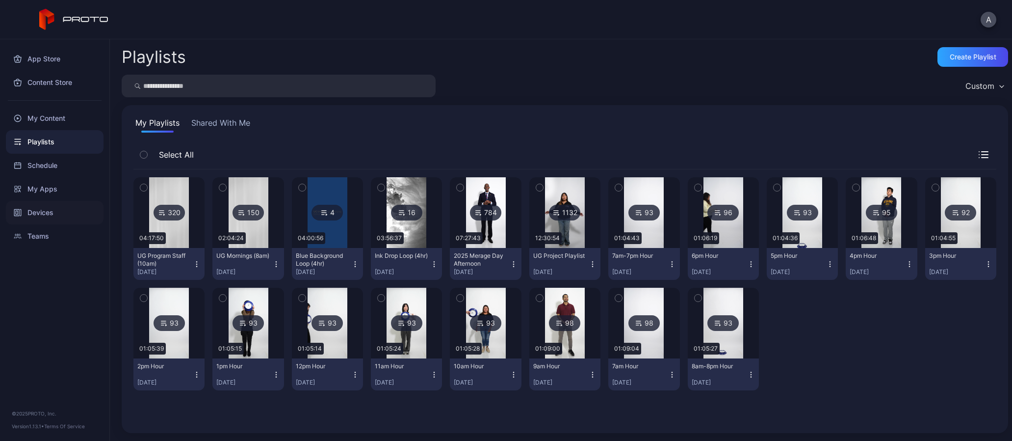
click at [42, 212] on div "Devices" at bounding box center [55, 213] width 98 height 24
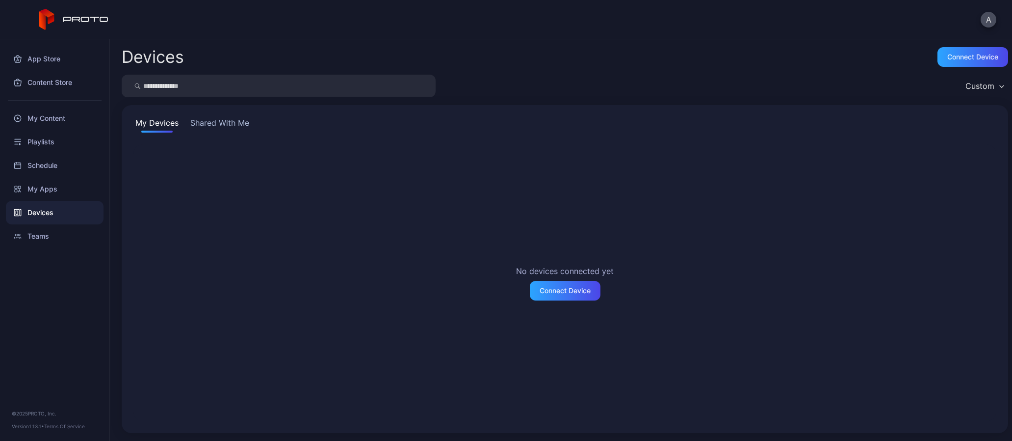
click at [237, 125] on button "Shared With Me" at bounding box center [219, 125] width 63 height 16
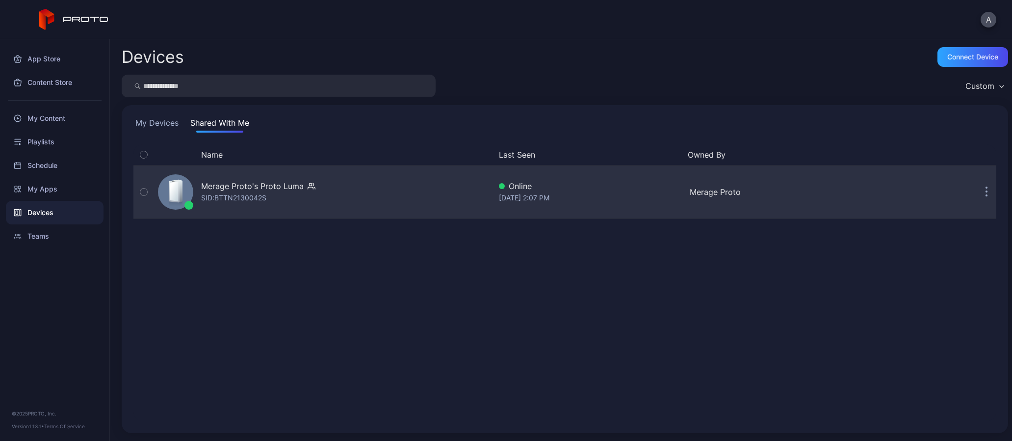
click at [266, 185] on div "Merage Proto's Proto Luma" at bounding box center [252, 186] width 103 height 12
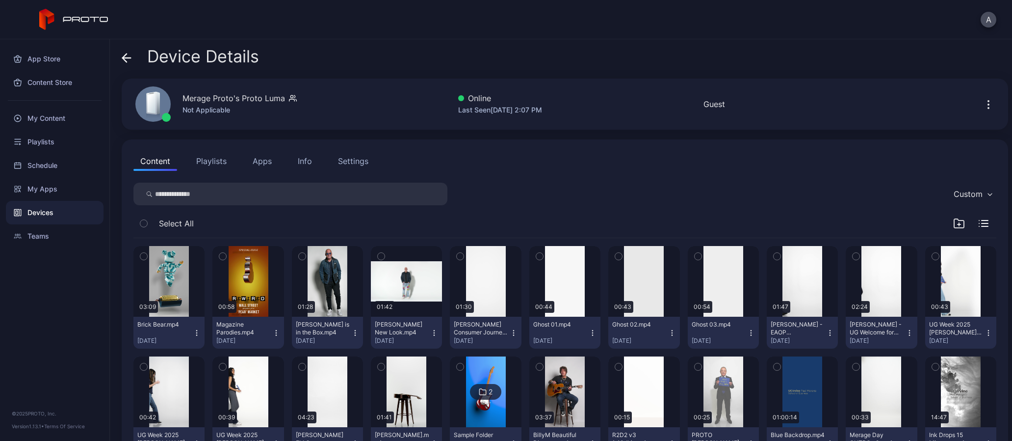
click at [347, 159] on div "Settings" at bounding box center [353, 161] width 30 height 12
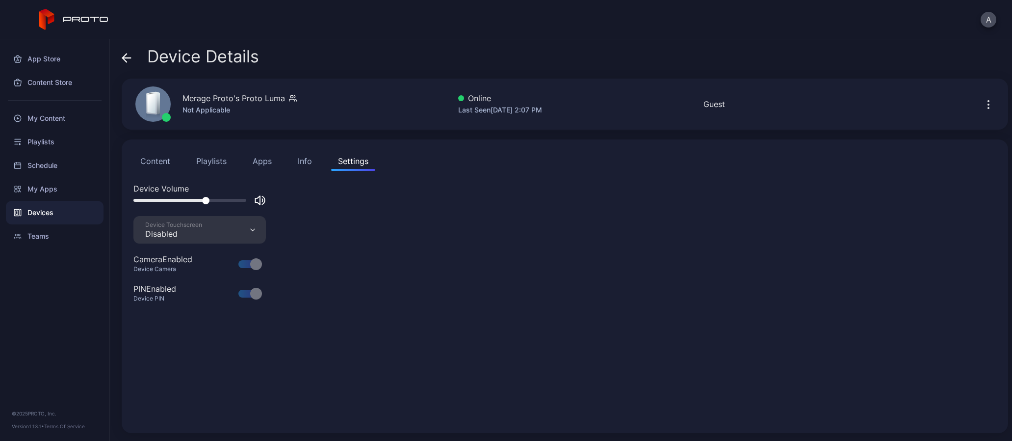
drag, startPoint x: 212, startPoint y: 200, endPoint x: 207, endPoint y: 201, distance: 5.5
click at [207, 201] on div at bounding box center [205, 200] width 7 height 7
click at [210, 202] on div at bounding box center [207, 200] width 7 height 7
click at [454, 190] on div "Device Volume" at bounding box center [564, 189] width 863 height 12
click at [983, 103] on icon "button" at bounding box center [989, 105] width 12 height 12
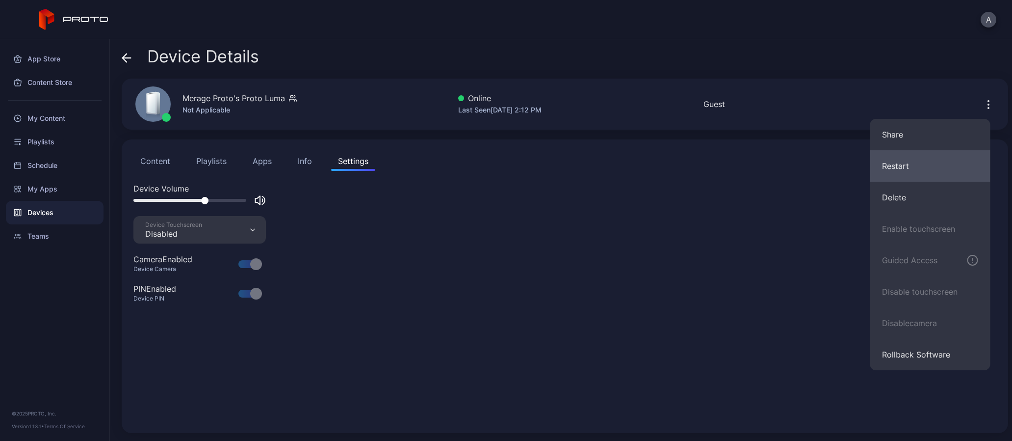
click at [915, 165] on button "Restart" at bounding box center [930, 165] width 120 height 31
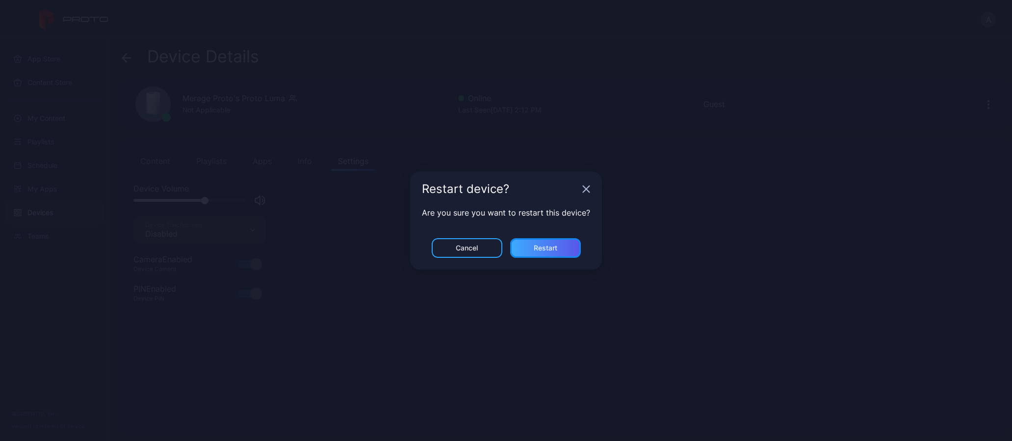
click at [554, 244] on div "Restart" at bounding box center [546, 248] width 24 height 8
